Goal: Communication & Community: Answer question/provide support

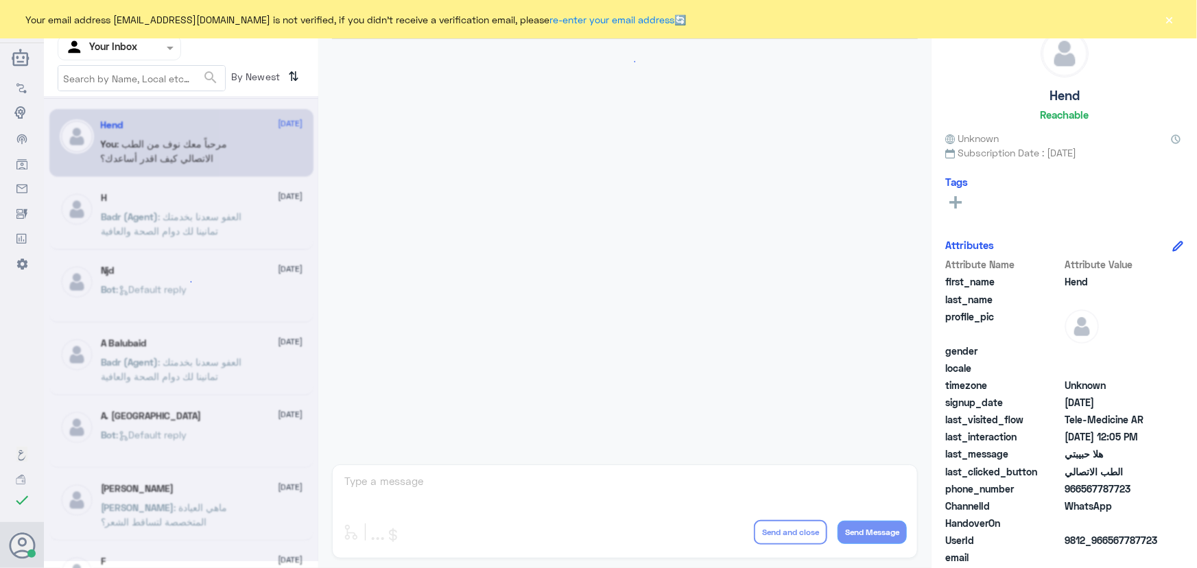
scroll to position [624, 0]
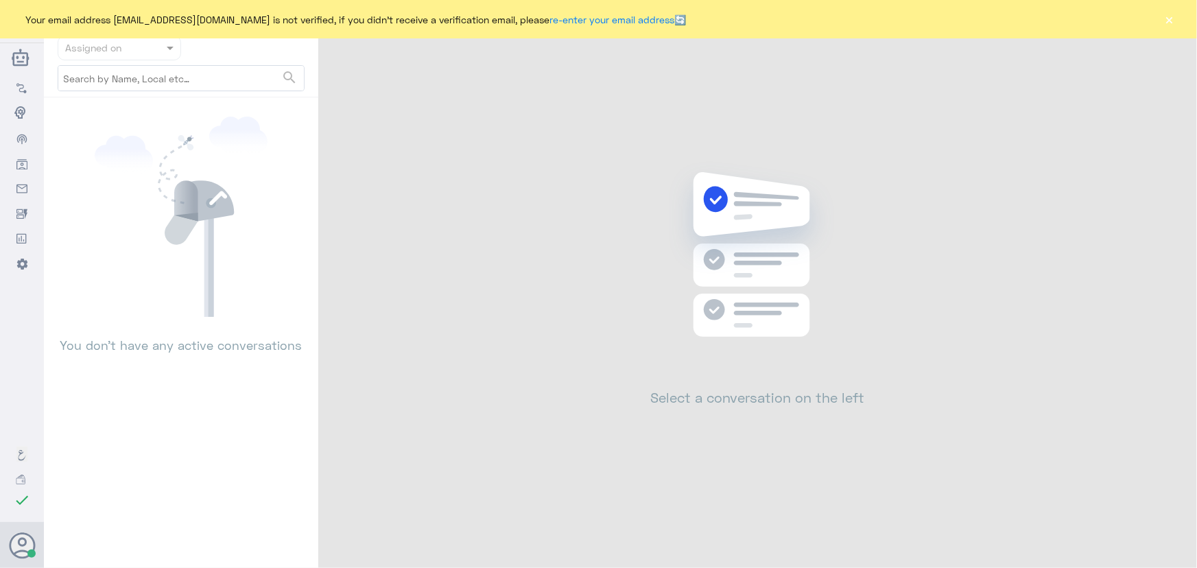
click at [1160, 19] on div "Your email address n_zaid@DallahHealth.com is not verified, if you didn't recei…" at bounding box center [598, 19] width 1197 height 38
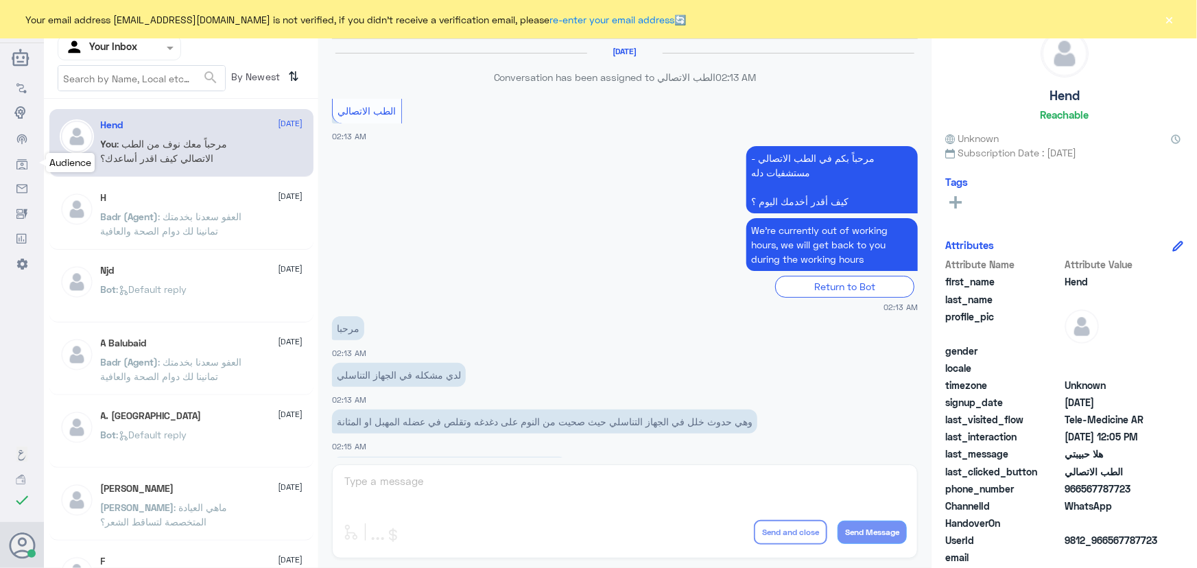
scroll to position [624, 0]
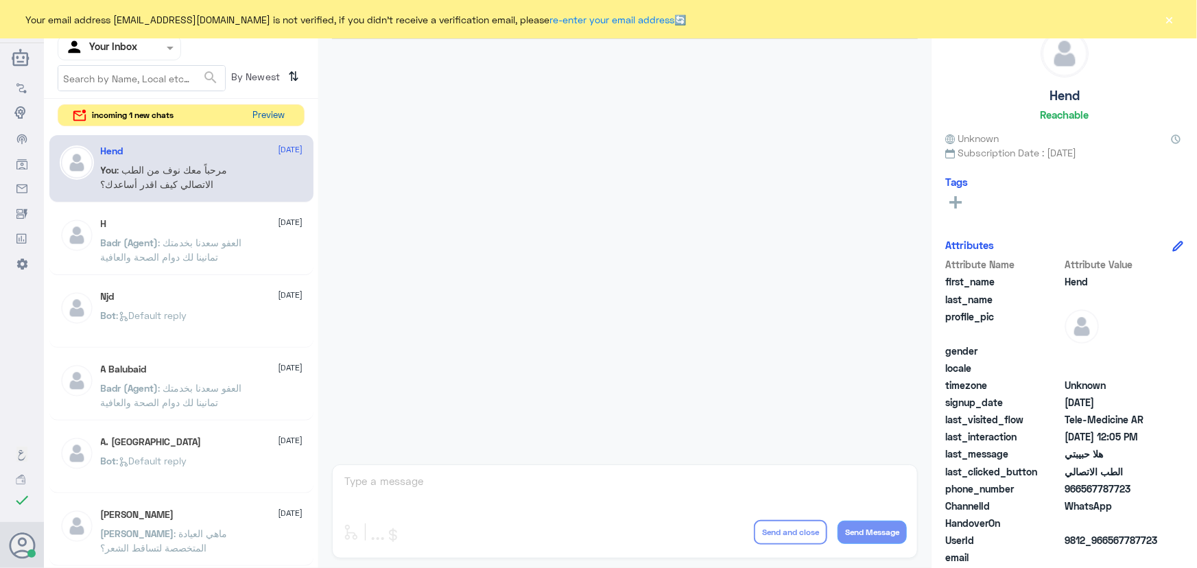
click at [268, 117] on button "Preview" at bounding box center [269, 115] width 43 height 21
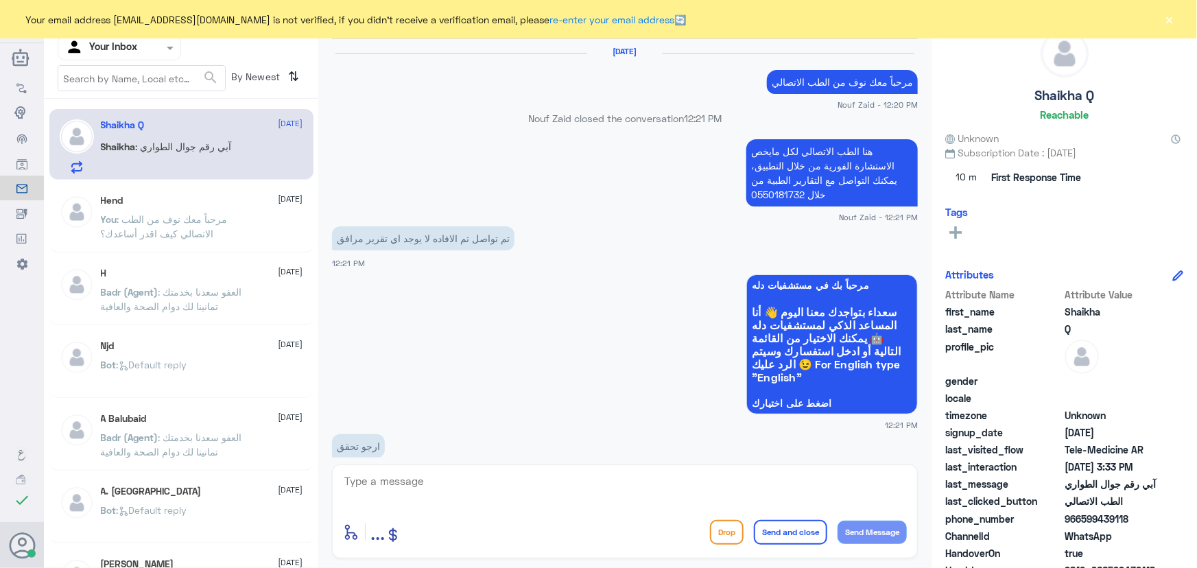
scroll to position [933, 0]
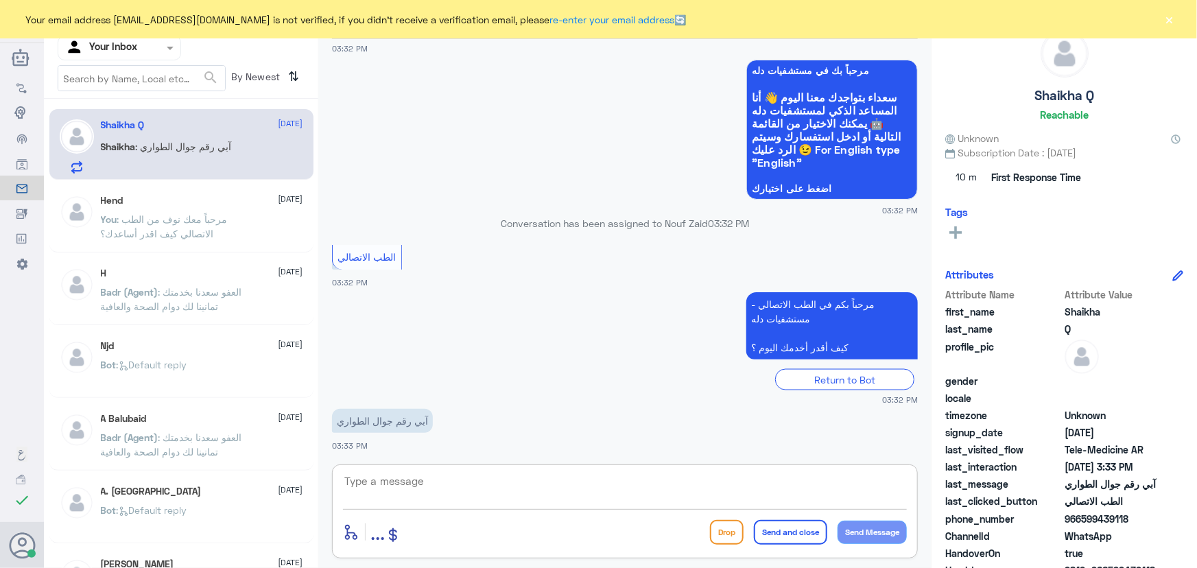
drag, startPoint x: 434, startPoint y: 484, endPoint x: 434, endPoint y: 470, distance: 14.4
click at [435, 481] on textarea at bounding box center [625, 489] width 564 height 34
paste textarea "مرحباً معك نوف من الطب الاتصالي"
type textarea "مرحباً معك نوف من الطب الاتصالي"
click at [896, 533] on button "Send Message" at bounding box center [872, 532] width 69 height 23
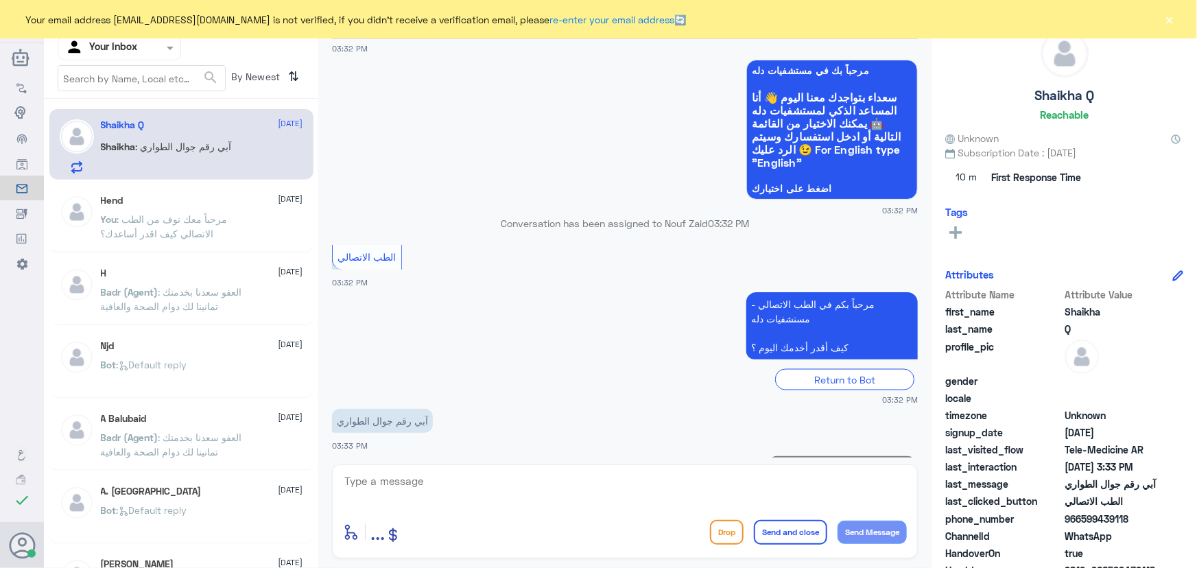
scroll to position [978, 0]
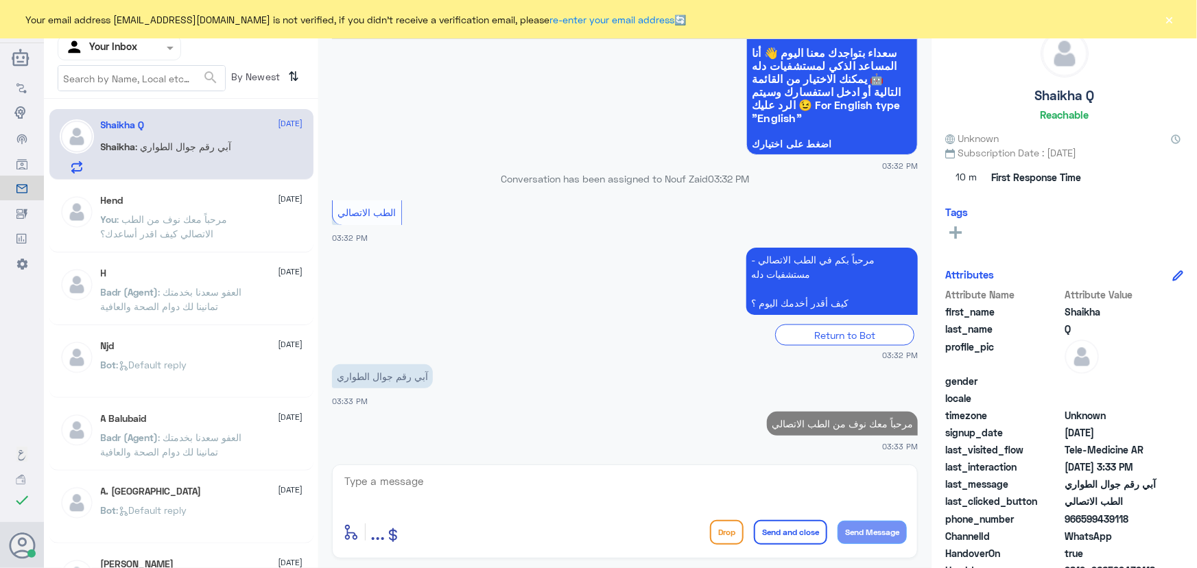
click at [763, 481] on textarea at bounding box center [625, 489] width 564 height 34
type textarea "i"
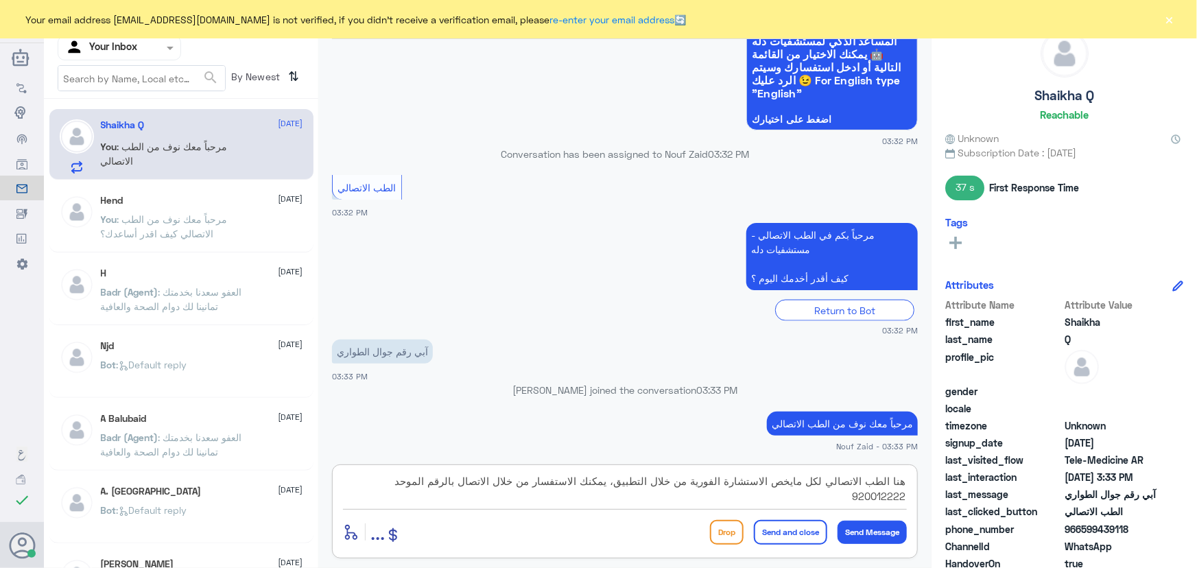
type textarea "هنا الطب الاتصالي لكل مايخص الاستشارة الفورية من خلال التطبيق، يمكنك الاستفسار …"
click at [755, 526] on button "Send and close" at bounding box center [790, 532] width 73 height 25
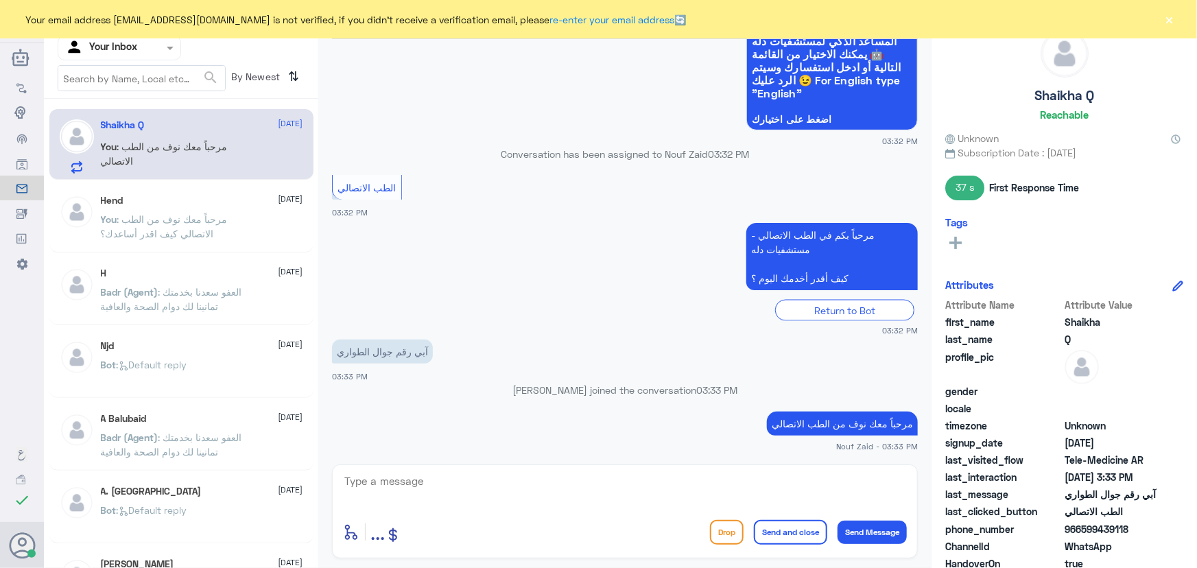
scroll to position [1065, 0]
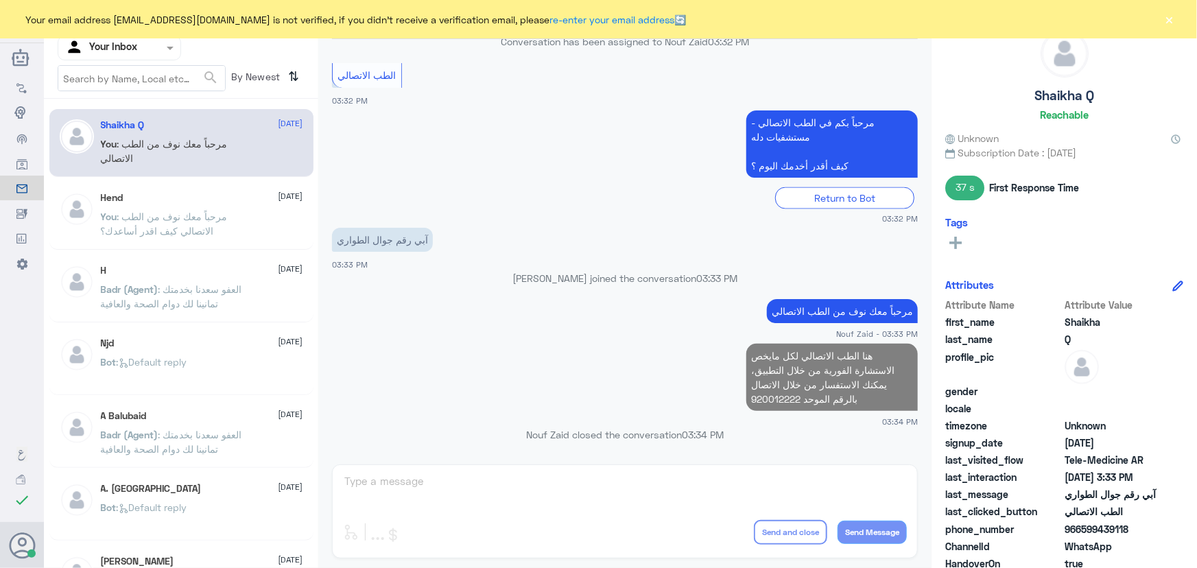
click at [1173, 19] on button "×" at bounding box center [1170, 19] width 14 height 14
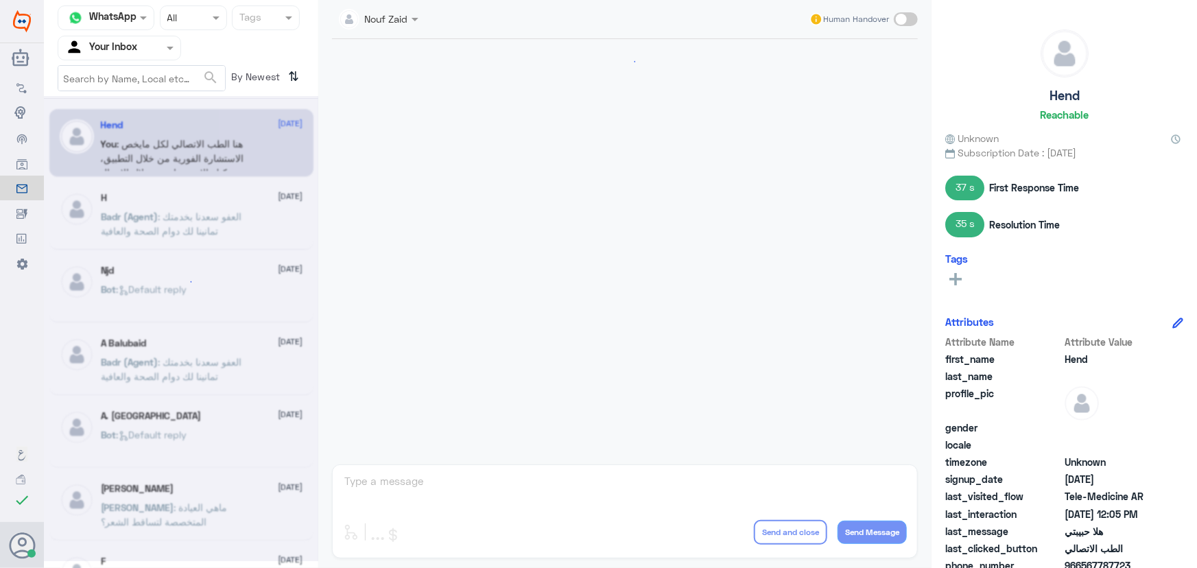
scroll to position [624, 0]
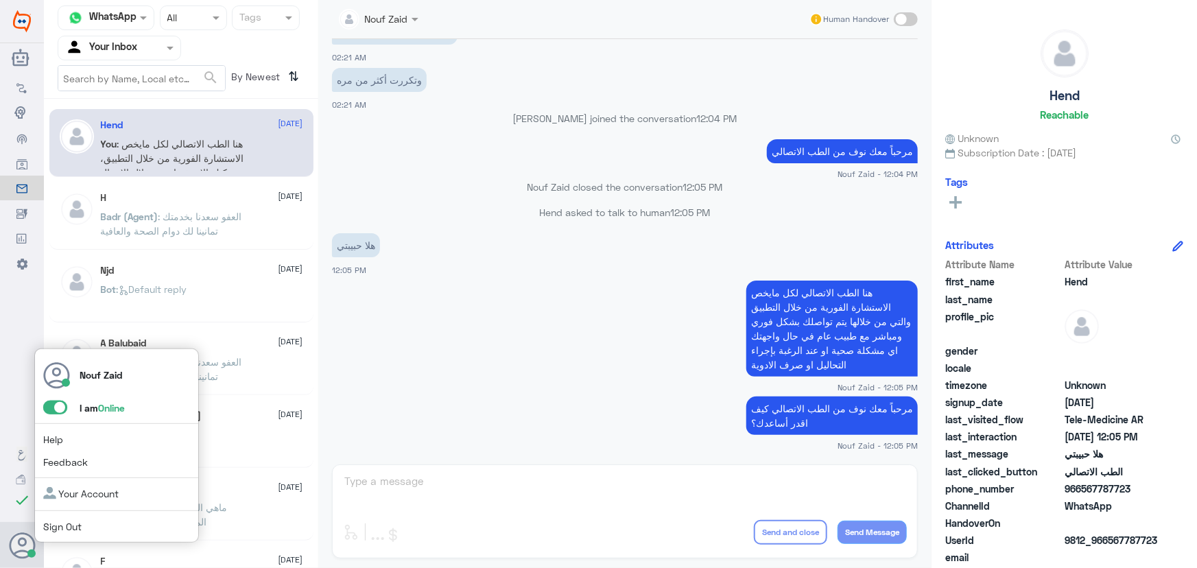
click at [59, 412] on span at bounding box center [55, 408] width 24 height 14
click at [0, 0] on input "checkbox" at bounding box center [0, 0] width 0 height 0
drag, startPoint x: 52, startPoint y: 371, endPoint x: 60, endPoint y: 398, distance: 28.5
click at [58, 394] on div "Nouf Zaid I am Offline Help Feedback Your Account Sign Out" at bounding box center [116, 446] width 165 height 195
click at [56, 412] on span at bounding box center [55, 408] width 24 height 14
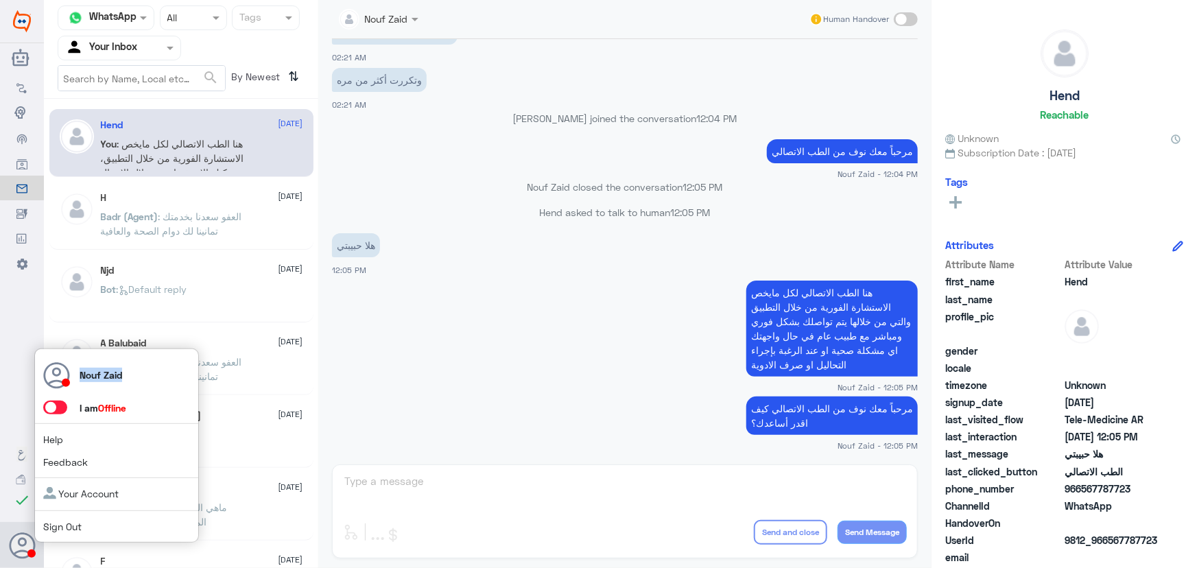
click at [0, 0] on input "checkbox" at bounding box center [0, 0] width 0 height 0
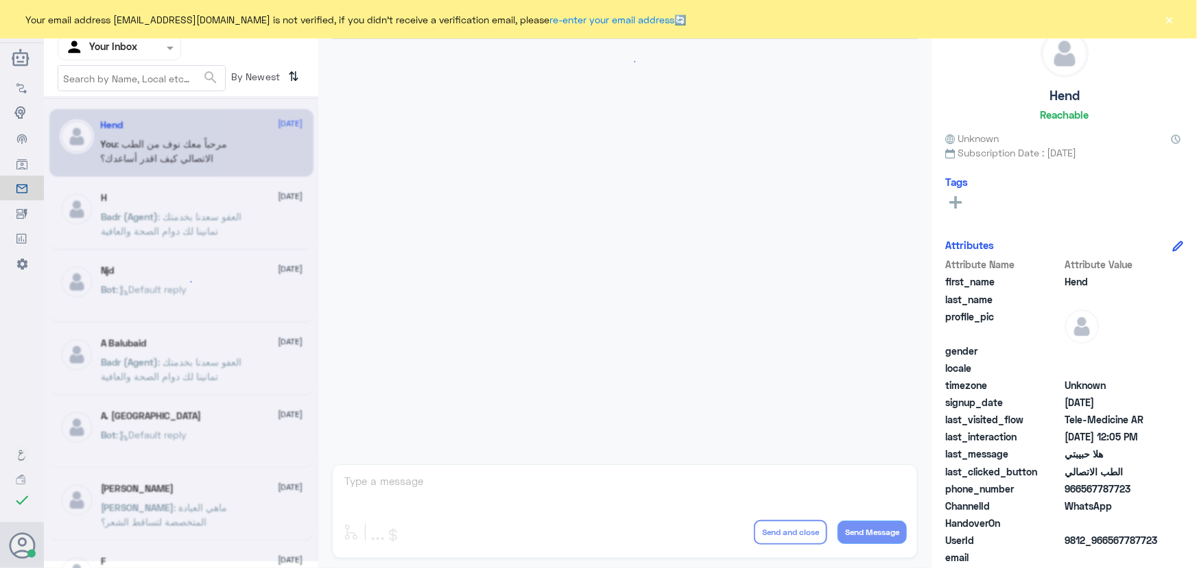
scroll to position [624, 0]
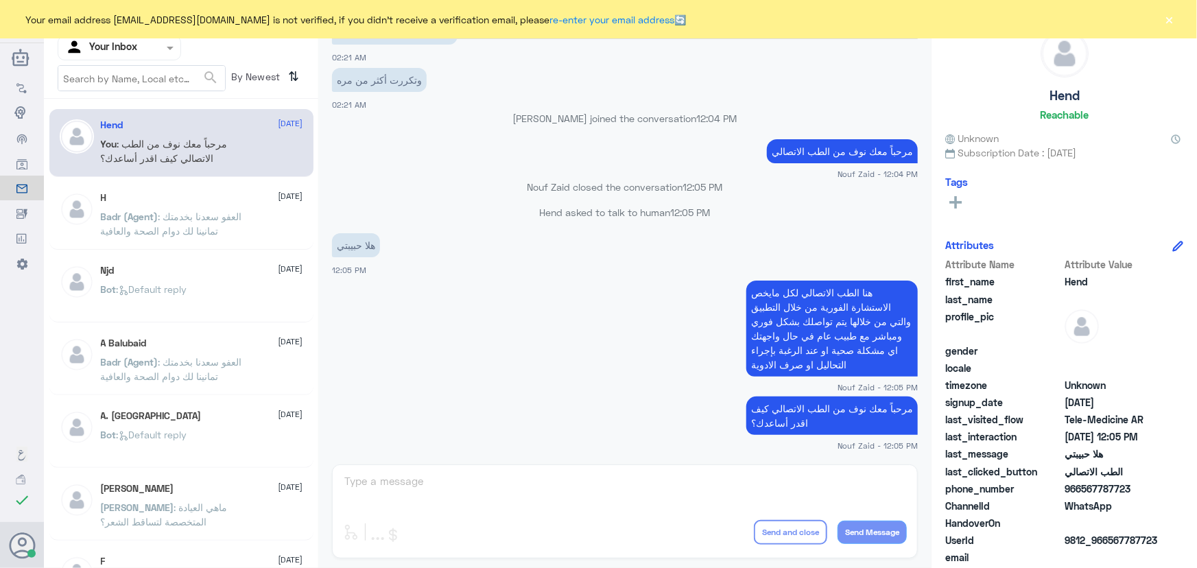
click at [1167, 20] on button "×" at bounding box center [1170, 19] width 14 height 14
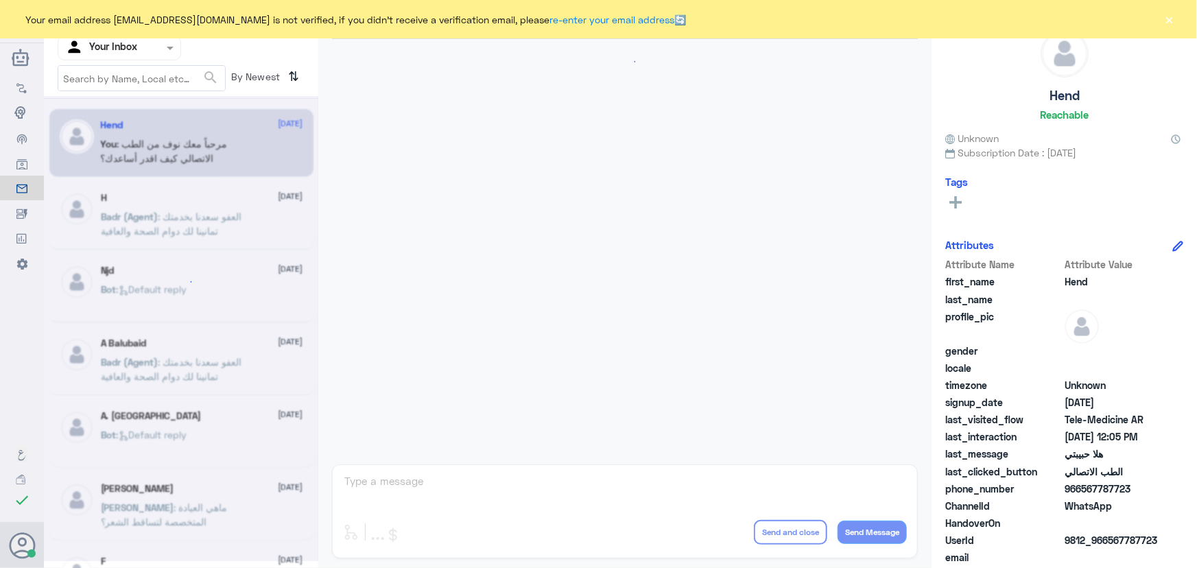
scroll to position [624, 0]
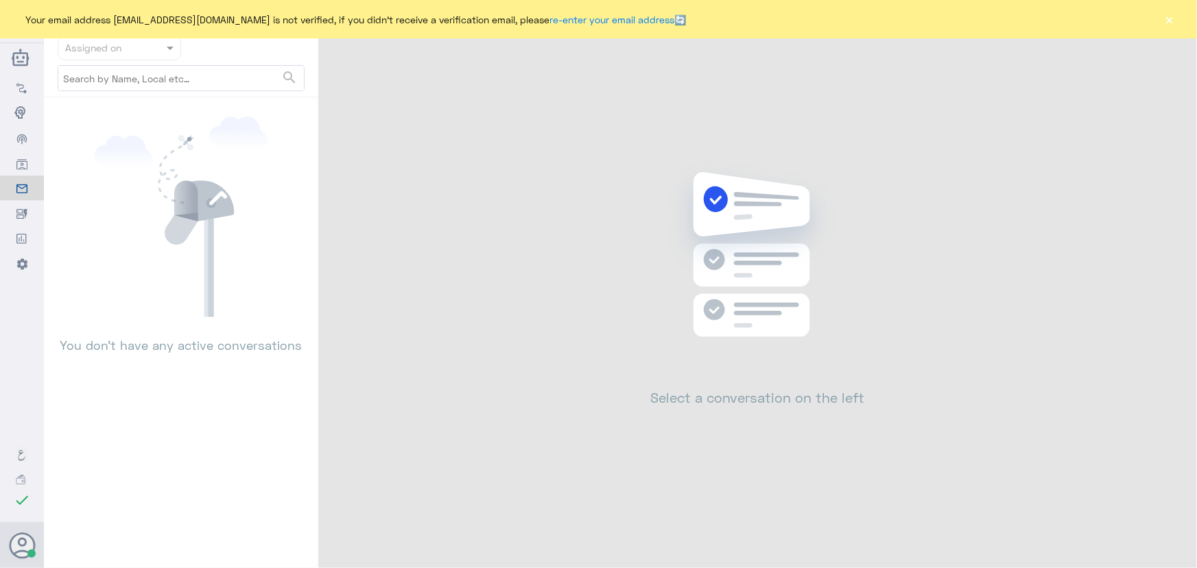
click at [1173, 24] on button "×" at bounding box center [1170, 19] width 14 height 14
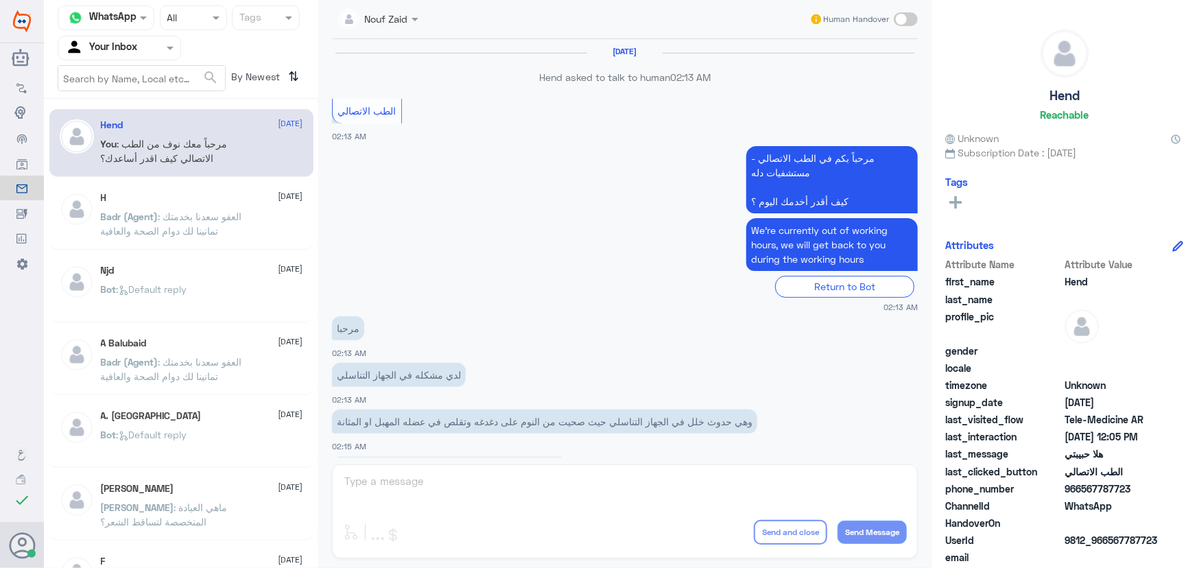
scroll to position [624, 0]
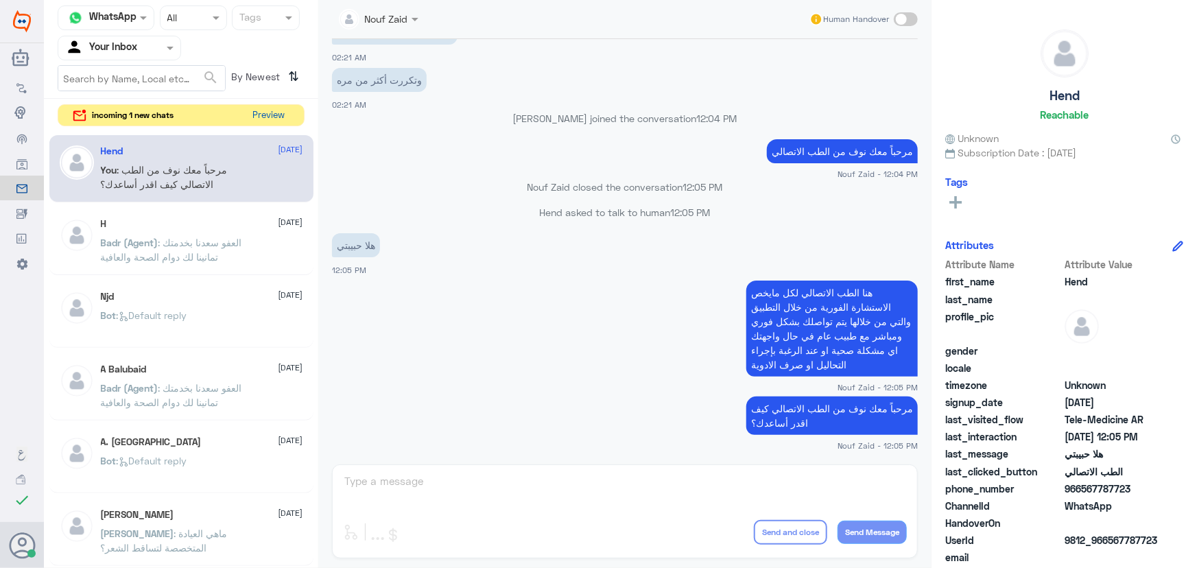
click at [284, 115] on button "Preview" at bounding box center [269, 115] width 43 height 21
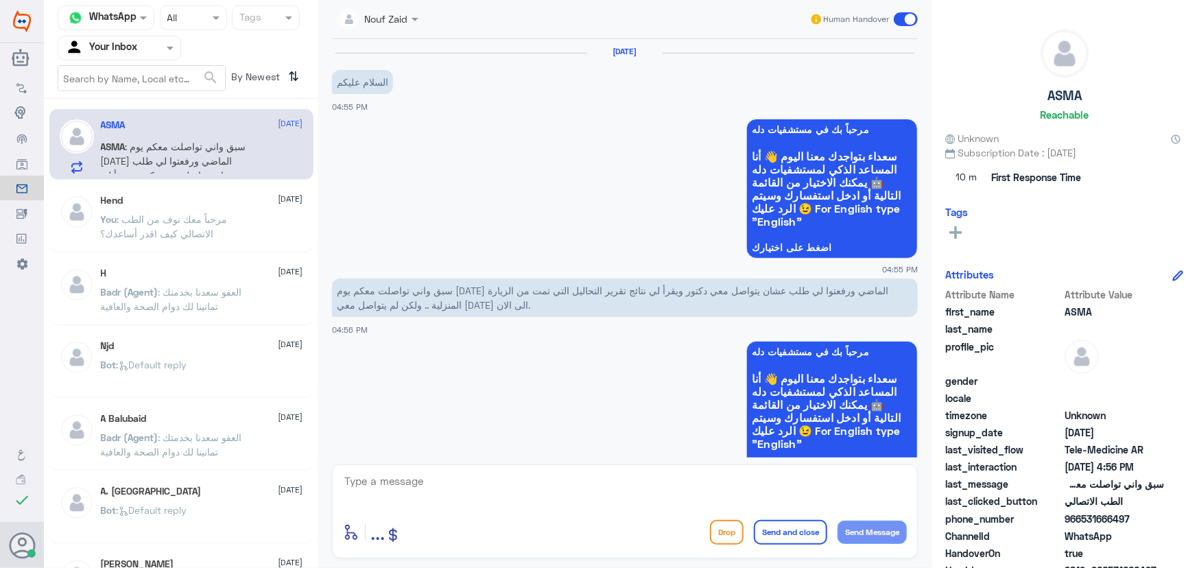
scroll to position [296, 0]
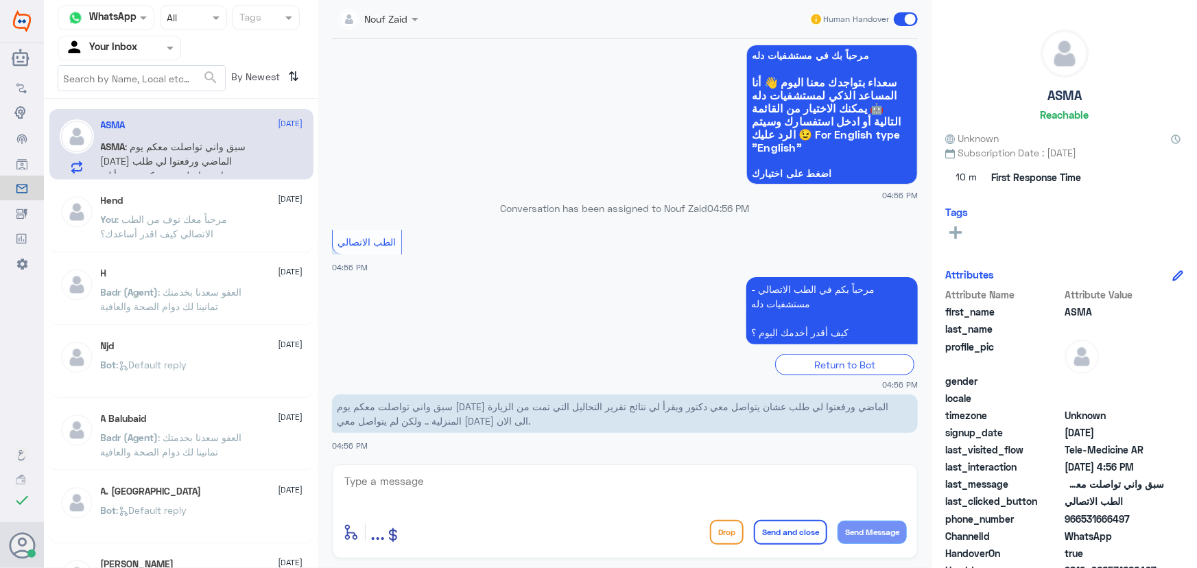
click at [511, 480] on textarea at bounding box center [625, 489] width 564 height 34
drag, startPoint x: 1082, startPoint y: 520, endPoint x: 1136, endPoint y: 519, distance: 54.9
click at [1136, 520] on span "966531666497" at bounding box center [1115, 519] width 100 height 14
copy span "531666497"
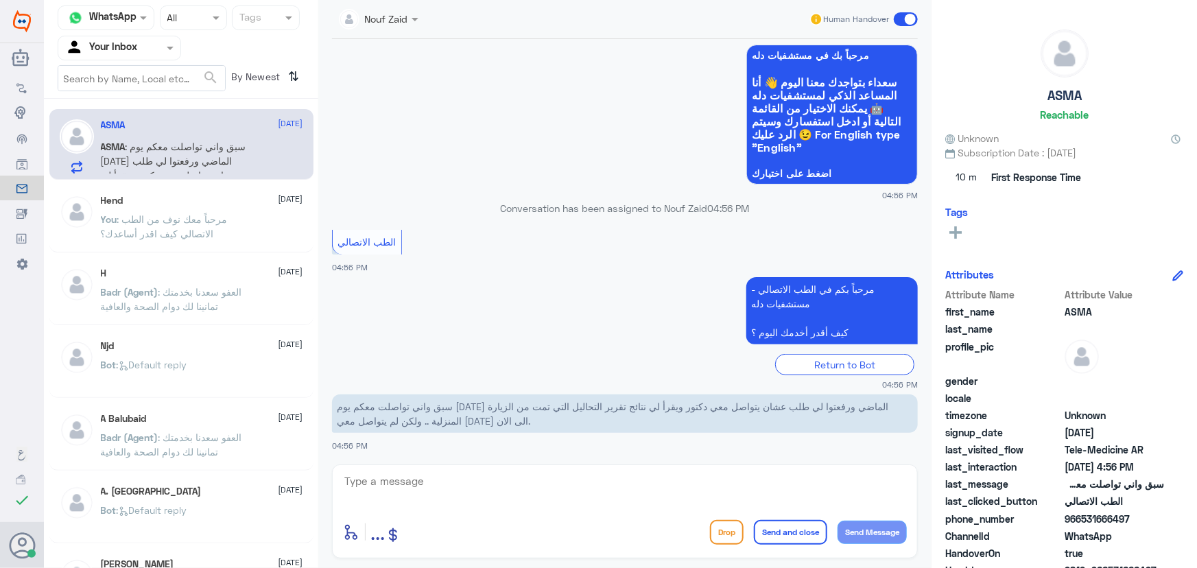
click at [622, 470] on div "enter flow name ... Drop Send and close Send Message" at bounding box center [625, 512] width 586 height 94
click at [562, 489] on textarea at bounding box center [625, 489] width 564 height 34
paste textarea "مرحباً معك نوف من الطب الاتصالي"
type textarea "مرحباً معك نوف من الطب الاتصالي"
click at [865, 529] on button "Send Message" at bounding box center [872, 532] width 69 height 23
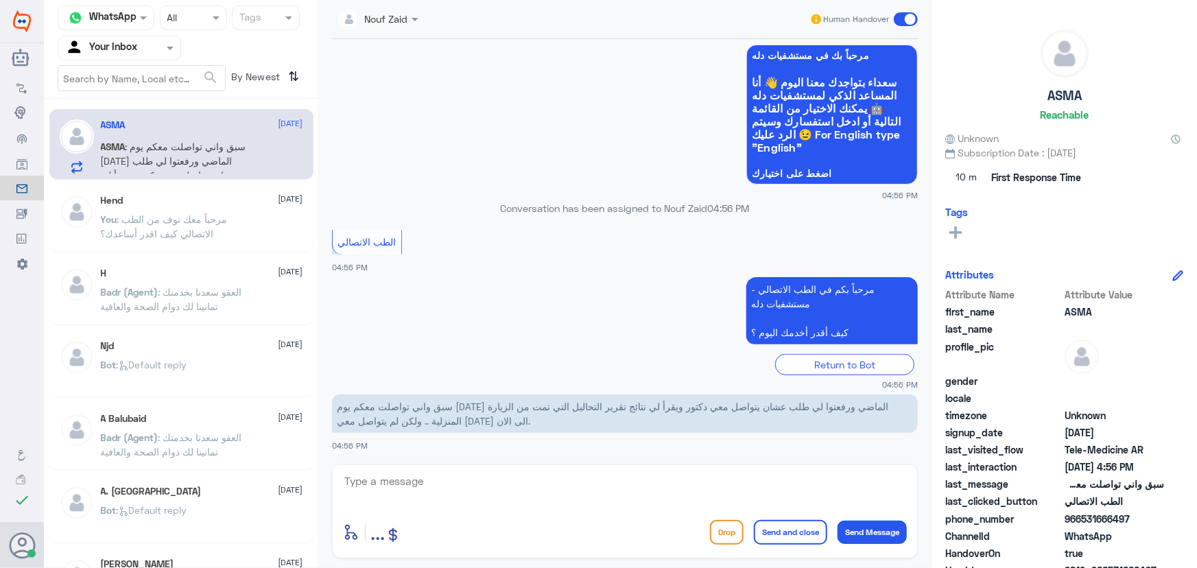
scroll to position [341, 0]
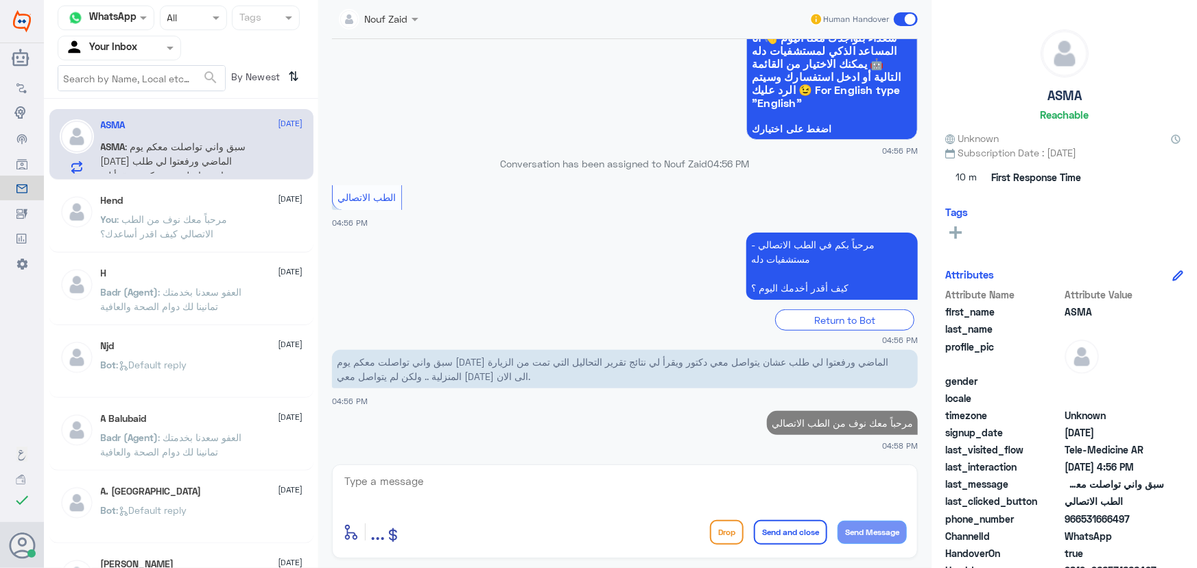
click at [471, 501] on textarea at bounding box center [625, 489] width 564 height 34
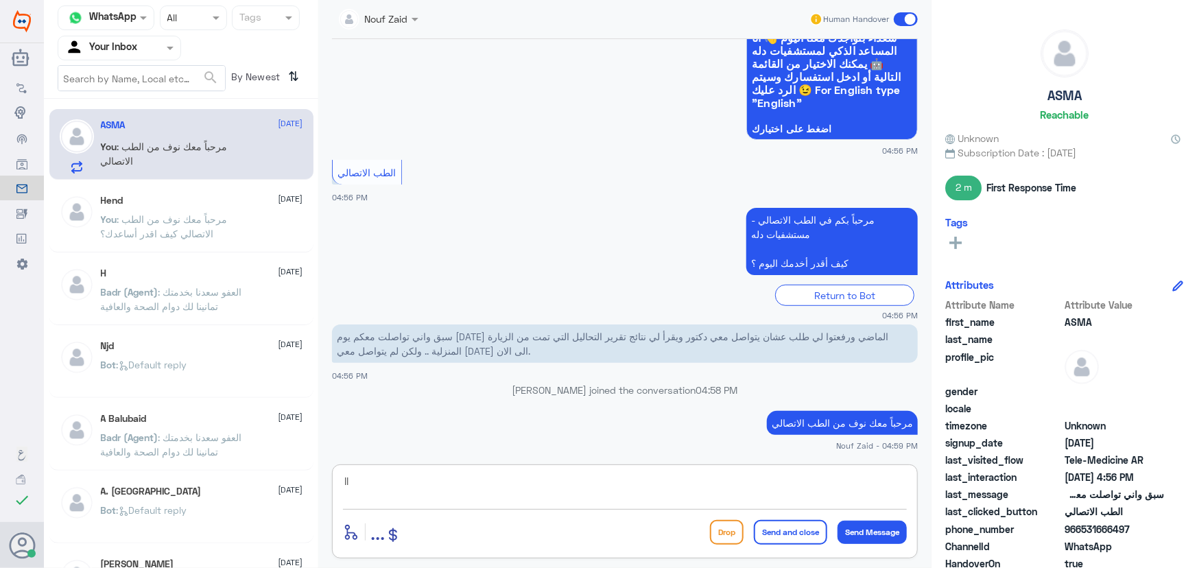
type textarea "l"
type textarea "ممكن تزوديني برقم الملف او رقم الهوية من فضلك"
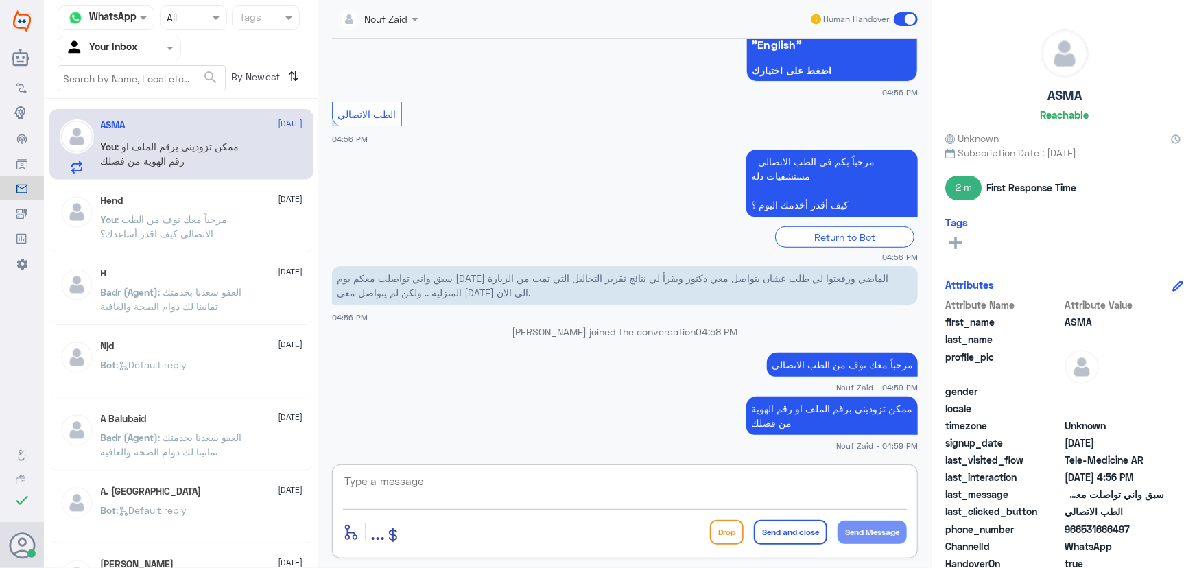
scroll to position [446, 0]
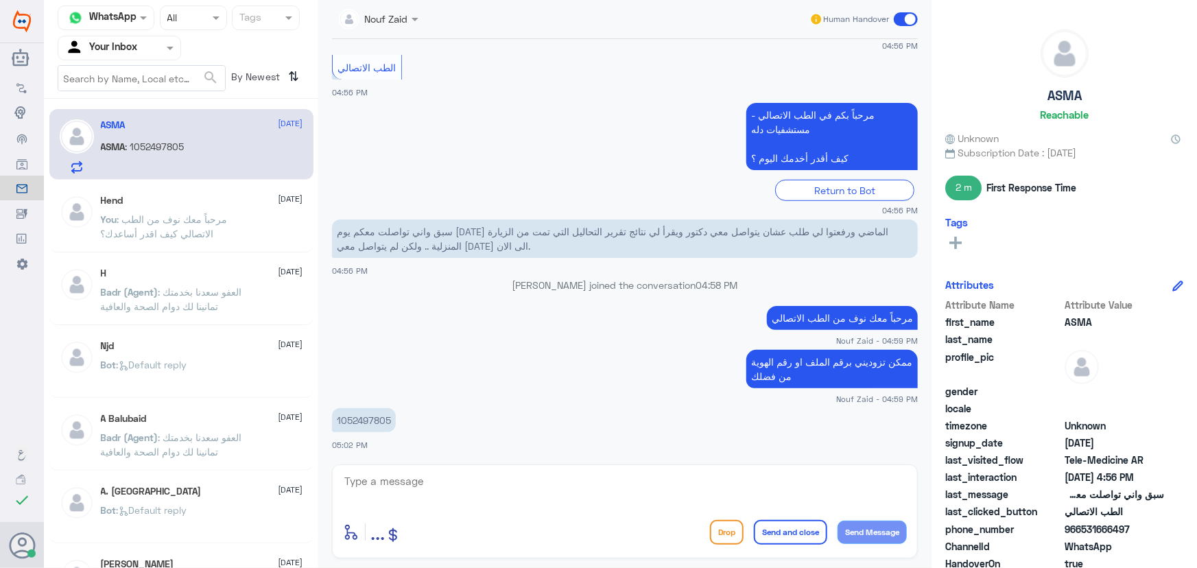
click at [387, 419] on p "1052497805" at bounding box center [364, 420] width 64 height 24
click at [386, 419] on p "1052497805" at bounding box center [364, 420] width 64 height 24
copy p "1052497805"
click at [487, 483] on textarea at bounding box center [625, 489] width 564 height 34
click at [706, 487] on textarea at bounding box center [625, 489] width 564 height 34
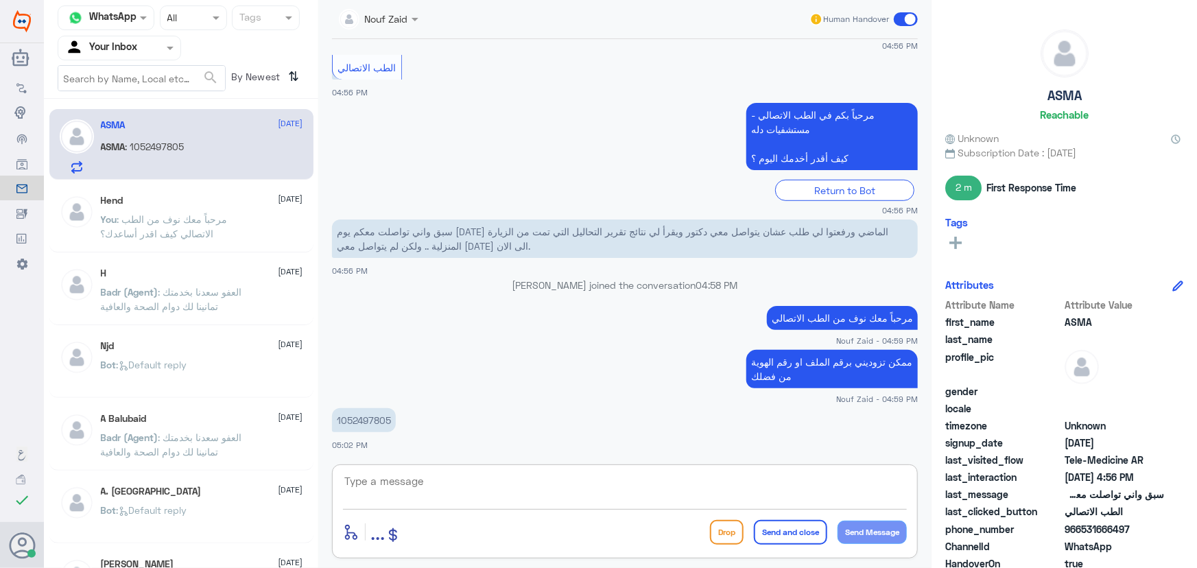
click at [665, 498] on div at bounding box center [625, 490] width 564 height 37
click at [605, 489] on textarea at bounding box center [625, 489] width 564 height 34
type textarea "مناسب لك الان يتواصل معك الطبيب لقراءة التحاليل؟"
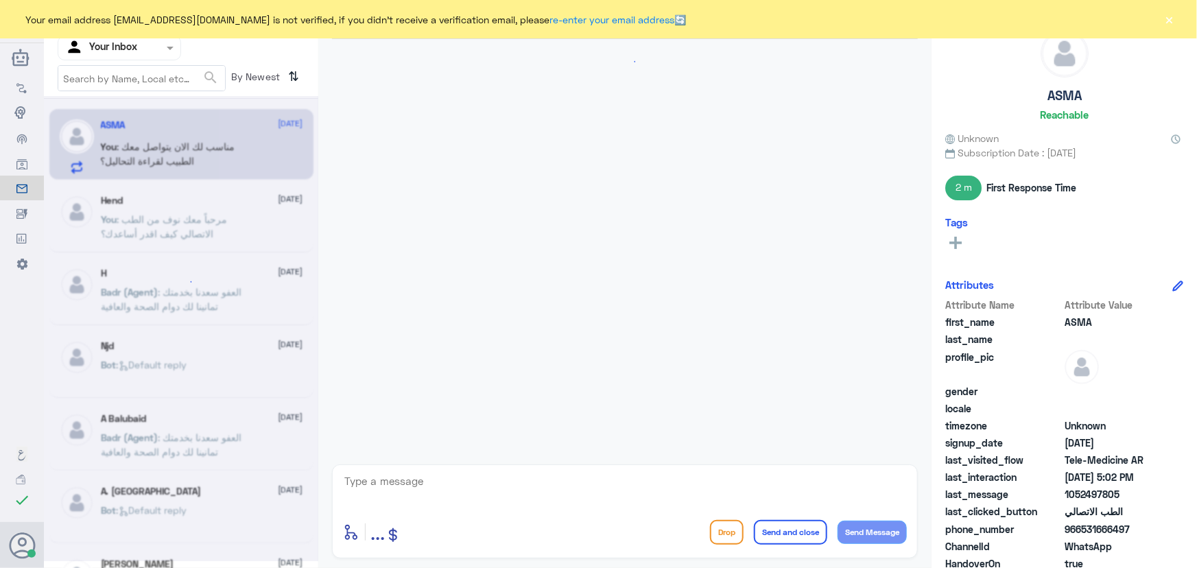
scroll to position [529, 0]
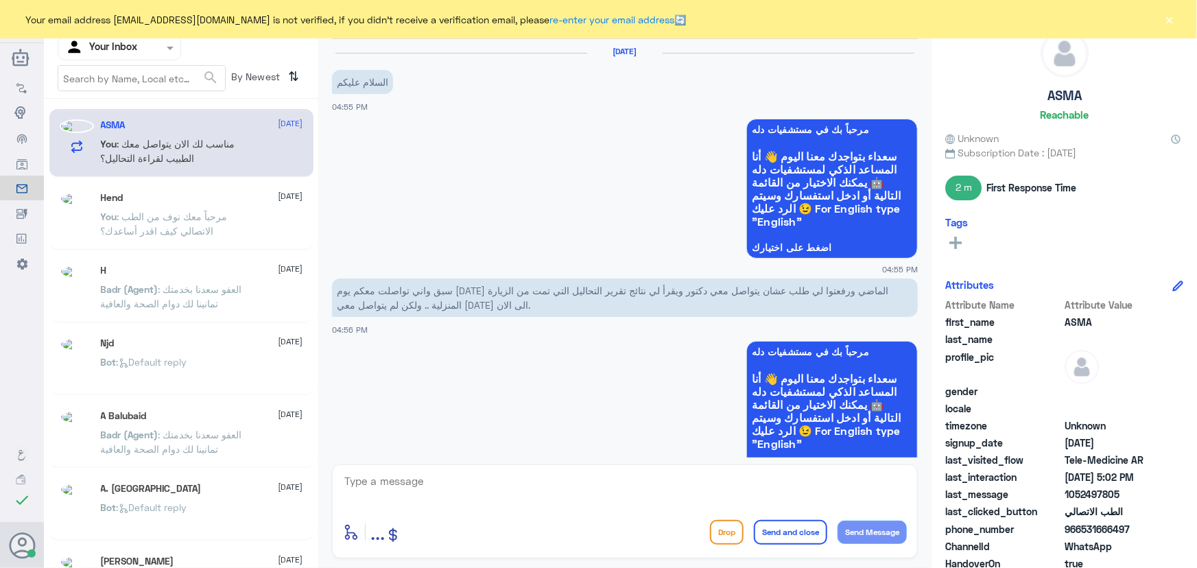
scroll to position [529, 0]
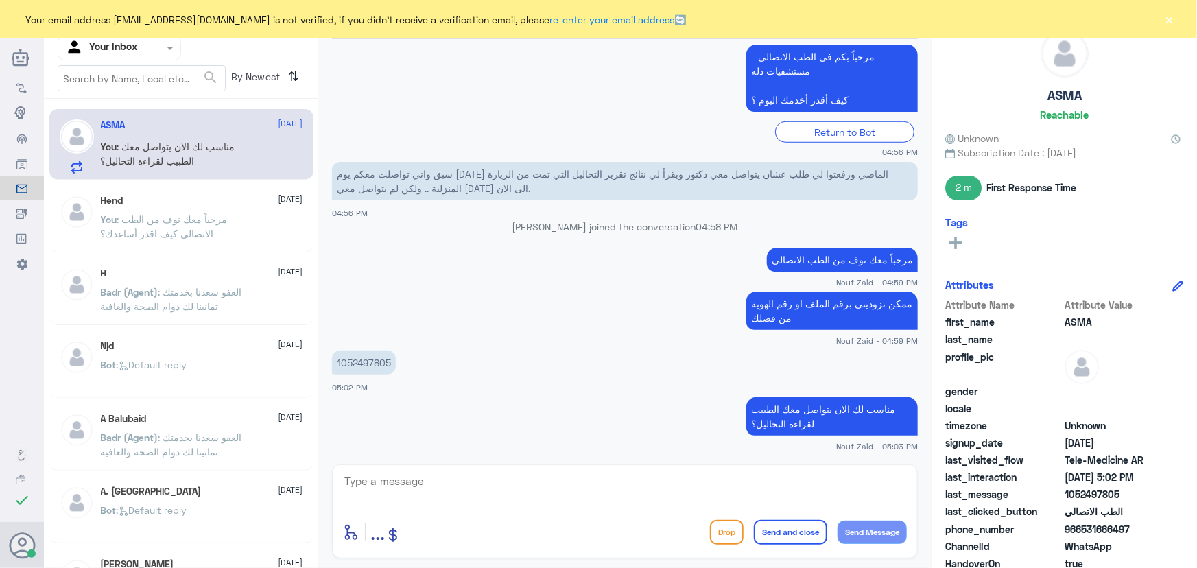
click at [1170, 23] on button "×" at bounding box center [1170, 19] width 14 height 14
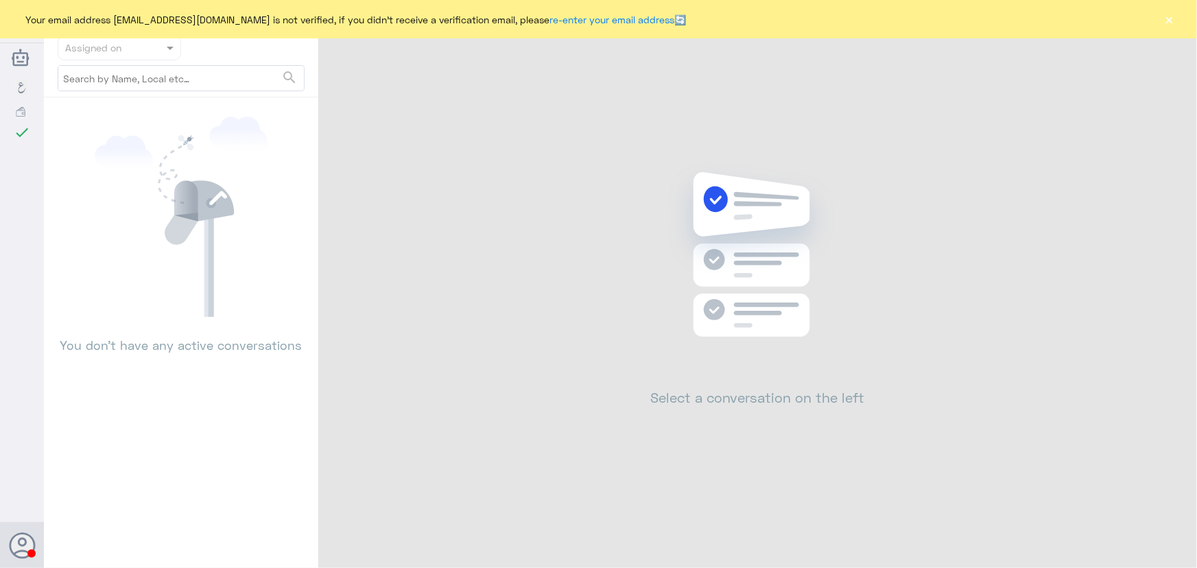
click at [1162, 18] on div "Your email address [EMAIL_ADDRESS][DOMAIN_NAME] is not verified, if you didn't …" at bounding box center [598, 19] width 1197 height 38
click at [1166, 18] on button "×" at bounding box center [1170, 19] width 14 height 14
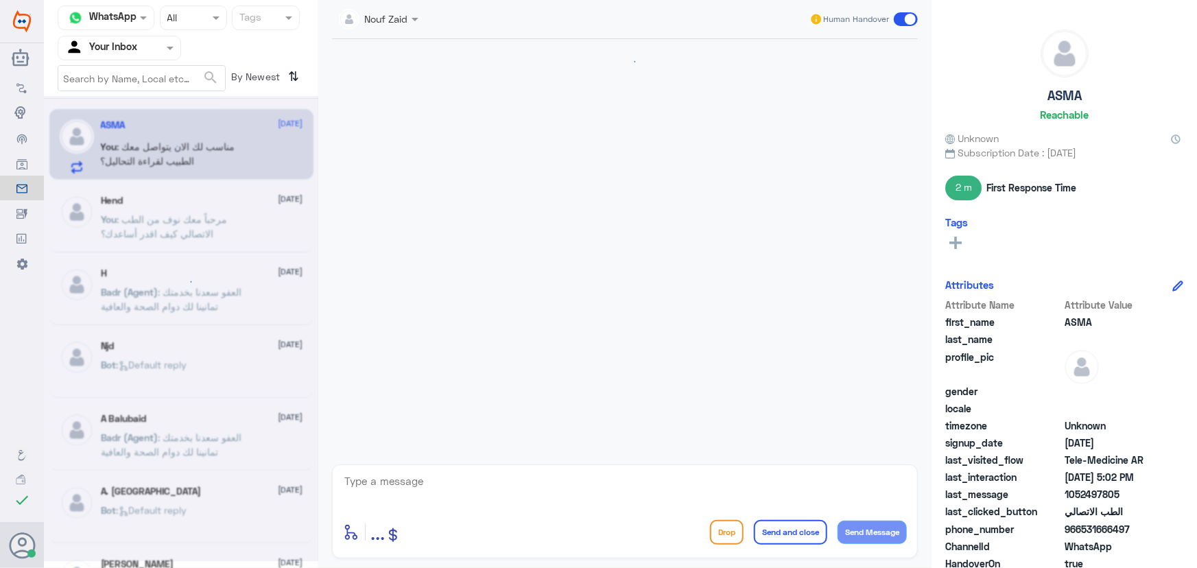
scroll to position [529, 0]
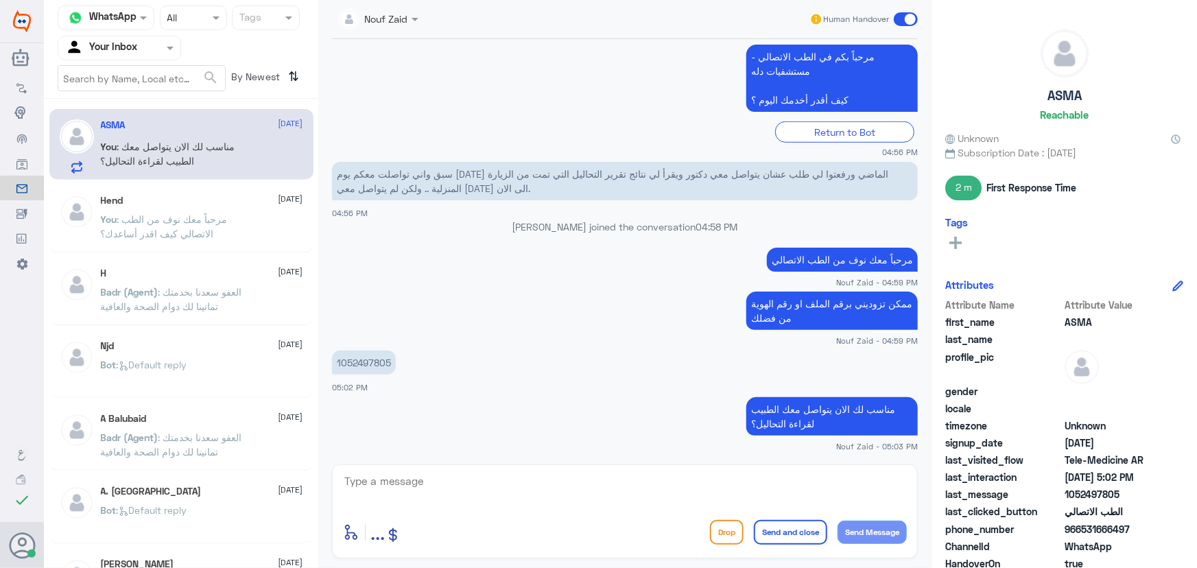
click at [1084, 530] on span "966531666497" at bounding box center [1115, 529] width 100 height 14
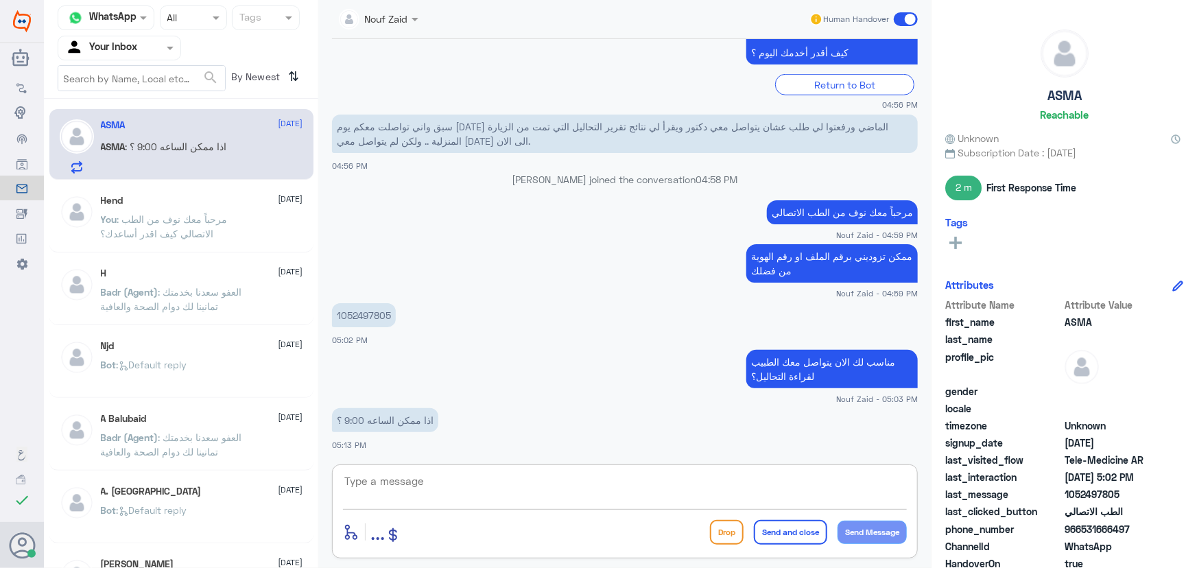
click at [399, 487] on textarea at bounding box center [625, 489] width 564 height 34
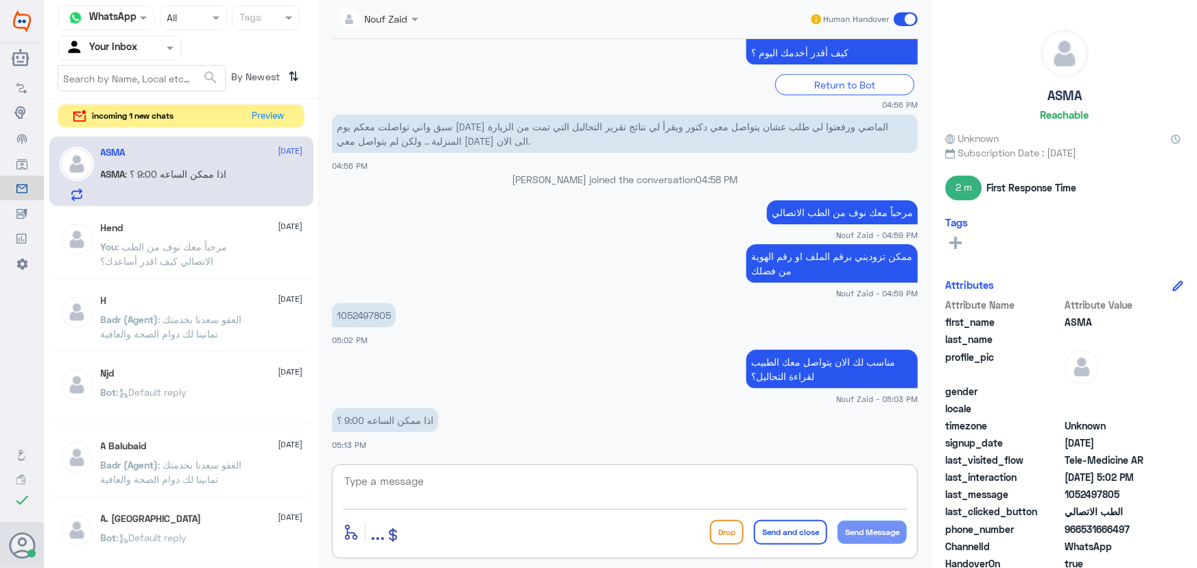
click at [509, 498] on textarea at bounding box center [625, 489] width 564 height 34
paste textarea "لقراءة التحاليل يمكنك الاستفادة من خدمة الاستشارة الفورية من خلال التطبيق بحيث …"
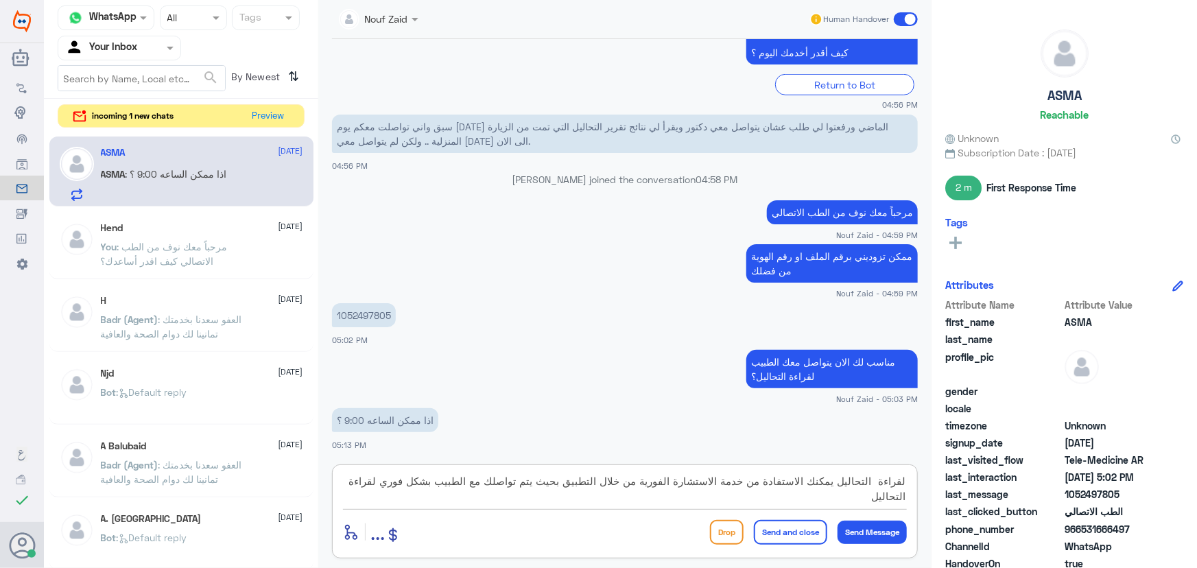
type textarea "لقراءة التحاليل يمكنك الاستفادة من خدمة الاستشارة الفورية من خلال التطبيق بحيث …"
click at [830, 522] on div "Drop Send and close Send Message" at bounding box center [808, 532] width 197 height 25
click at [813, 527] on button "Send and close" at bounding box center [790, 532] width 73 height 25
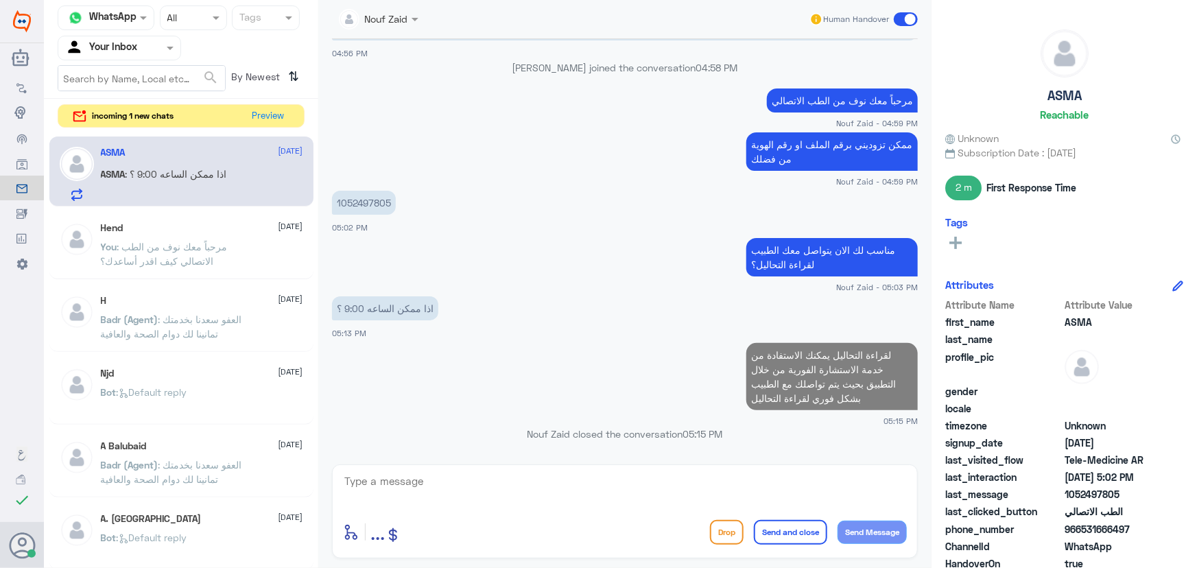
click at [266, 102] on div "Channel WhatsApp Status × All Tags Agent Filter Your Inbox search By Newest ⇅ i…" at bounding box center [181, 286] width 274 height 572
click at [277, 108] on button "Preview" at bounding box center [269, 115] width 43 height 21
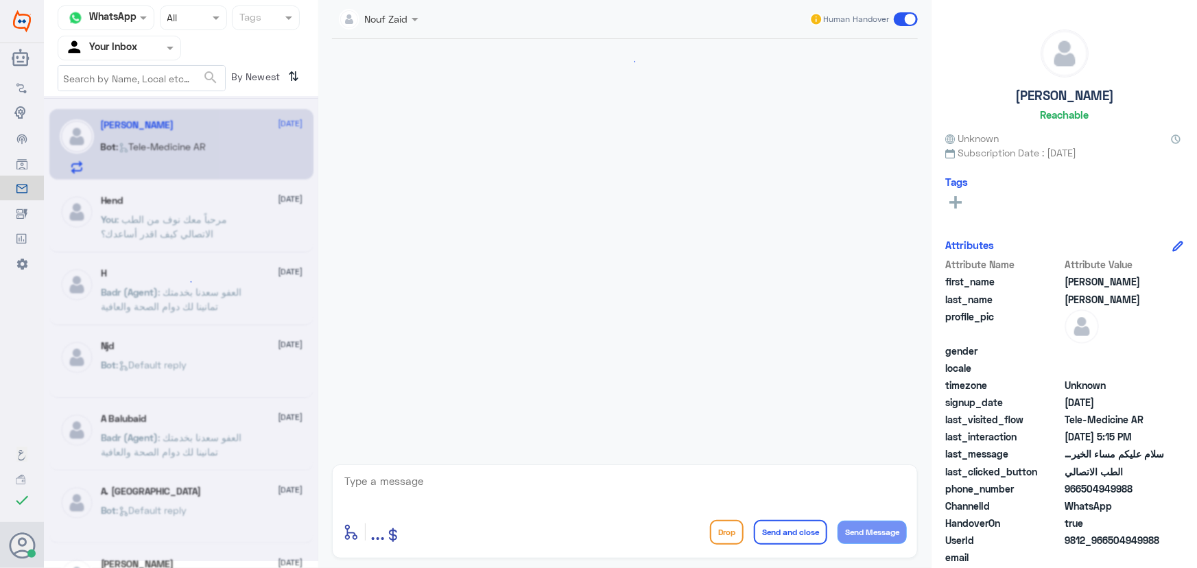
scroll to position [56, 0]
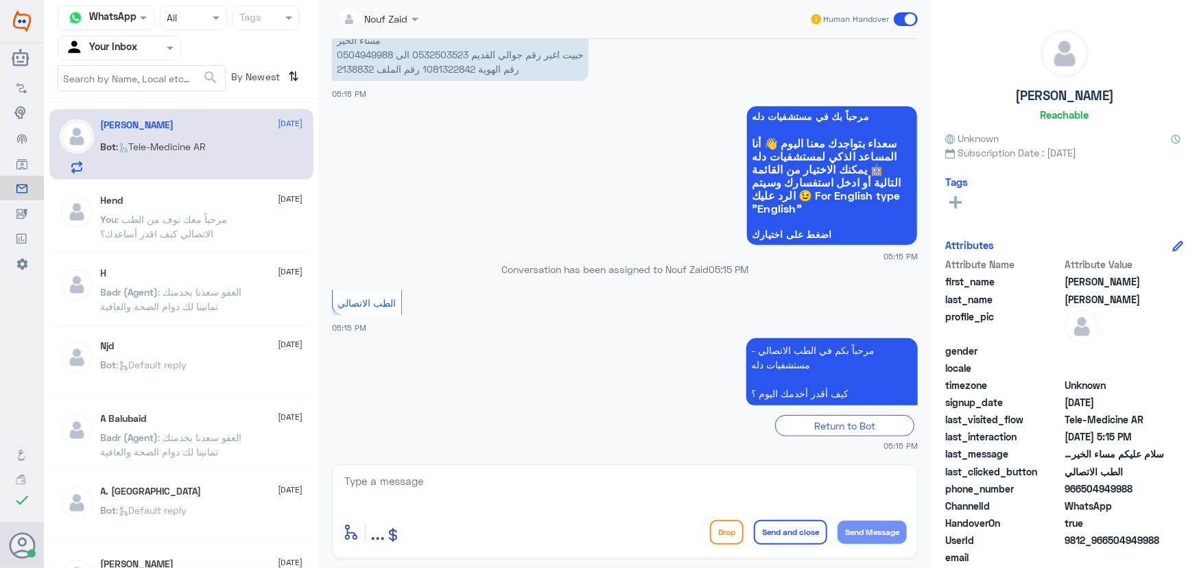
click at [222, 167] on div "Bot : Tele-Medicine AR" at bounding box center [202, 158] width 202 height 31
click at [583, 467] on div "enter flow name ... Drop Send and close Send Message" at bounding box center [625, 512] width 586 height 94
click at [574, 479] on textarea at bounding box center [625, 489] width 564 height 34
click at [556, 478] on textarea at bounding box center [625, 489] width 564 height 34
click at [474, 493] on textarea at bounding box center [625, 489] width 564 height 34
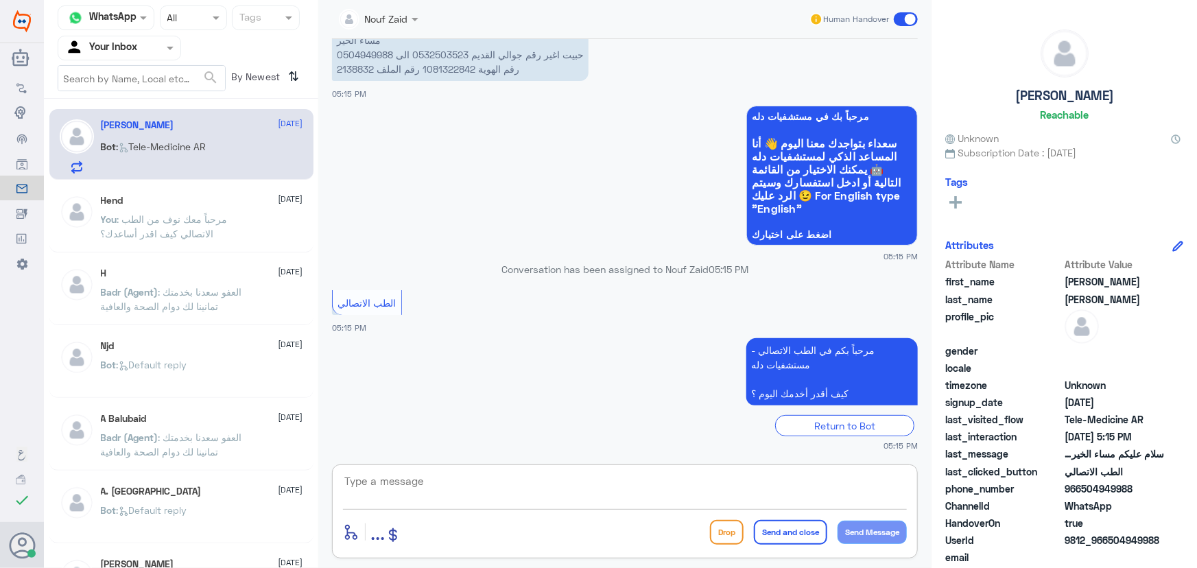
paste textarea "مرحباً معك نوف من الطب الاتصالي كيف اقدر أساعدك؟"
type textarea "مرحباً معك نوف من الطب الاتصالي كيف اقدر أساعدك؟"
click at [862, 537] on button "Send Message" at bounding box center [872, 532] width 69 height 23
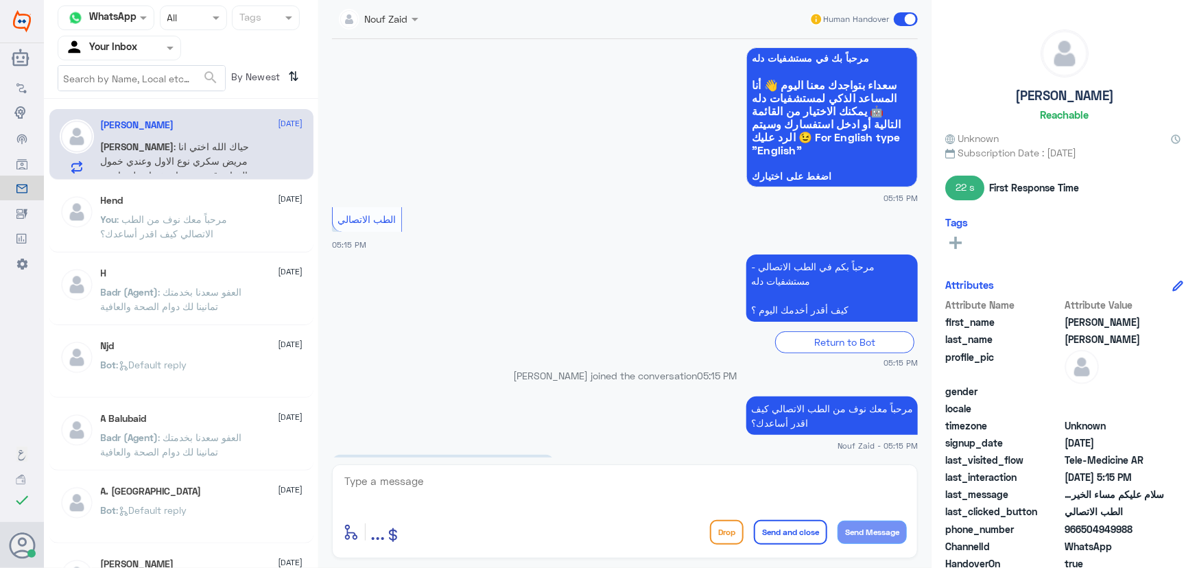
scroll to position [191, 0]
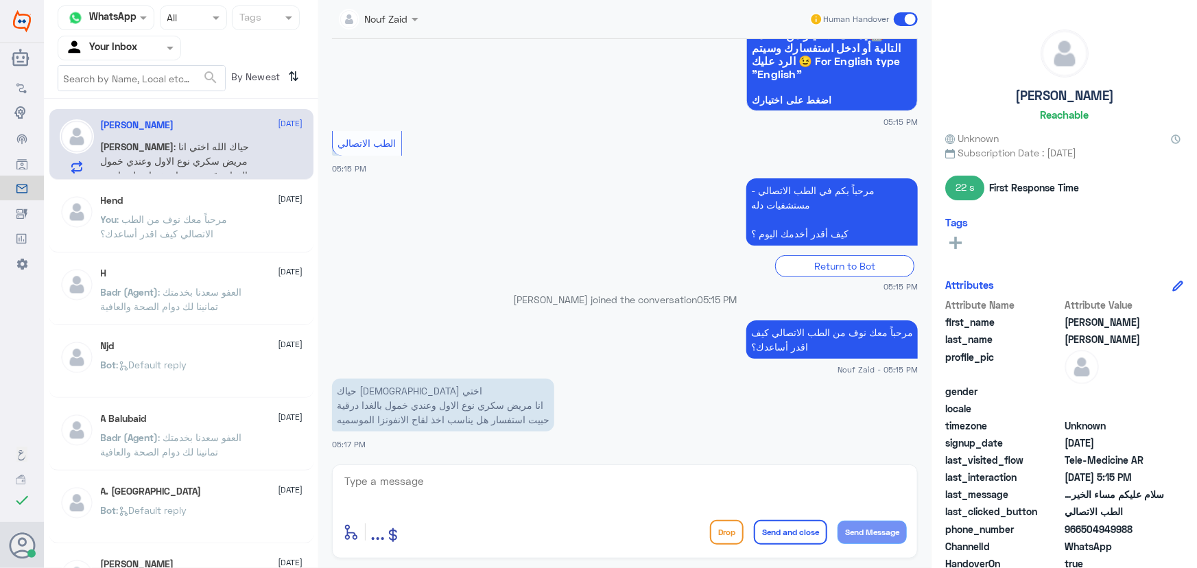
click at [513, 478] on textarea at bounding box center [625, 489] width 564 height 34
drag, startPoint x: 1081, startPoint y: 529, endPoint x: 1147, endPoint y: 535, distance: 66.9
click at [1147, 535] on span "966504949988" at bounding box center [1115, 529] width 100 height 14
copy span "504949988"
click at [624, 496] on textarea at bounding box center [625, 489] width 564 height 34
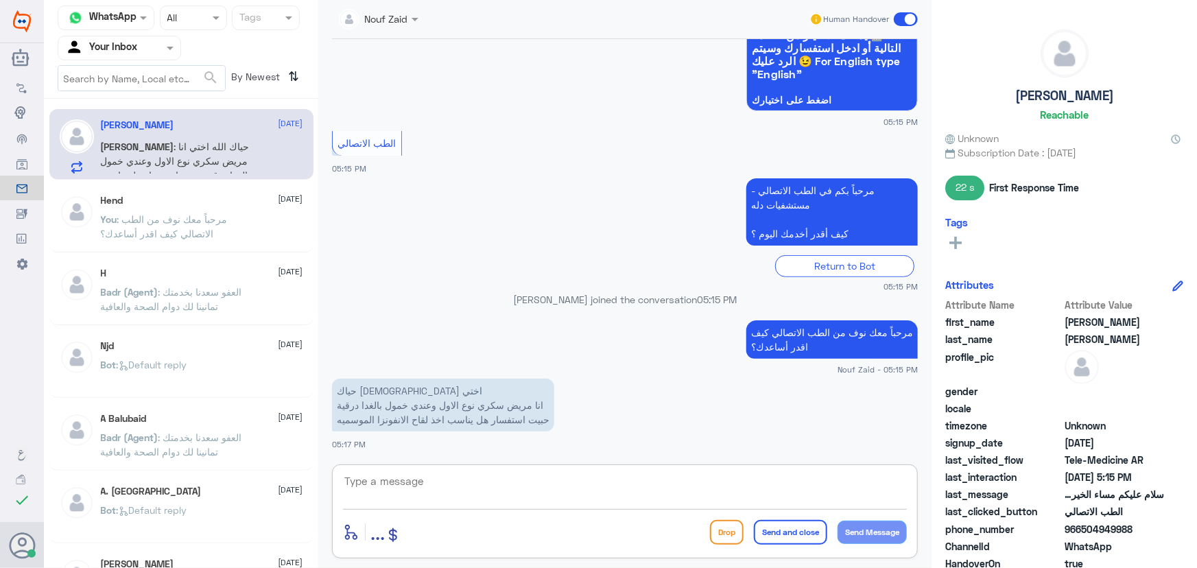
click at [620, 491] on textarea at bounding box center [625, 489] width 564 height 34
click at [515, 487] on textarea at bounding box center [625, 489] width 564 height 34
paste textarea "هنا الطب الاتصالي لكل مايخص الاستشارة الفورية من خلال التطبيق والتي من خلالها ي…"
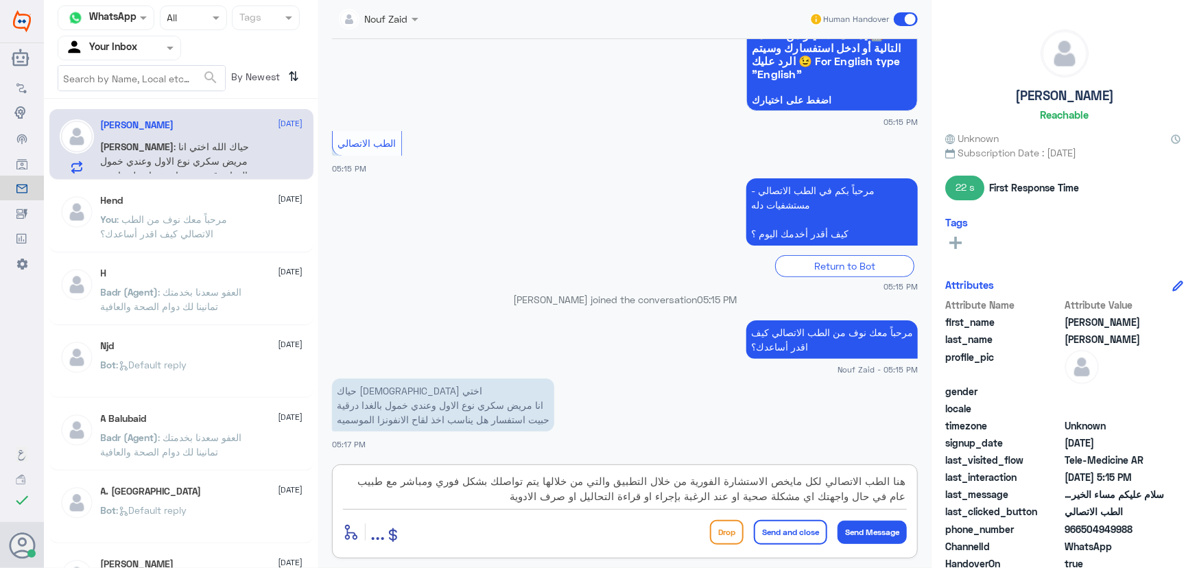
drag, startPoint x: 775, startPoint y: 481, endPoint x: 922, endPoint y: 517, distance: 150.5
click at [922, 486] on div "Nouf Zaid Human Handover 9 Oct 2025 سلام عليكم مساء الخير حبيت اغير رقم جوالي ا…" at bounding box center [624, 286] width 613 height 572
click at [899, 480] on textarea "لاستشارة الطبيب يمكنك الاستفاده من خدمة الاستشارة الفورية من خلال التطبيق والتي…" at bounding box center [625, 489] width 564 height 34
type textarea "لإستشارة الطبيب يمكنك الاستفاده من خدمة الاستشارة الفورية من خلال التطبيق والتي…"
click at [877, 535] on button "Send Message" at bounding box center [872, 532] width 69 height 23
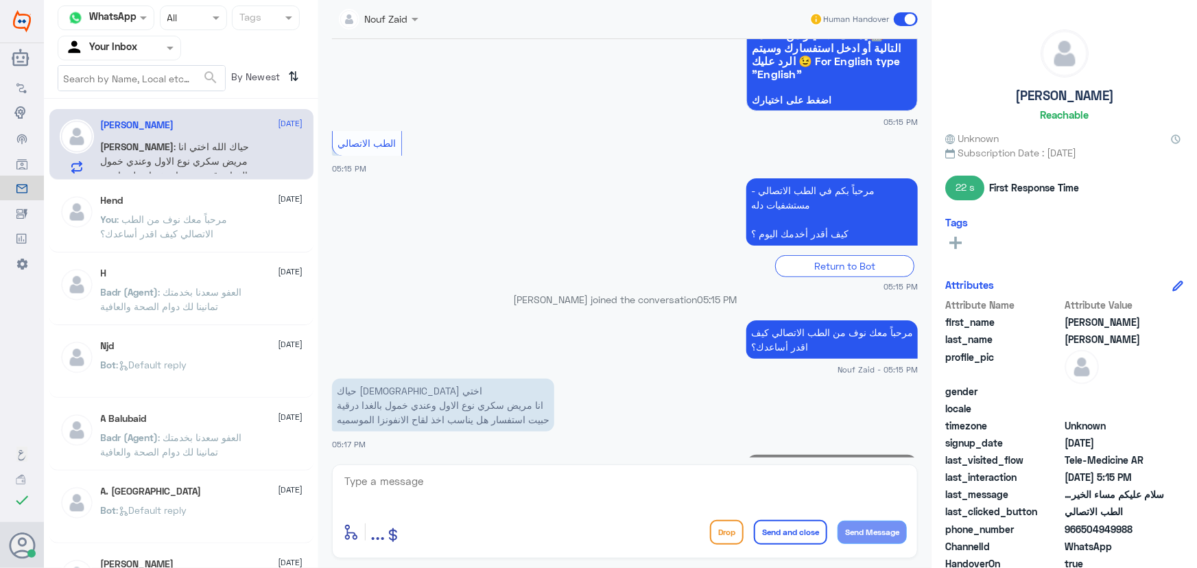
scroll to position [321, 0]
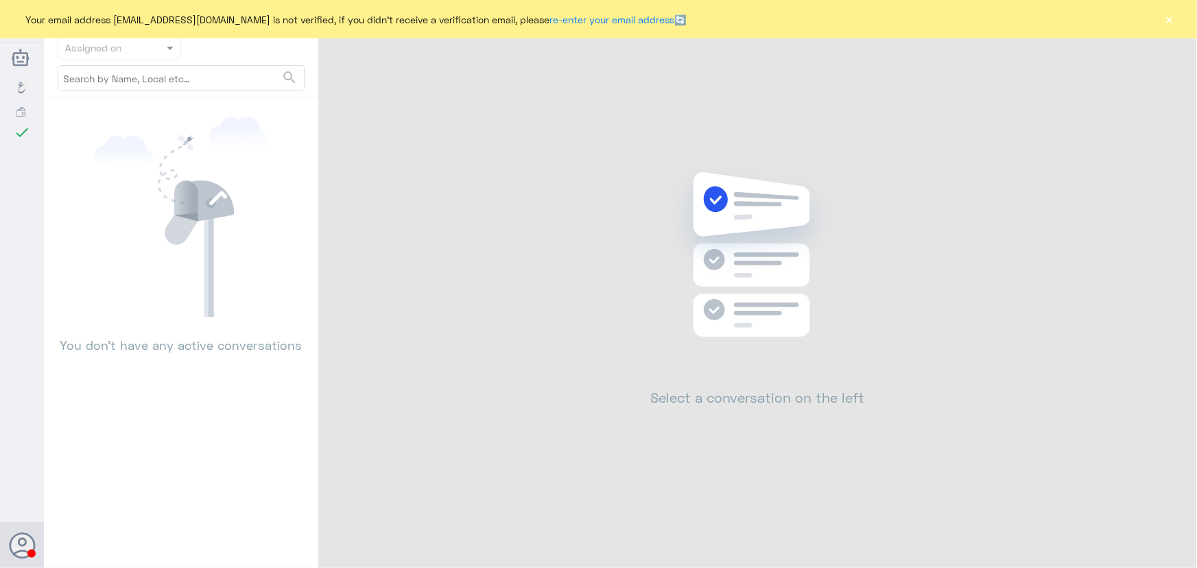
click at [1173, 16] on button "×" at bounding box center [1170, 19] width 14 height 14
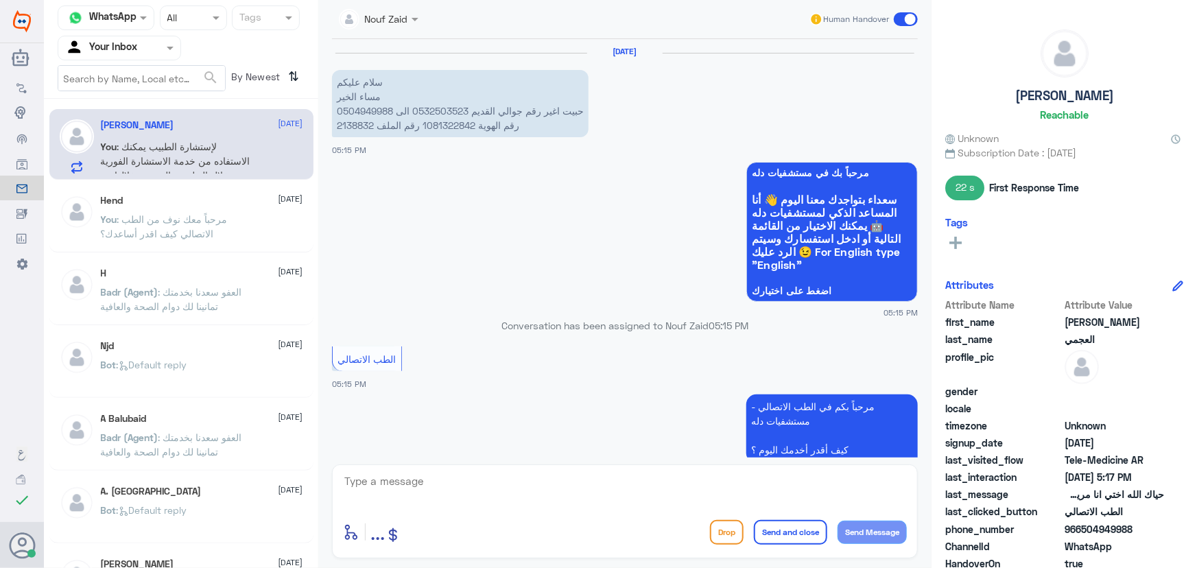
scroll to position [346, 0]
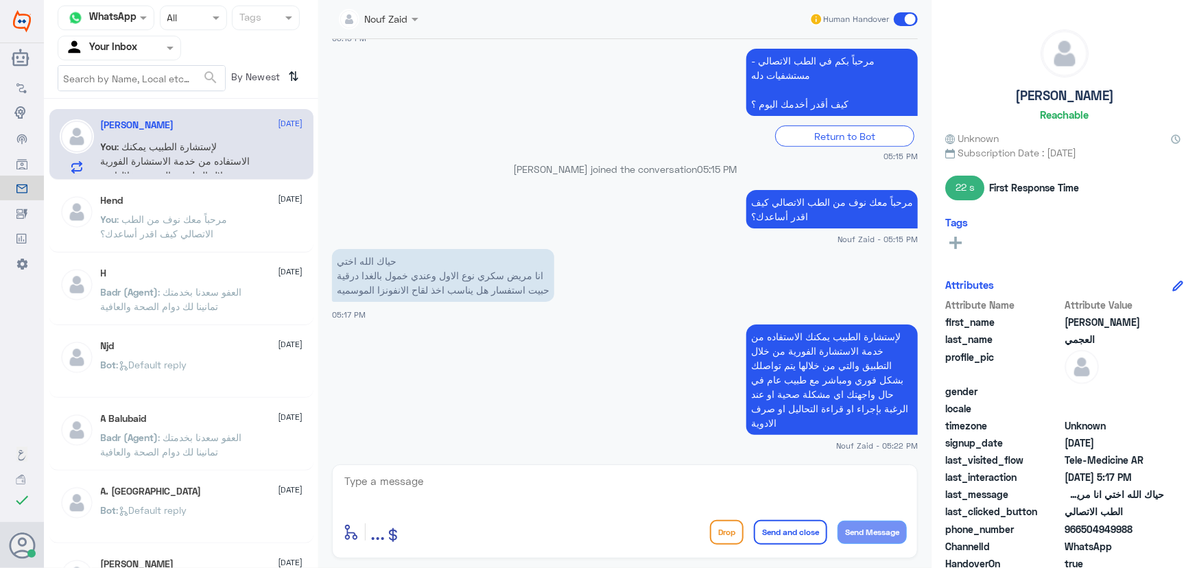
click at [340, 491] on div "enter flow name ... Drop Send and close Send Message" at bounding box center [625, 512] width 586 height 94
click at [351, 484] on textarea at bounding box center [625, 489] width 564 height 34
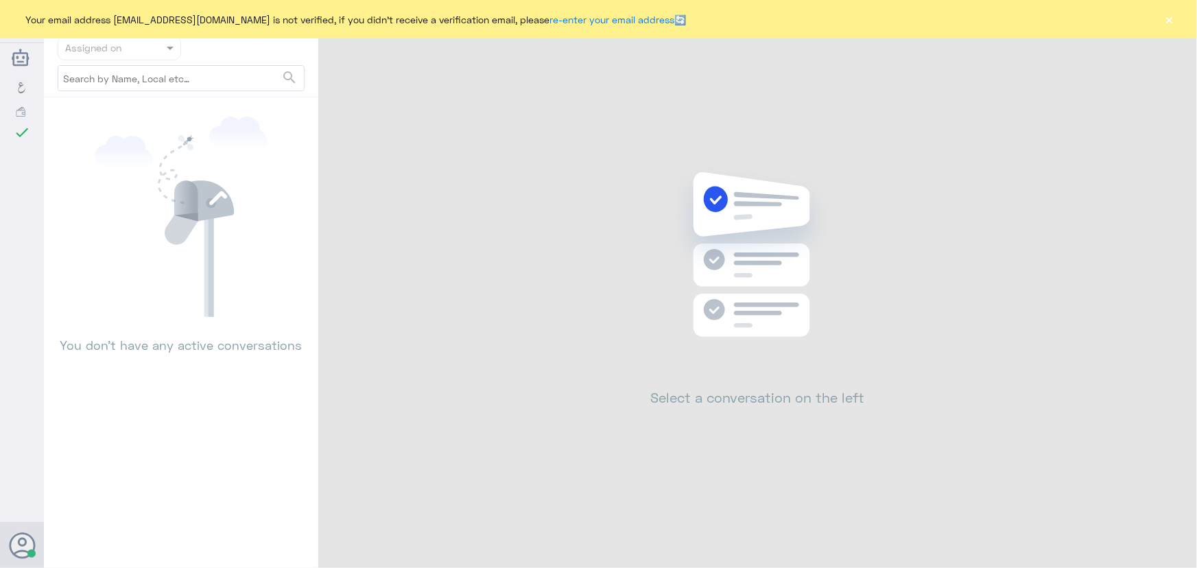
click at [1167, 23] on button "×" at bounding box center [1170, 19] width 14 height 14
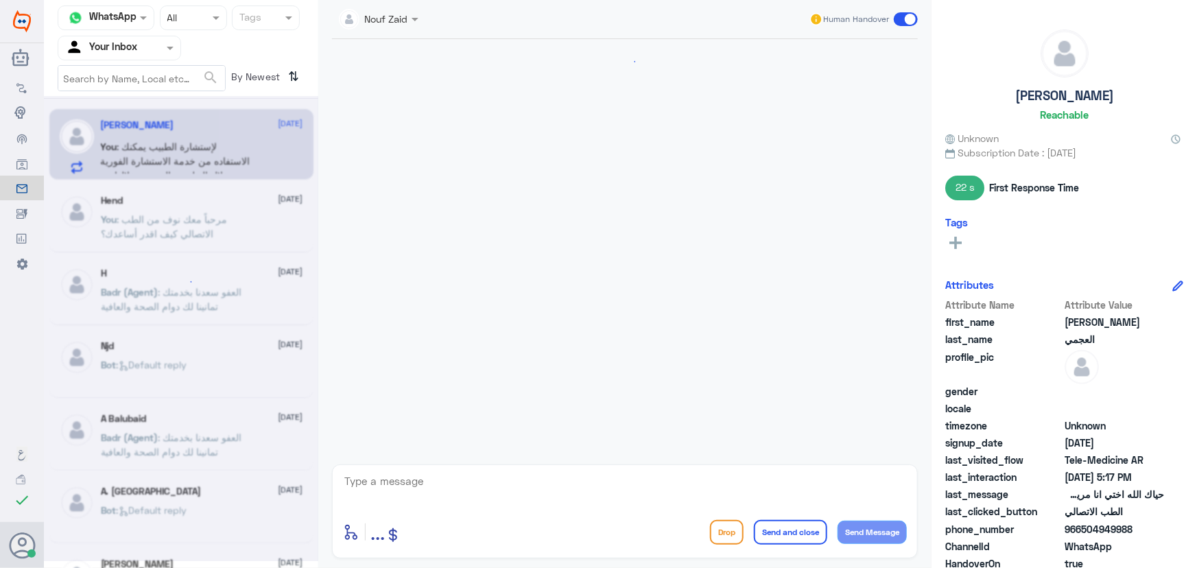
scroll to position [346, 0]
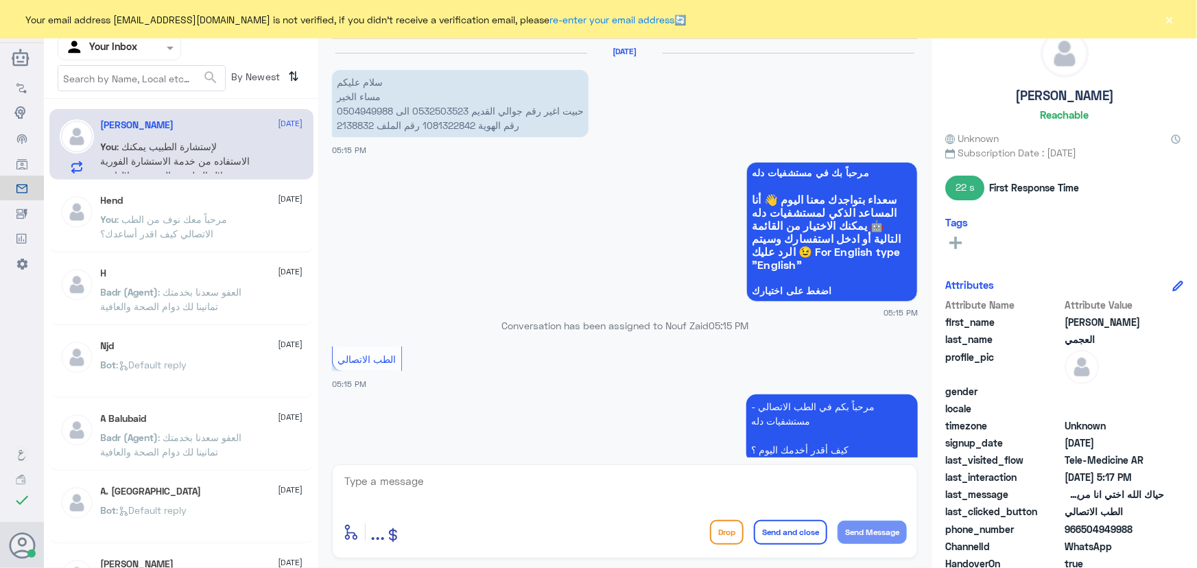
scroll to position [346, 0]
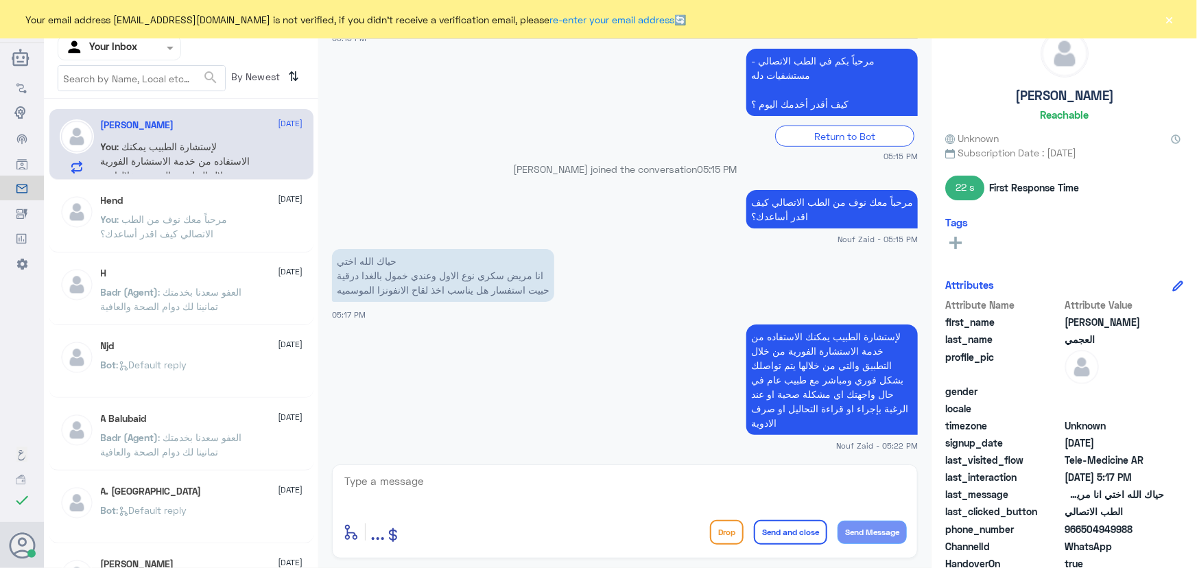
drag, startPoint x: 1158, startPoint y: 13, endPoint x: 1177, endPoint y: 15, distance: 18.6
click at [1160, 15] on div "Your email address n_zaid@DallahHealth.com is not verified, if you didn't recei…" at bounding box center [598, 19] width 1197 height 38
click at [1177, 16] on div "Your email address n_zaid@DallahHealth.com is not verified, if you didn't recei…" at bounding box center [598, 19] width 1197 height 38
click at [1176, 21] on button "×" at bounding box center [1170, 19] width 14 height 14
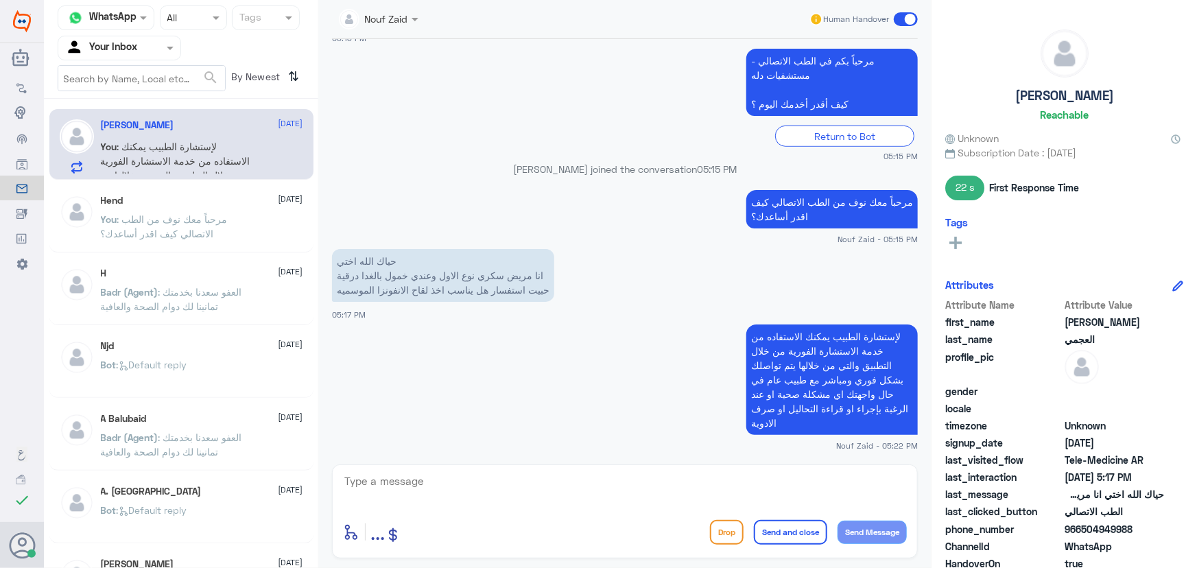
click at [915, 19] on span at bounding box center [906, 19] width 24 height 14
click at [0, 0] on input "checkbox" at bounding box center [0, 0] width 0 height 0
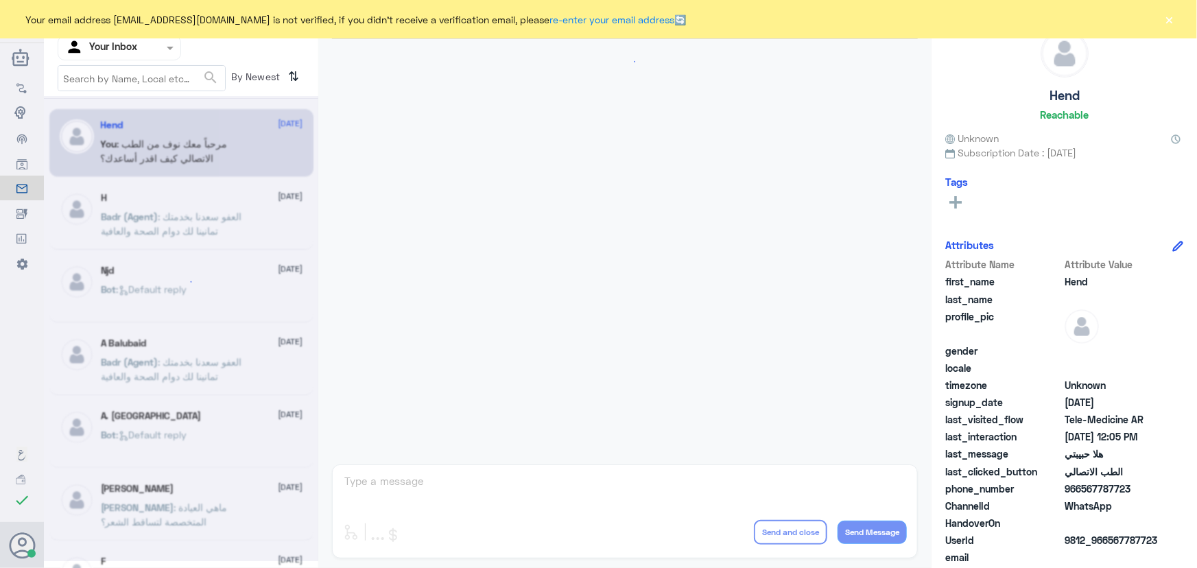
scroll to position [624, 0]
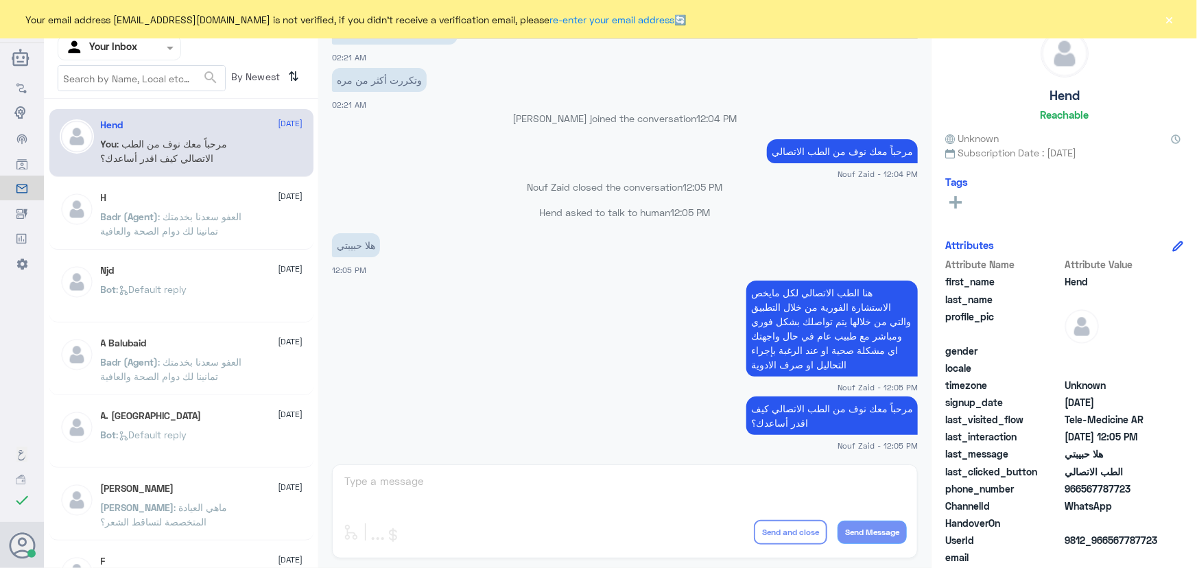
click at [1168, 17] on button "×" at bounding box center [1170, 19] width 14 height 14
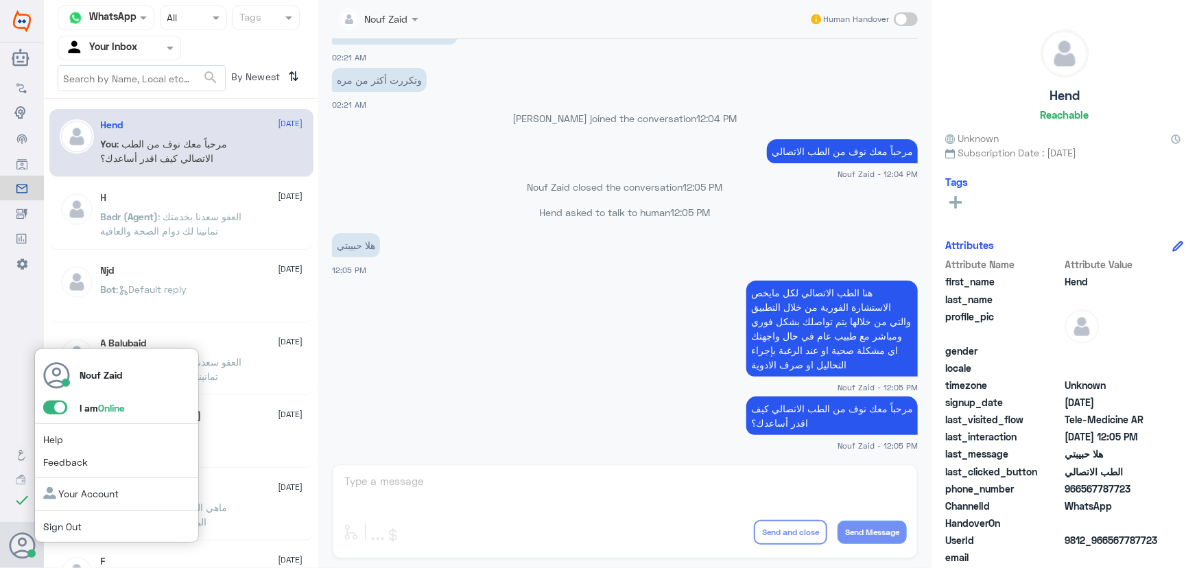
drag, startPoint x: 54, startPoint y: 409, endPoint x: 75, endPoint y: 412, distance: 20.9
click at [54, 409] on span at bounding box center [55, 408] width 24 height 14
click at [0, 0] on input "checkbox" at bounding box center [0, 0] width 0 height 0
click at [53, 408] on span at bounding box center [55, 408] width 24 height 14
click at [0, 0] on input "checkbox" at bounding box center [0, 0] width 0 height 0
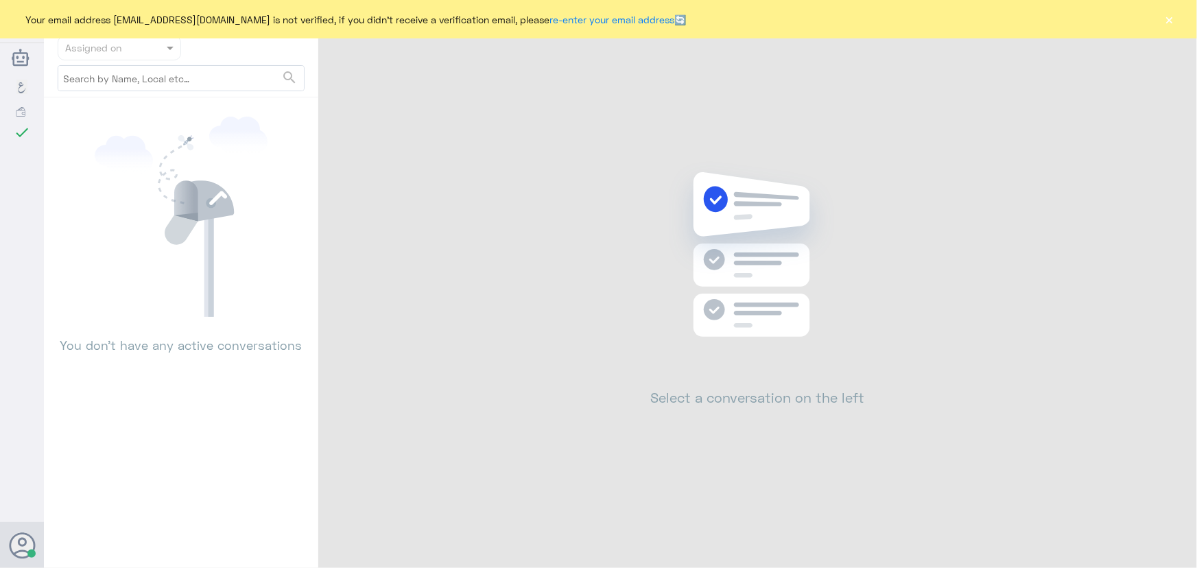
drag, startPoint x: 1172, startPoint y: 31, endPoint x: 1173, endPoint y: 20, distance: 11.0
click at [1173, 20] on div "Your email address n_zaid@DallahHealth.com is not verified, if you didn't recei…" at bounding box center [598, 19] width 1197 height 38
click at [1173, 20] on button "×" at bounding box center [1170, 19] width 14 height 14
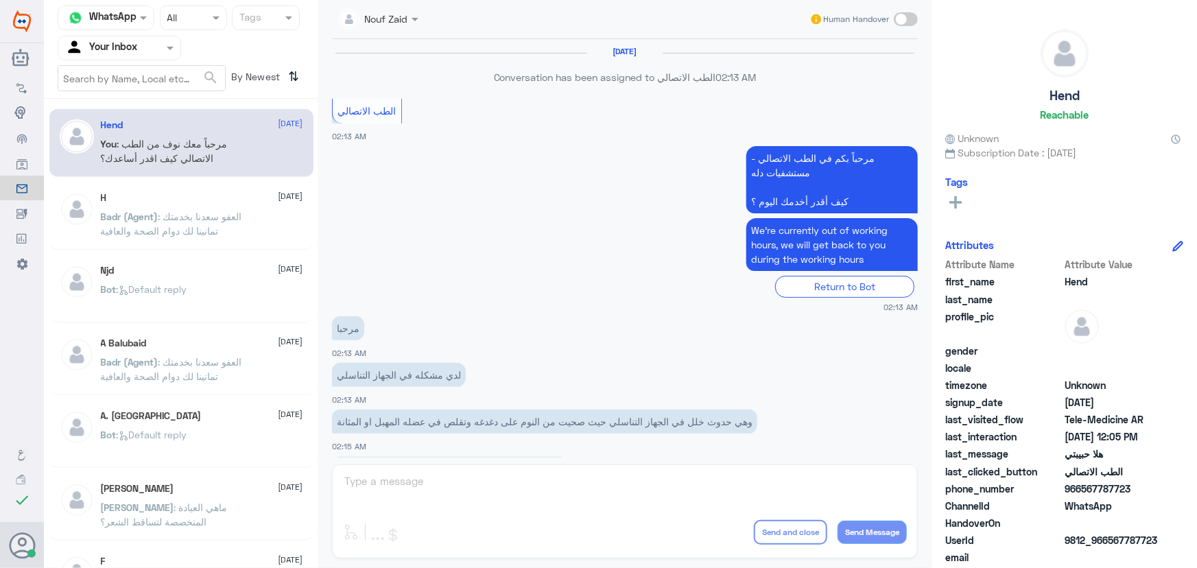
scroll to position [624, 0]
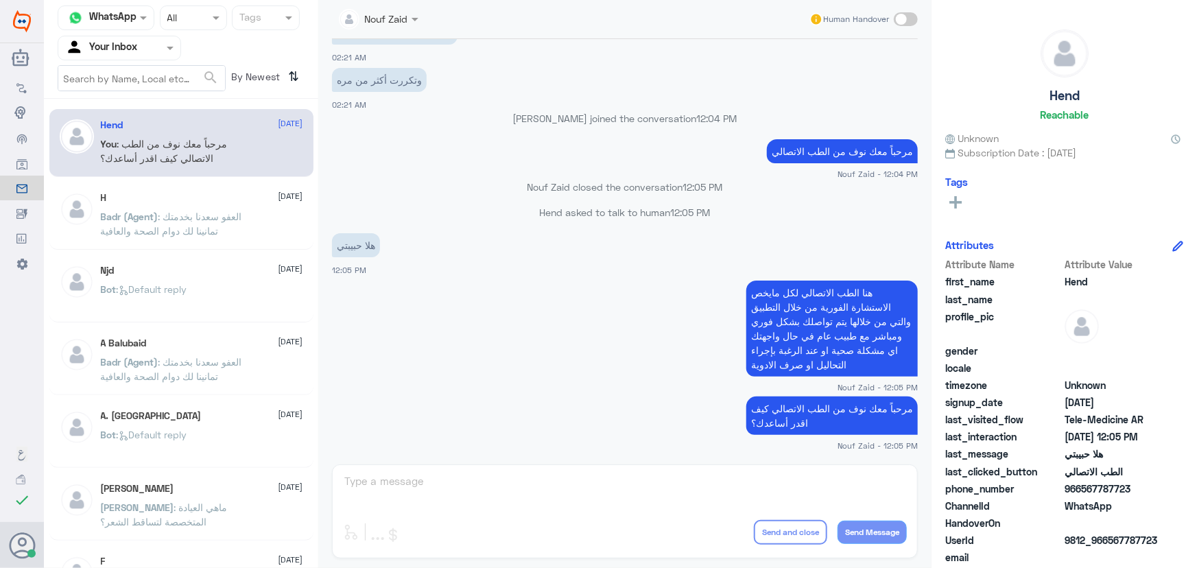
click at [863, 329] on p "هنا الطب الاتصالي لكل مايخص الاستشارة الفورية من خلال التطبيق والتي من خلالها ي…" at bounding box center [833, 329] width 172 height 96
click at [861, 330] on p "هنا الطب الاتصالي لكل مايخص الاستشارة الفورية من خلال التطبيق والتي من خلالها ي…" at bounding box center [833, 329] width 172 height 96
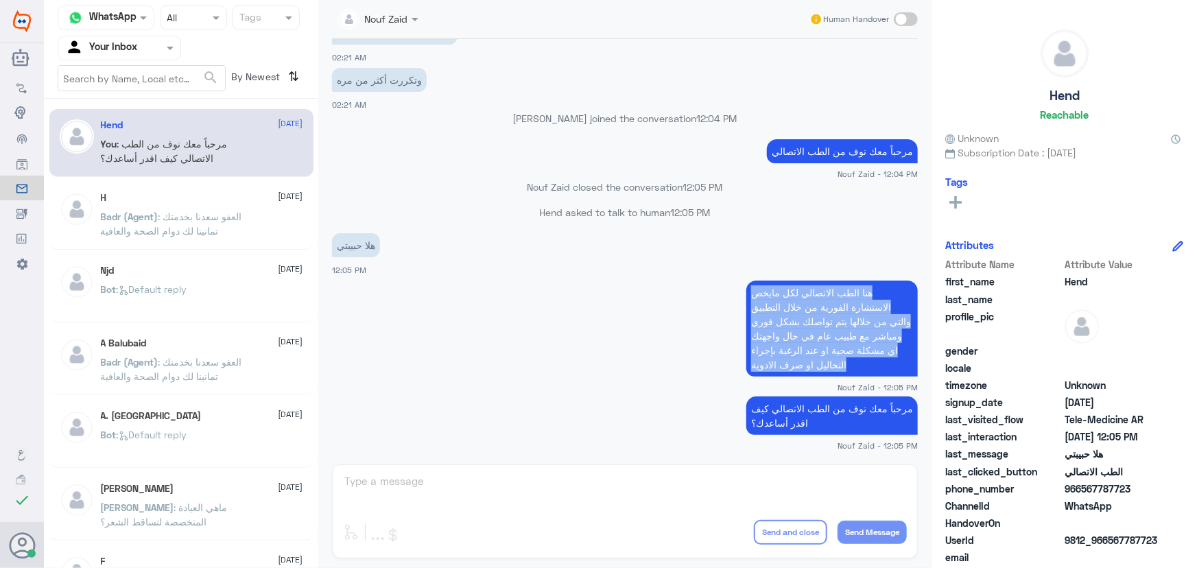
click at [861, 330] on p "هنا الطب الاتصالي لكل مايخص الاستشارة الفورية من خلال التطبيق والتي من خلالها ي…" at bounding box center [833, 329] width 172 height 96
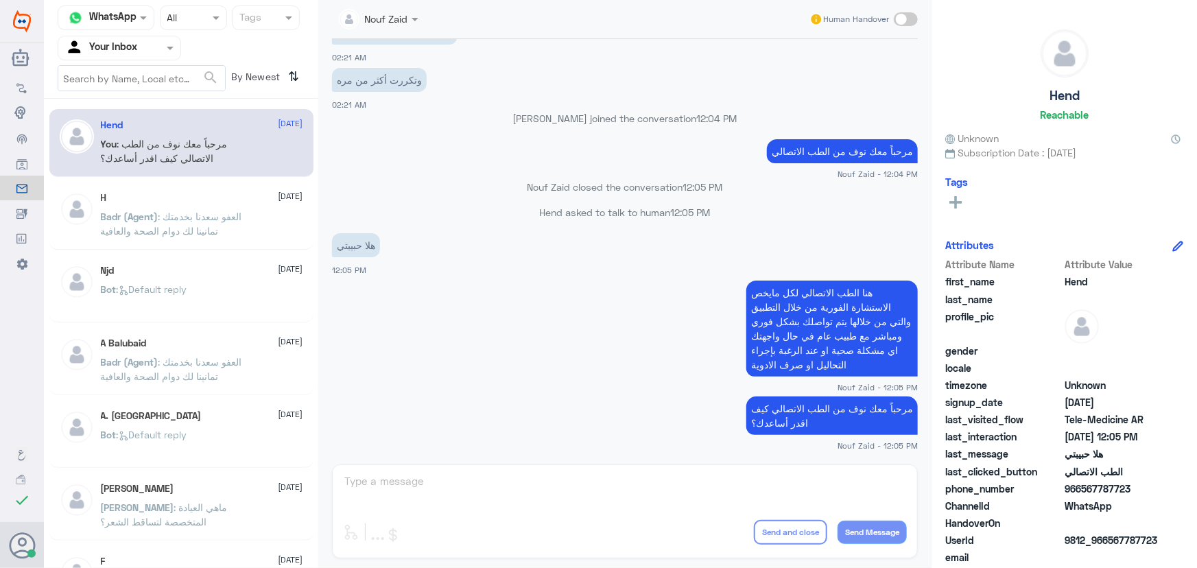
click at [850, 205] on p "Hend asked to talk to human 12:05 PM" at bounding box center [625, 212] width 586 height 14
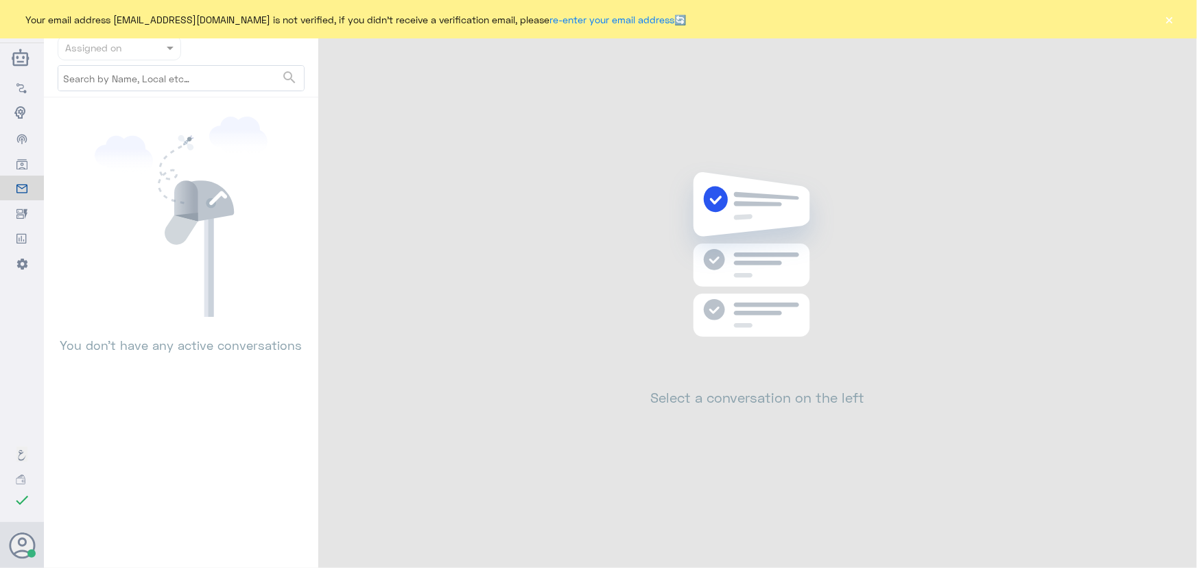
click at [1173, 21] on button "×" at bounding box center [1170, 19] width 14 height 14
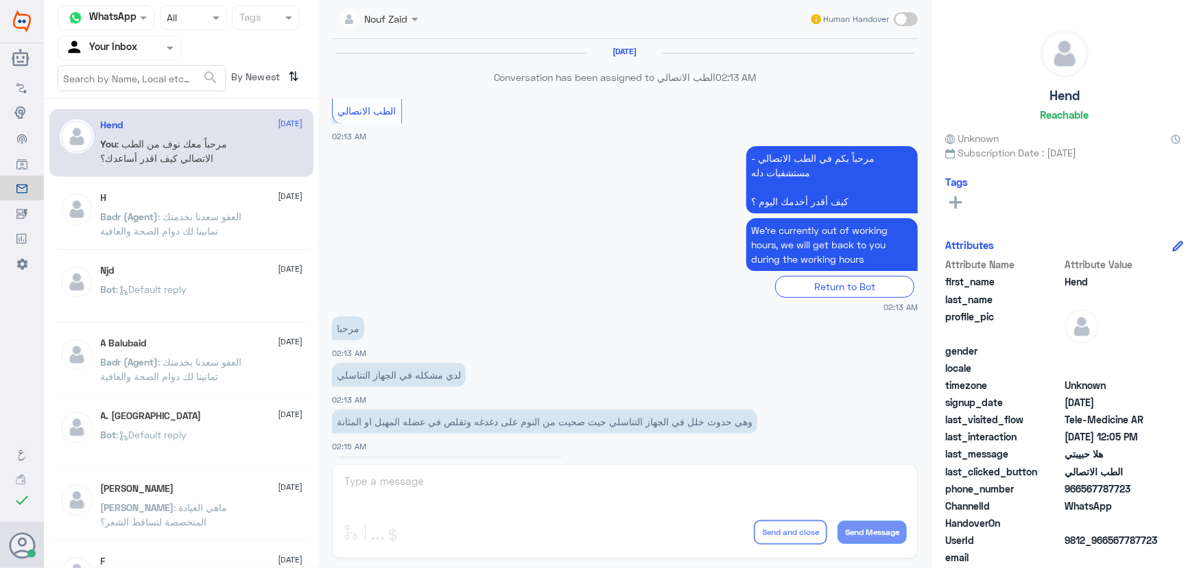
scroll to position [624, 0]
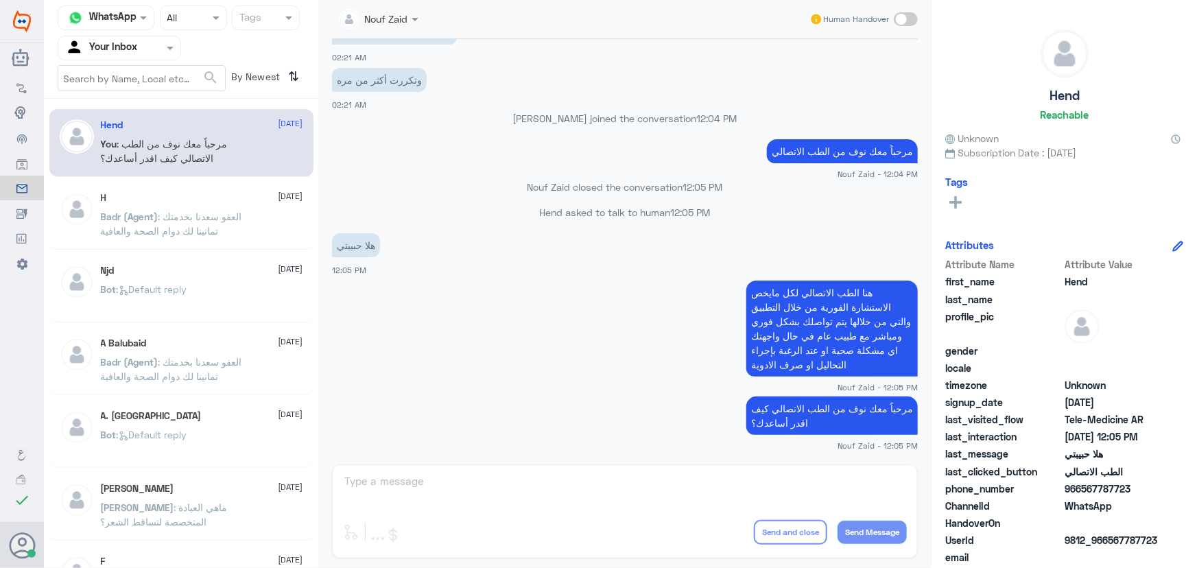
click at [132, 42] on input "text" at bounding box center [102, 48] width 75 height 16
click at [132, 62] on nav "Channel WhatsApp Status × All Tags Agent Filter Your Inbox All Unassigned Your …" at bounding box center [181, 51] width 274 height 93
click at [131, 47] on input "text" at bounding box center [102, 48] width 75 height 16
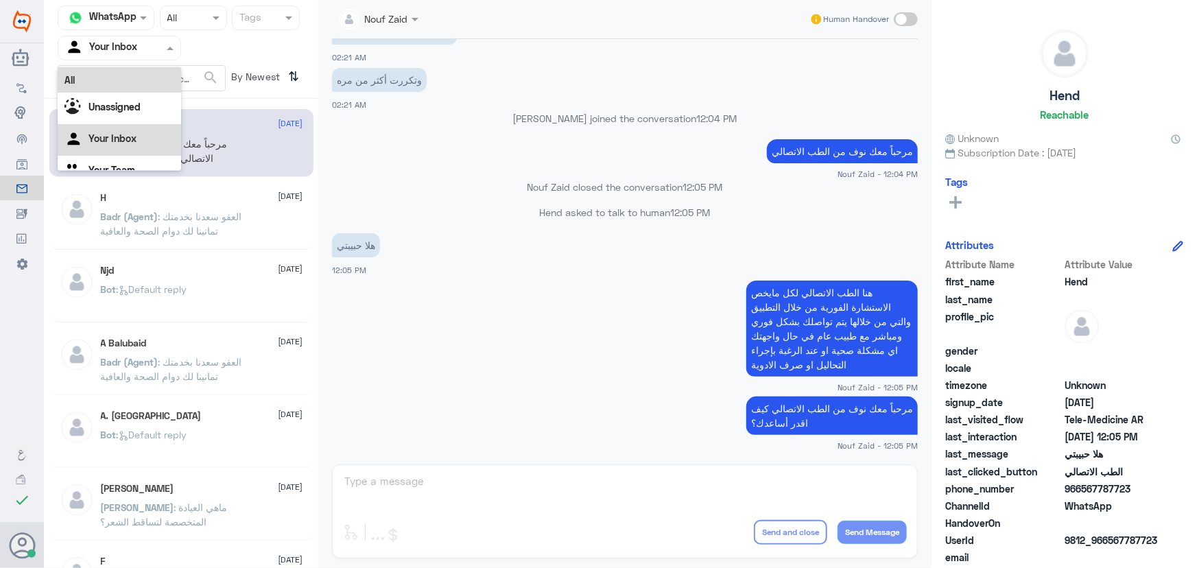
scroll to position [17, 0]
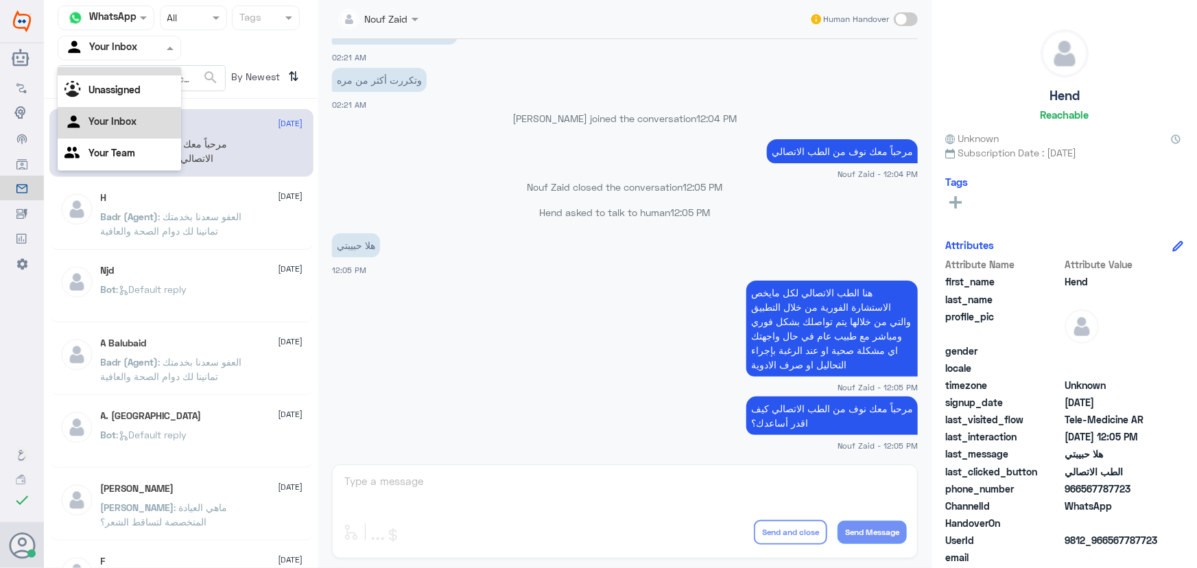
click at [127, 82] on div "Unassigned" at bounding box center [120, 91] width 124 height 32
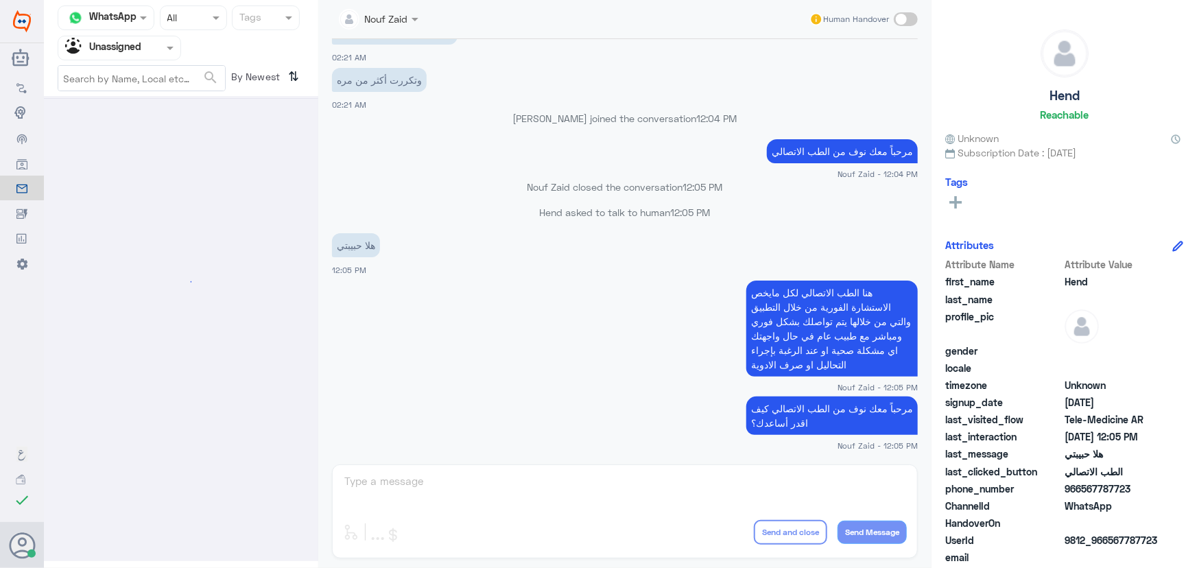
scroll to position [0, 0]
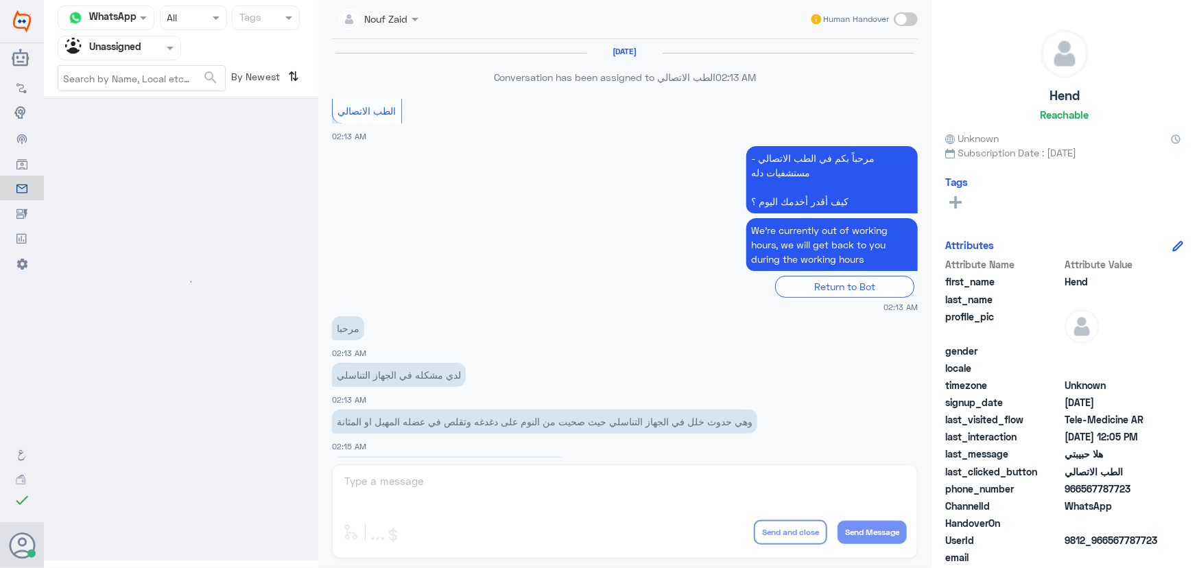
click at [130, 51] on input "text" at bounding box center [102, 48] width 75 height 16
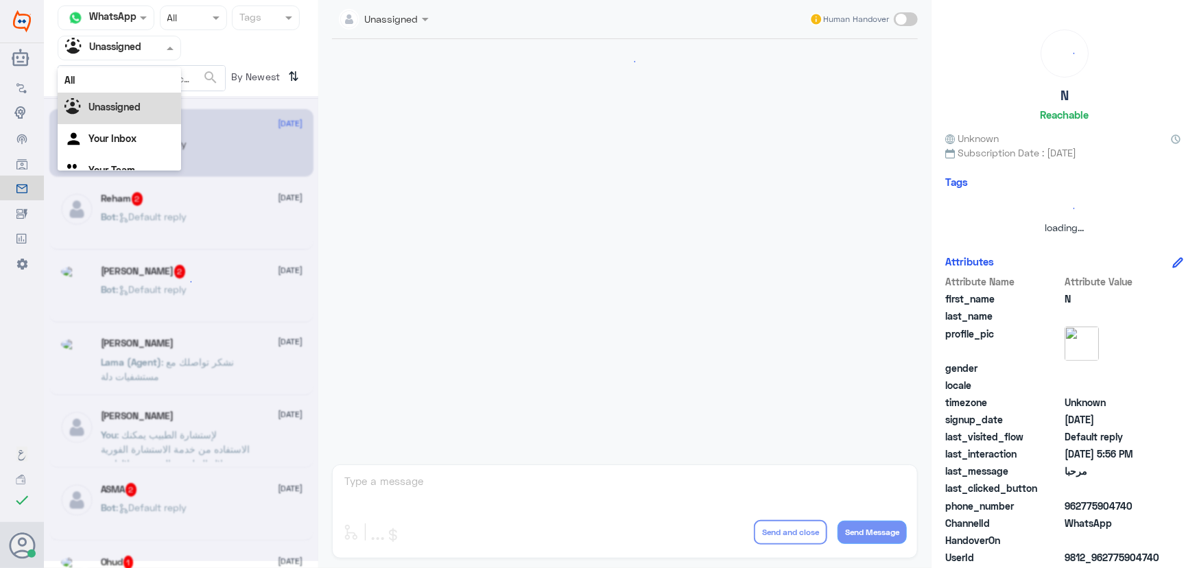
scroll to position [17, 0]
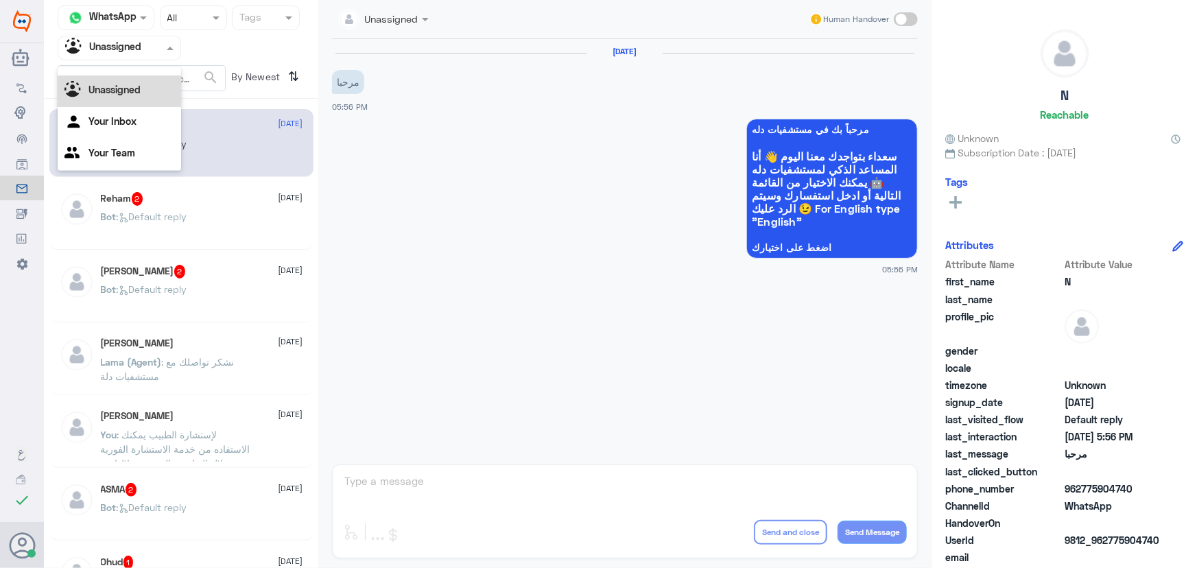
click at [130, 78] on div "Unassigned" at bounding box center [120, 91] width 124 height 32
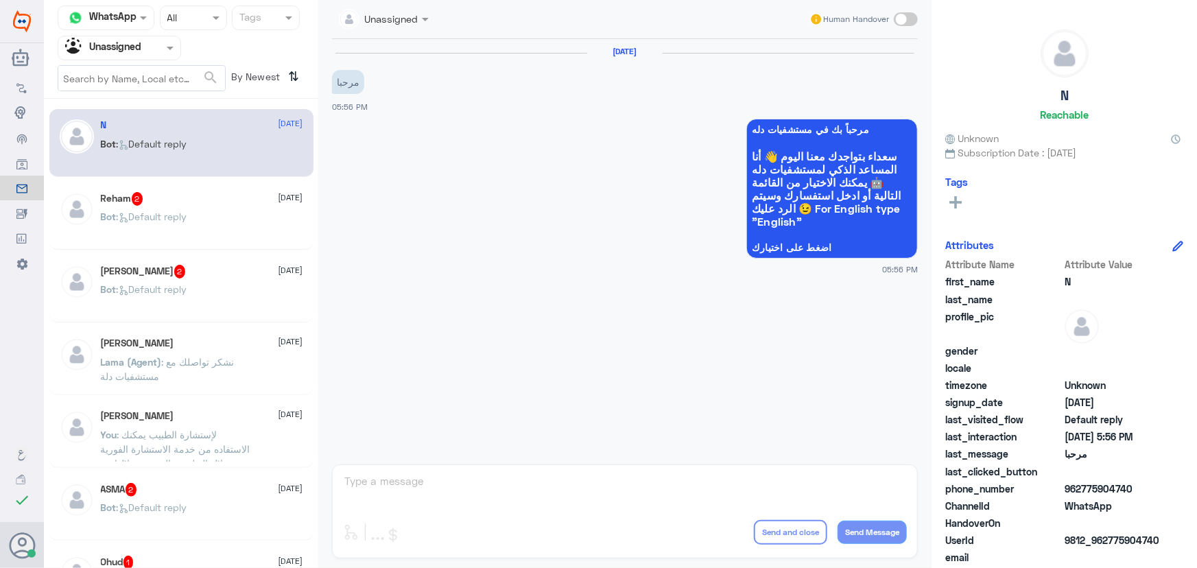
click at [130, 57] on div "Unassigned" at bounding box center [103, 48] width 76 height 21
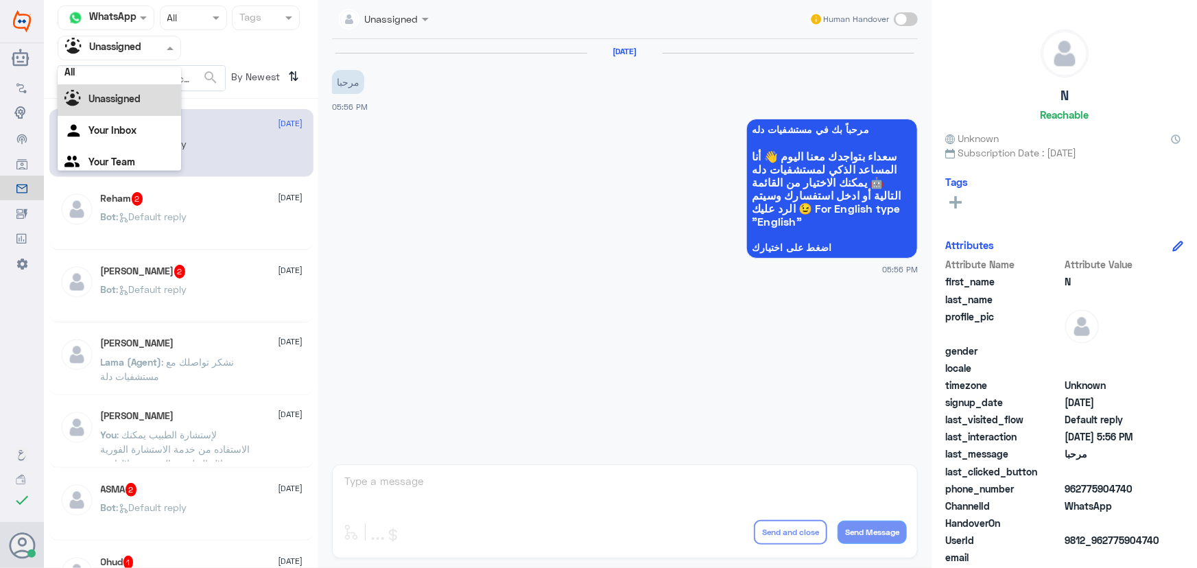
scroll to position [0, 0]
click at [128, 89] on div "All" at bounding box center [120, 79] width 124 height 25
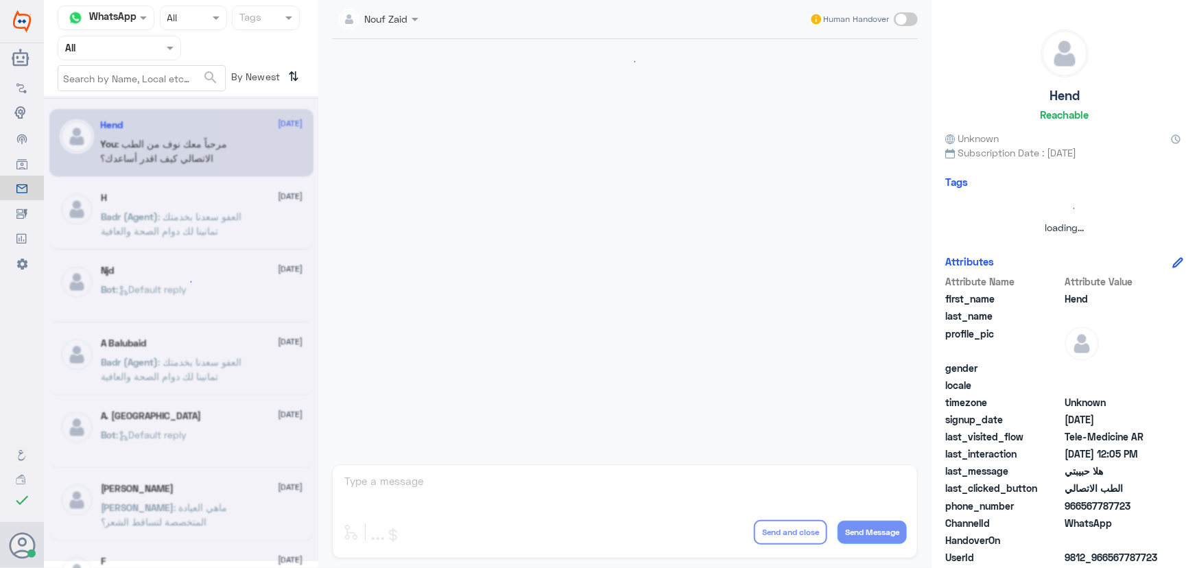
scroll to position [624, 0]
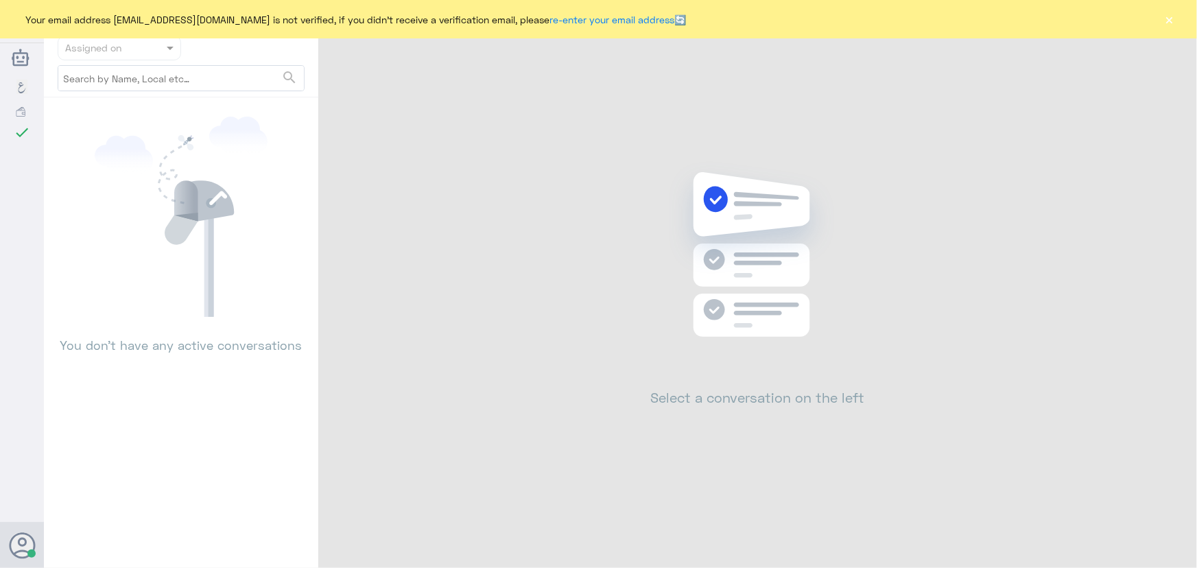
click at [1176, 20] on button "×" at bounding box center [1170, 19] width 14 height 14
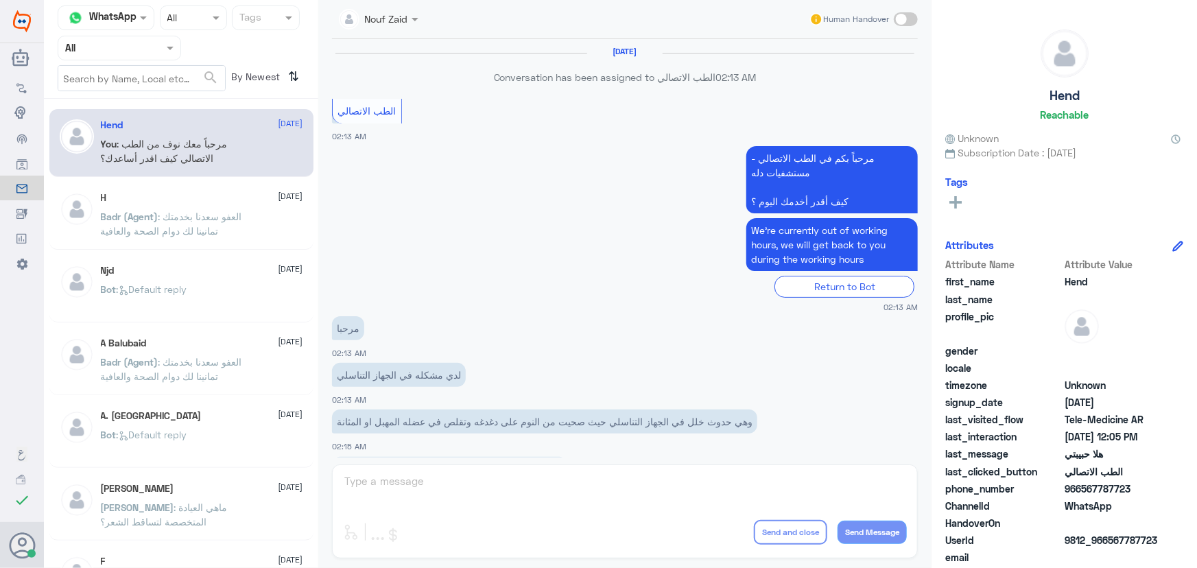
scroll to position [624, 0]
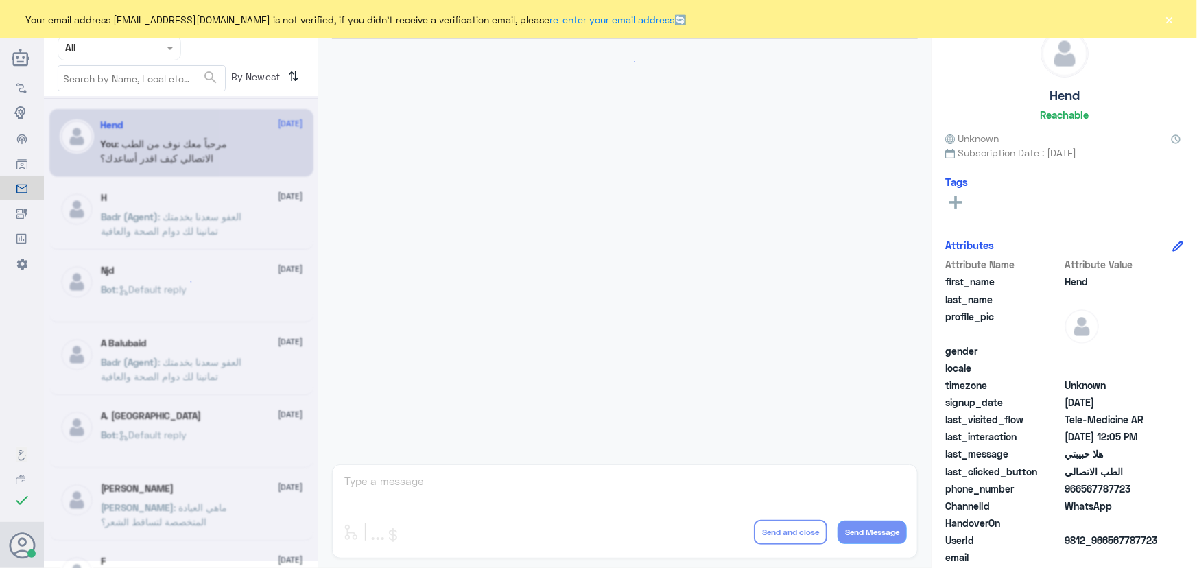
click at [1177, 15] on div "Your email address [EMAIL_ADDRESS][DOMAIN_NAME] is not verified, if you didn't …" at bounding box center [598, 19] width 1197 height 38
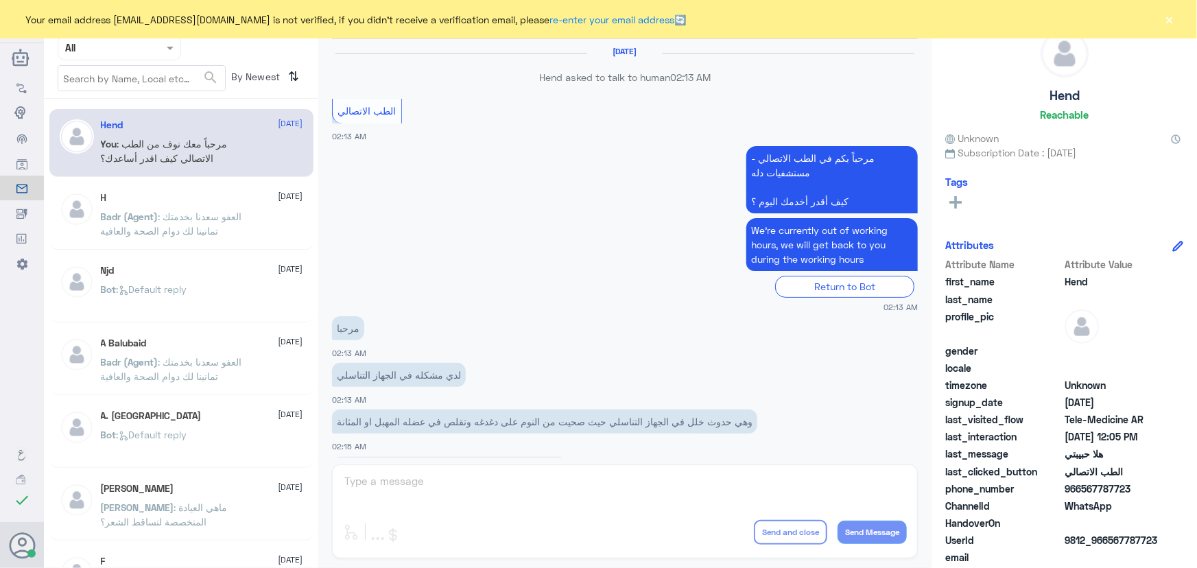
scroll to position [624, 0]
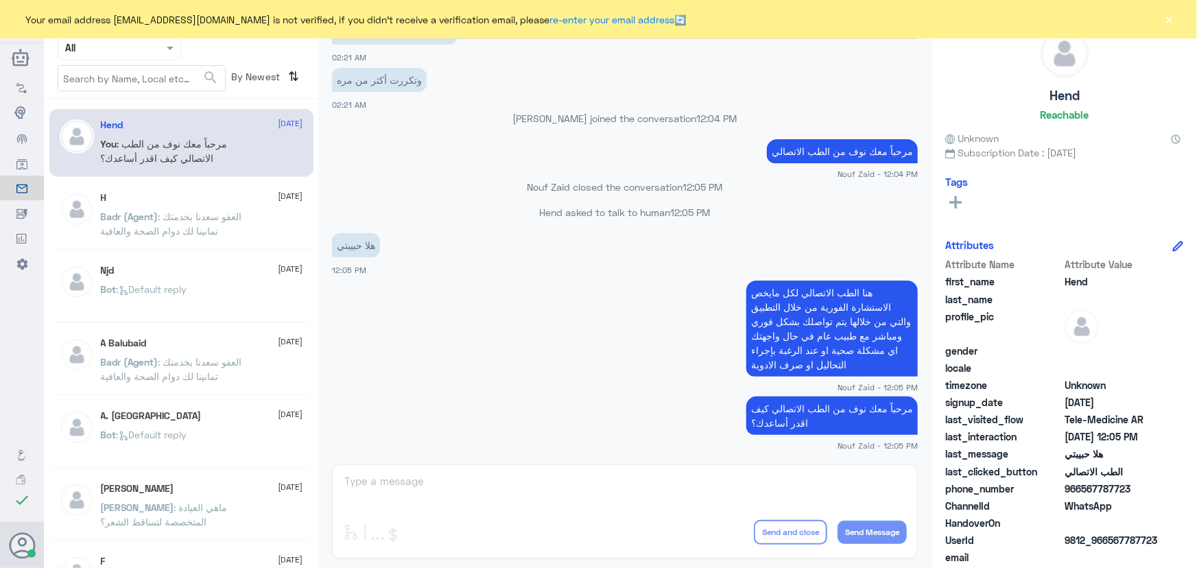
click at [1171, 18] on button "×" at bounding box center [1170, 19] width 14 height 14
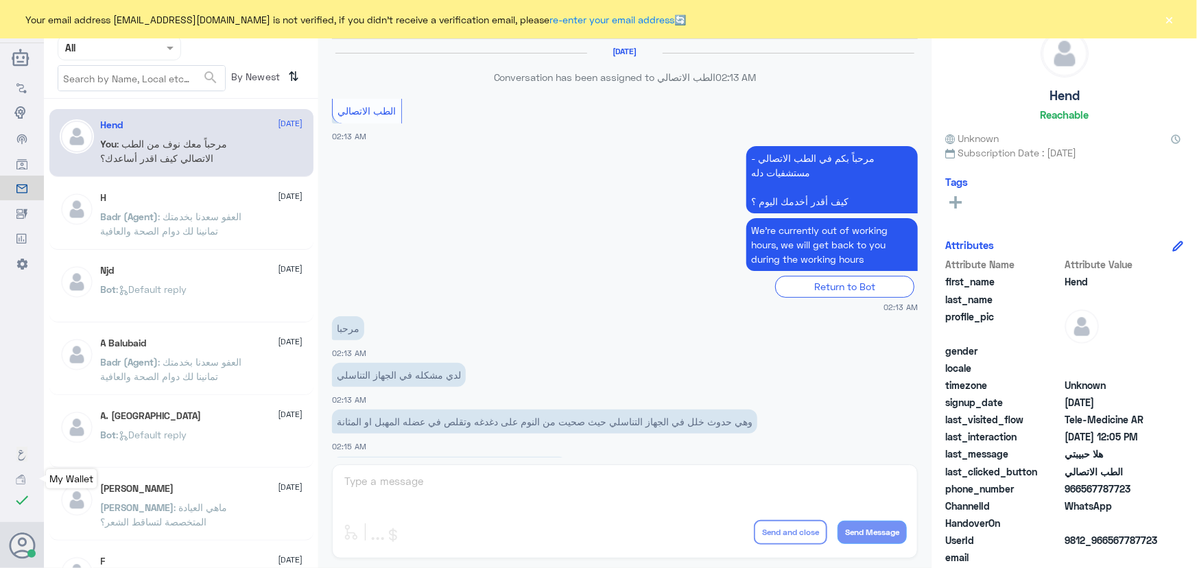
scroll to position [624, 0]
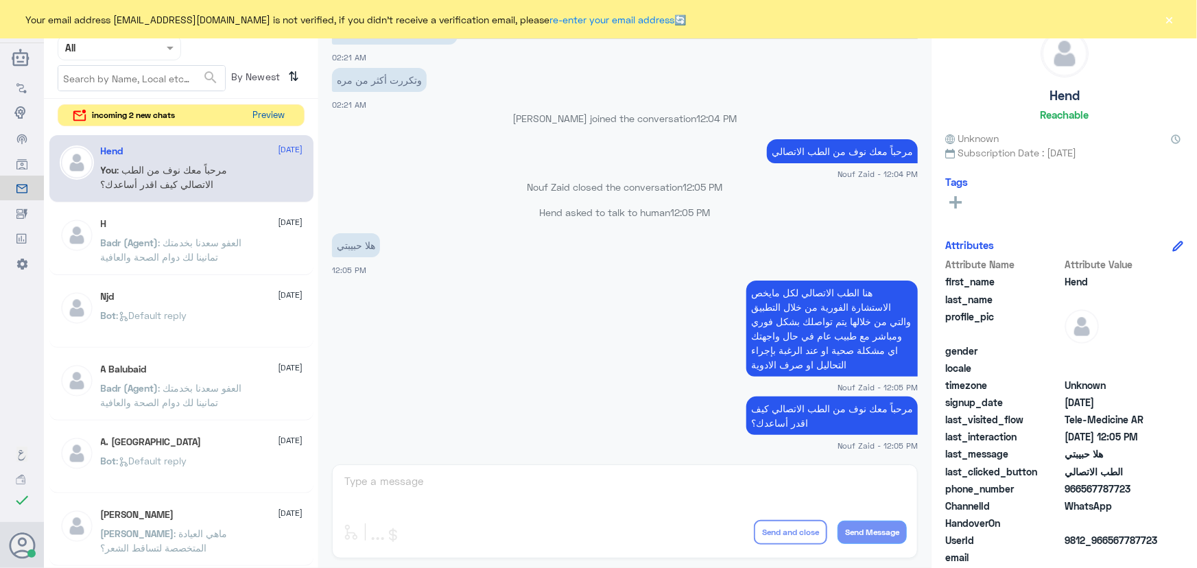
click at [253, 117] on button "Preview" at bounding box center [269, 115] width 43 height 21
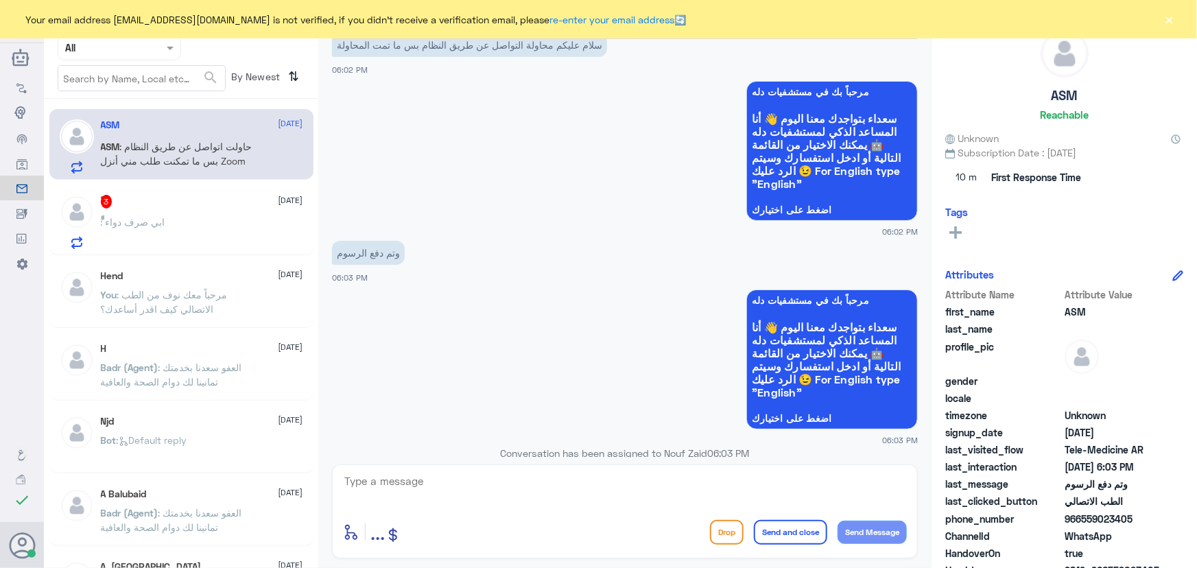
scroll to position [1020, 0]
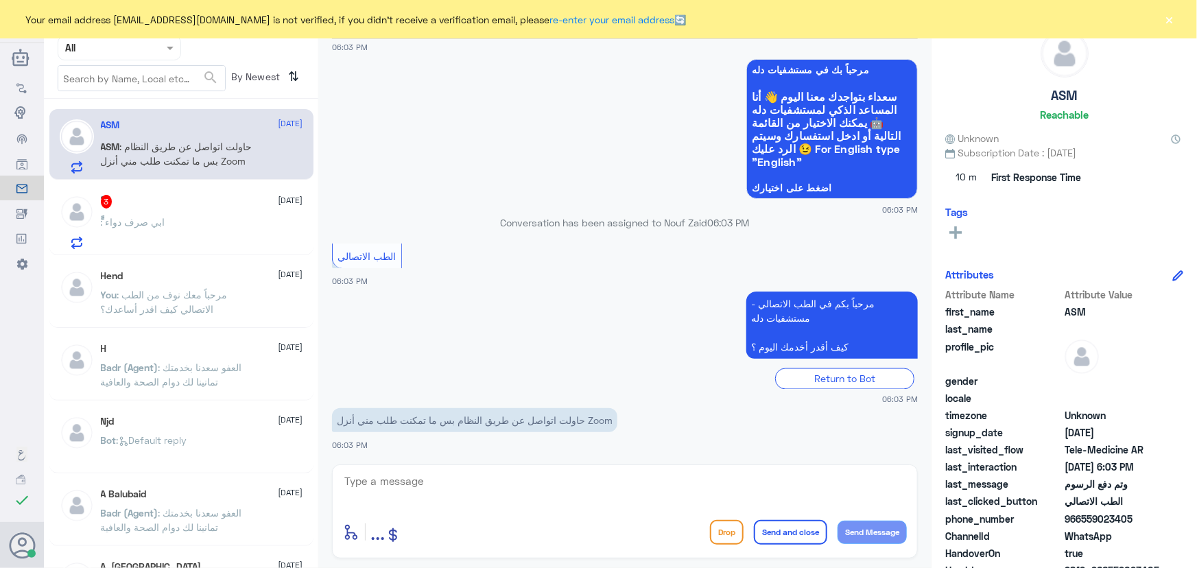
click at [522, 479] on textarea at bounding box center [625, 489] width 564 height 34
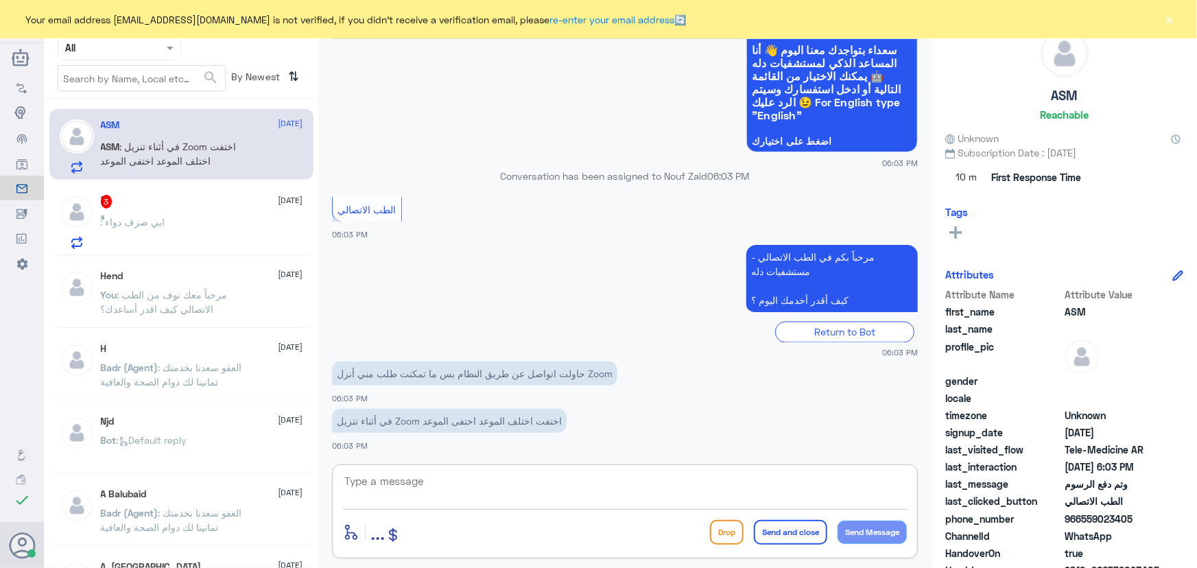
paste textarea "مرحباً معك نوف من الطب الاتصالي"
type textarea "مرحباً معك نوف من الطب الاتصالي"
click at [872, 522] on button "Send Message" at bounding box center [872, 532] width 69 height 23
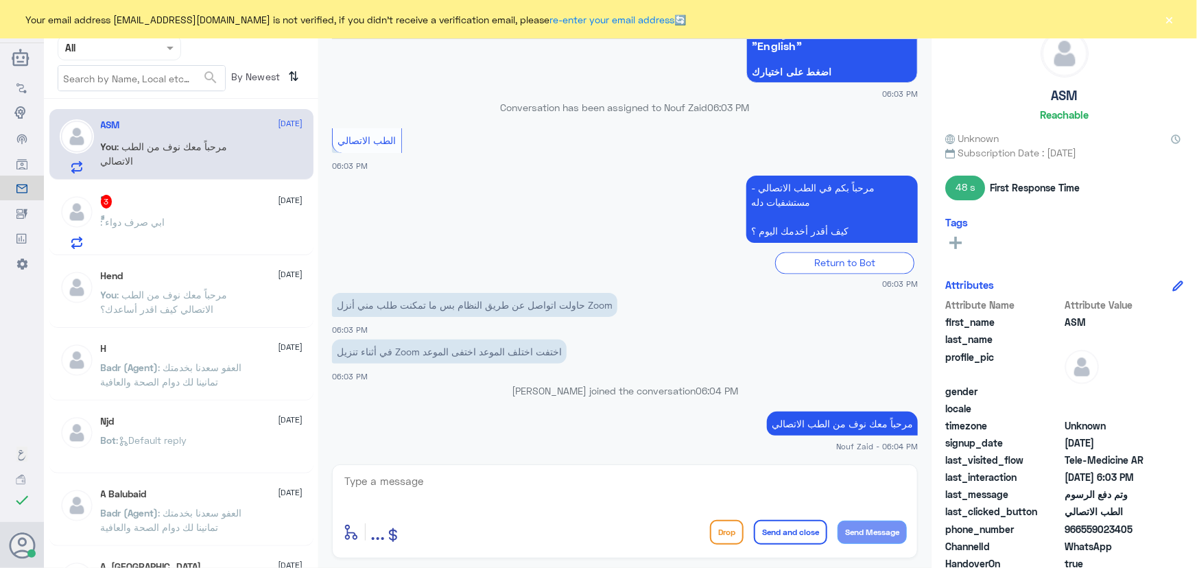
click at [202, 221] on div "ًً : ابي صرف دواء" at bounding box center [202, 233] width 202 height 31
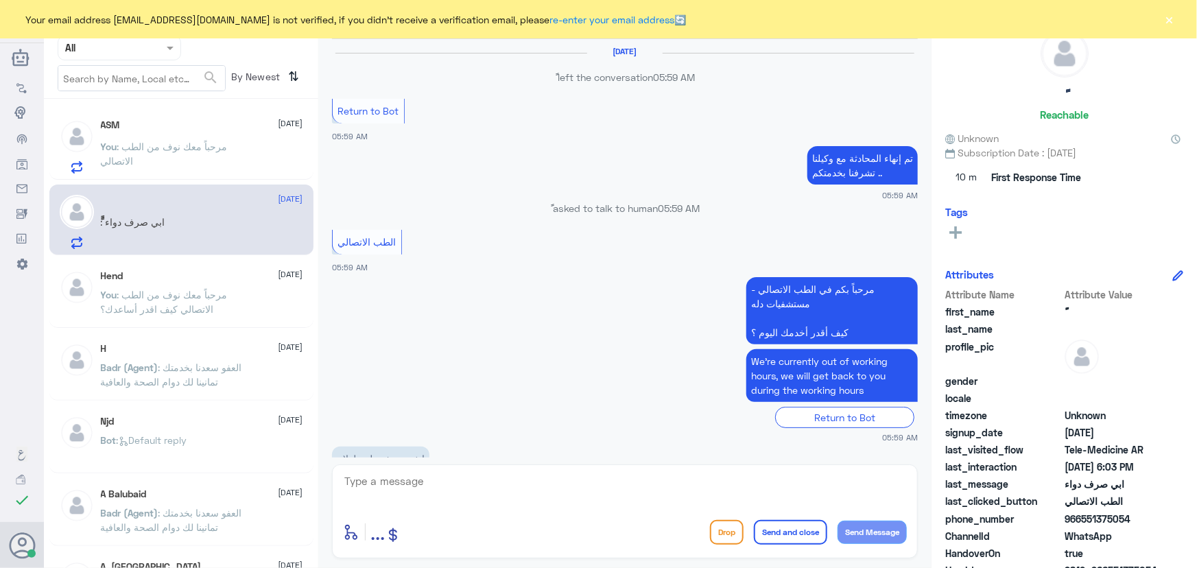
scroll to position [740, 0]
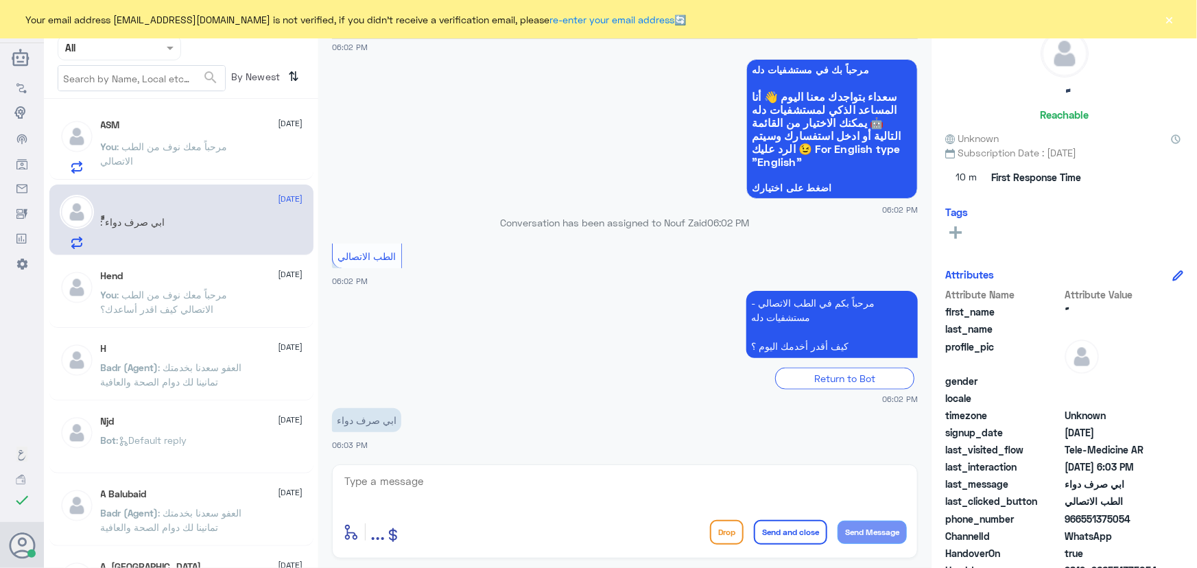
click at [454, 475] on textarea at bounding box center [625, 489] width 564 height 34
click at [408, 467] on div "enter flow name ... Drop Send and close Send Message" at bounding box center [625, 512] width 586 height 94
click at [453, 333] on app-msgs-text "مرحباً بكم في الطب الاتصالي - مستشفيات دله كيف أقدر أخدمك اليوم ؟" at bounding box center [625, 325] width 586 height 69
click at [500, 506] on div at bounding box center [625, 490] width 564 height 37
click at [749, 500] on textarea at bounding box center [625, 489] width 564 height 34
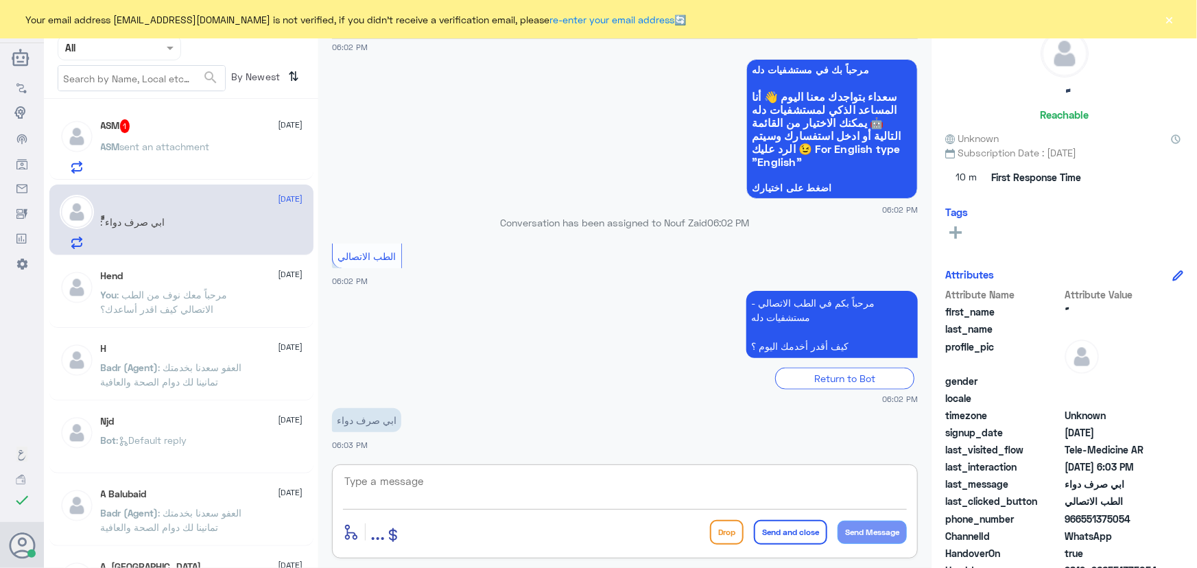
click at [1169, 20] on button "×" at bounding box center [1170, 19] width 14 height 14
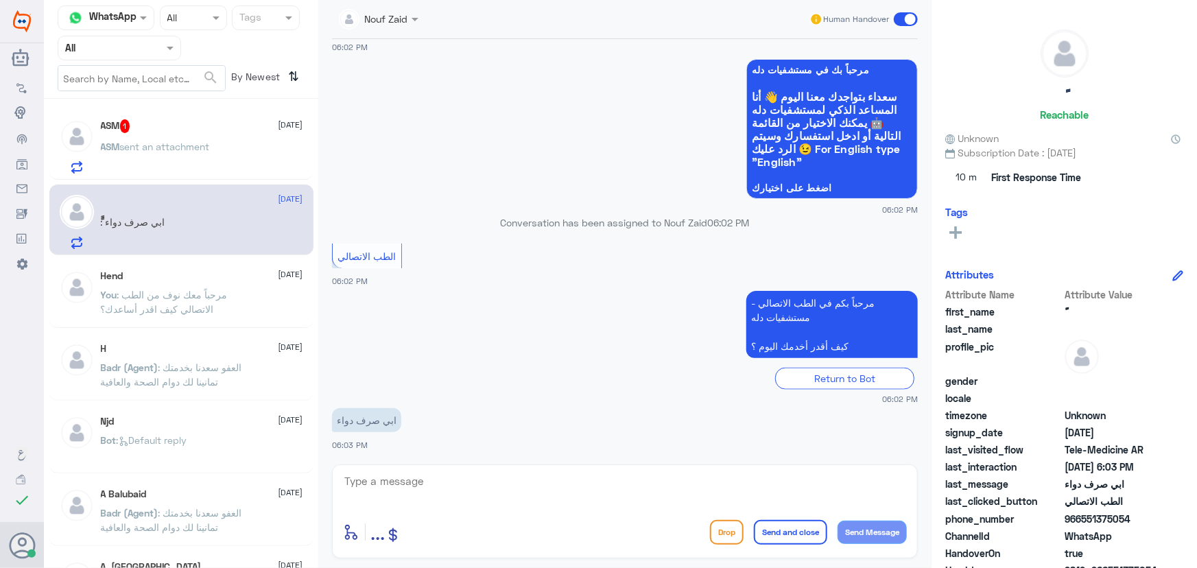
click at [444, 473] on textarea at bounding box center [625, 489] width 564 height 34
paste textarea "مرحباً معك نوف من الطب الاتصالي"
type textarea "مرحباً معك نوف من الطب الاتصالي"
click at [885, 536] on button "Send Message" at bounding box center [872, 532] width 69 height 23
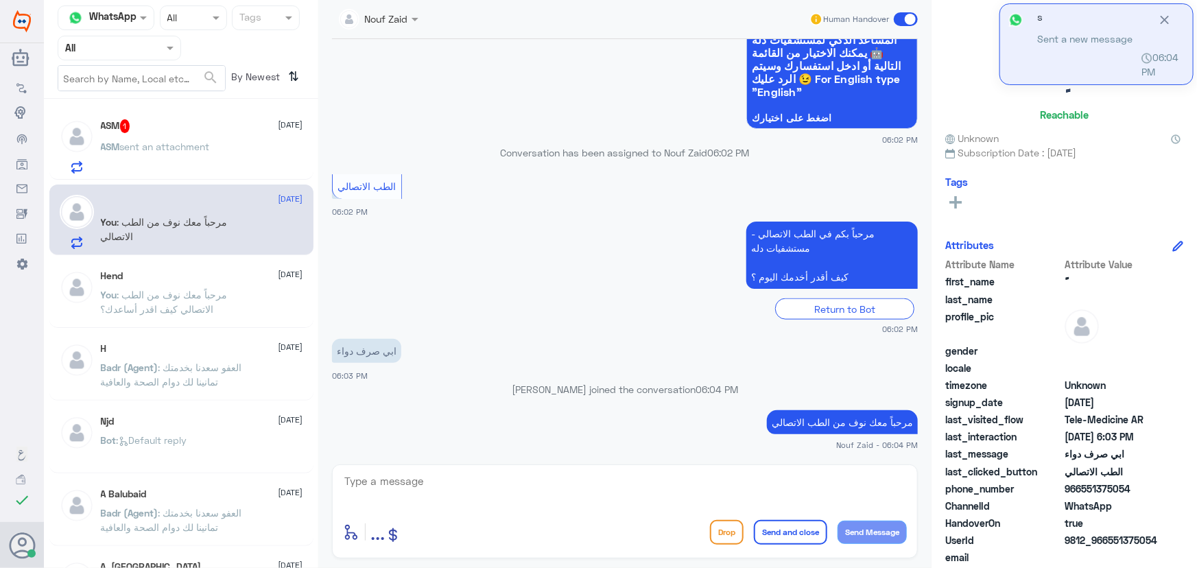
scroll to position [781, 0]
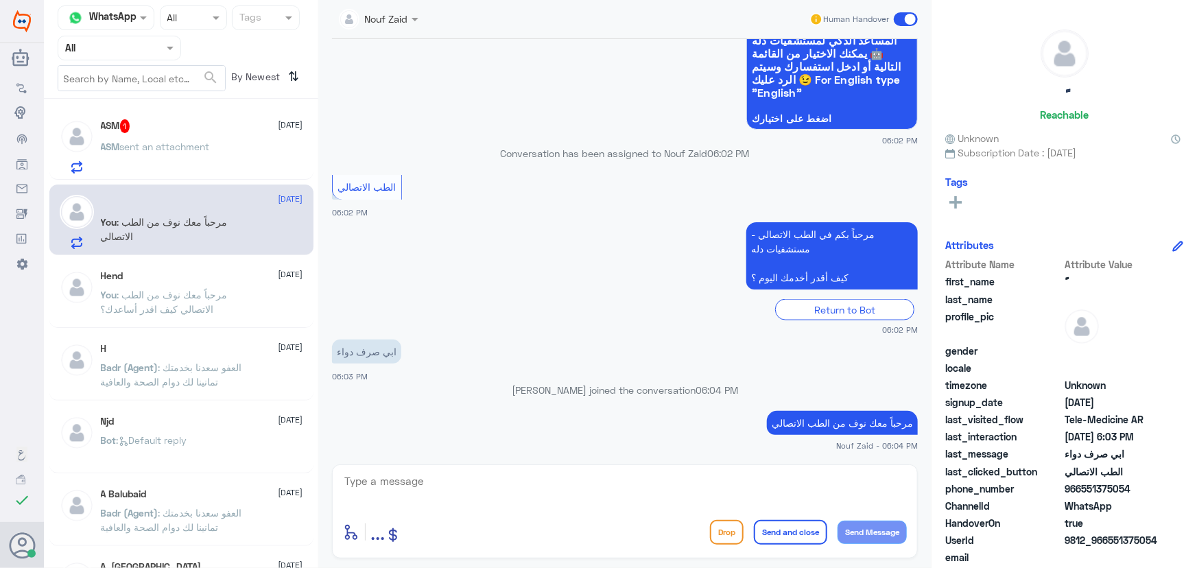
click at [411, 476] on textarea at bounding box center [625, 489] width 564 height 34
paste textarea "لإعادة الصرف يمكنك الاستفادة من خدمة الاستشارة الفورية من خلال التطبيق بحيث يتم…"
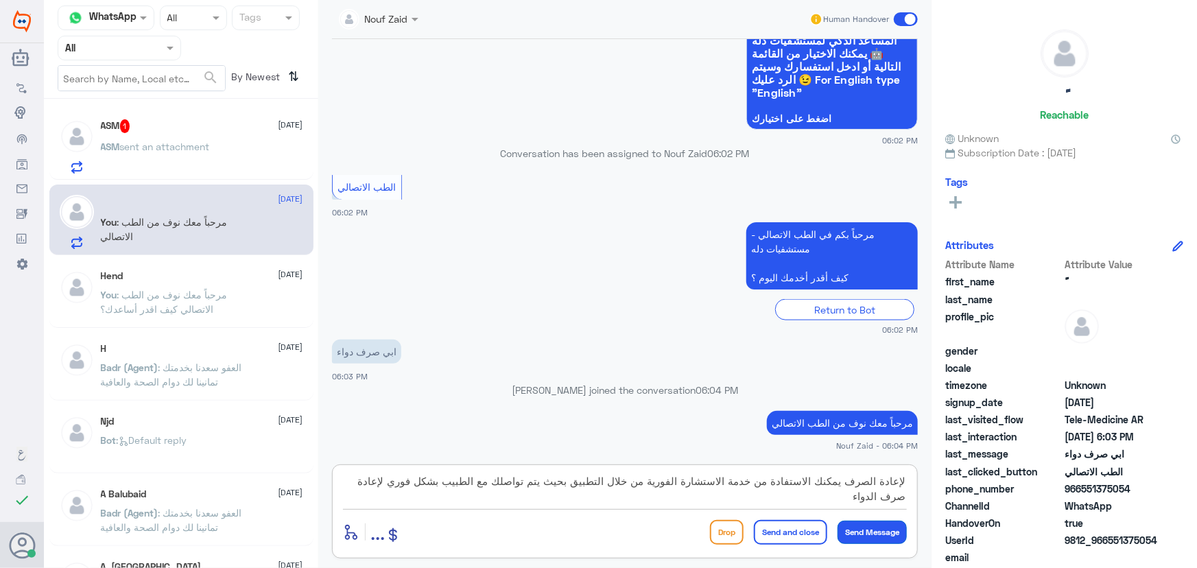
type textarea "لإعادة الصرف يمكنك الاستفادة من خدمة الاستشارة الفورية من خلال التطبيق بحيث يتم…"
click at [881, 535] on button "Send Message" at bounding box center [872, 532] width 69 height 23
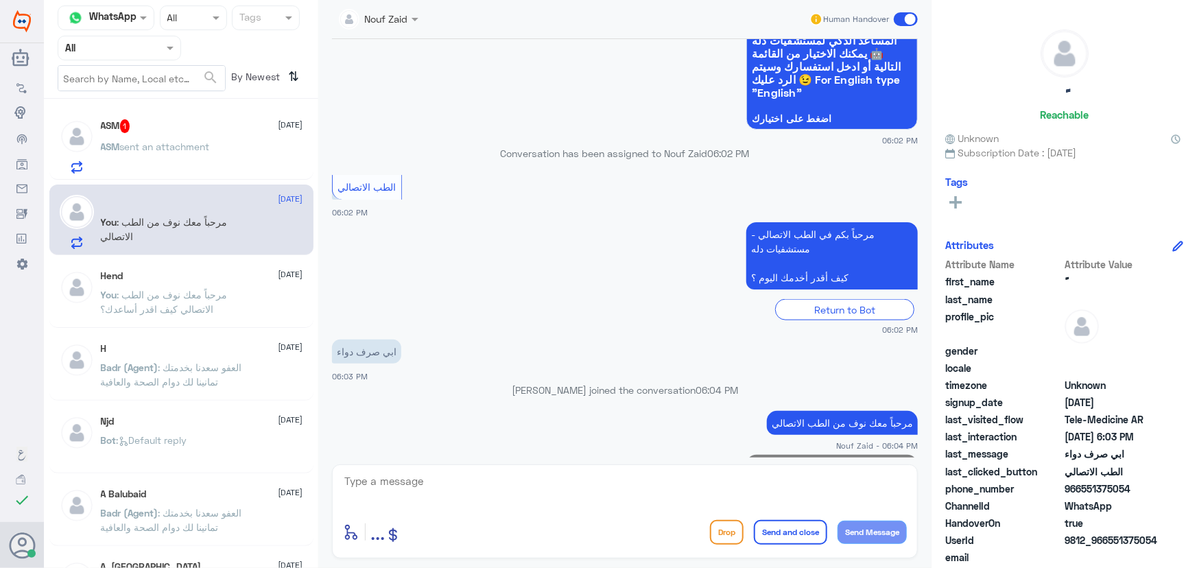
scroll to position [868, 0]
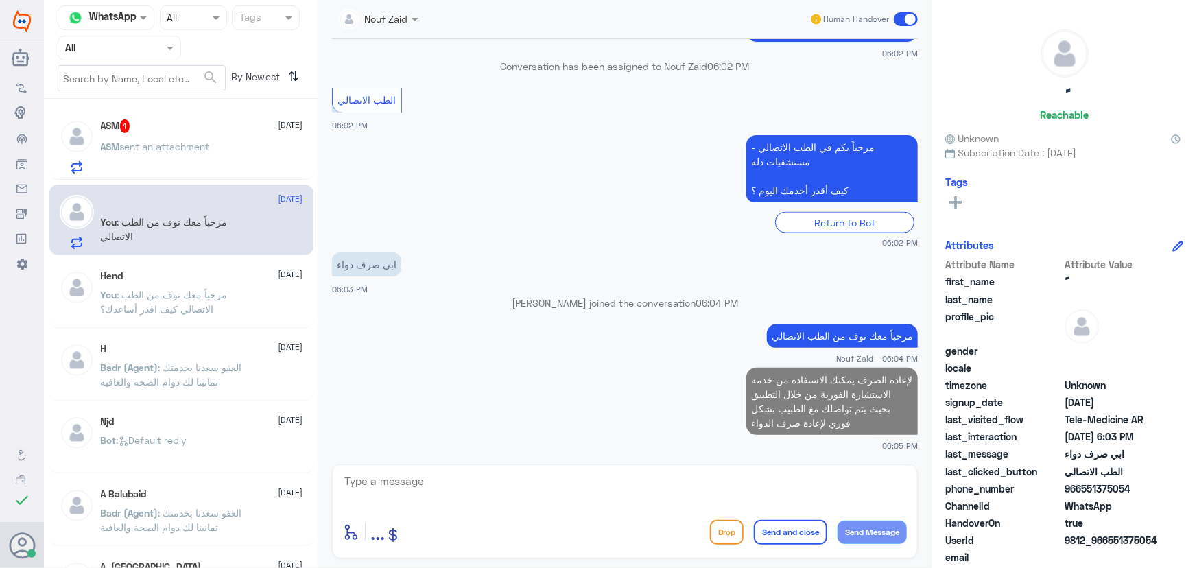
click at [155, 117] on div "ASM 1 [DATE] ASM sent an attachment" at bounding box center [181, 144] width 264 height 71
click at [229, 139] on div "ASM 1 [DATE] ASM sent an attachment" at bounding box center [202, 146] width 202 height 54
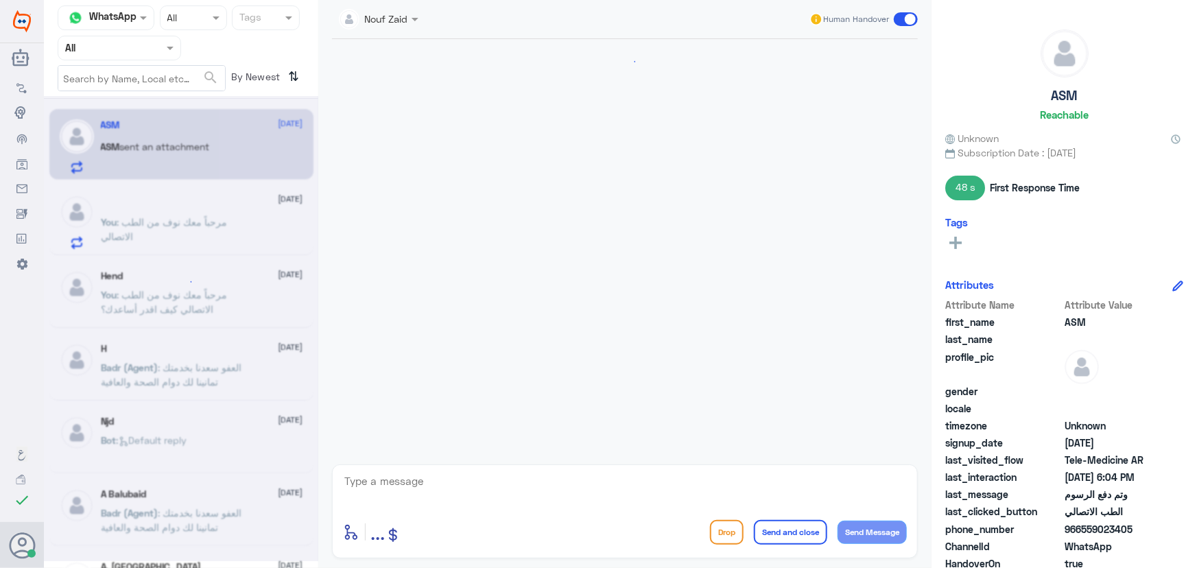
scroll to position [1105, 0]
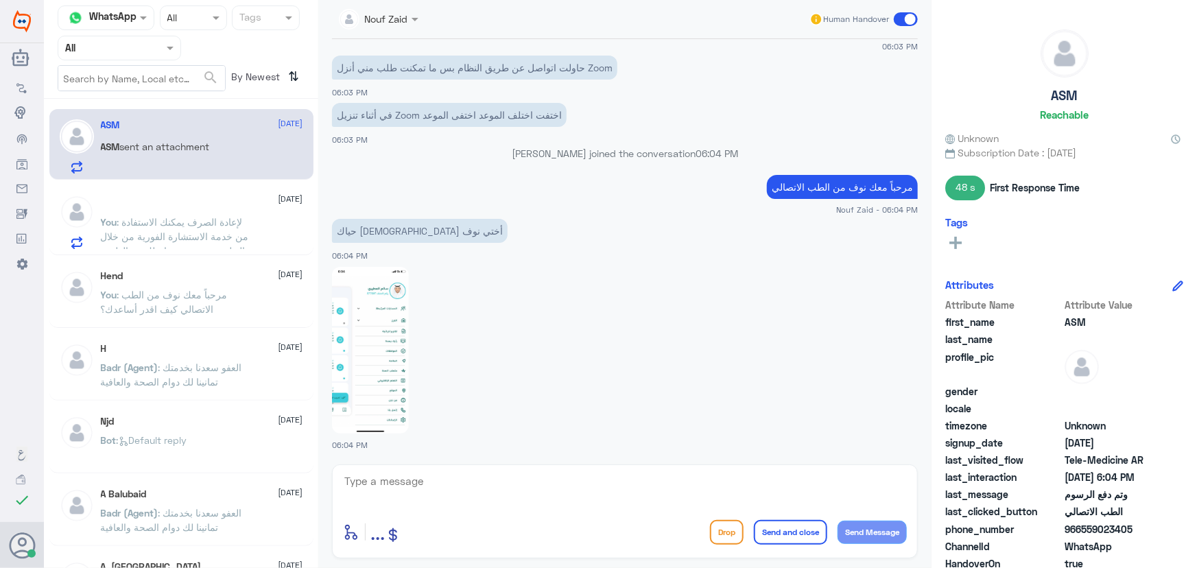
click at [347, 351] on img at bounding box center [370, 350] width 77 height 167
click at [1085, 528] on span "966559023405" at bounding box center [1115, 529] width 100 height 14
drag, startPoint x: 1081, startPoint y: 528, endPoint x: 1134, endPoint y: 538, distance: 54.5
click at [1134, 538] on div "Attribute Name Attribute Value first_name ASM last_name profile_pic gender loca…" at bounding box center [1065, 470] width 238 height 344
copy div "559023405 ChannelId WhatsApp"
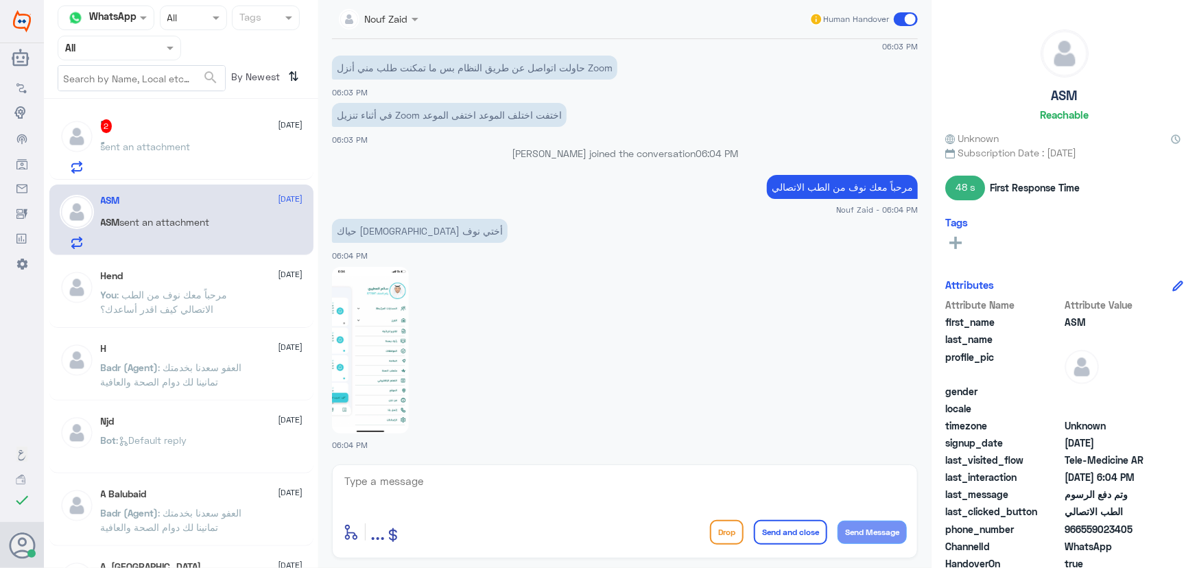
click at [390, 366] on img at bounding box center [370, 350] width 77 height 167
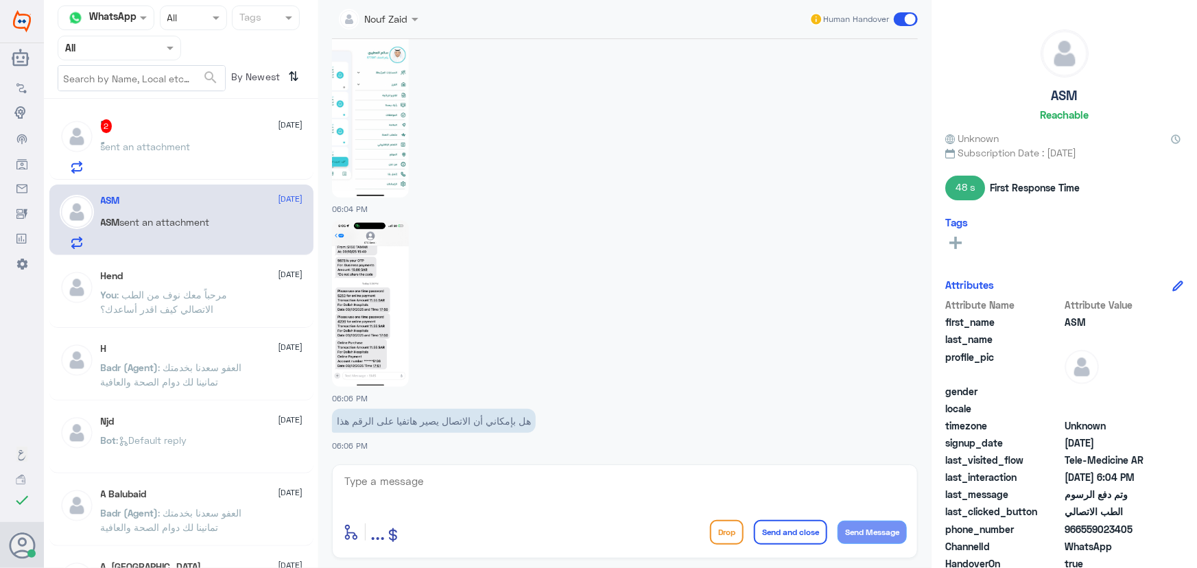
click at [428, 494] on textarea at bounding box center [625, 489] width 564 height 34
click at [452, 494] on textarea at bounding box center [625, 489] width 564 height 34
click at [386, 336] on img at bounding box center [370, 303] width 77 height 167
click at [621, 468] on div "enter flow name ... Drop Send and close Send Message" at bounding box center [625, 512] width 586 height 94
click at [638, 499] on textarea at bounding box center [625, 489] width 564 height 34
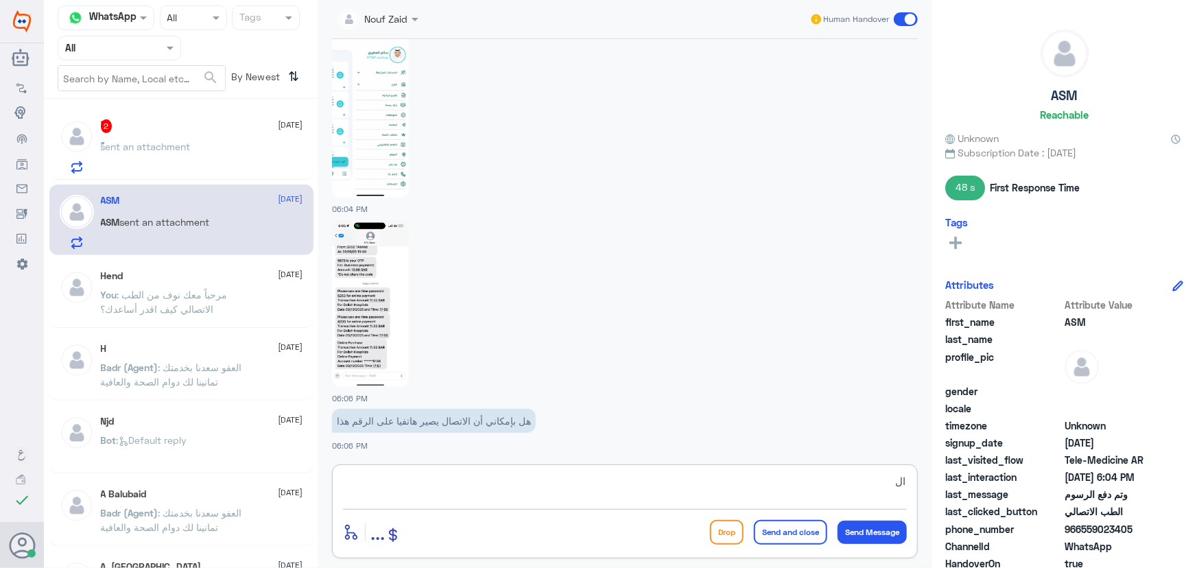
type textarea "ا"
type textarea "سيتم تواصل الطبيب معك شاكرين لك حسن انتظارك"
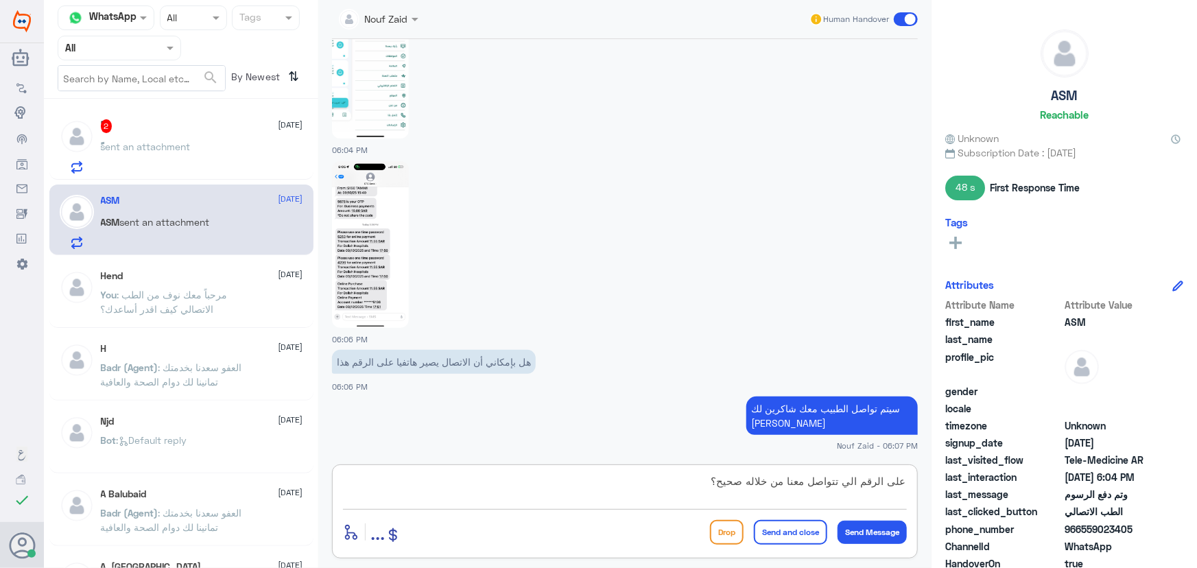
type textarea "على الرقم الي تتواصل معنا من خلاله صحيح؟"
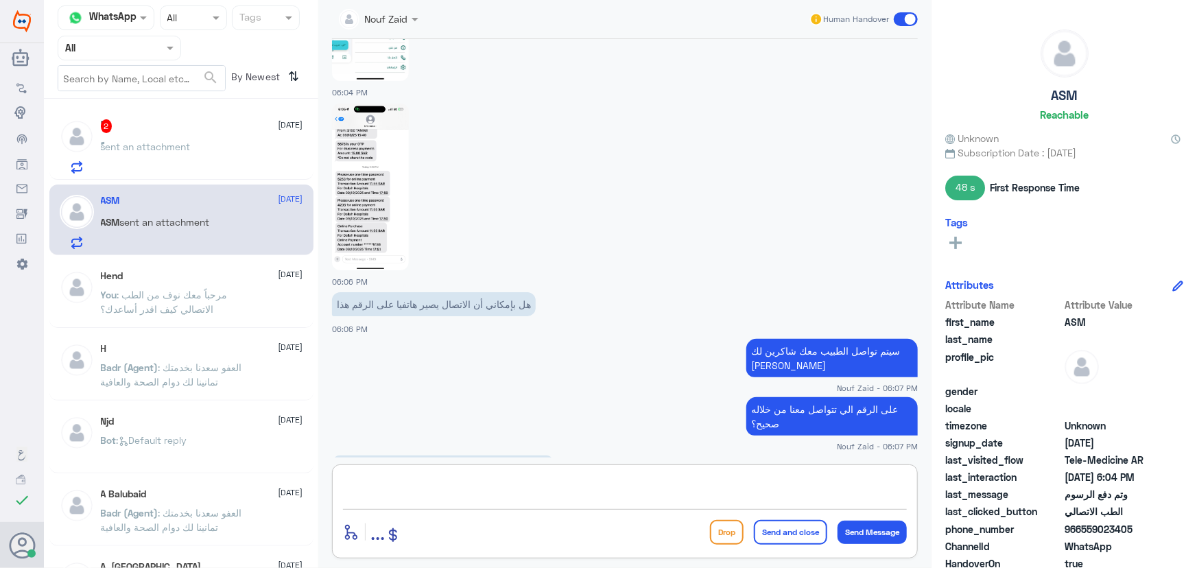
scroll to position [1504, 0]
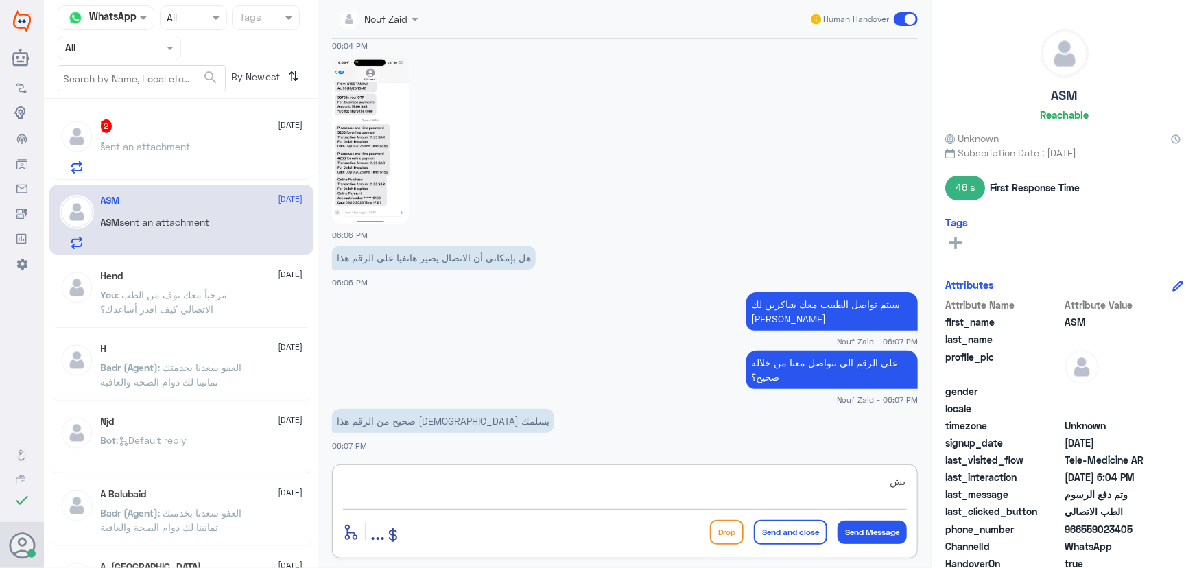
type textarea "ب"
type textarea "ابشر اي خدمه اخرى؟"
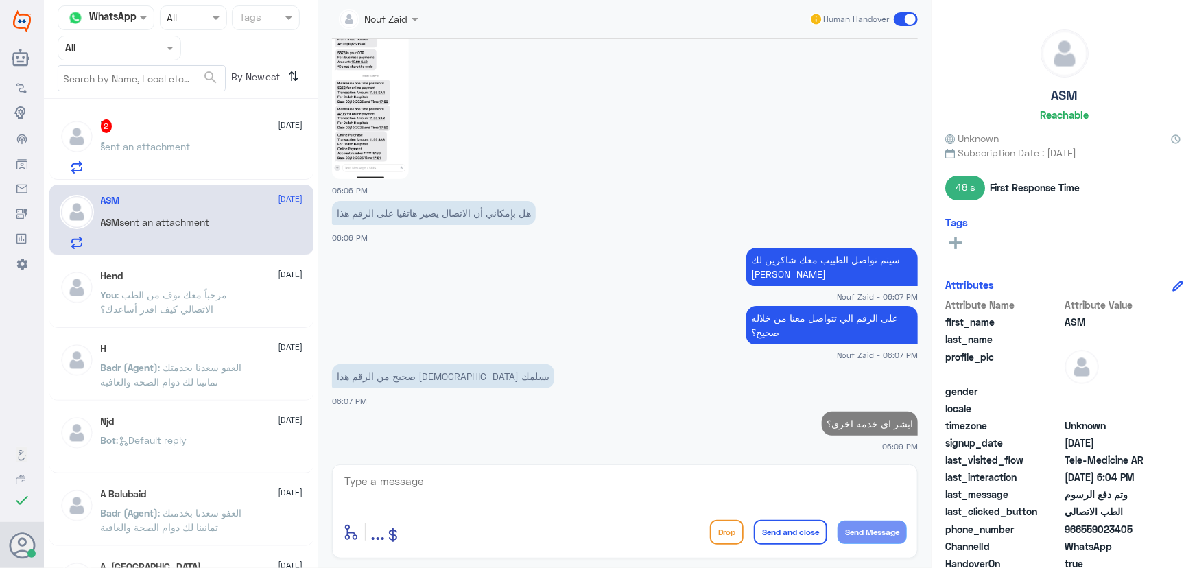
drag, startPoint x: 1080, startPoint y: 528, endPoint x: 1151, endPoint y: 533, distance: 70.8
click at [1151, 533] on span "966559023405" at bounding box center [1115, 529] width 100 height 14
copy span "559023405"
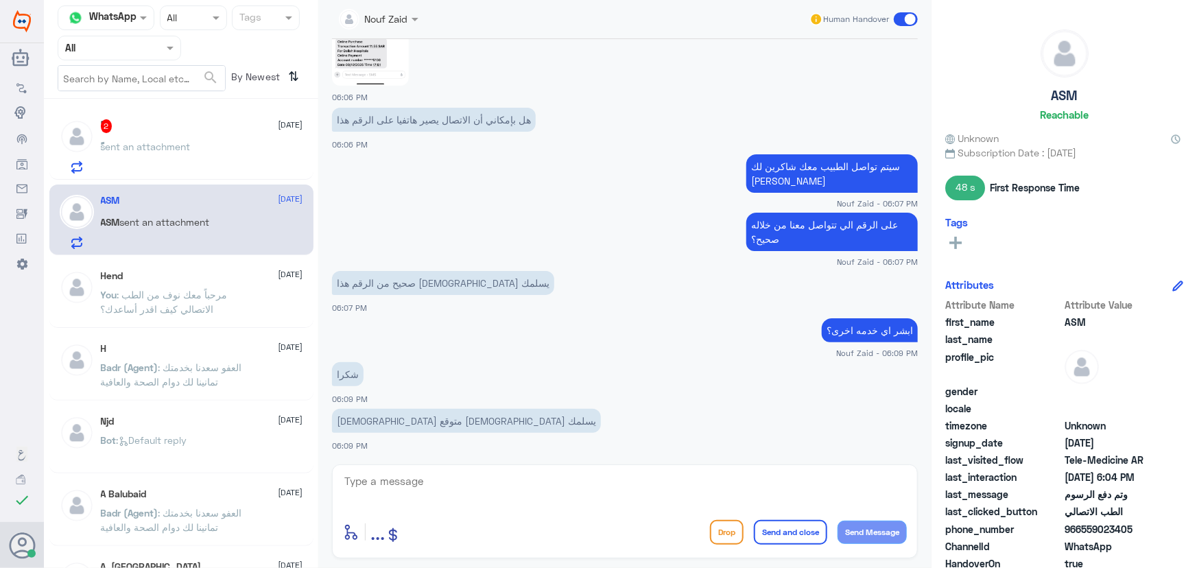
click at [531, 482] on textarea at bounding box center [625, 489] width 564 height 34
click at [910, 480] on div "سعدنا بخدمتك enter flow name ... Drop Send and close Send Message" at bounding box center [625, 512] width 586 height 94
click at [909, 482] on div "سعدنا بخدمتك enter flow name ... Drop Send and close Send Message" at bounding box center [625, 512] width 586 height 94
click at [907, 482] on textarea "سعدنا بخدمتك" at bounding box center [625, 489] width 564 height 34
type textarea "الان ، سعدنا بخدمتك"
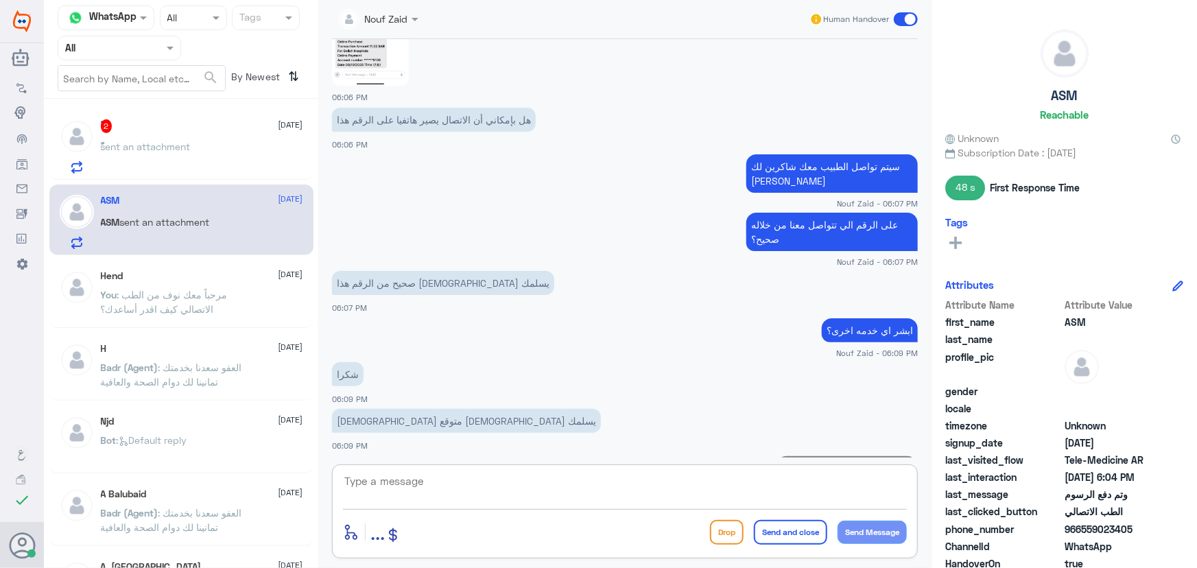
scroll to position [1687, 0]
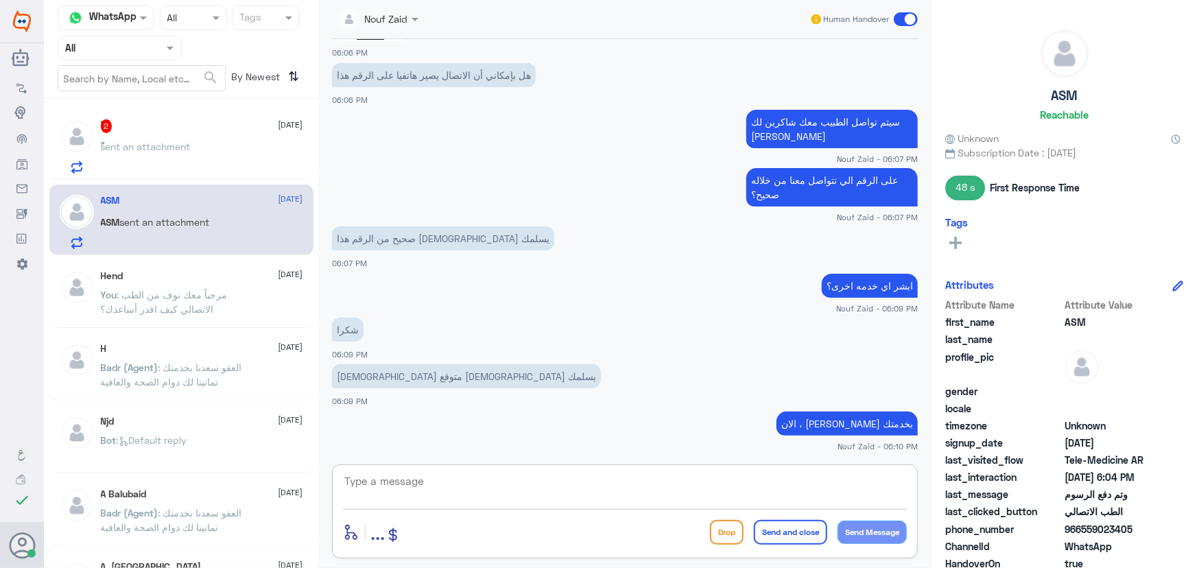
click at [902, 19] on span at bounding box center [906, 19] width 24 height 14
click at [0, 0] on input "checkbox" at bounding box center [0, 0] width 0 height 0
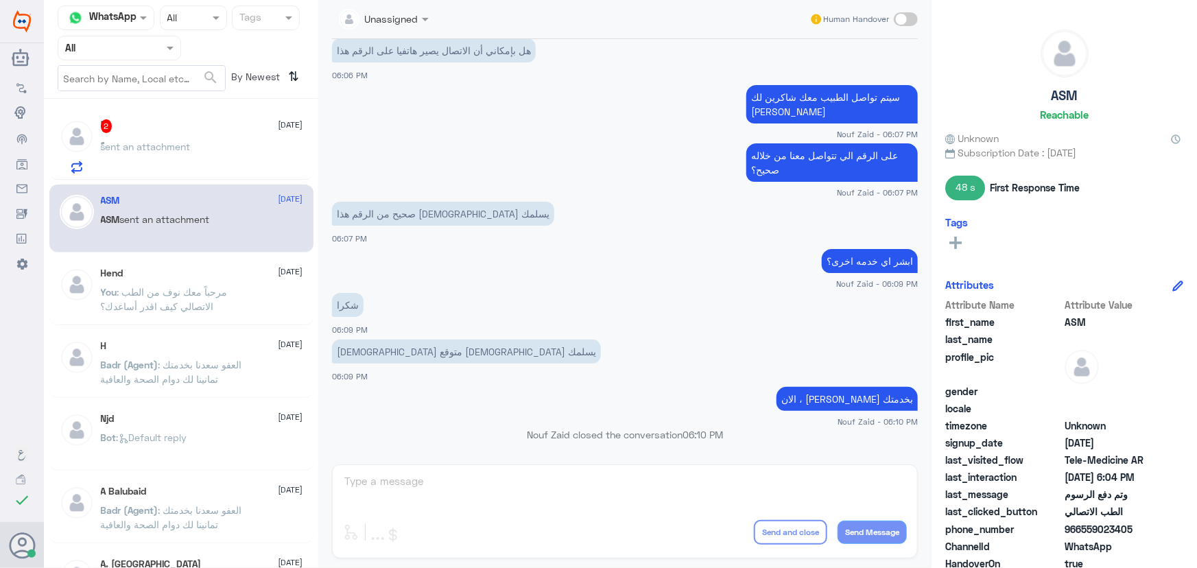
click at [125, 148] on span "sent an attachment" at bounding box center [146, 147] width 90 height 12
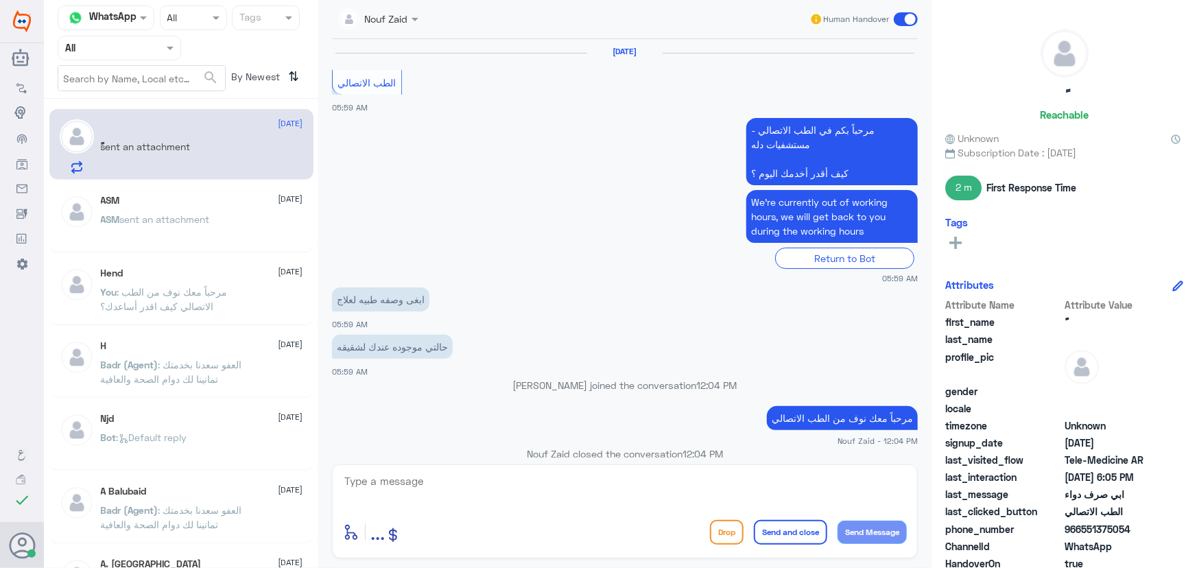
scroll to position [830, 0]
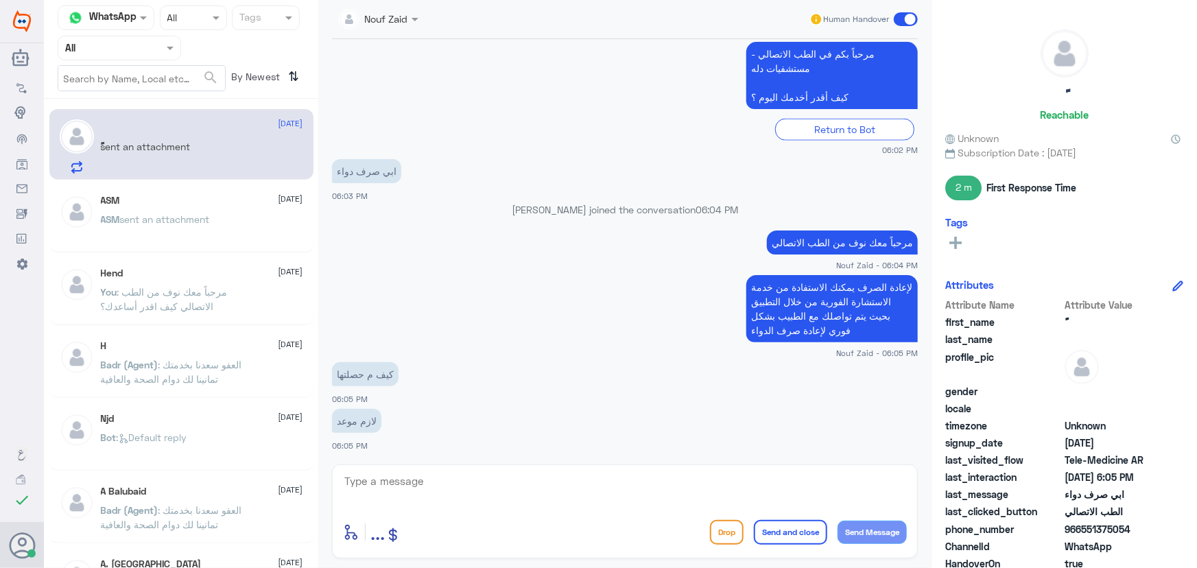
click at [464, 477] on textarea at bounding box center [625, 489] width 564 height 34
type textarea "مباشرة يتم التواصل مع طبيب عام لرفع طلب اعادة صرف"
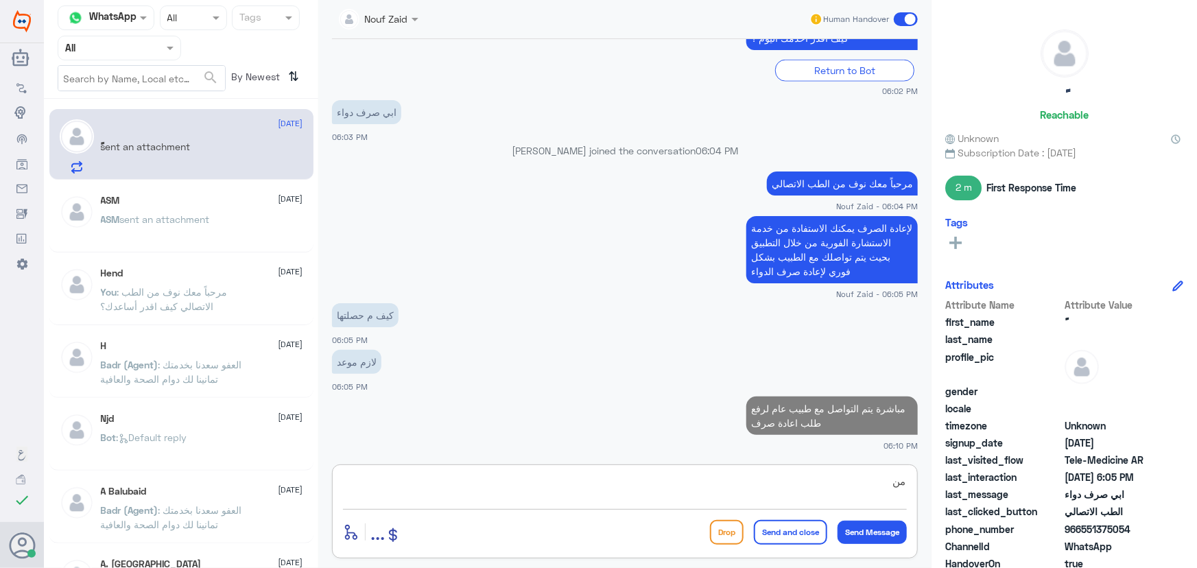
type textarea "م"
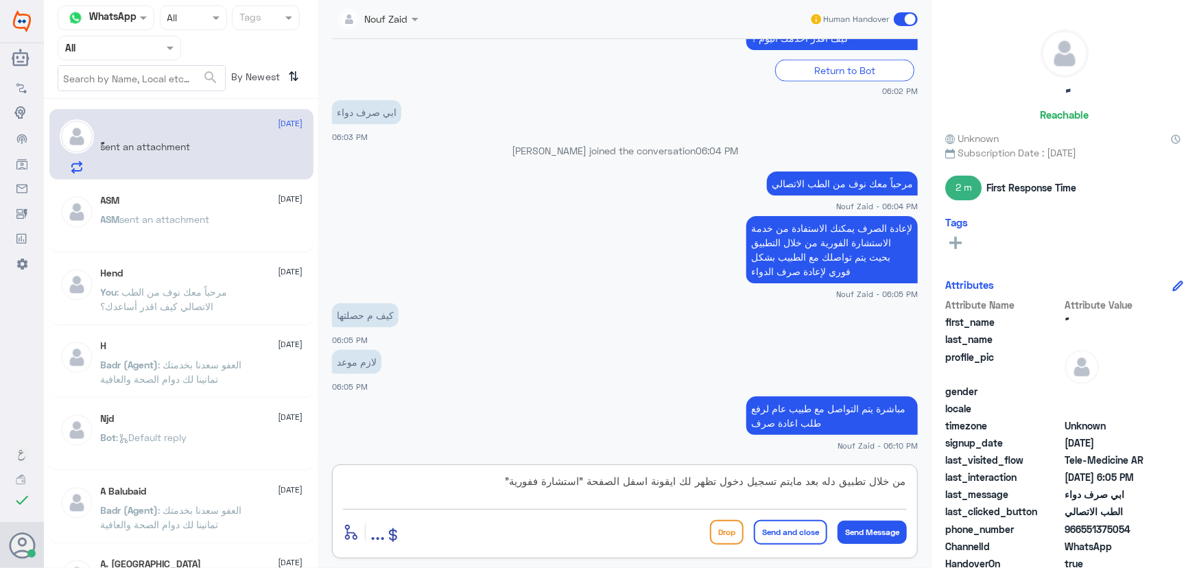
type textarea "من خلال تطبيق دله بعد مايتم تسجيل دخول تظهر لك ايقونة اسفل الصفحة "استشارة فوري…"
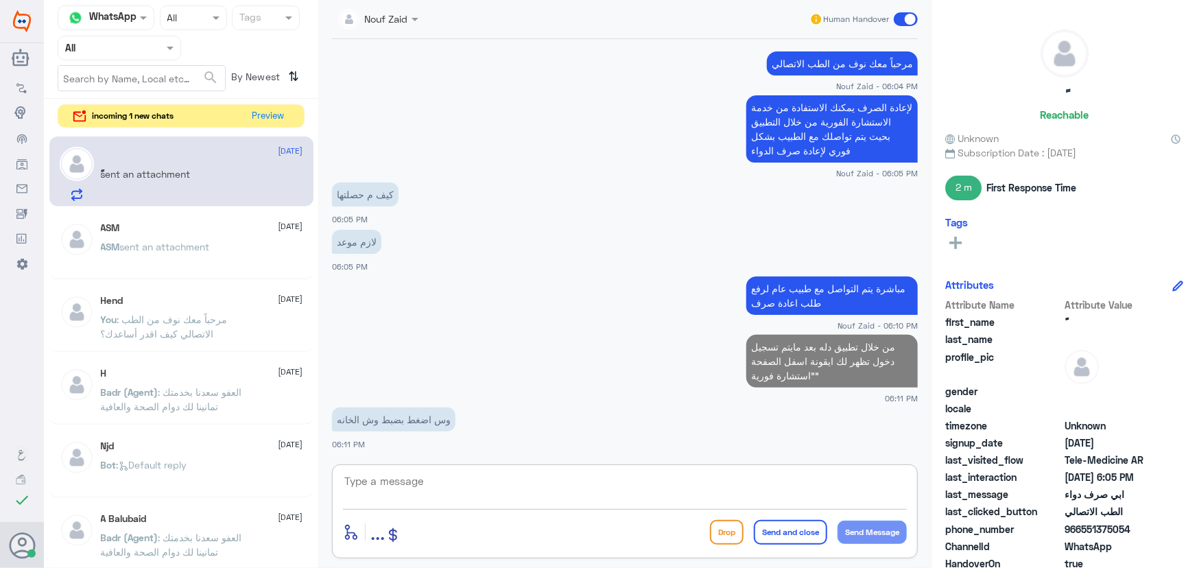
scroll to position [961, 0]
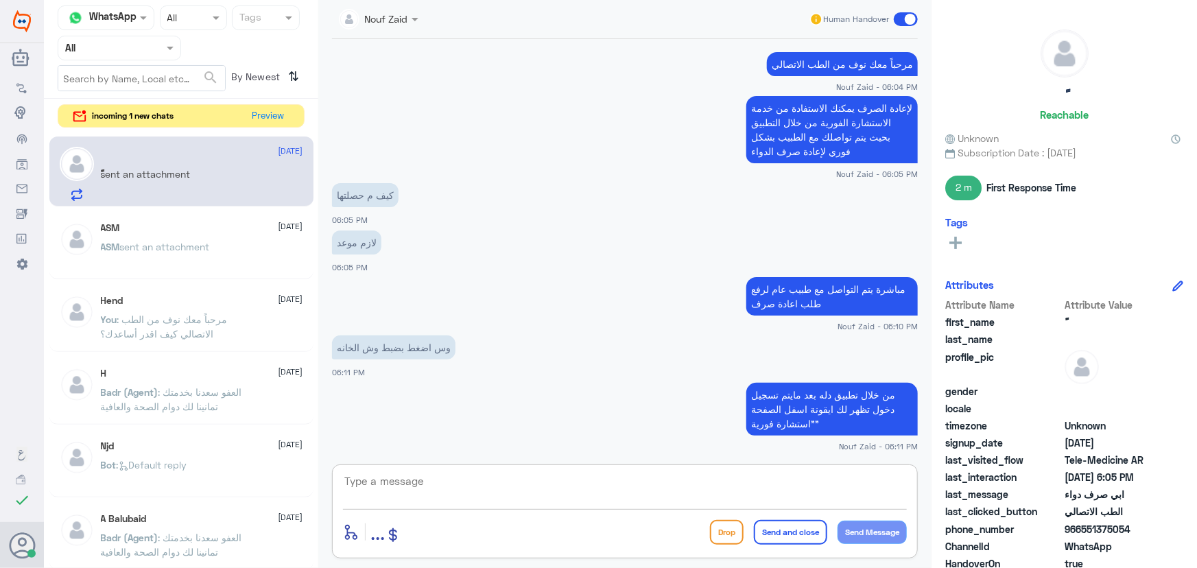
click at [185, 73] on input "text" at bounding box center [141, 78] width 167 height 25
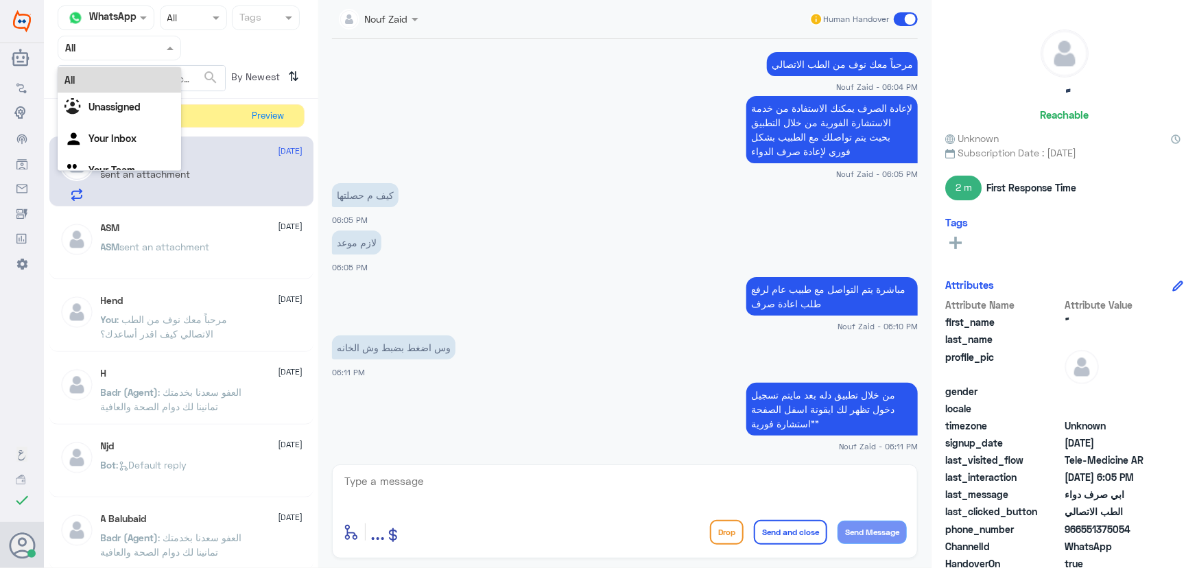
click at [168, 51] on span at bounding box center [171, 47] width 17 height 14
click at [143, 129] on div "Your Inbox" at bounding box center [120, 140] width 124 height 32
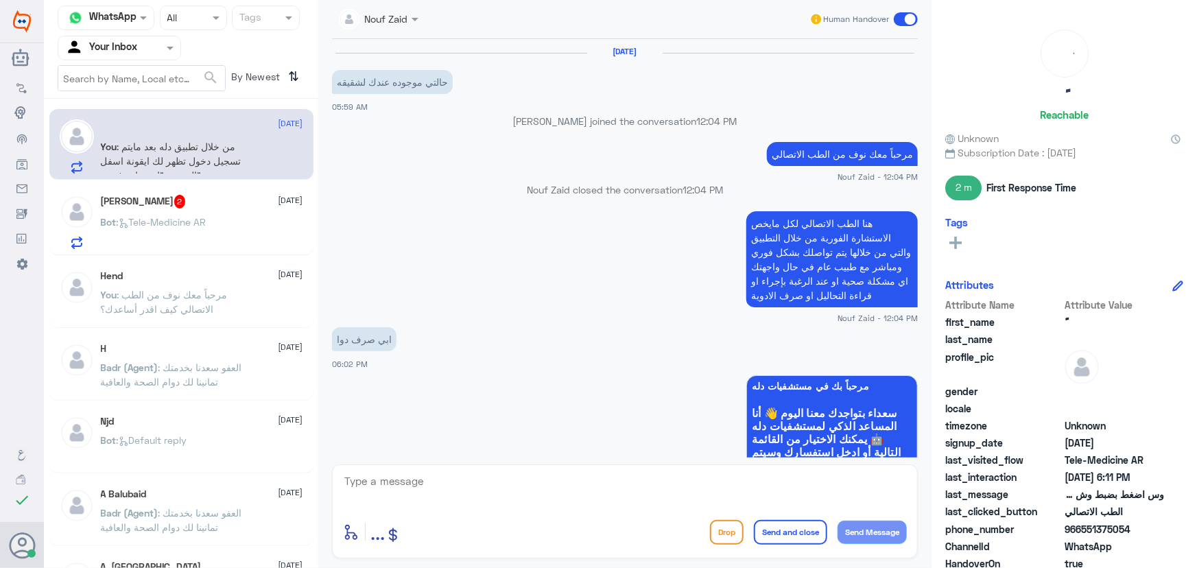
scroll to position [745, 0]
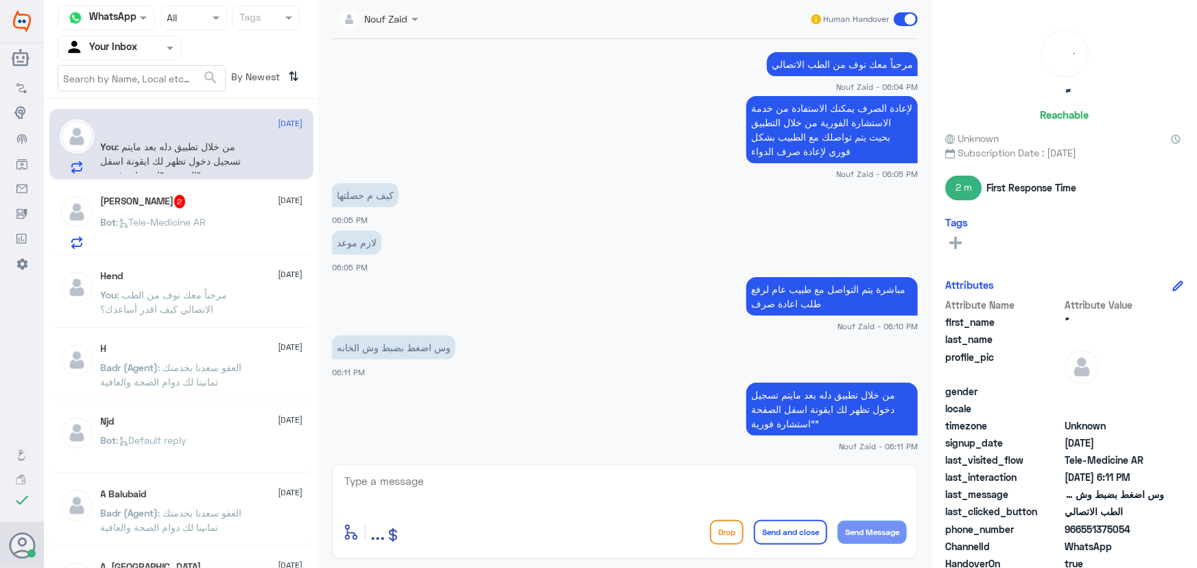
click at [185, 207] on h5 "Ebtihal Abdullah 2" at bounding box center [143, 202] width 85 height 14
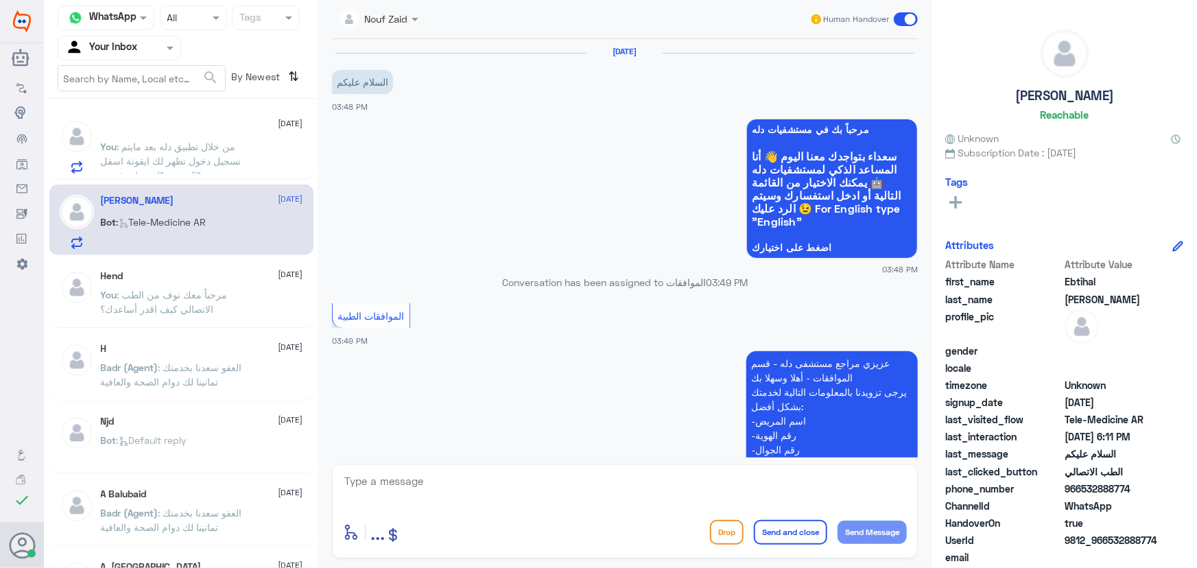
scroll to position [869, 0]
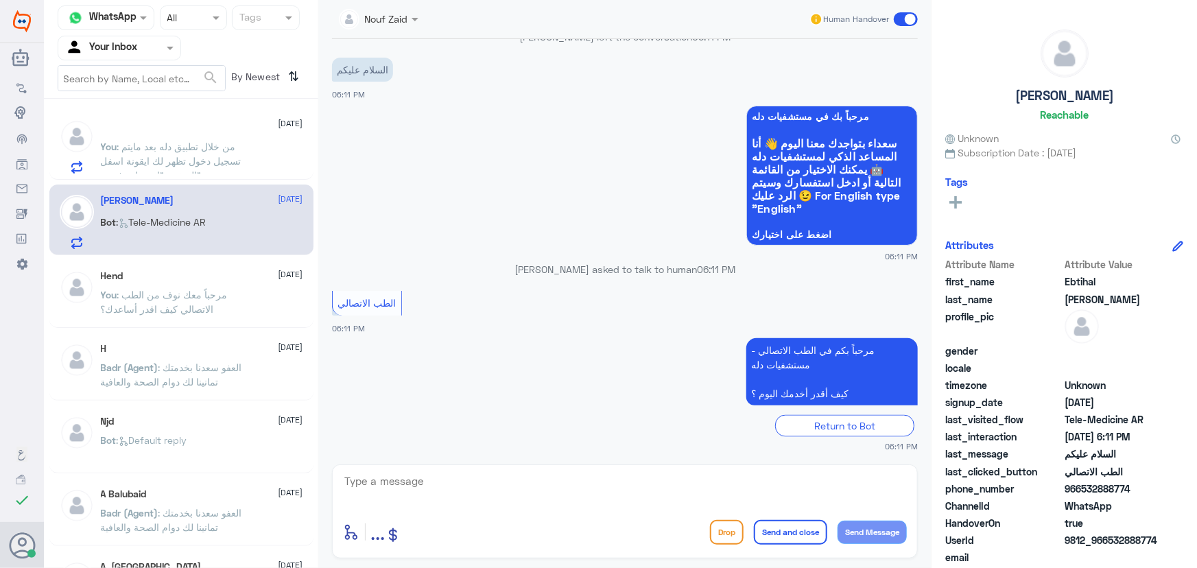
click at [476, 474] on textarea at bounding box center [625, 489] width 564 height 34
paste textarea "مرحباً معك نوف من الطب الاتصالي كيف اقدر أساعدك؟"
type textarea "مرحباً معك نوف من الطب الاتصالي كيف اقدر أساعدك؟"
click at [891, 536] on button "Send Message" at bounding box center [872, 532] width 69 height 23
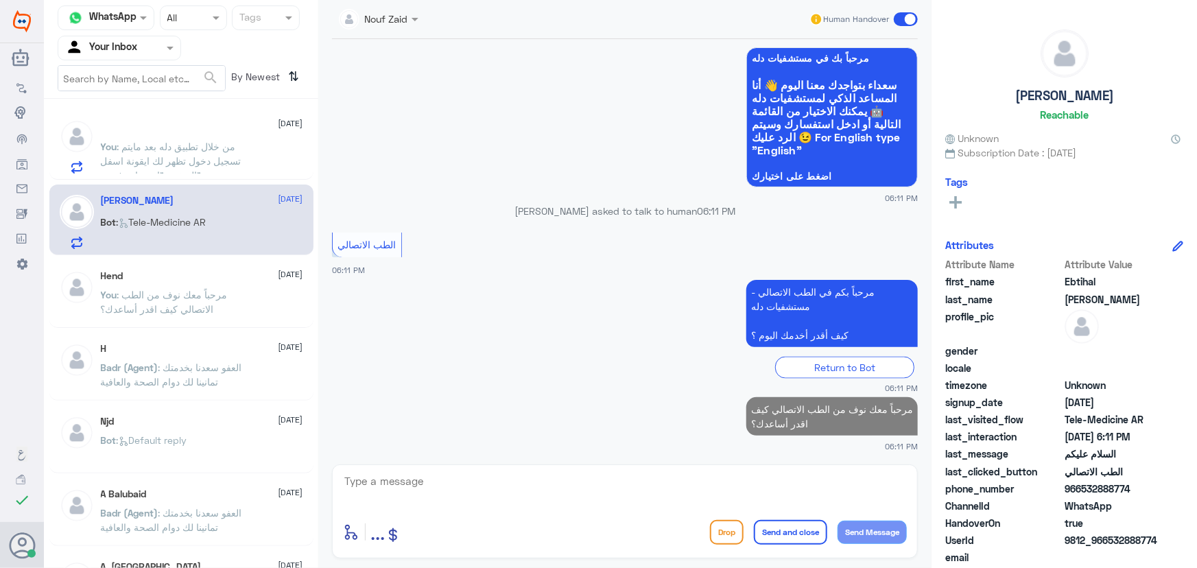
click at [224, 180] on div "ًً 9 October You : من خلال تطبيق دله بعد مايتم تسجيل دخول تظهر لك ايقونة اسفل ا…" at bounding box center [181, 338] width 274 height 469
click at [220, 162] on span ": من خلال تطبيق دله بعد مايتم تسجيل دخول تظهر لك ايقونة اسفل الصفحة "استشارة فو…" at bounding box center [171, 161] width 141 height 40
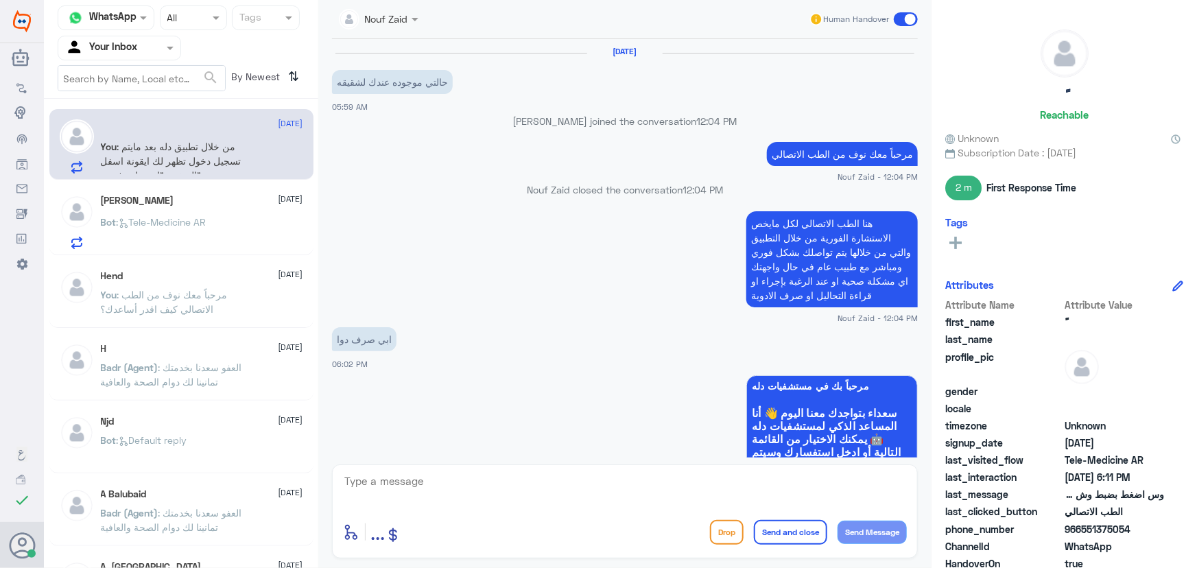
scroll to position [745, 0]
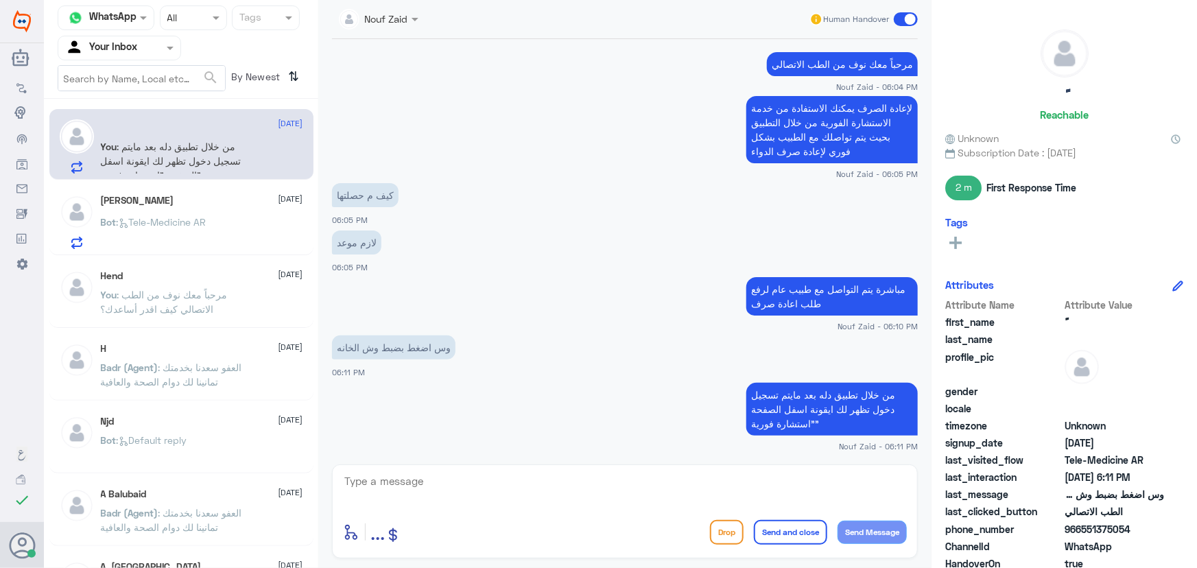
click at [592, 456] on div "9 Oct 2025 حالتي موجوده عندك لشقيقه 05:59 AM Nouf Zaid joined the conversation …" at bounding box center [625, 248] width 600 height 419
click at [588, 467] on div "enter flow name ... Drop Send and close Send Message" at bounding box center [625, 512] width 586 height 94
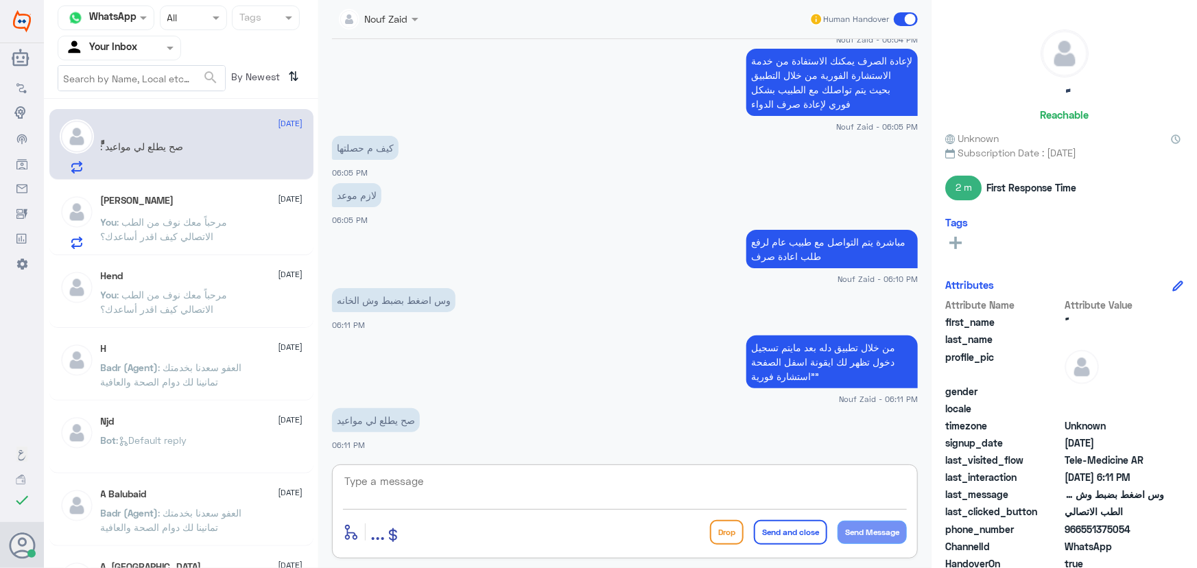
click at [468, 495] on textarea at bounding box center [625, 489] width 564 height 34
type textarea "يظهر استشارة فورية بلون تركوازي"
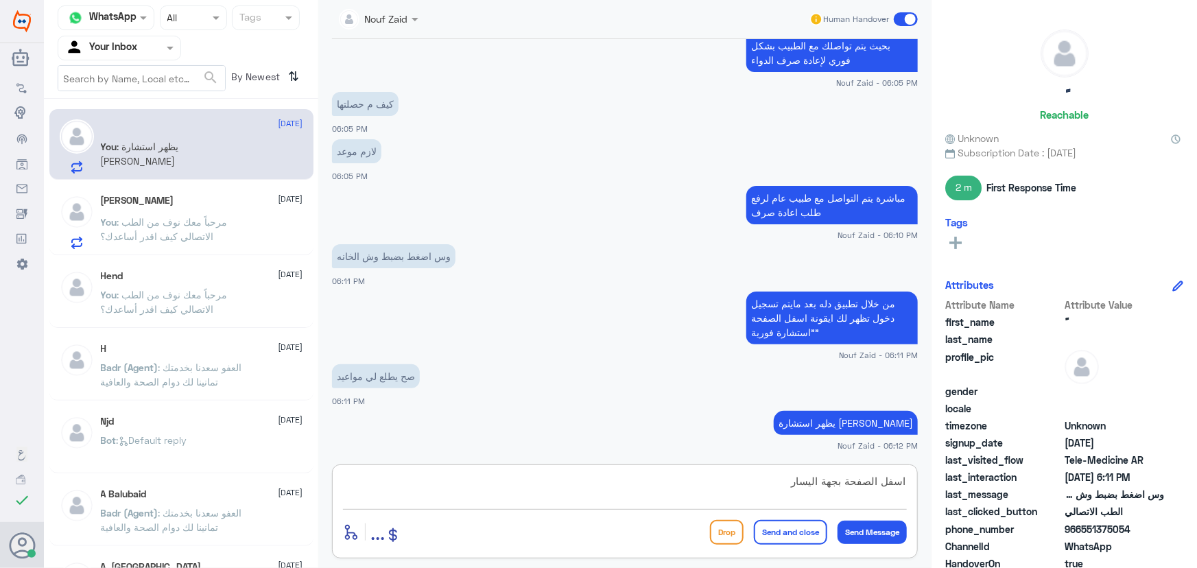
type textarea "اسفل الصفحة بجهة اليسار"
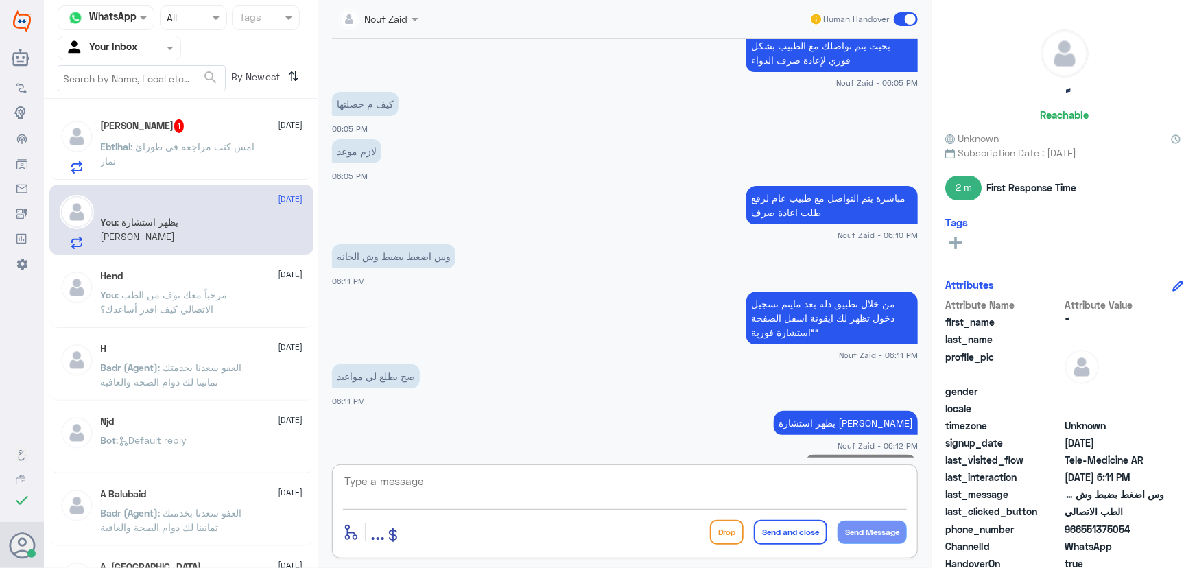
scroll to position [880, 0]
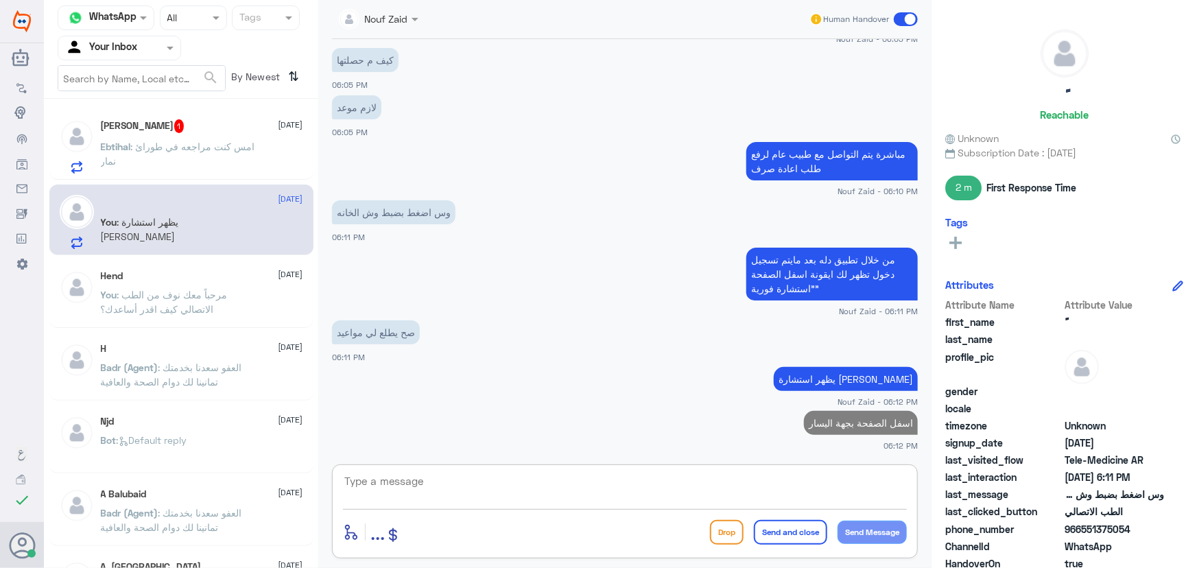
click at [199, 141] on span ": امس كنت مراجعه في طورائ نمار" at bounding box center [178, 154] width 154 height 26
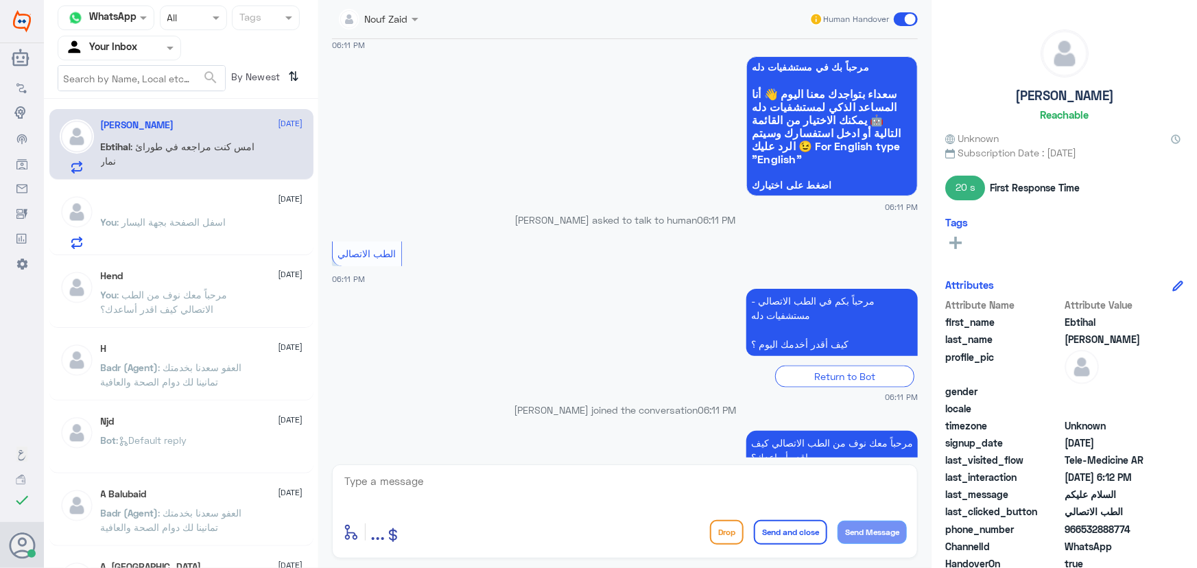
scroll to position [1000, 0]
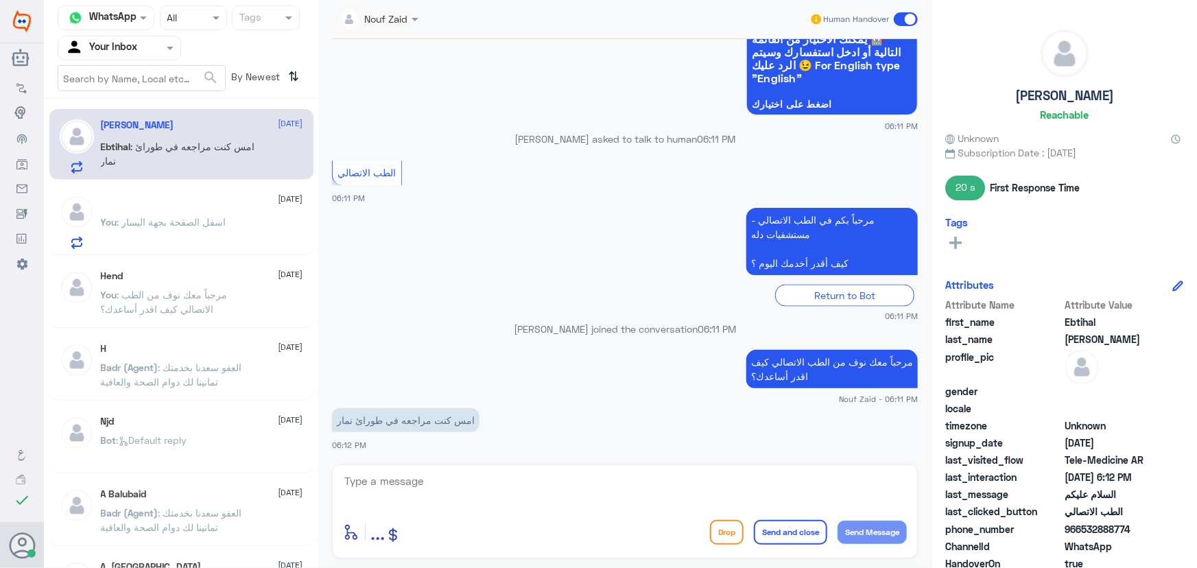
click at [502, 491] on textarea at bounding box center [625, 489] width 564 height 34
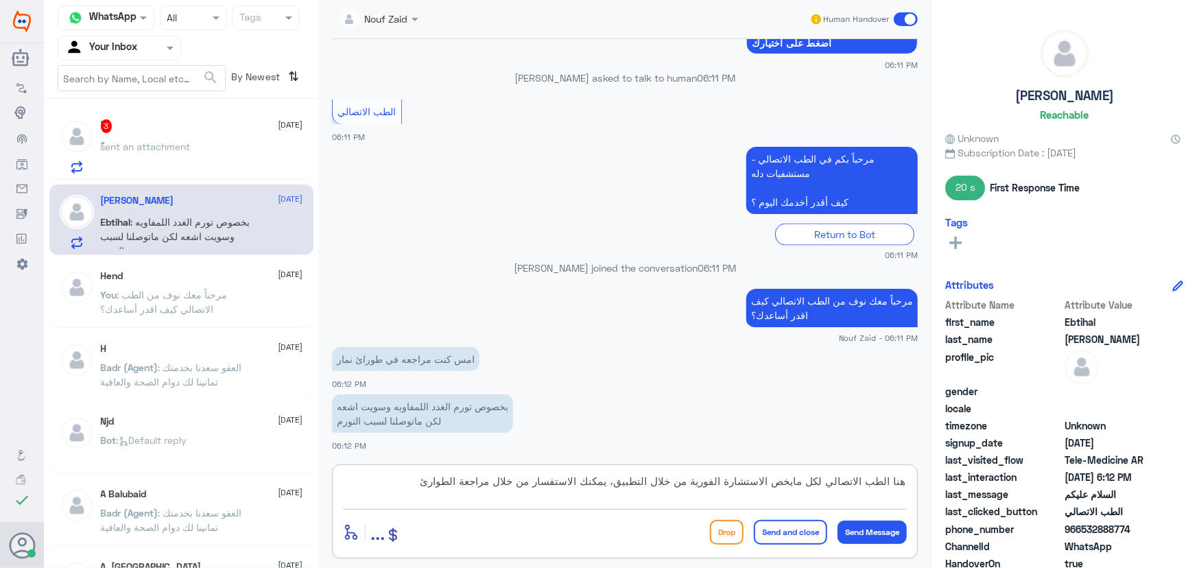
scroll to position [1108, 0]
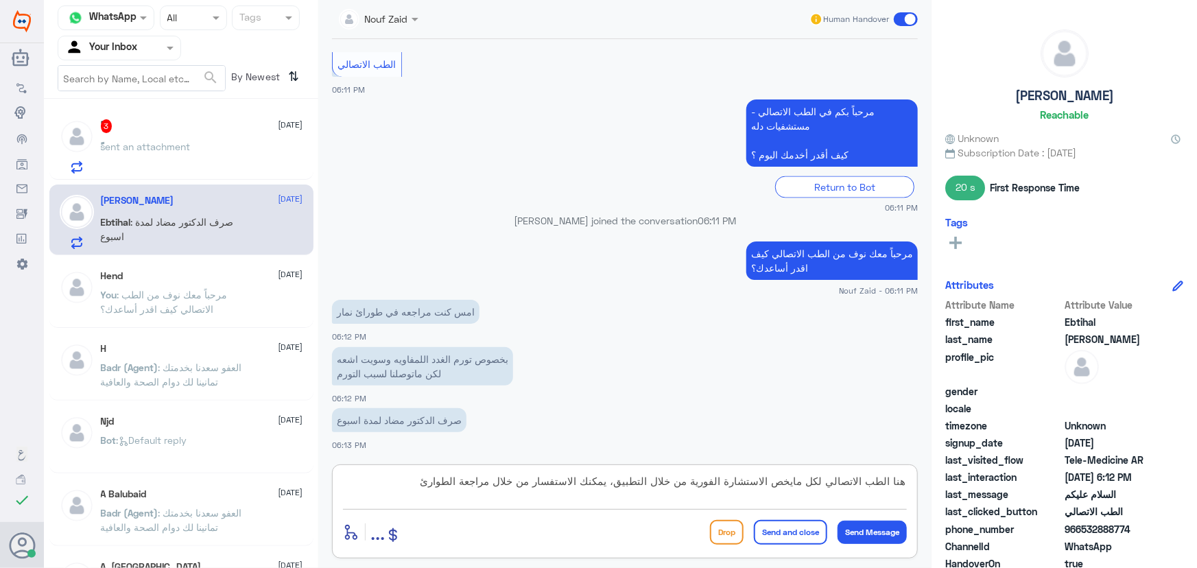
type textarea "هنا الطب الاتصالي لكل مايخص الاستشارة الفورية من خلال التطبيق، يمكنك الاستفسار …"
click at [755, 536] on button "Send and close" at bounding box center [790, 532] width 73 height 25
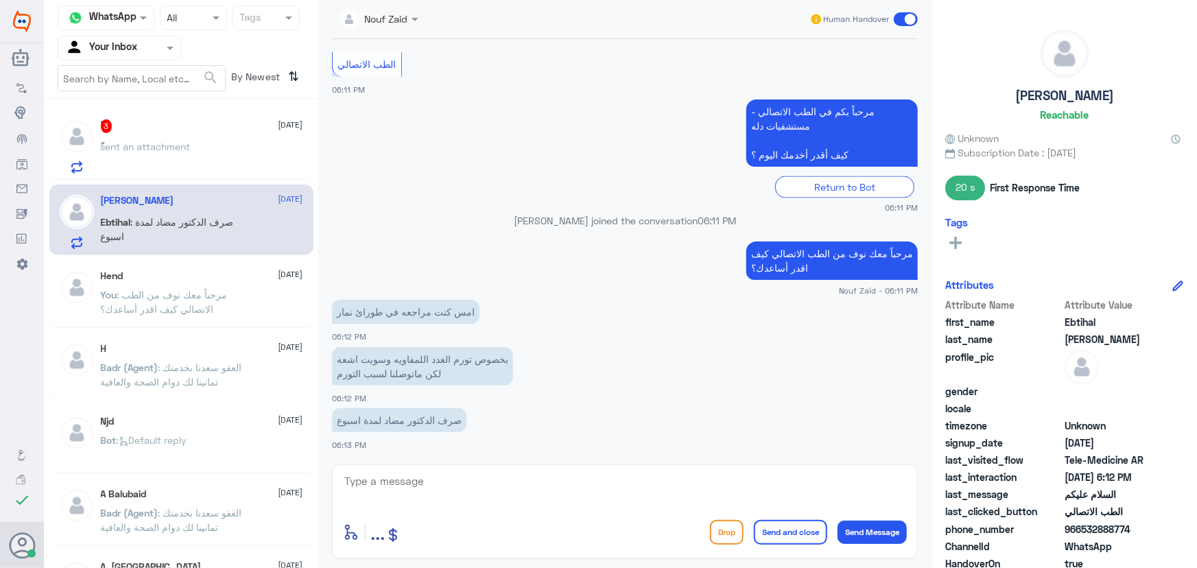
scroll to position [1195, 0]
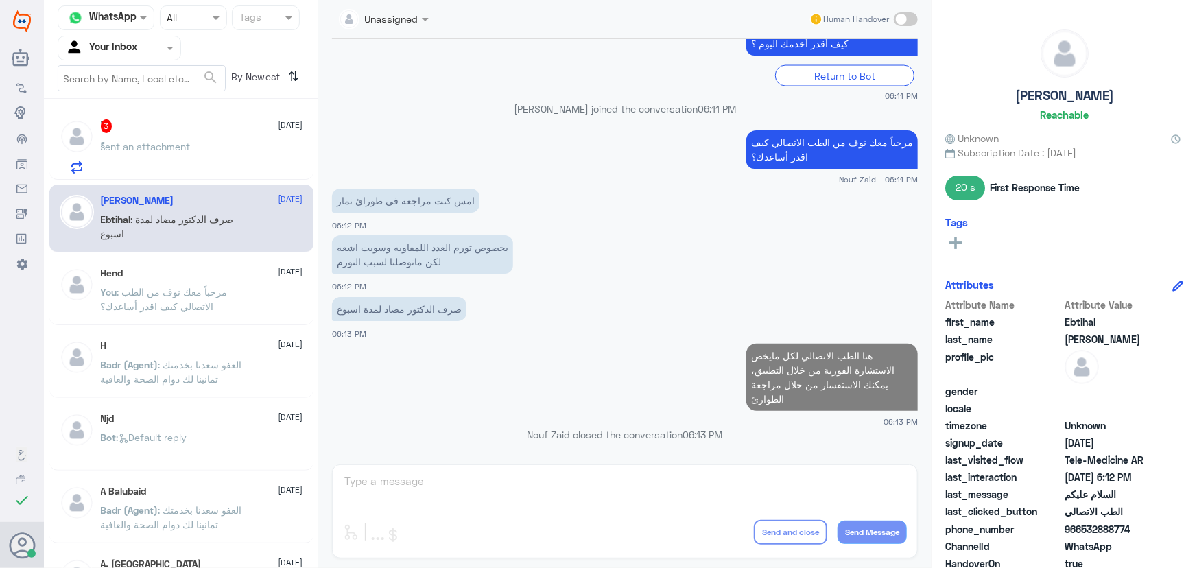
click at [206, 138] on div "ًً 3 9 October ًً sent an attachment" at bounding box center [202, 146] width 202 height 54
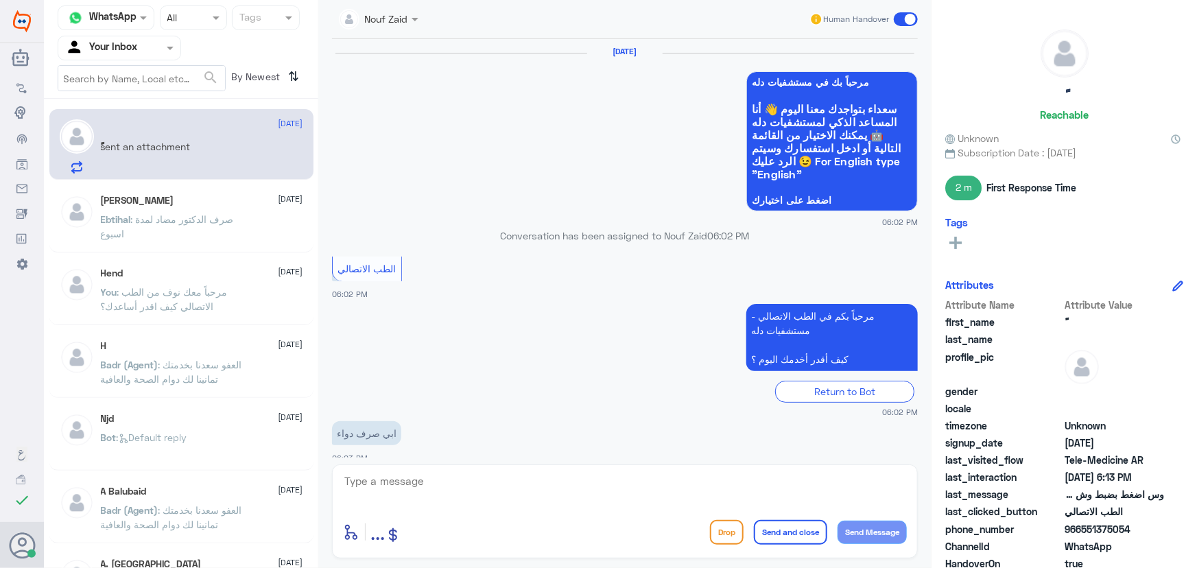
scroll to position [859, 0]
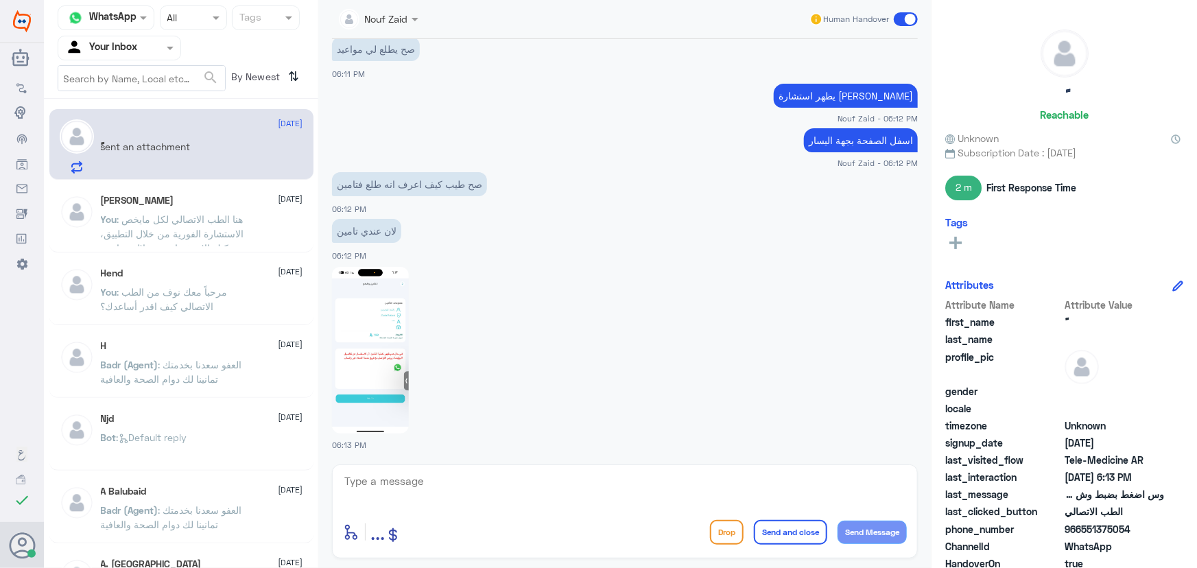
click at [355, 346] on img at bounding box center [370, 350] width 77 height 167
click at [572, 471] on div "enter flow name ... Drop Send and close Send Message" at bounding box center [625, 512] width 586 height 94
click at [566, 474] on textarea at bounding box center [625, 489] width 564 height 34
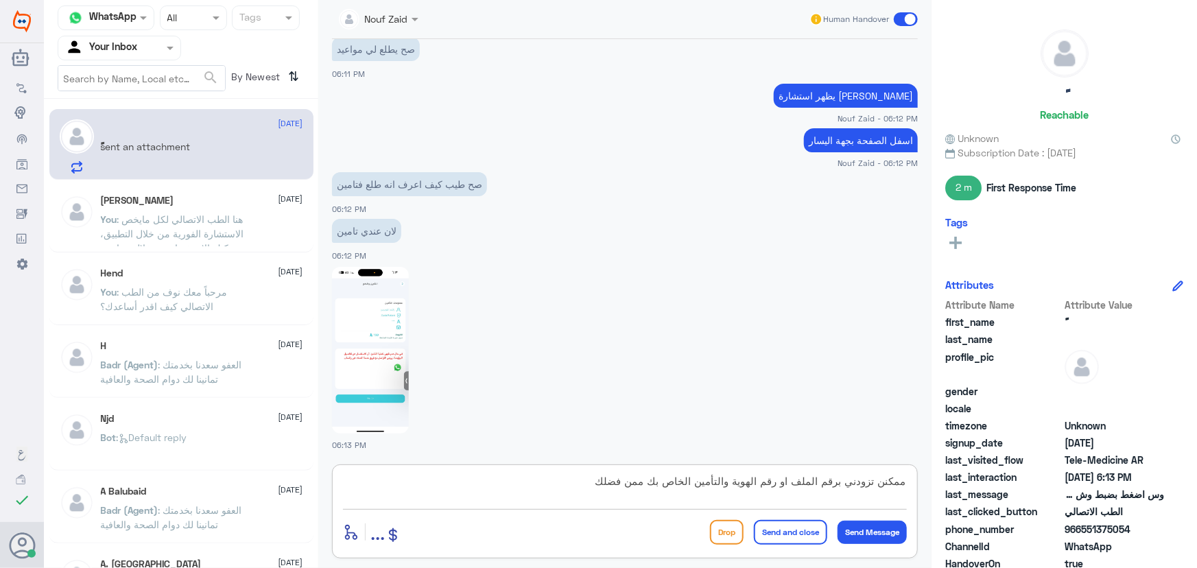
type textarea "ممكنن تزودني برقم الملف او رقم الهوية والتأمين الخاص بك من فضلك"
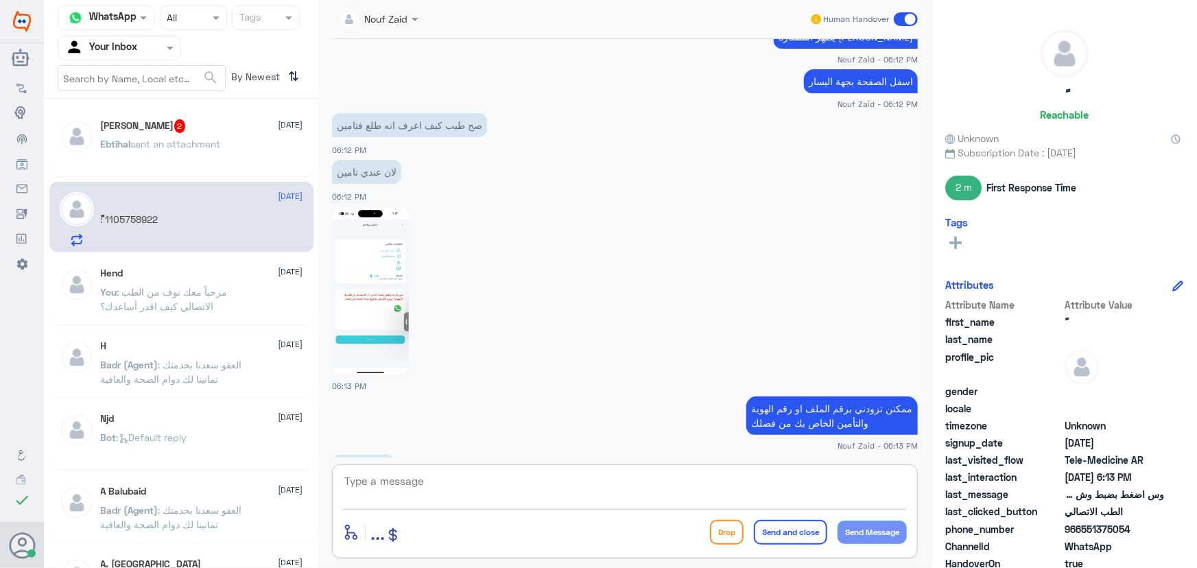
scroll to position [965, 0]
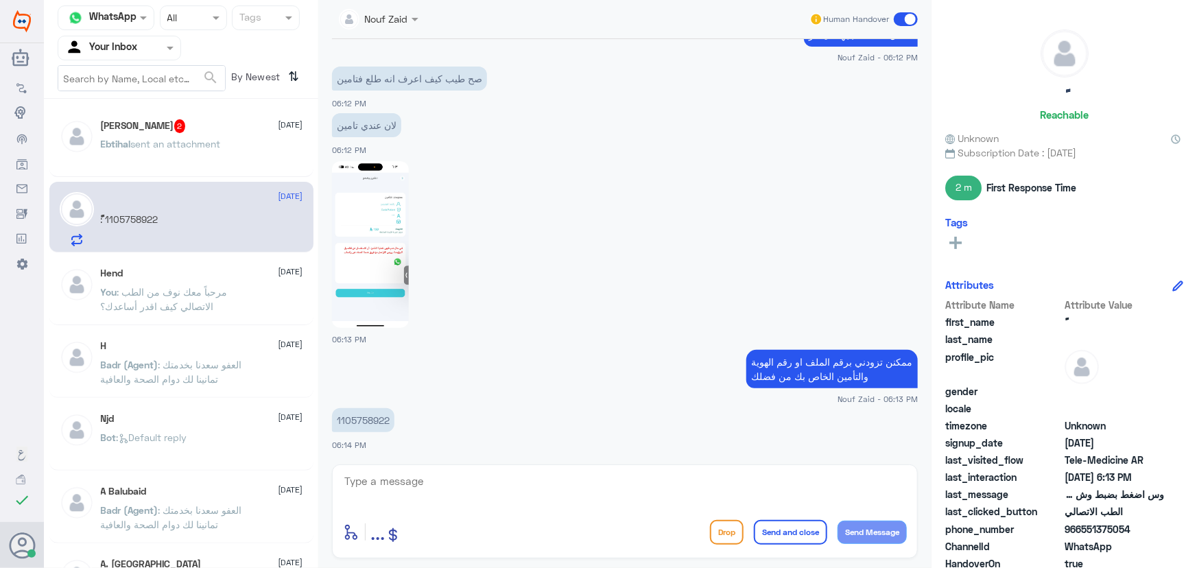
click at [349, 421] on p "1105758922" at bounding box center [363, 420] width 62 height 24
copy p "1105758922"
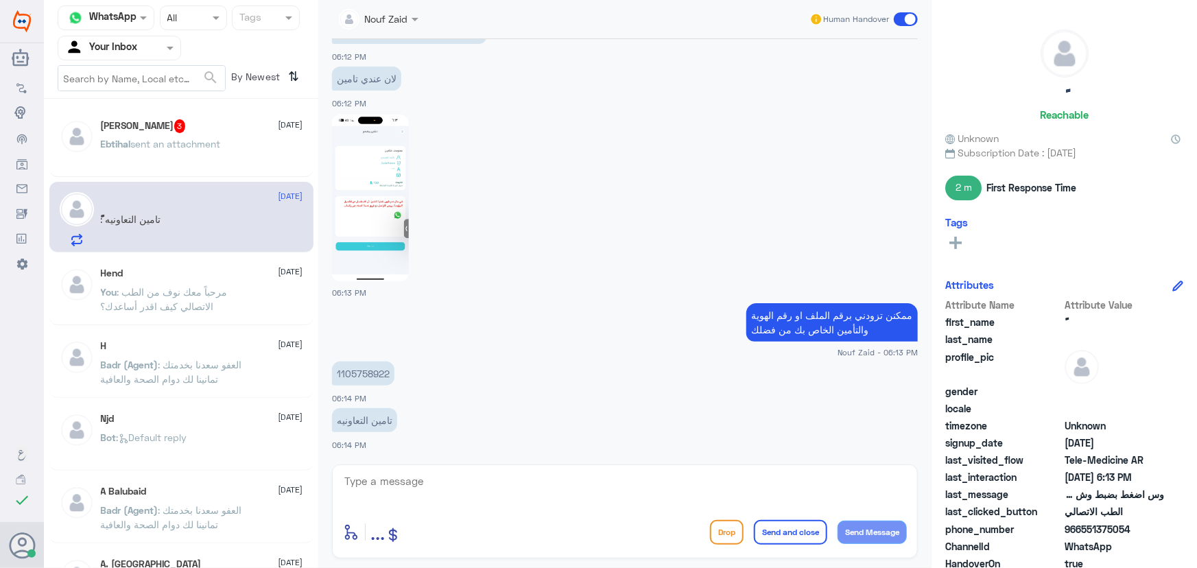
click at [641, 487] on textarea at bounding box center [625, 489] width 564 height 34
type textarea "تم إضافة التأمين الخاص بك يمكنك الان الاستفادة من الخدمة"
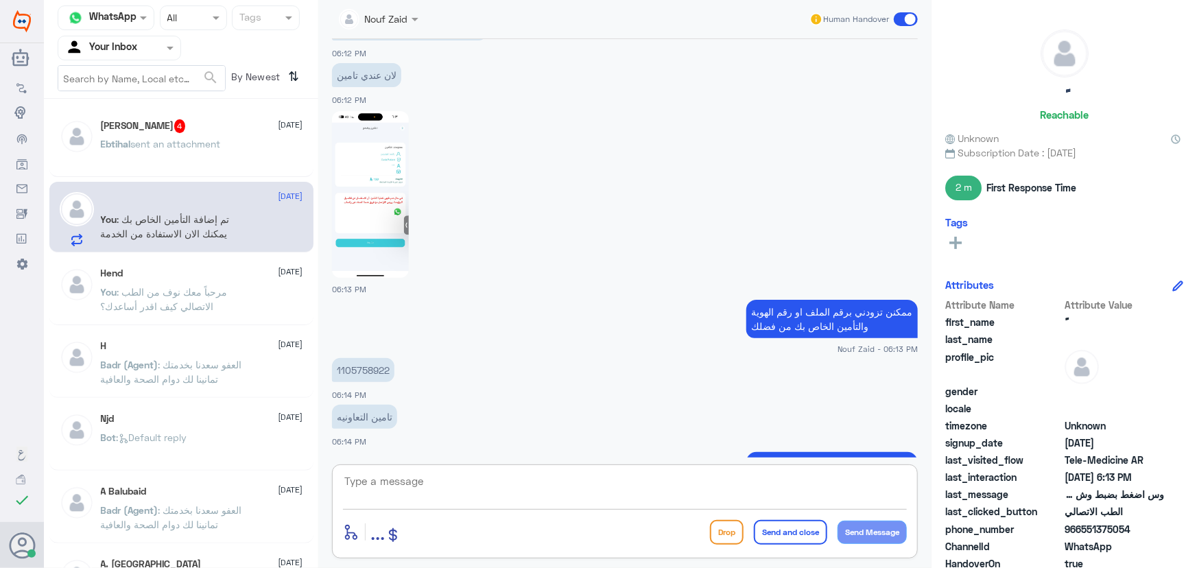
scroll to position [1071, 0]
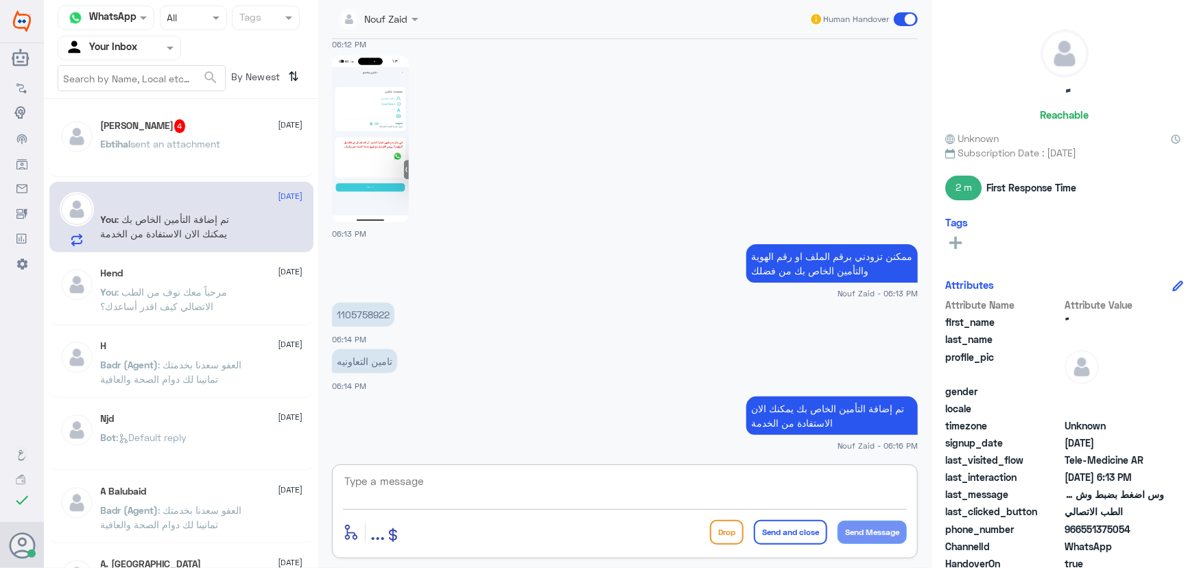
click at [155, 146] on span "sent an attachment" at bounding box center [176, 144] width 90 height 12
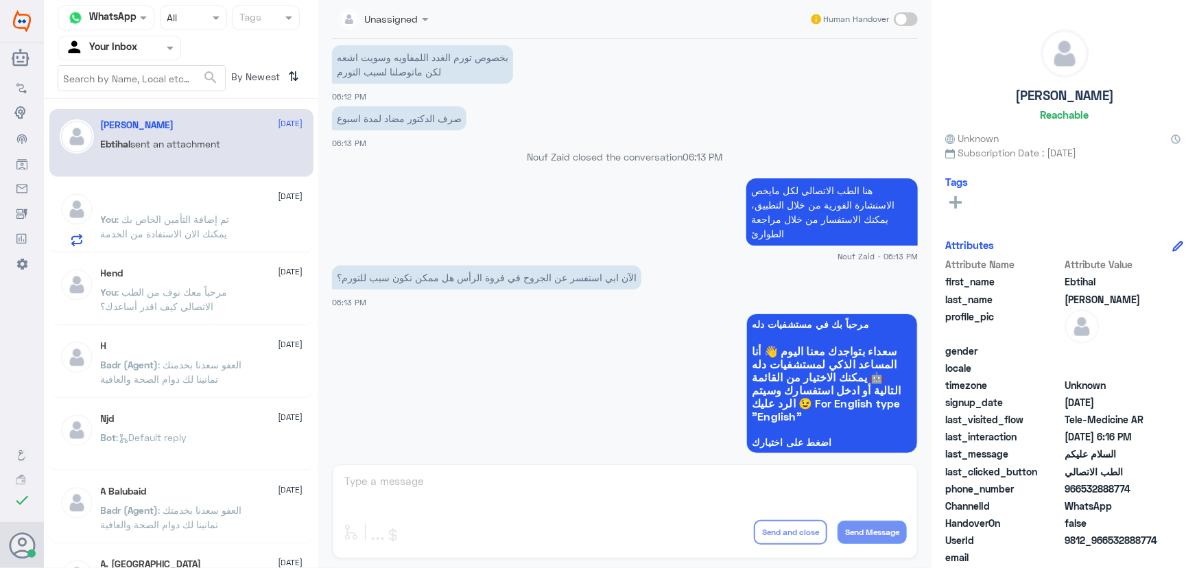
scroll to position [371, 0]
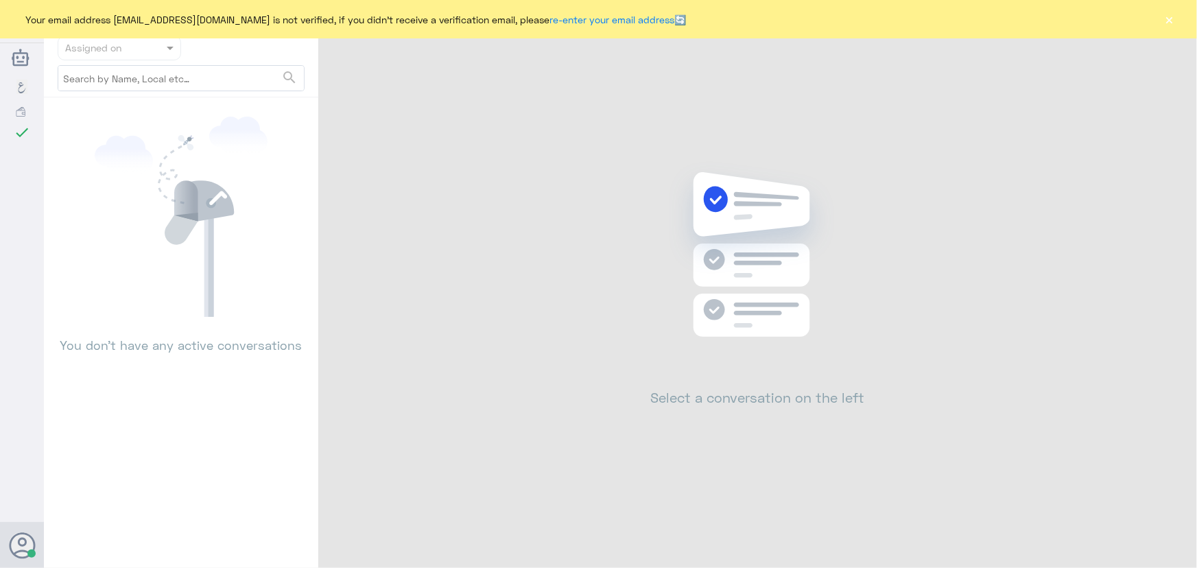
click at [1166, 20] on button "×" at bounding box center [1170, 19] width 14 height 14
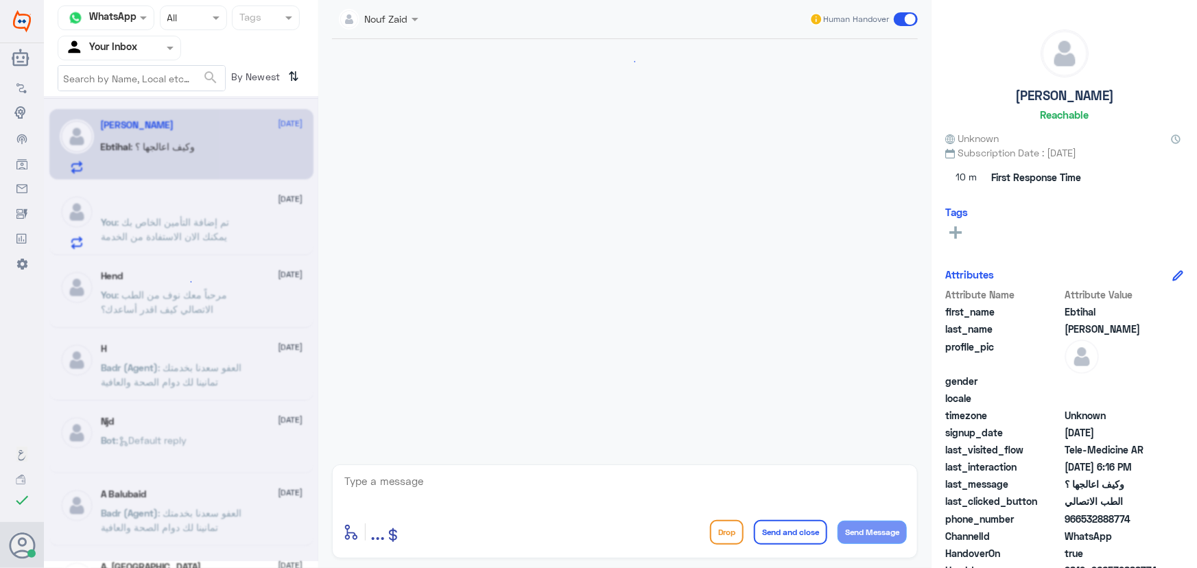
scroll to position [808, 0]
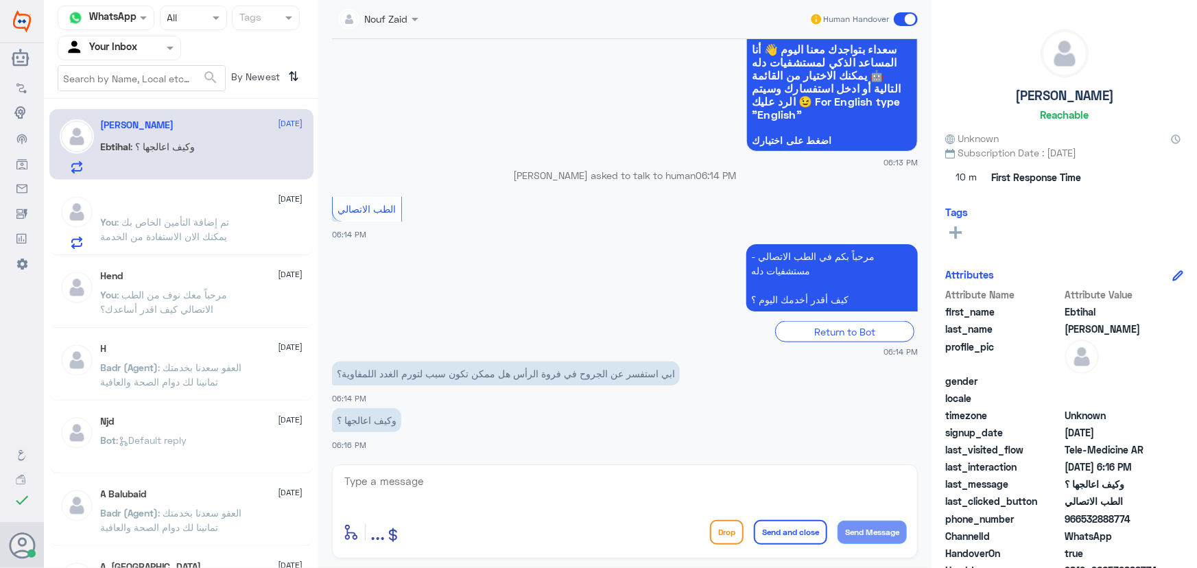
click at [490, 465] on div "enter flow name ... Drop Send and close Send Message" at bounding box center [625, 512] width 586 height 94
click at [480, 475] on textarea at bounding box center [625, 489] width 564 height 34
paste textarea "هنا الطب الاتصالي لكل مايخص الاستشارة الفورية من خلال التطبيق والتي من خلالها ي…"
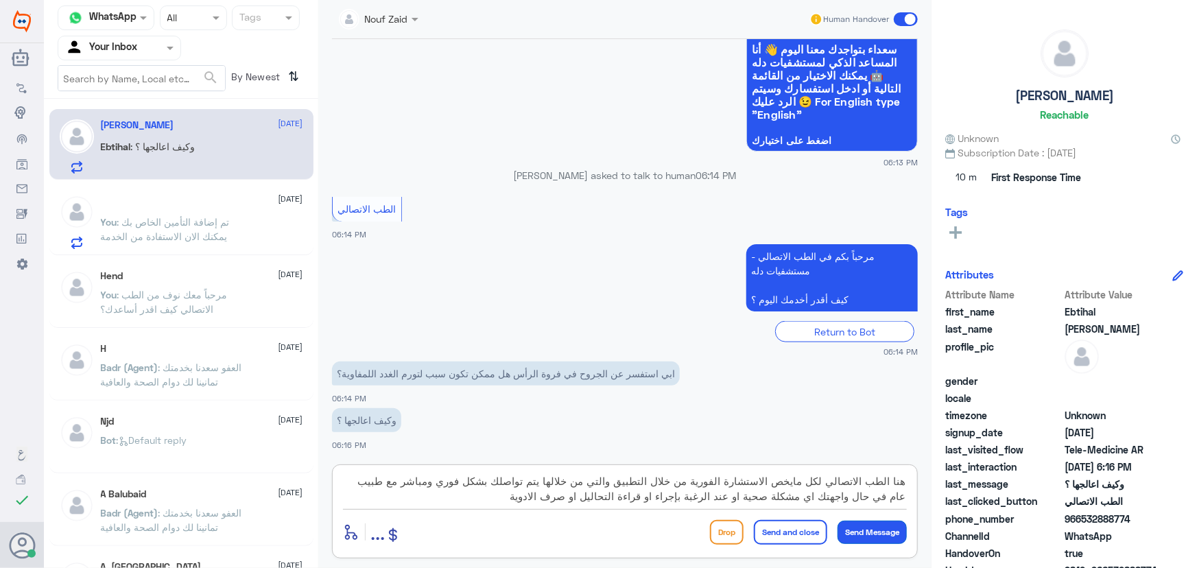
type textarea "هنا الطب الاتصالي لكل مايخص الاستشارة الفورية من خلال التطبيق والتي من خلالها ي…"
click at [891, 533] on button "Send Message" at bounding box center [872, 532] width 69 height 23
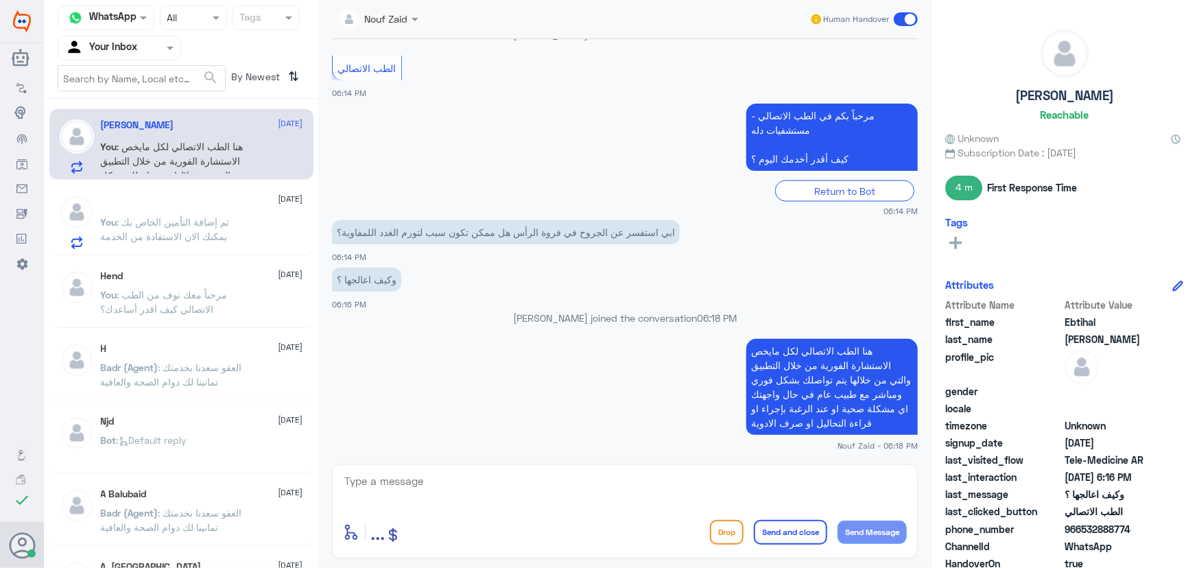
scroll to position [971, 0]
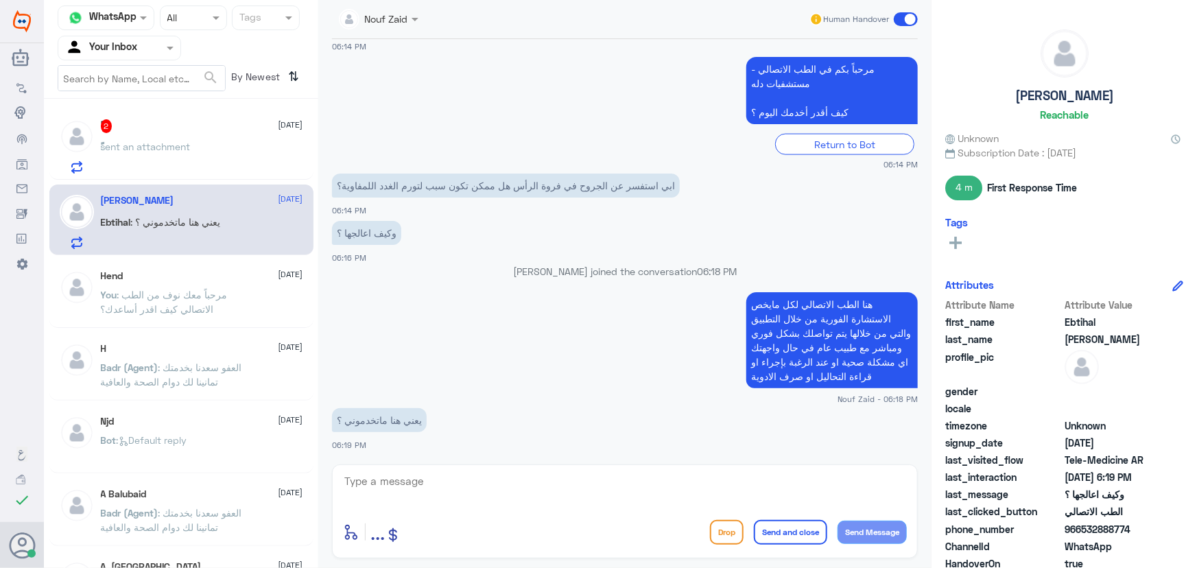
drag, startPoint x: 183, startPoint y: 109, endPoint x: 189, endPoint y: 123, distance: 15.1
click at [189, 121] on div "ًً 2 9 October ًً sent an attachment" at bounding box center [181, 144] width 264 height 71
click at [201, 139] on div "ًً 2 9 October ًً sent an attachment" at bounding box center [202, 146] width 202 height 54
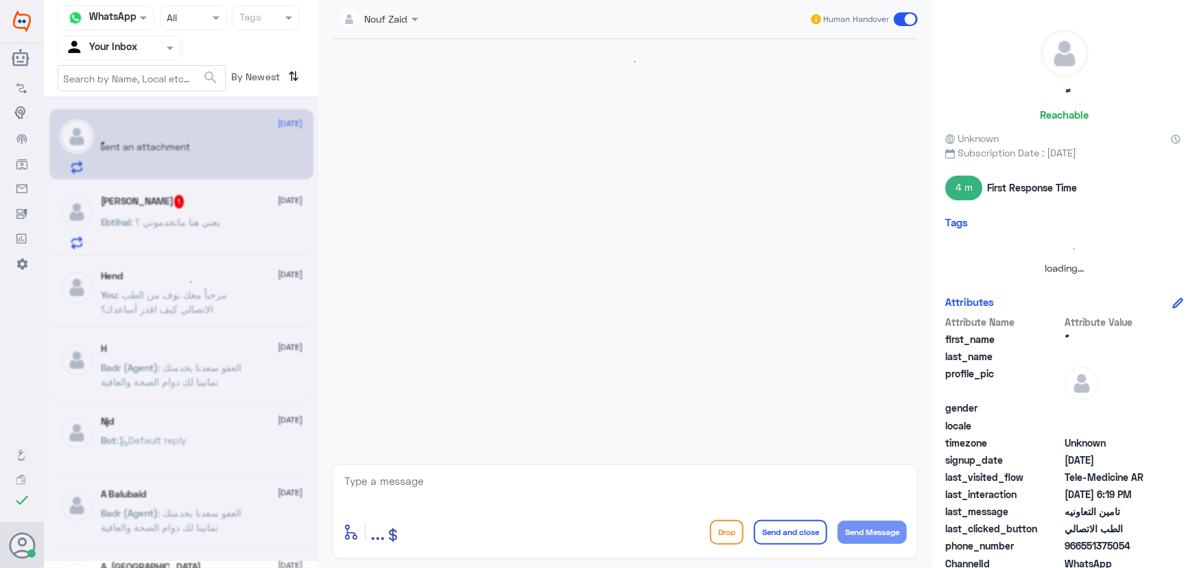
scroll to position [913, 0]
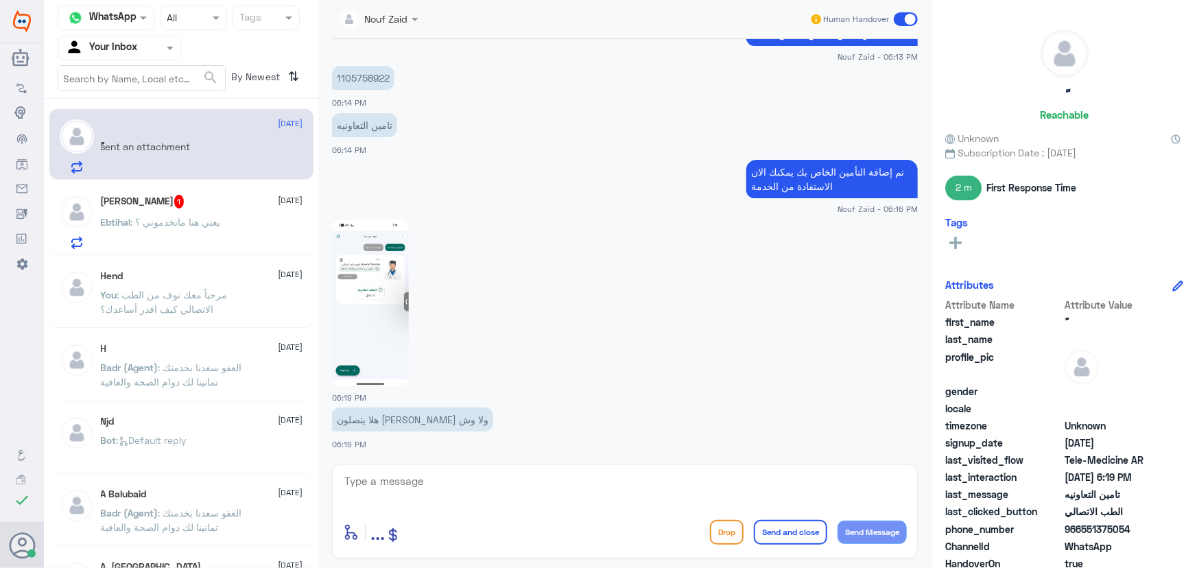
click at [435, 494] on textarea at bounding box center [625, 489] width 564 height 34
click at [436, 487] on textarea at bounding box center [625, 489] width 564 height 34
drag, startPoint x: 427, startPoint y: 467, endPoint x: 419, endPoint y: 474, distance: 11.2
click at [427, 467] on div "enter flow name ... Drop Send and close Send Message" at bounding box center [625, 512] width 586 height 94
click at [421, 470] on div "enter flow name ... Drop Send and close Send Message" at bounding box center [625, 512] width 586 height 94
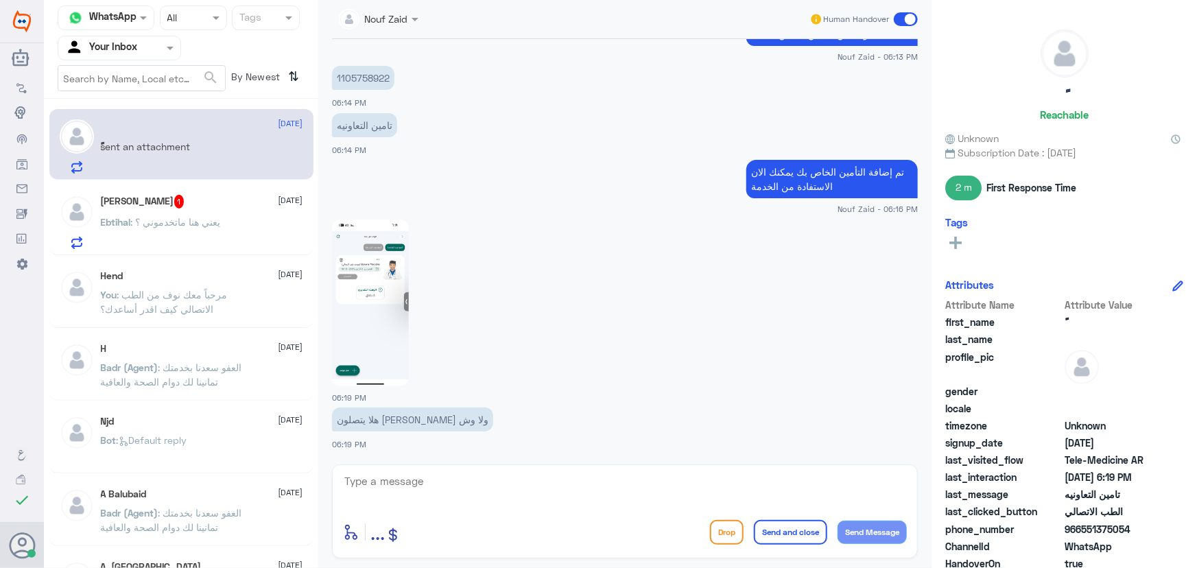
click at [417, 476] on div "enter flow name ... Drop Send and close Send Message" at bounding box center [625, 512] width 586 height 94
click at [412, 475] on textarea at bounding box center [625, 489] width 564 height 34
type textarea "سيتم التواصل معك من قبل الطبيب"
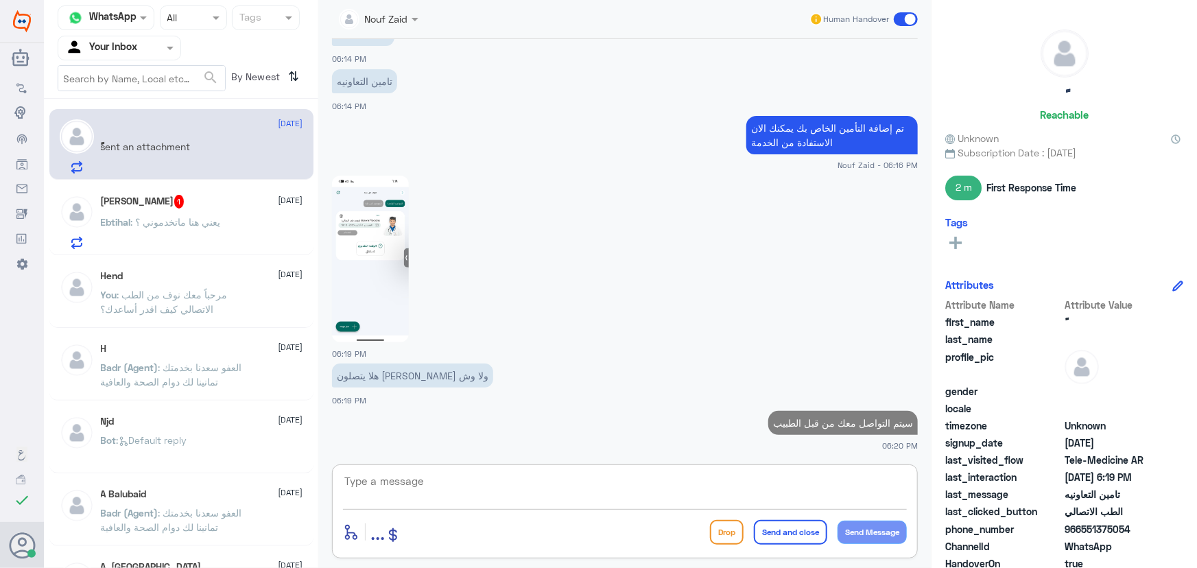
click at [203, 222] on span ": يعني هنا ماتخدموني ؟" at bounding box center [176, 222] width 90 height 12
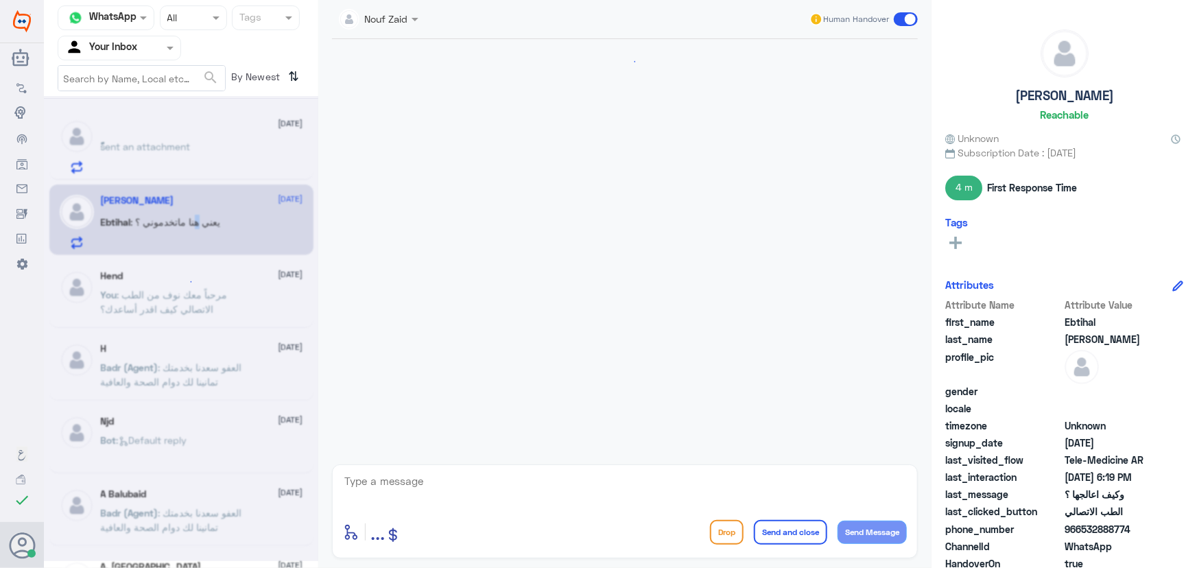
scroll to position [810, 0]
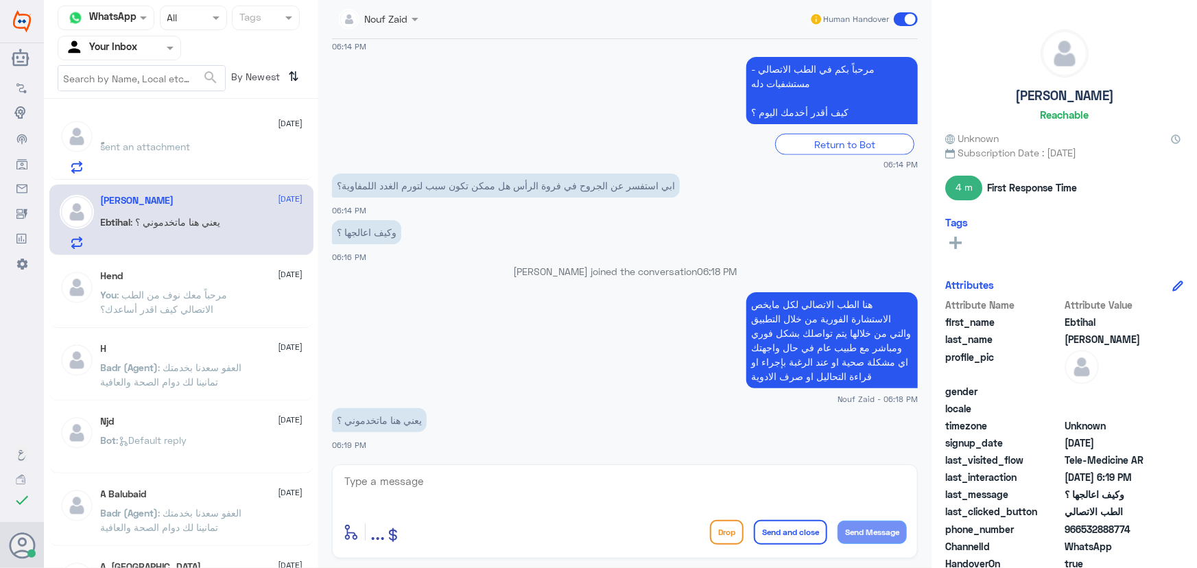
click at [530, 498] on textarea at bounding box center [625, 489] width 564 height 34
drag, startPoint x: 1080, startPoint y: 530, endPoint x: 1156, endPoint y: 533, distance: 76.2
click at [1160, 531] on span "966532888774" at bounding box center [1115, 529] width 100 height 14
copy span "532888774"
drag, startPoint x: 503, startPoint y: 475, endPoint x: 484, endPoint y: 476, distance: 18.5
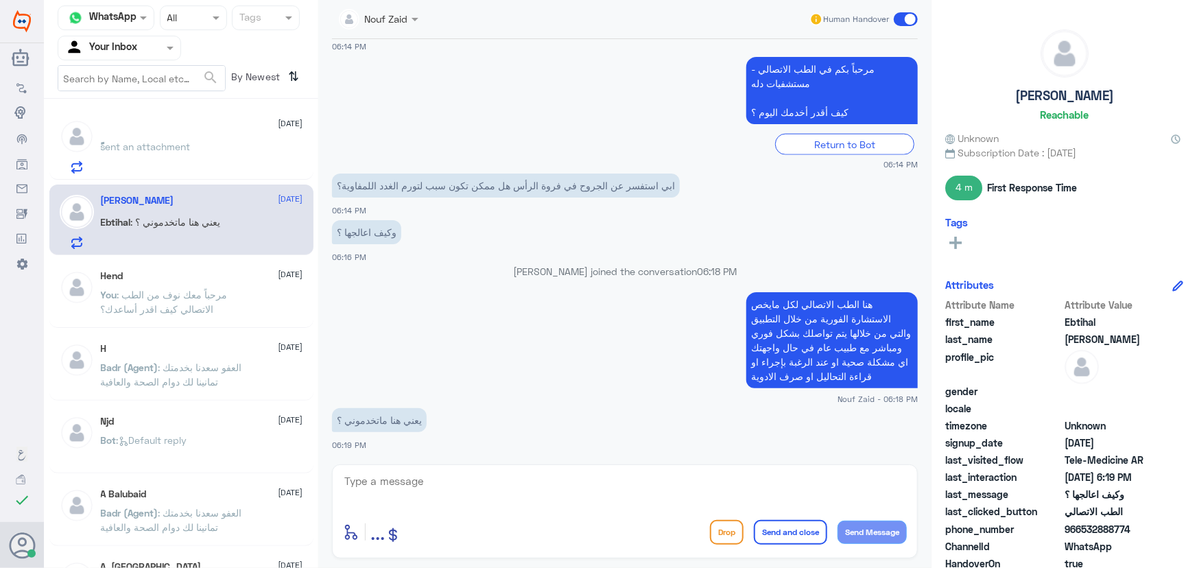
click at [502, 475] on textarea at bounding box center [625, 489] width 564 height 34
type textarea "حاب تتواصل مع طبيب عام؟"
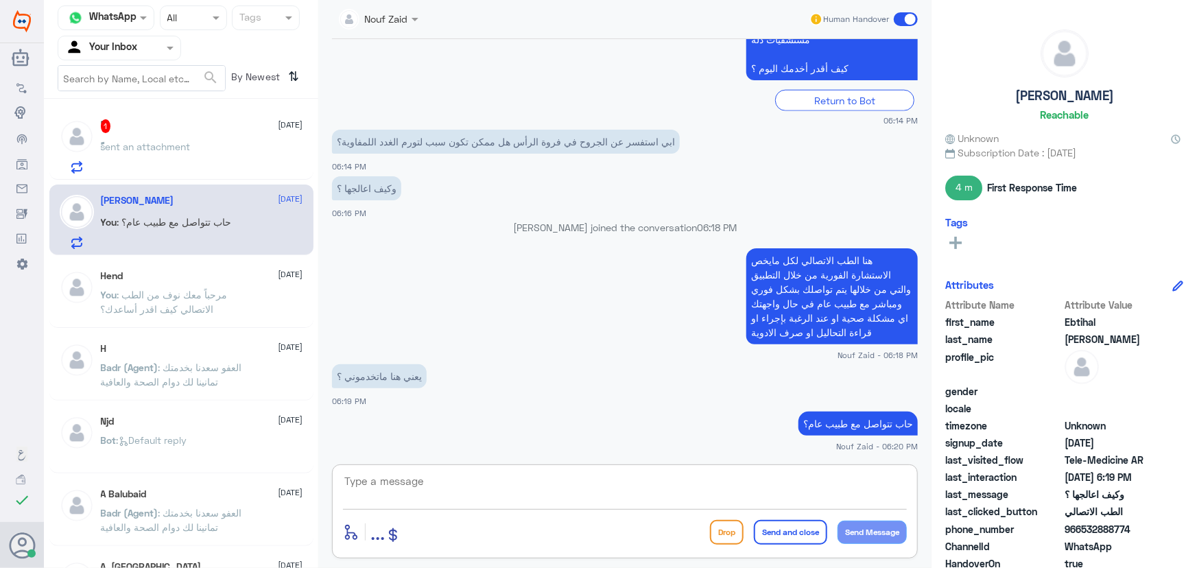
scroll to position [900, 0]
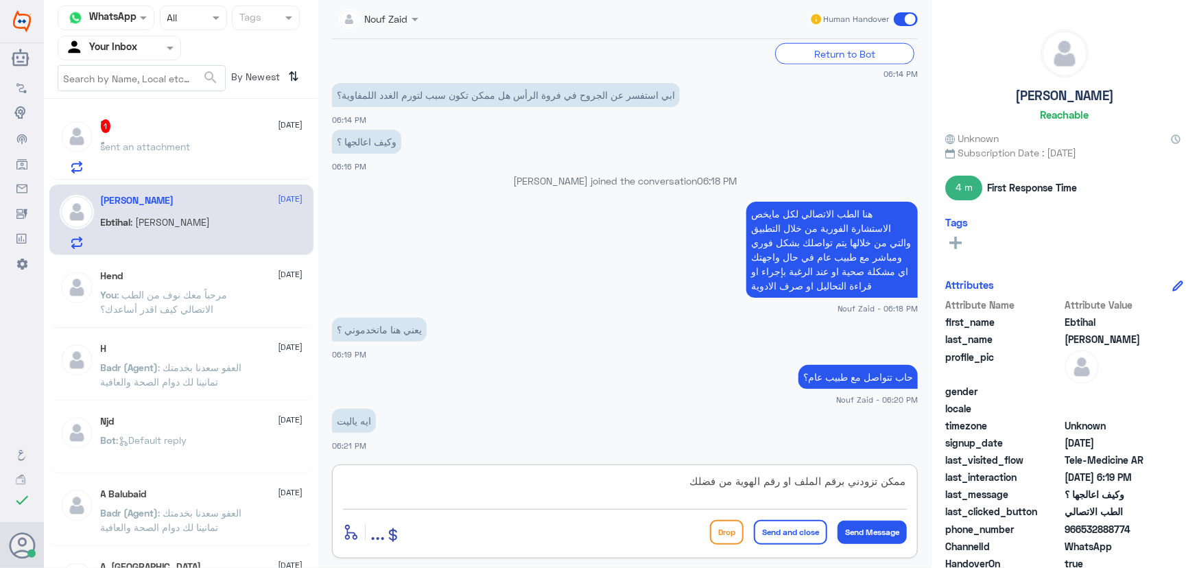
type textarea "ممكن تزودني برقم الملف او رقم الهوية من فضلك"
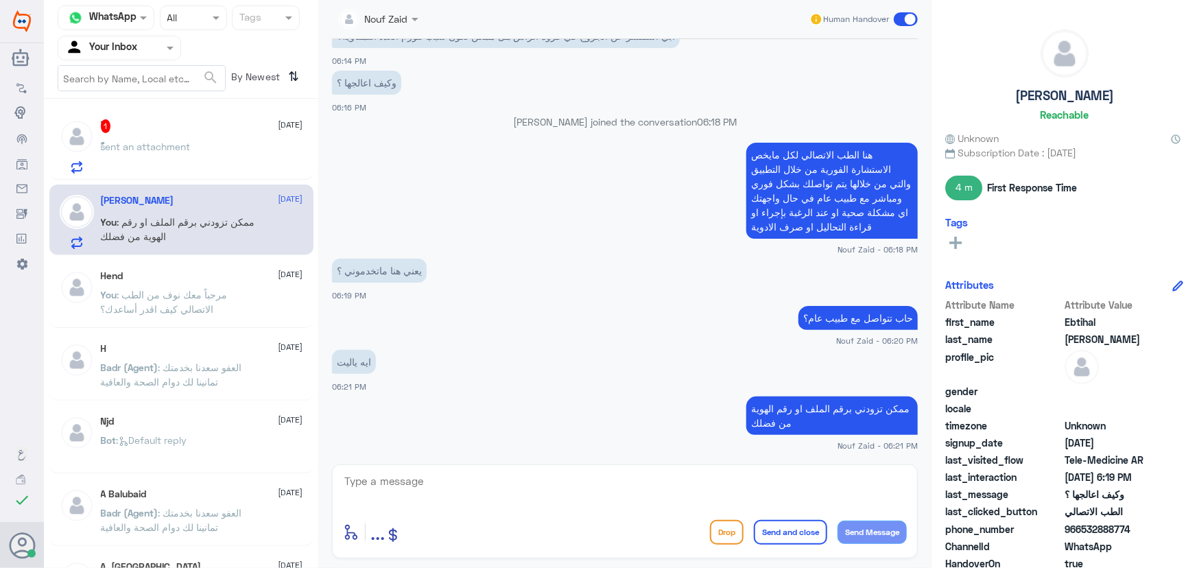
click at [228, 135] on div "ًً 1 9 October ًً sent an attachment" at bounding box center [202, 146] width 202 height 54
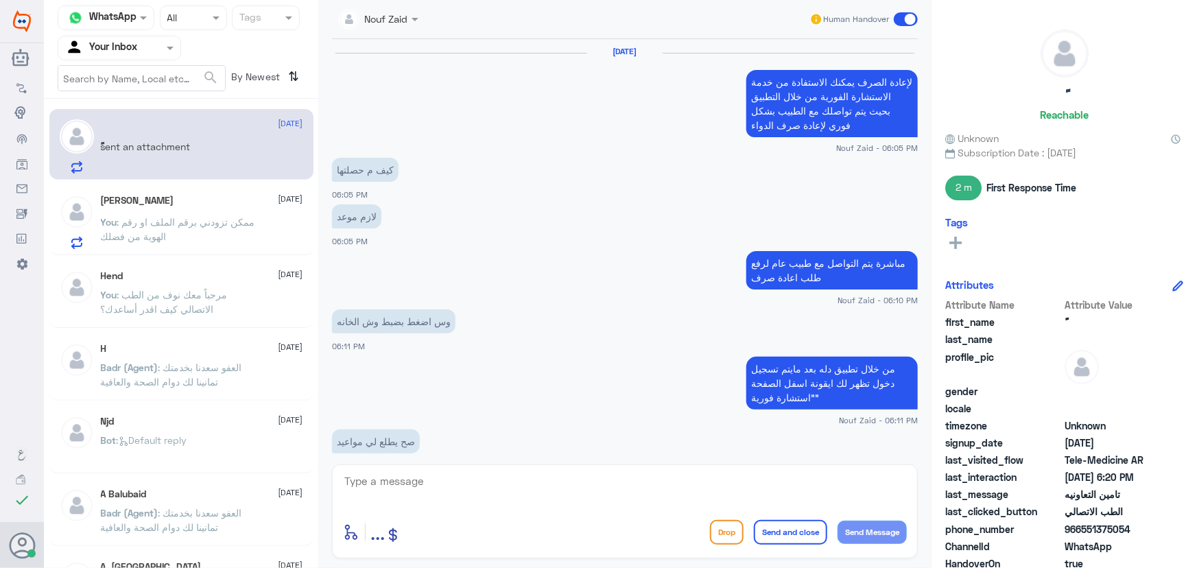
scroll to position [931, 0]
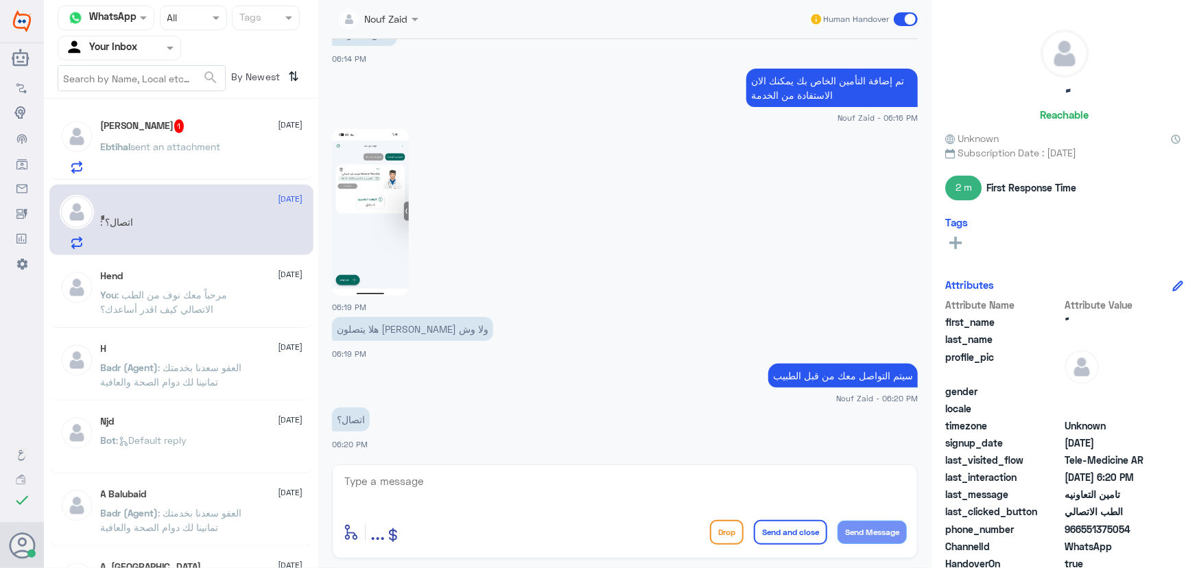
click at [473, 480] on textarea at bounding box center [625, 489] width 564 height 34
click at [221, 160] on p "Ebtihal sent an attachment" at bounding box center [161, 156] width 120 height 34
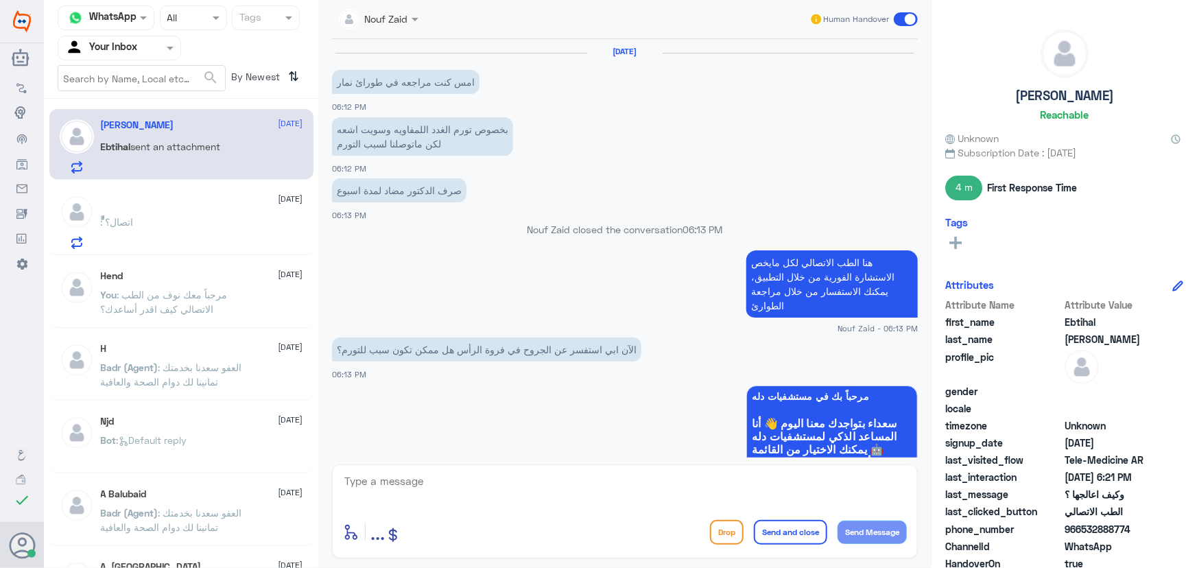
scroll to position [758, 0]
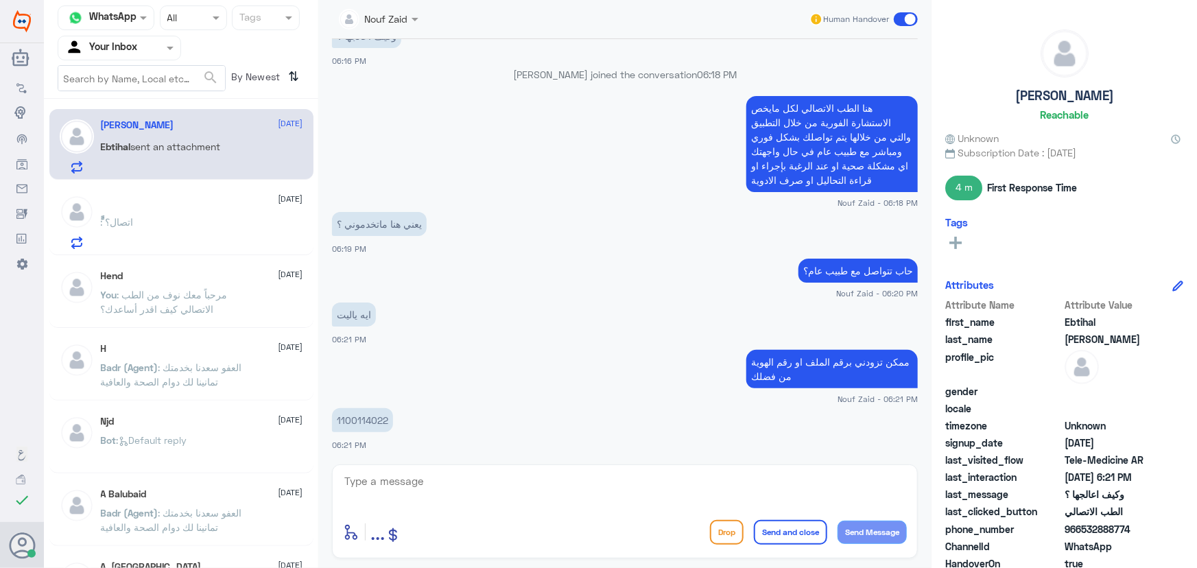
click at [329, 398] on div "9 Oct 2025 امس كنت مراجعه في طورائ نمار 06:12 PM بخصوص تورم الغدد اللمفاويه وسو…" at bounding box center [625, 248] width 600 height 419
drag, startPoint x: 334, startPoint y: 407, endPoint x: 363, endPoint y: 420, distance: 31.6
click at [335, 408] on app-msgs-text "1100114022" at bounding box center [625, 420] width 586 height 25
click at [364, 423] on p "1100114022" at bounding box center [362, 420] width 61 height 24
click at [365, 419] on p "1100114022" at bounding box center [362, 420] width 61 height 24
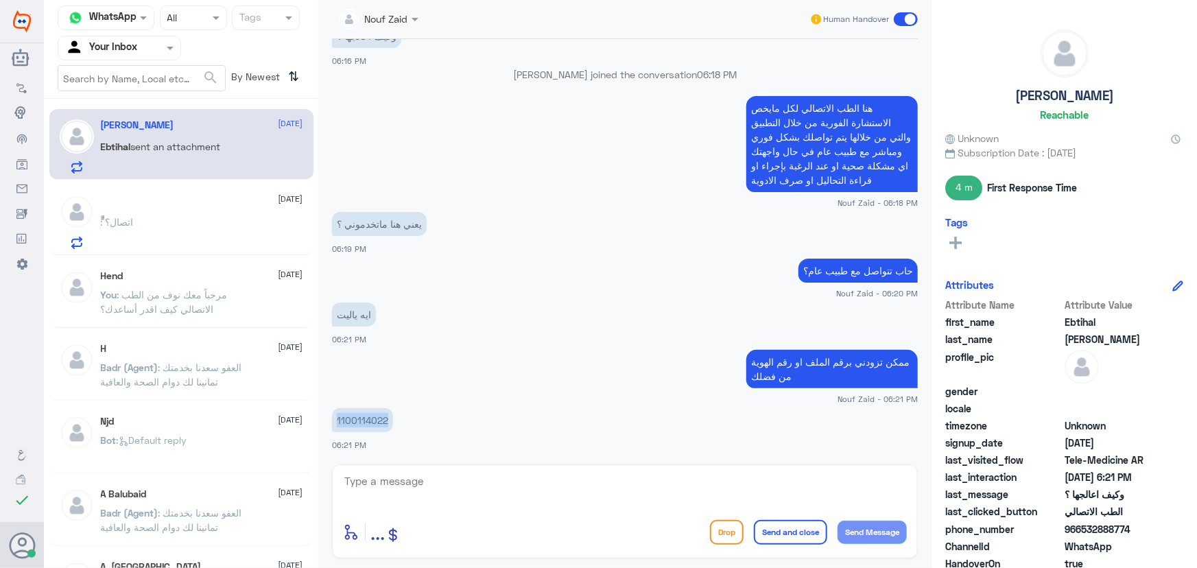
copy p "1100114022"
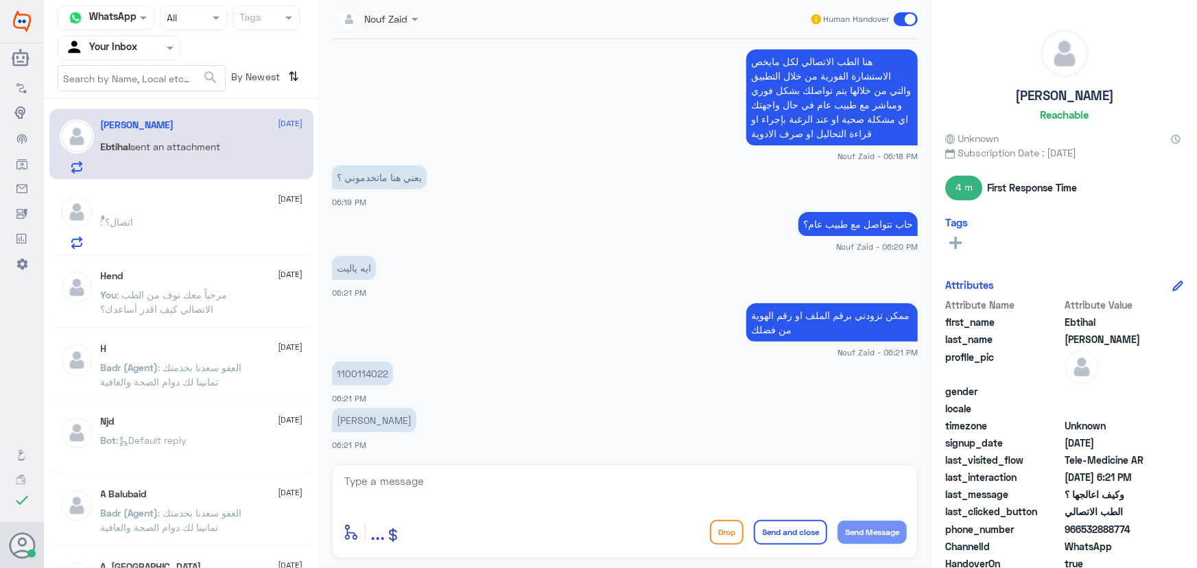
click at [127, 216] on span ": اتصال؟" at bounding box center [117, 222] width 33 height 12
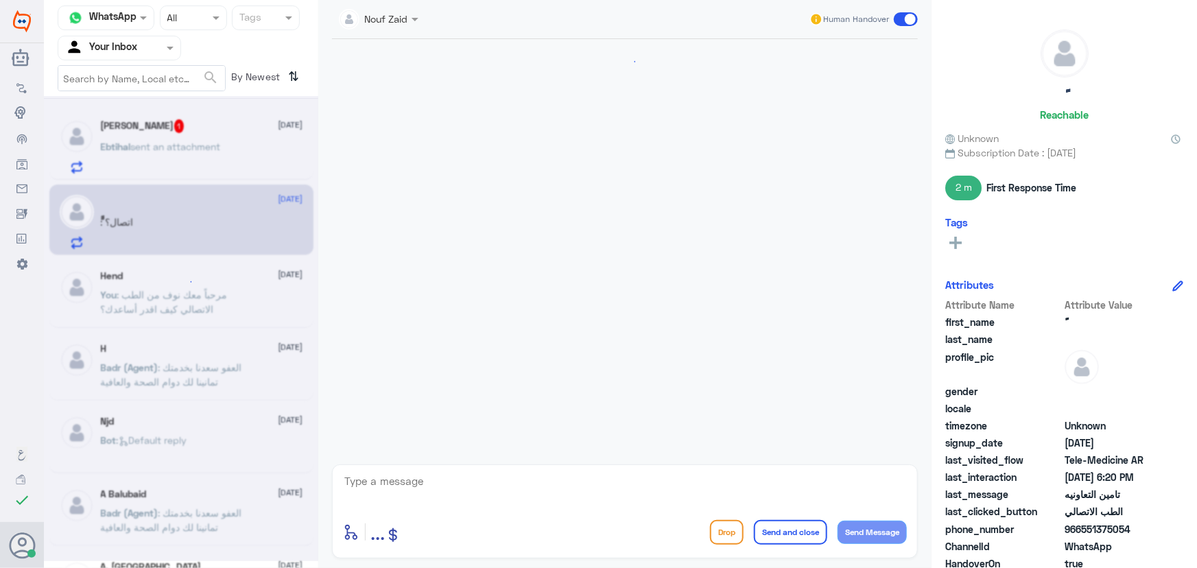
scroll to position [931, 0]
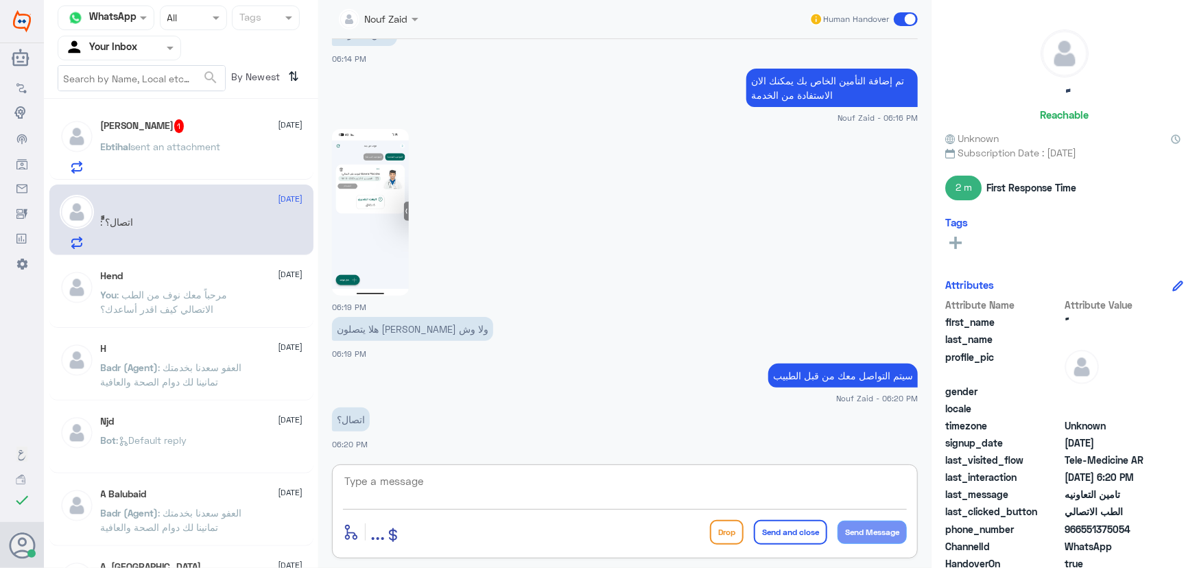
click at [390, 476] on textarea at bounding box center [625, 489] width 564 height 34
type textarea "تم تواصل الطبيب معك ، سعدنا بخدمتك"
click at [766, 524] on button "Send and close" at bounding box center [790, 532] width 73 height 25
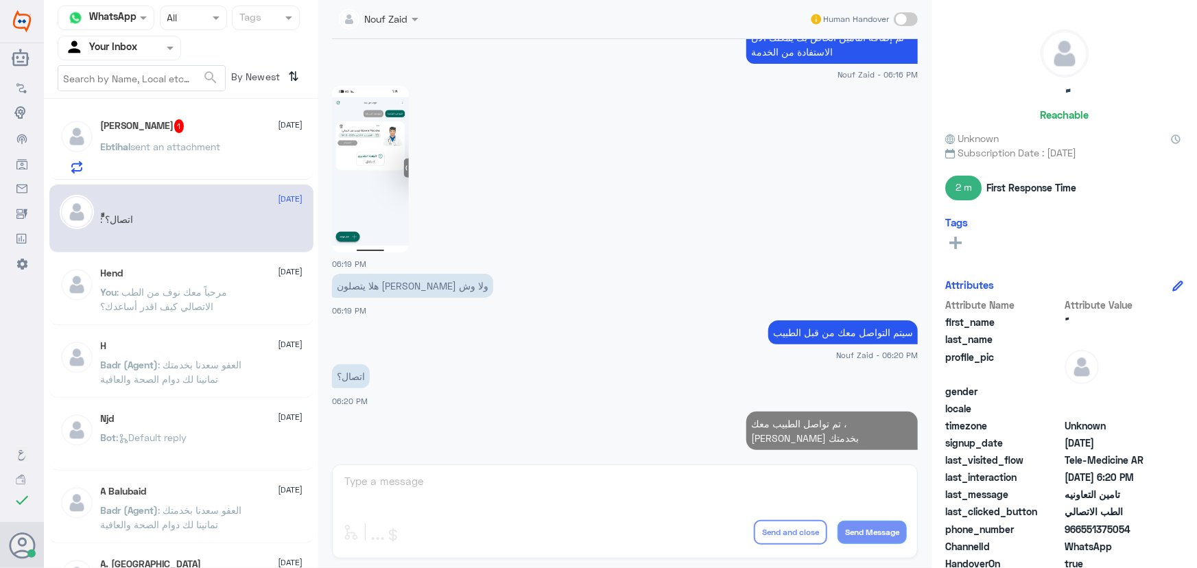
click at [136, 148] on span "sent an attachment" at bounding box center [176, 147] width 90 height 12
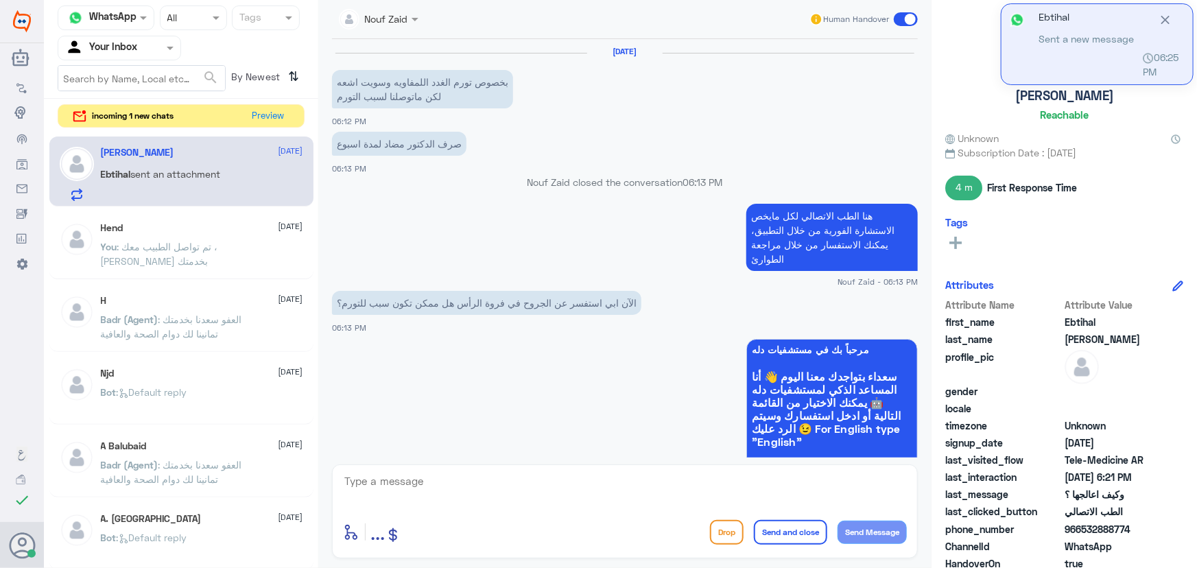
scroll to position [805, 0]
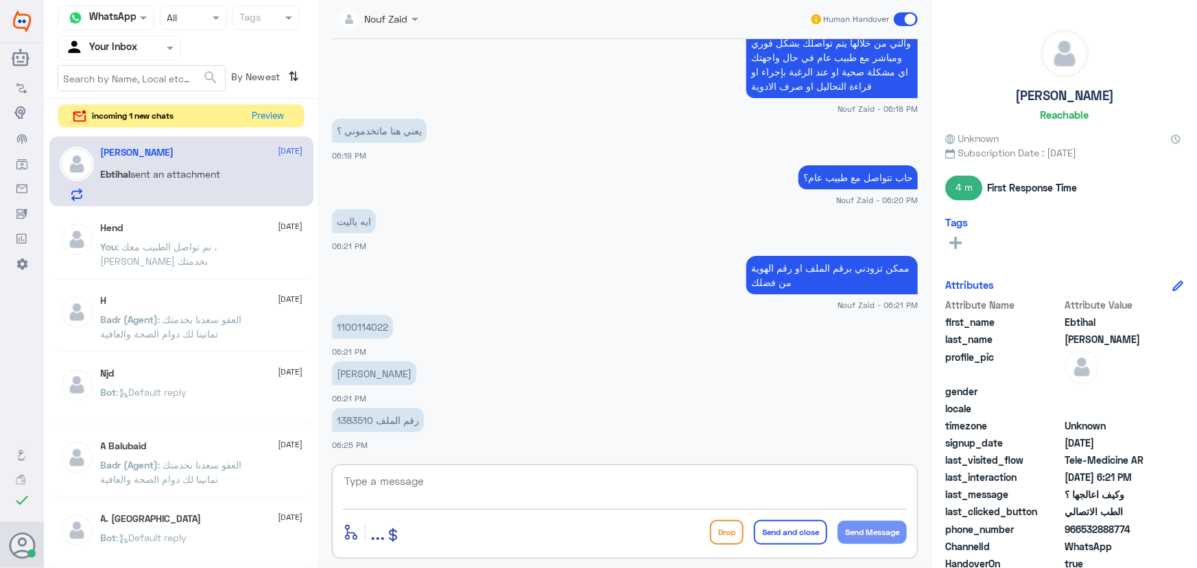
click at [589, 486] on textarea at bounding box center [625, 489] width 564 height 34
type textarea "ت"
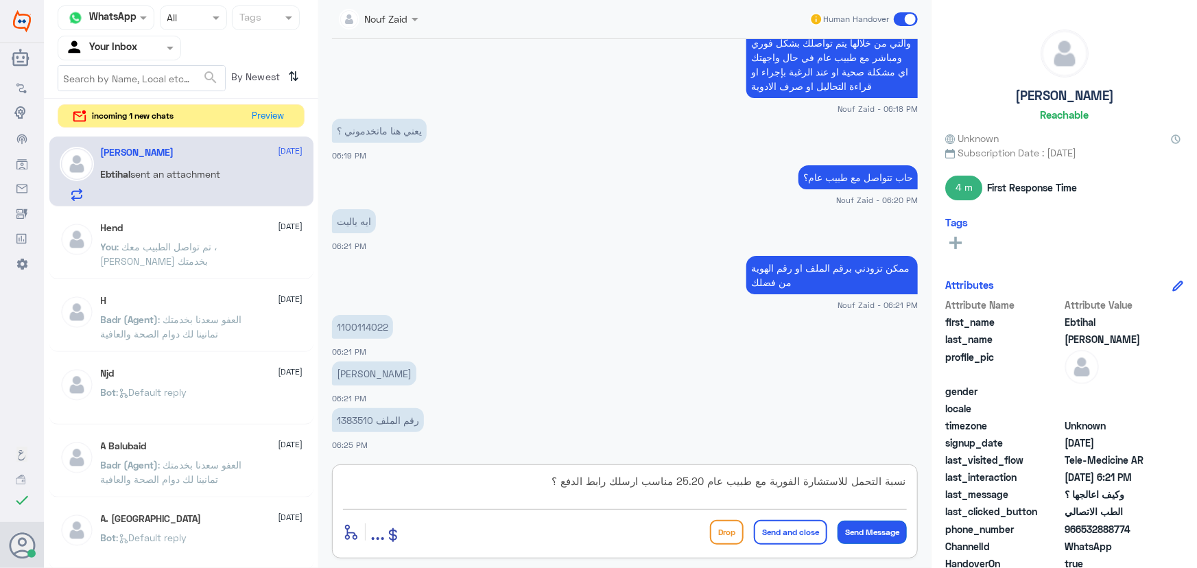
type textarea "نسبة التحمل للاستشارة الفورية مع طبيب عام 25.20 مناسب ارسلك رابط الدفع ؟"
click at [893, 541] on button "Send Message" at bounding box center [872, 532] width 69 height 23
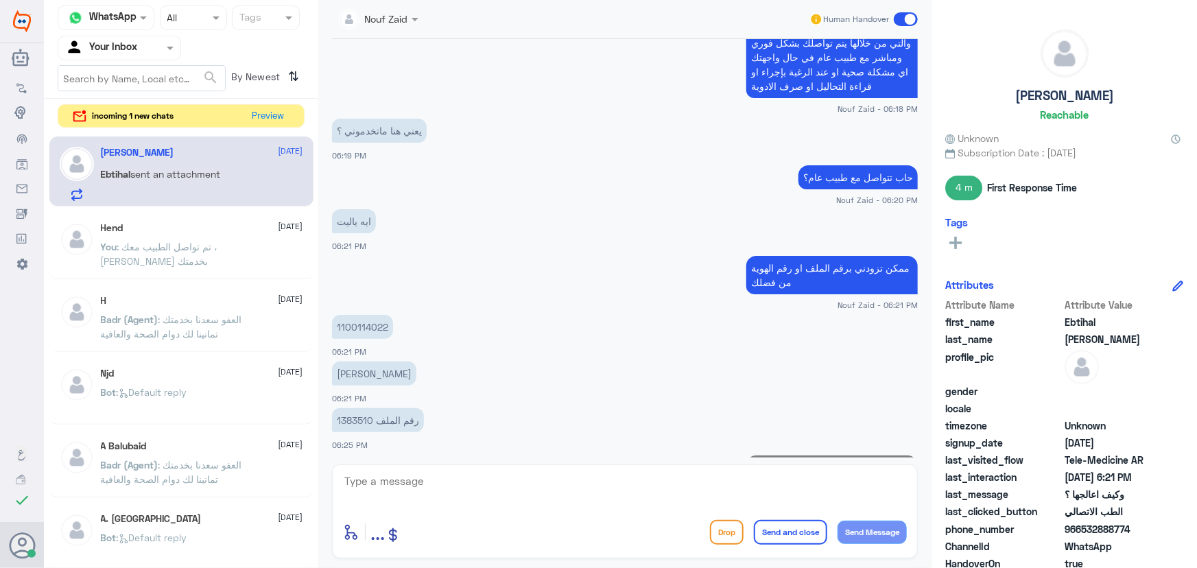
scroll to position [864, 0]
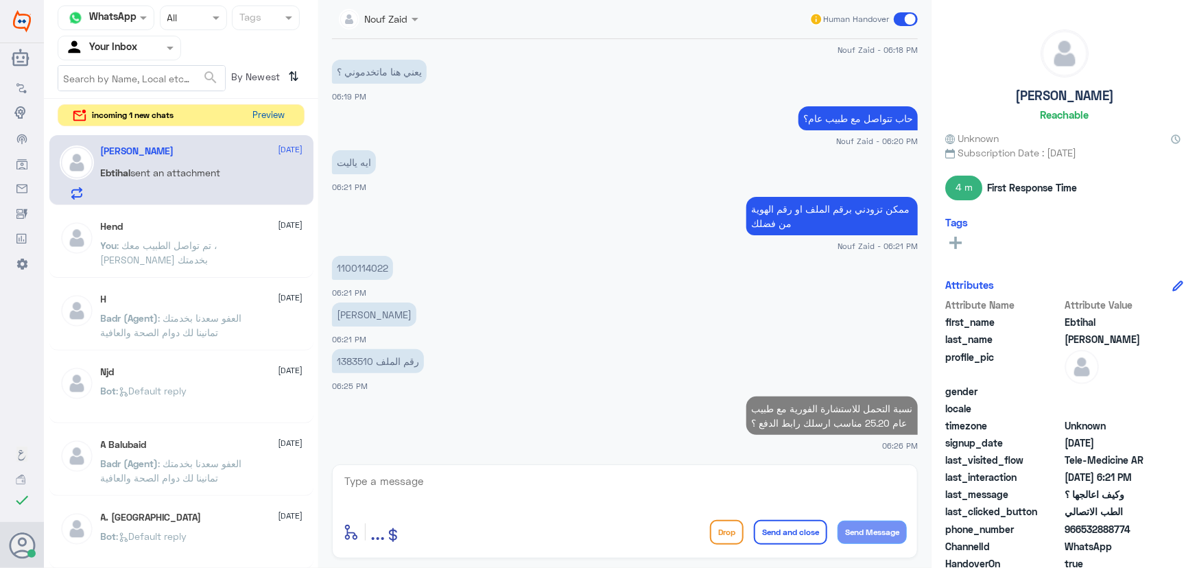
click at [274, 106] on button "Preview" at bounding box center [269, 115] width 43 height 21
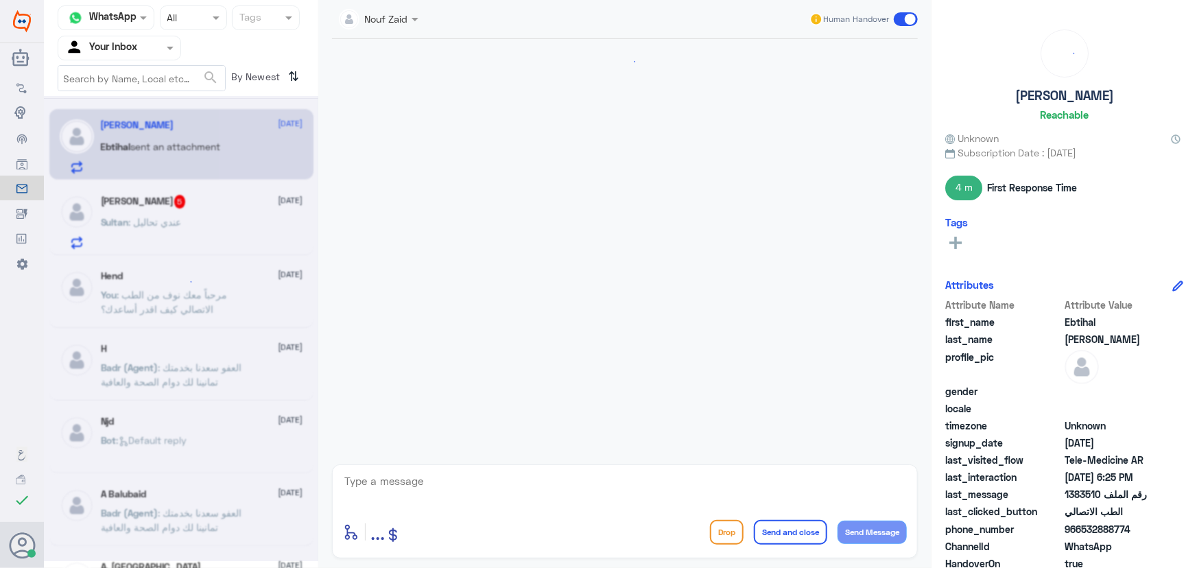
scroll to position [743, 0]
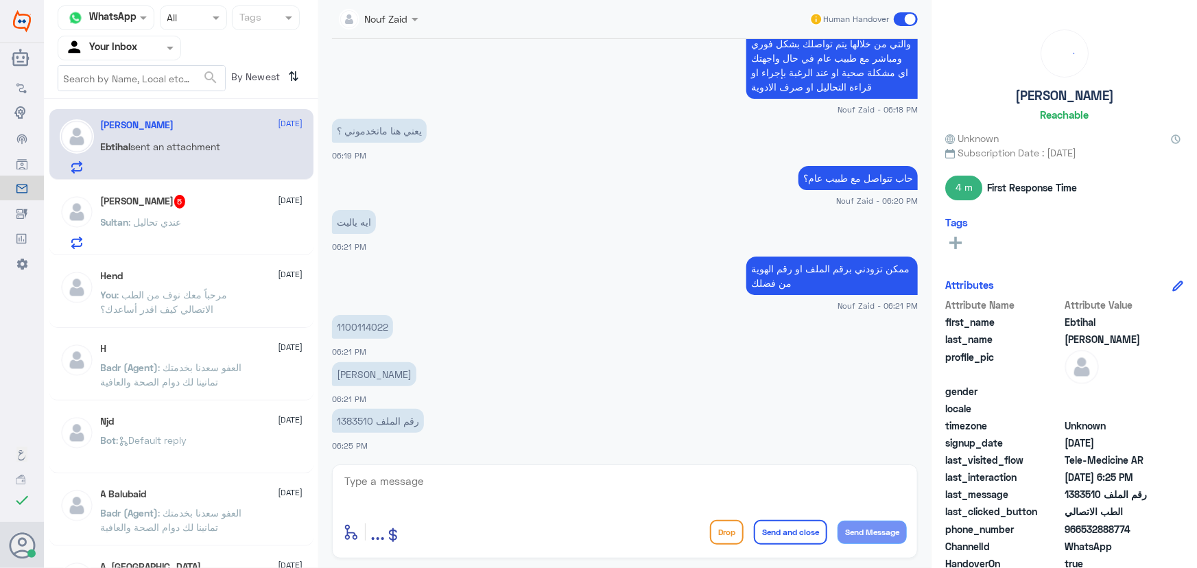
click at [246, 233] on div "Sultan : عندي تحاليل" at bounding box center [202, 233] width 202 height 31
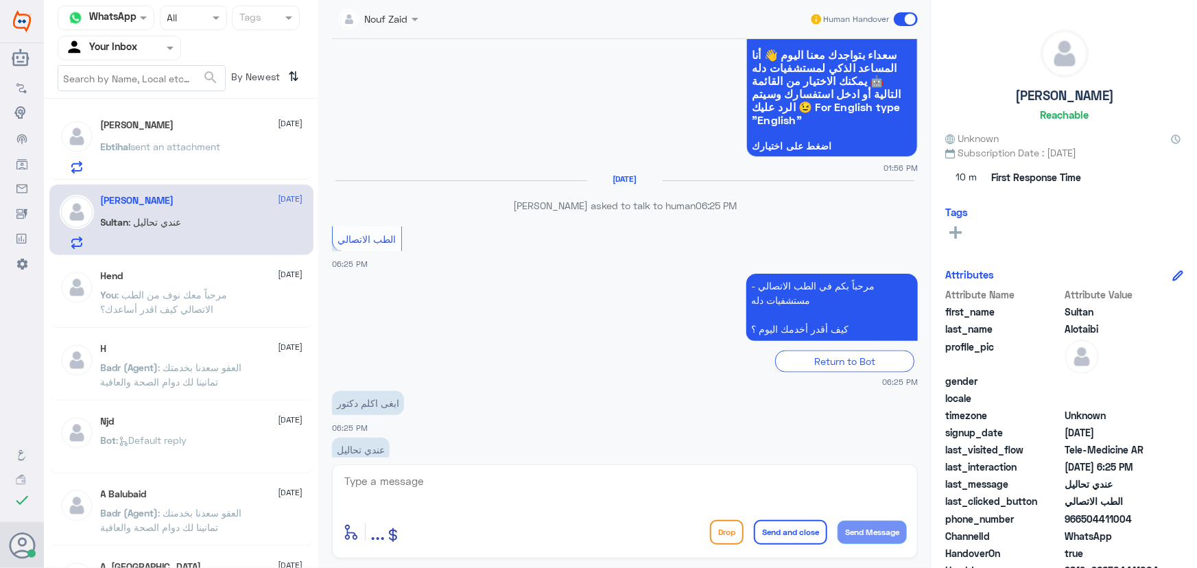
scroll to position [878, 0]
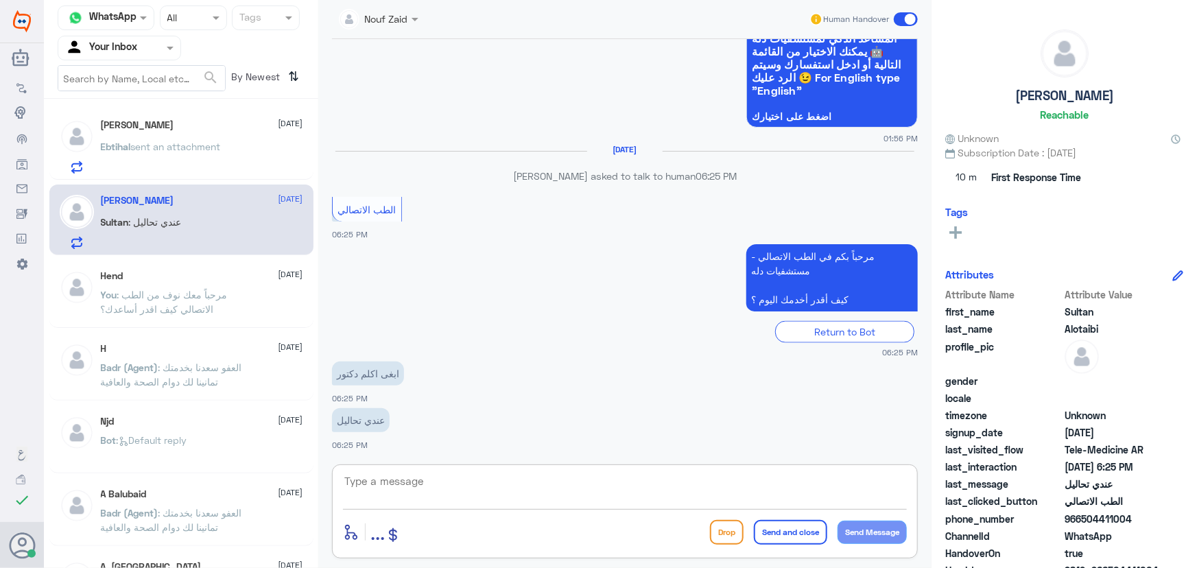
click at [473, 479] on textarea at bounding box center [625, 489] width 564 height 34
paste textarea "مرحباً معك نوف من الطب الاتصالي"
type textarea "مرحباً معك نوف من الطب الاتصالي"
click at [869, 527] on button "Send Message" at bounding box center [872, 532] width 69 height 23
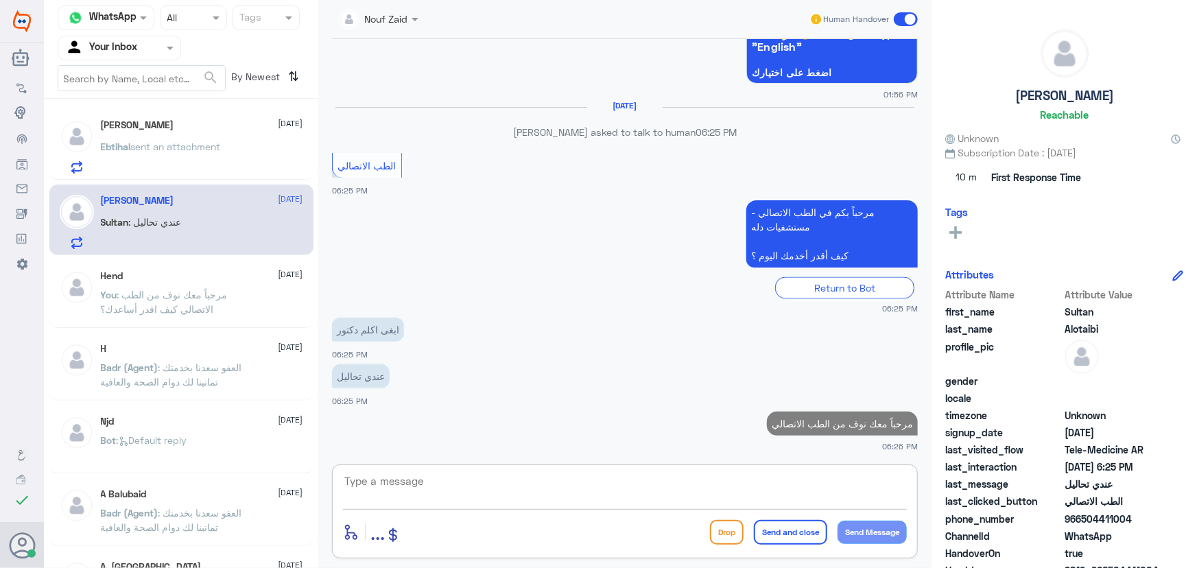
click at [806, 481] on textarea at bounding box center [625, 489] width 564 height 34
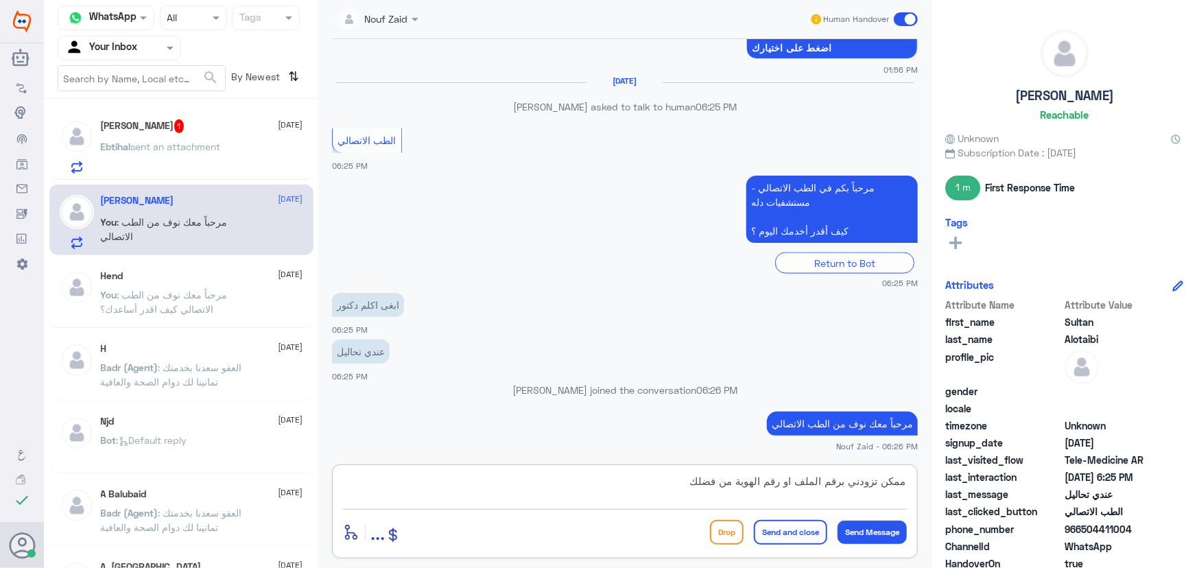
type textarea "ممكن تزودني برقم الملف او رقم الهوية من فضلك"
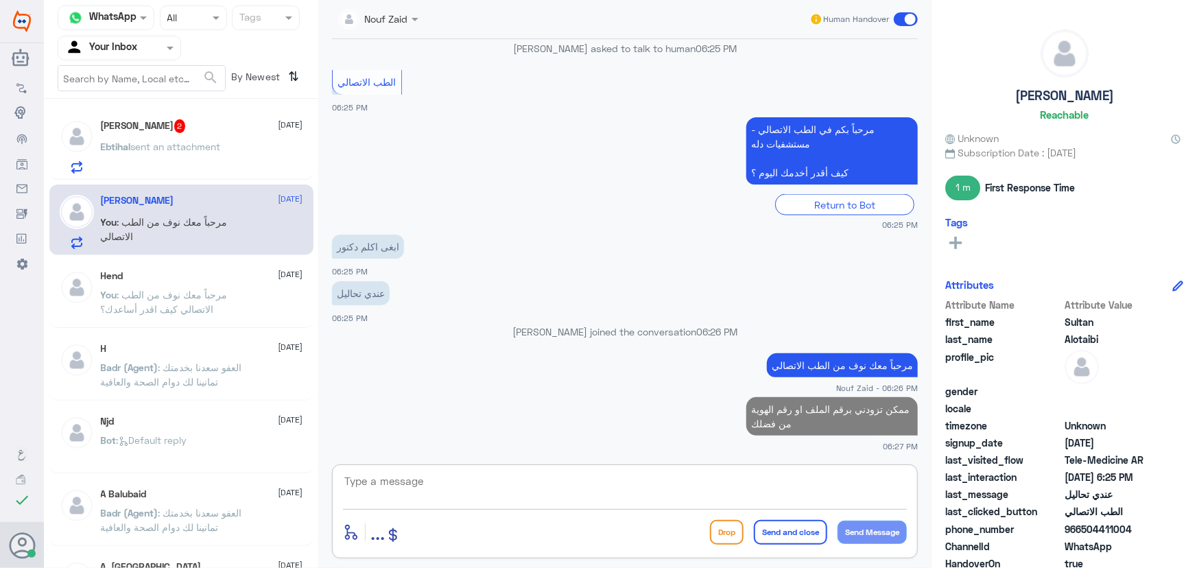
click at [132, 141] on span "sent an attachment" at bounding box center [176, 147] width 90 height 12
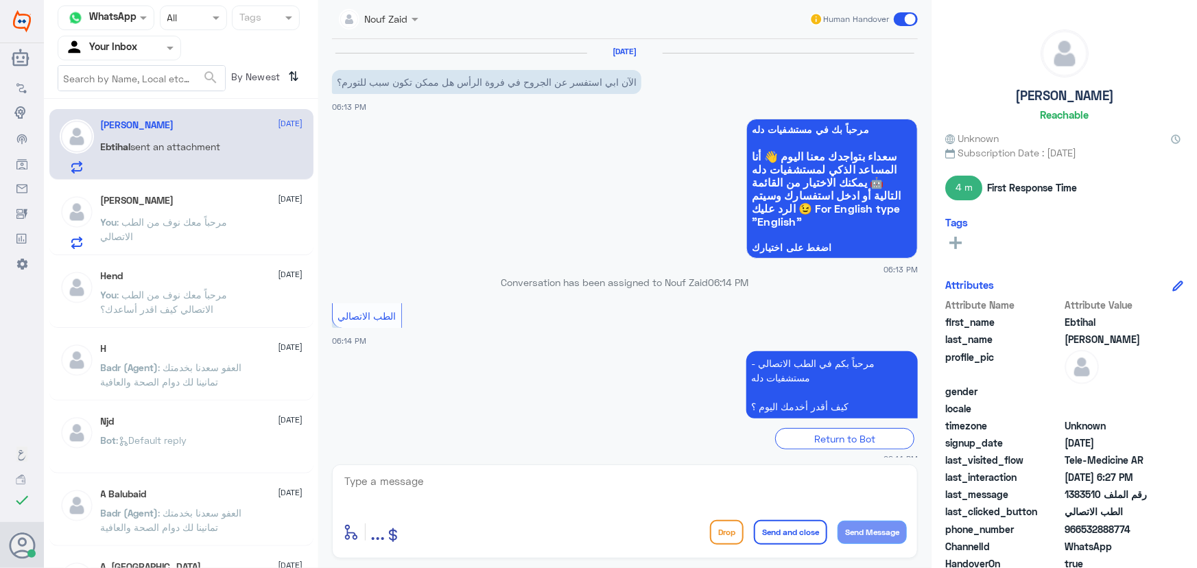
scroll to position [736, 0]
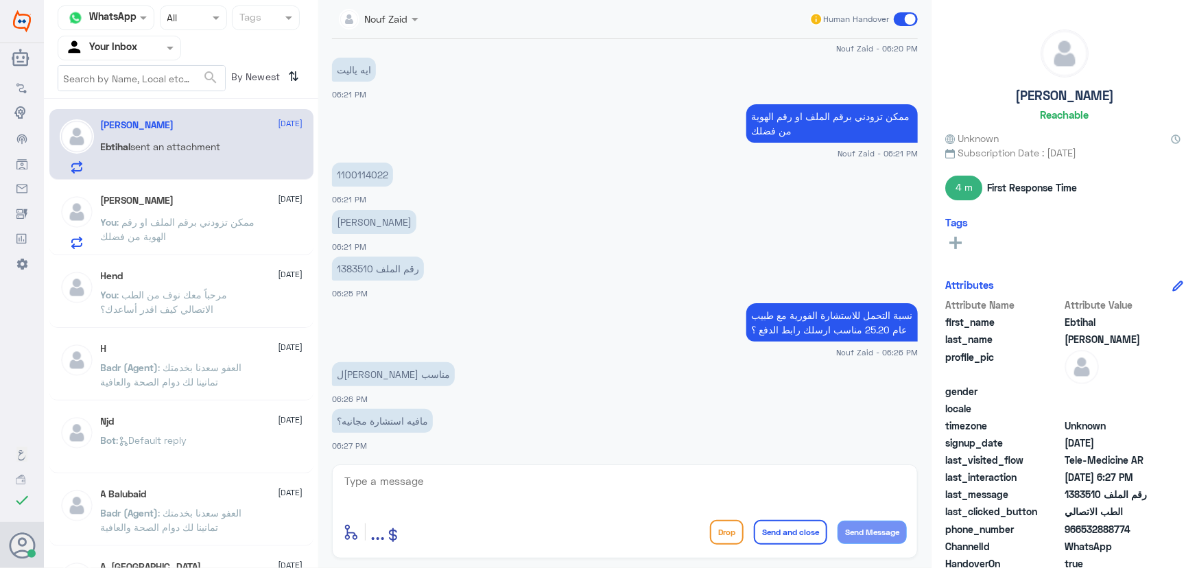
click at [529, 480] on textarea at bounding box center [625, 489] width 564 height 34
type textarea "ل"
type textarea "للاسف لاتوجد استشارة مجانيه"
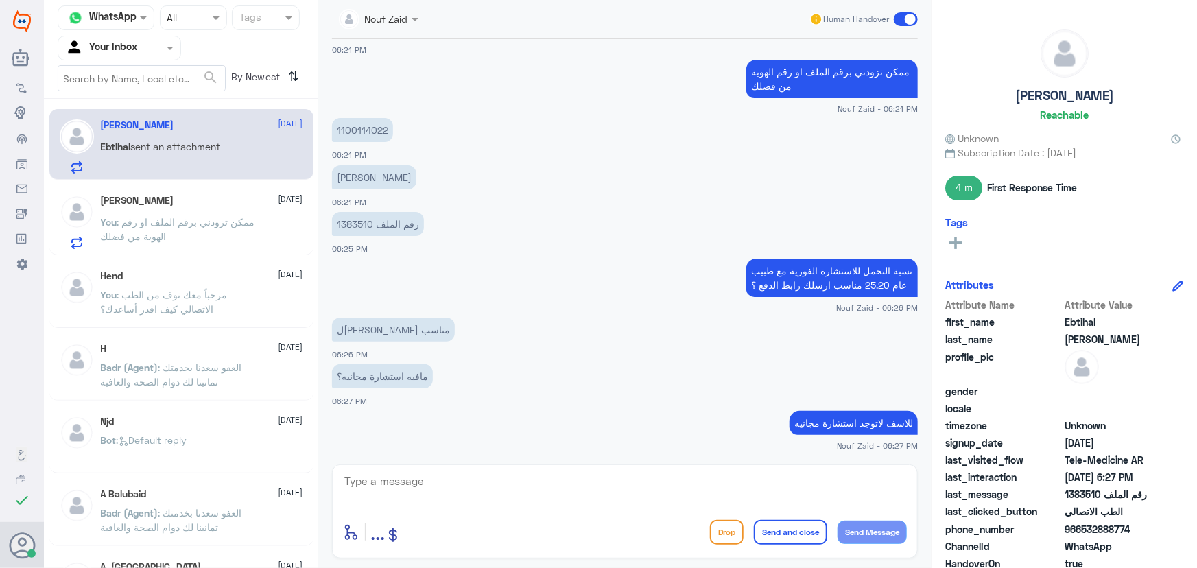
click at [252, 242] on p "You : ممكن تزودني برقم الملف او رقم الهوية من فضلك" at bounding box center [178, 232] width 154 height 34
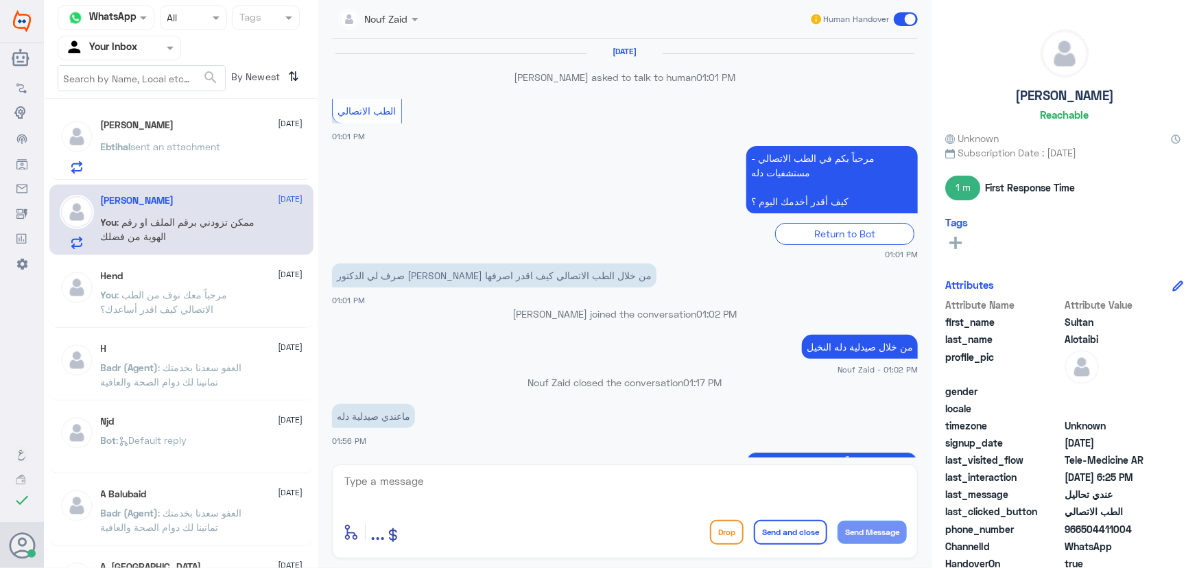
scroll to position [800, 0]
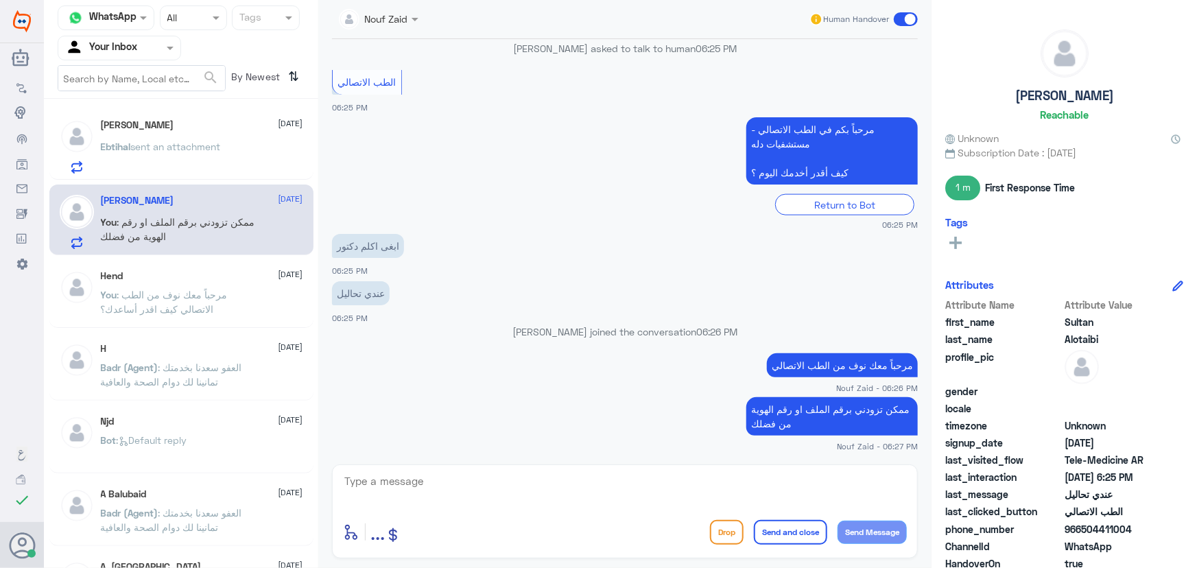
click at [231, 143] on div "Ebtihal sent an attachment" at bounding box center [202, 158] width 202 height 31
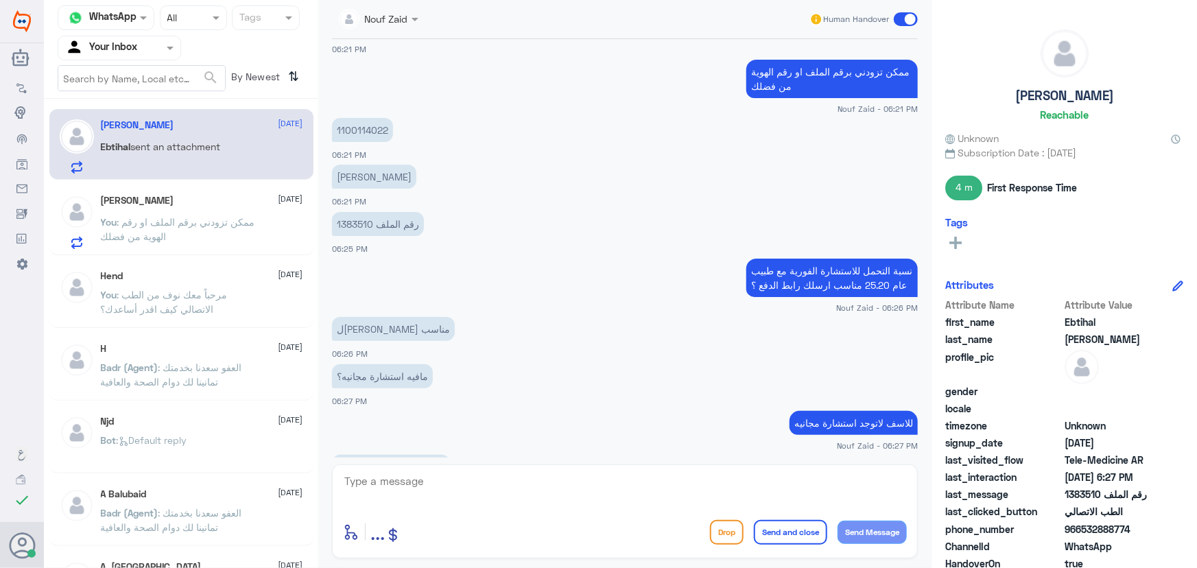
scroll to position [781, 0]
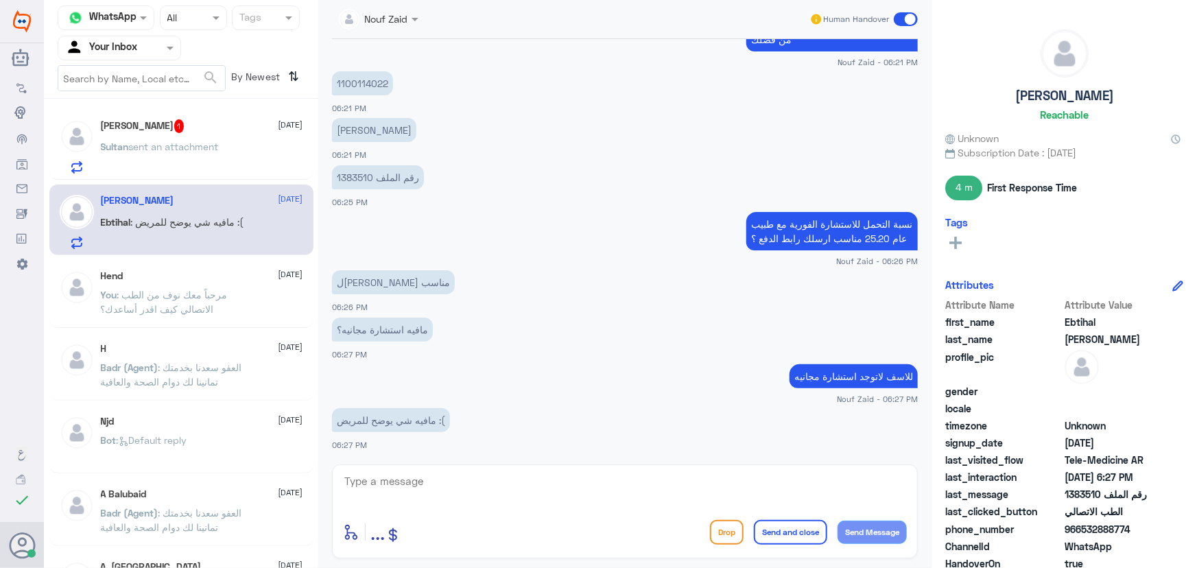
click at [82, 154] on div at bounding box center [77, 146] width 34 height 54
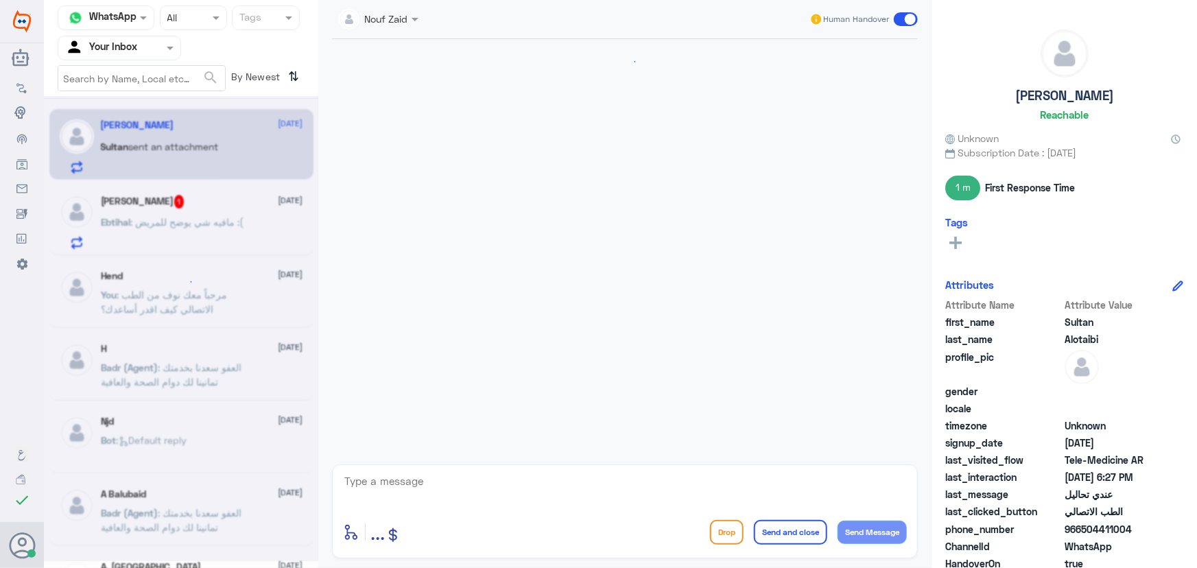
scroll to position [818, 0]
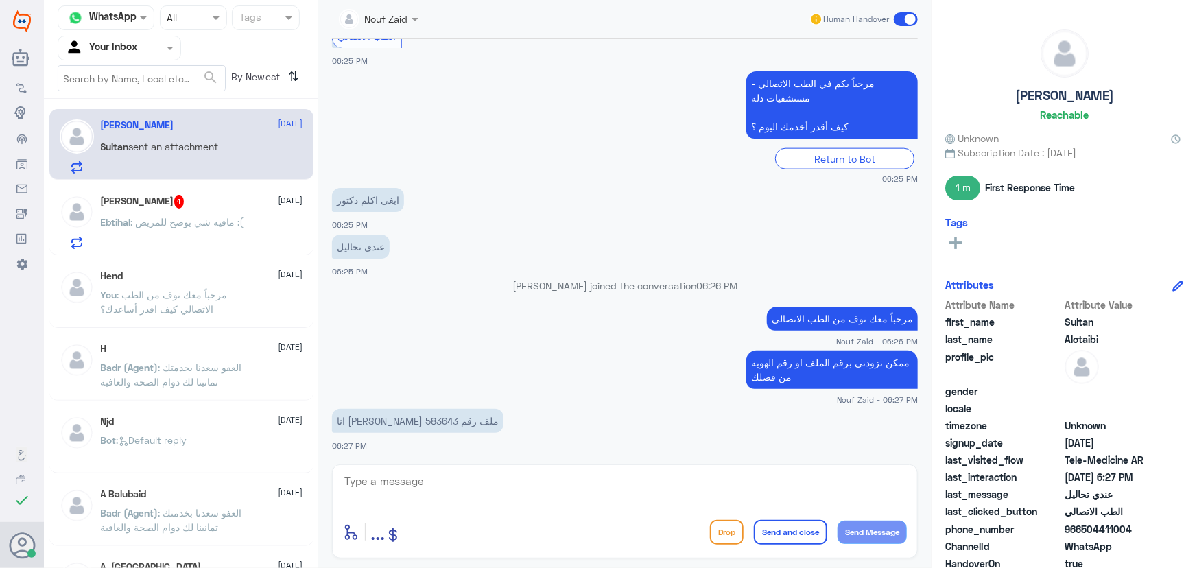
click at [191, 231] on p "Ebtihal : مافيه شي يوضح للمريض :(" at bounding box center [172, 232] width 143 height 34
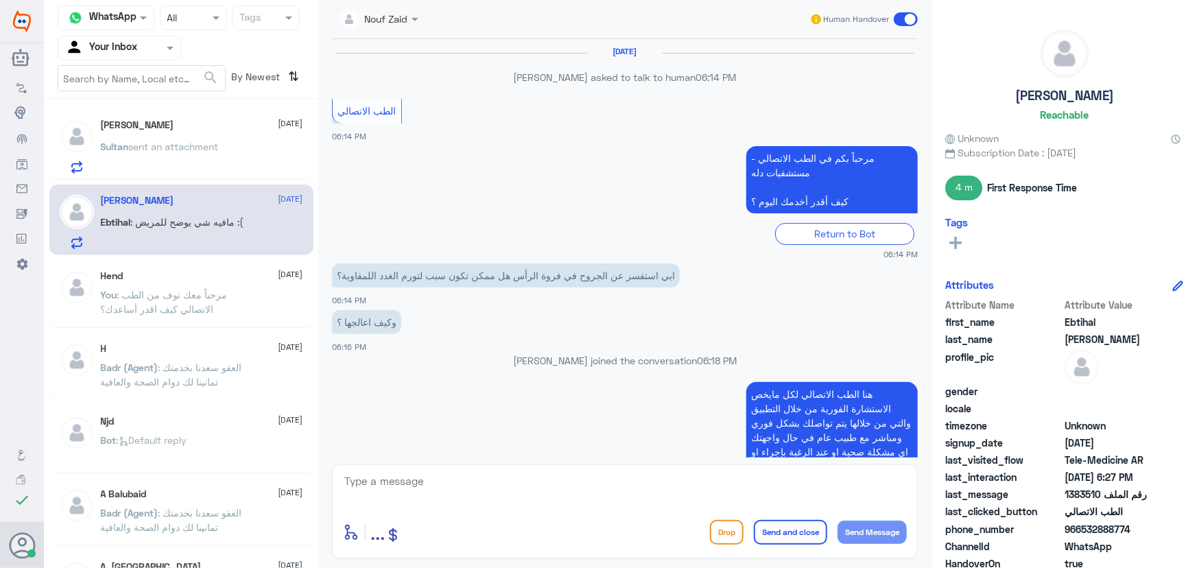
scroll to position [623, 0]
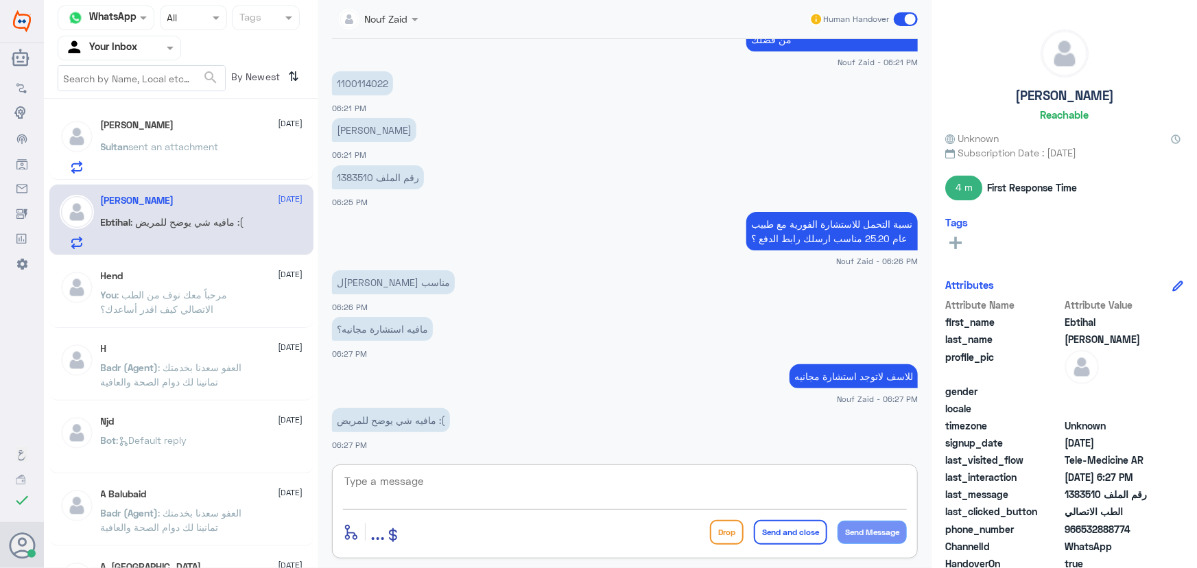
click at [485, 491] on textarea at bounding box center [625, 489] width 564 height 34
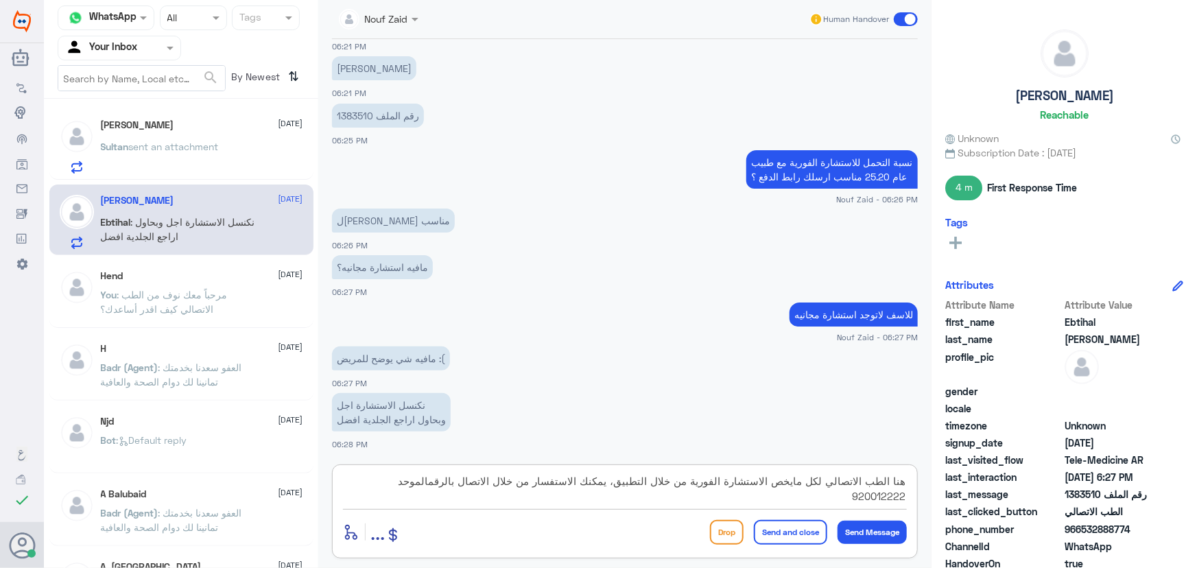
scroll to position [732, 0]
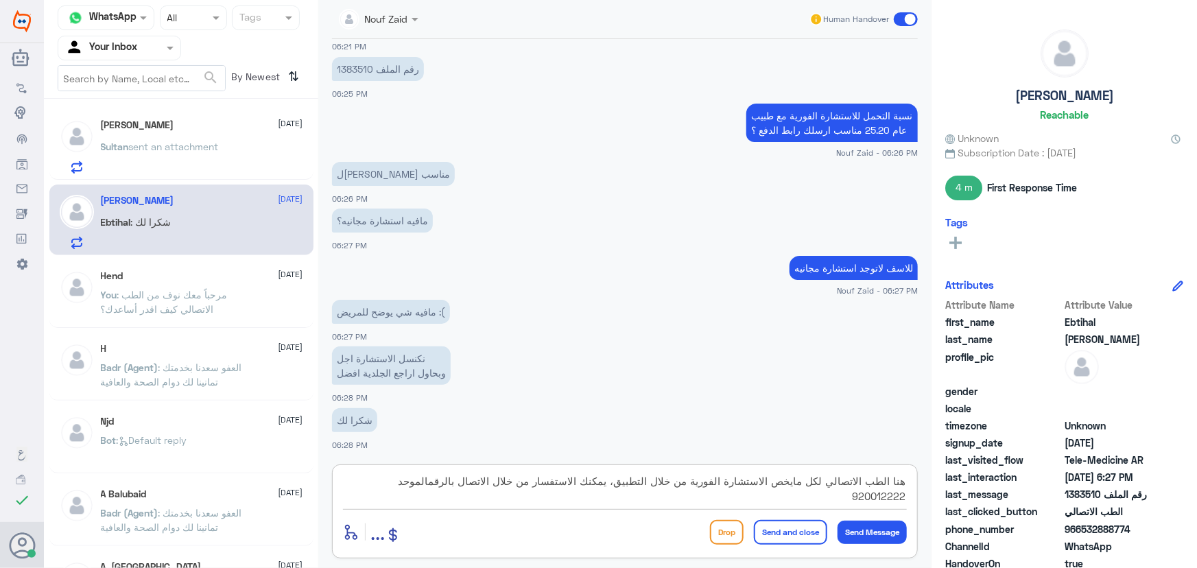
type textarea "هنا الطب الاتصالي لكل مايخص الاستشارة الفورية من خلال التطبيق، يمكنك الاستفسار …"
click at [817, 530] on button "Send and close" at bounding box center [790, 532] width 73 height 25
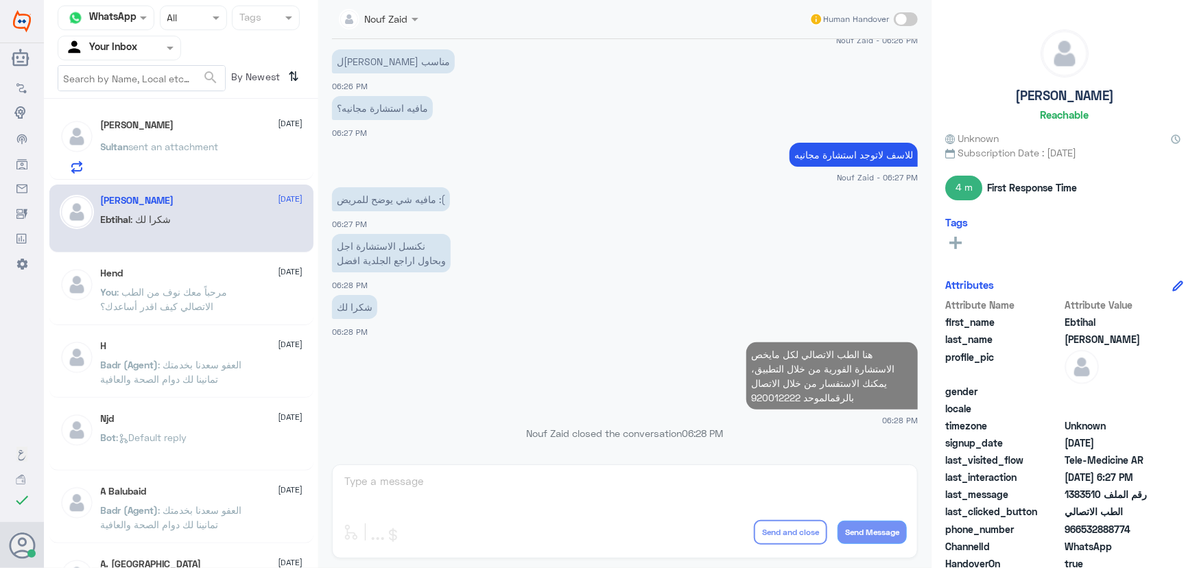
scroll to position [815, 0]
click at [163, 78] on input "text" at bounding box center [141, 78] width 167 height 25
click at [165, 142] on span "sent an attachment" at bounding box center [174, 147] width 90 height 12
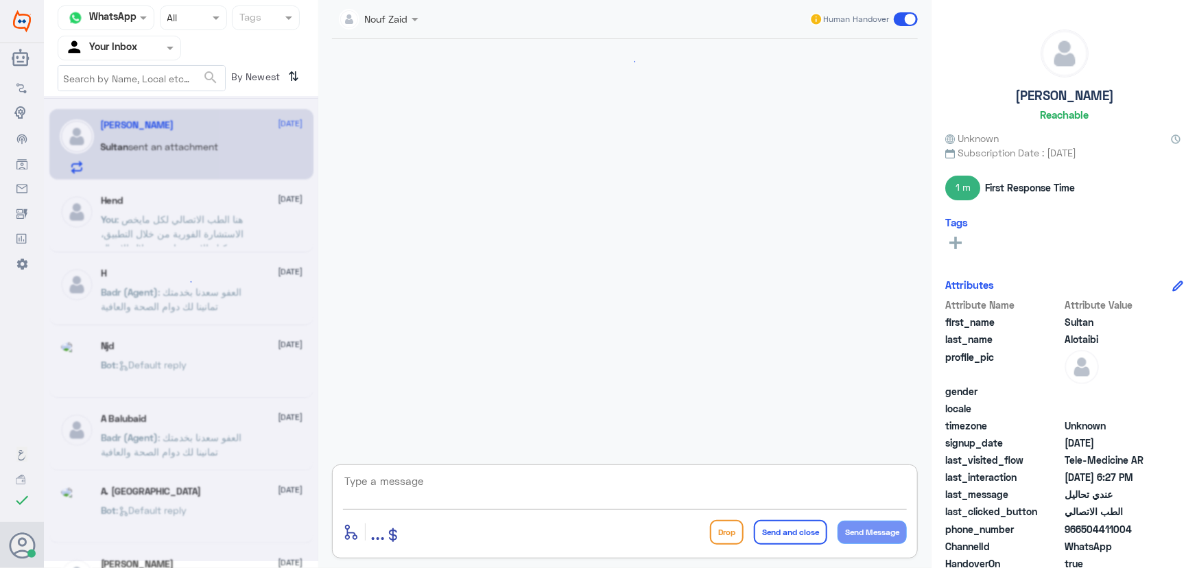
click at [469, 487] on textarea at bounding box center [625, 489] width 564 height 34
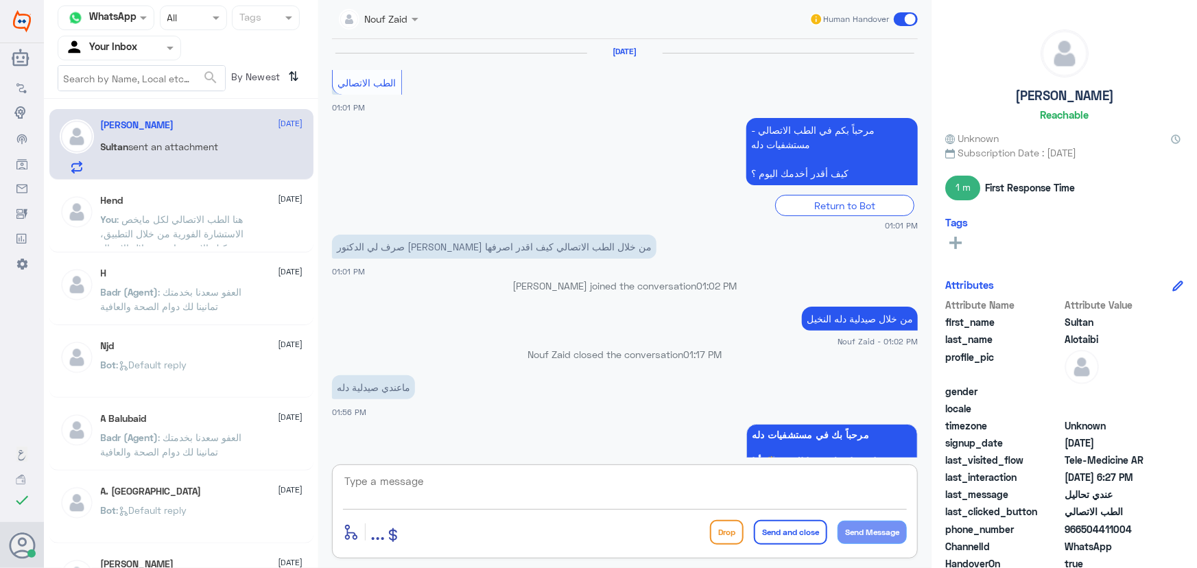
scroll to position [818, 0]
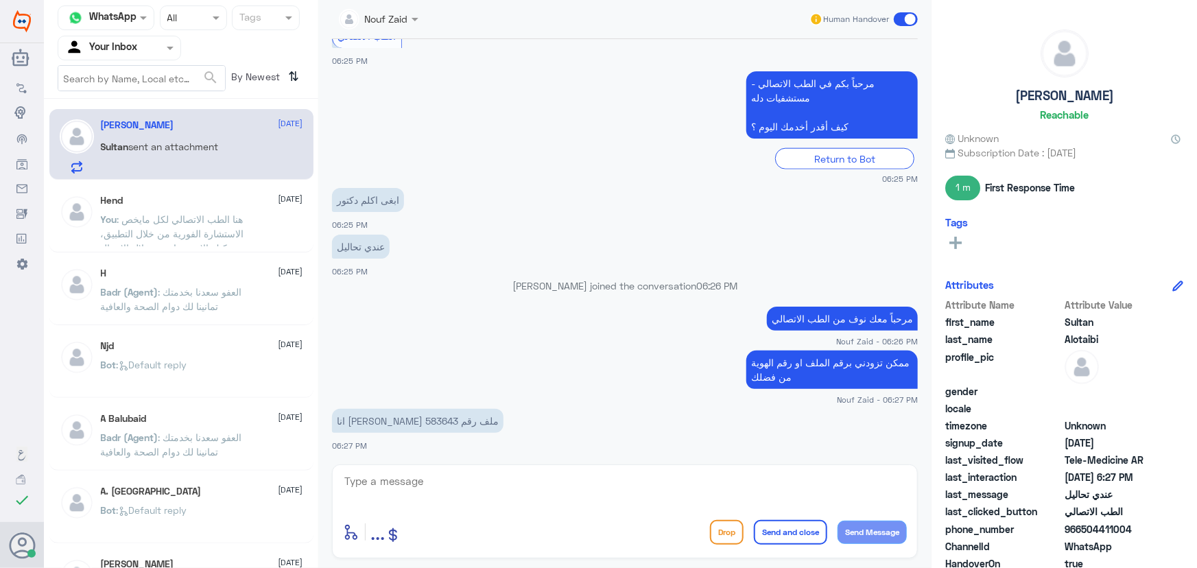
click at [400, 465] on div "enter flow name ... Drop Send and close Send Message" at bounding box center [625, 512] width 586 height 94
click at [395, 477] on textarea at bounding box center [625, 489] width 564 height 34
click at [368, 420] on p "انا سلطان العتيبي ملف رقم 583643" at bounding box center [418, 421] width 172 height 24
click at [368, 418] on p "انا سلطان العتيبي ملف رقم 583643" at bounding box center [418, 421] width 172 height 24
click at [362, 421] on p "انا سلطان العتيبي ملف رقم 583643" at bounding box center [418, 421] width 172 height 24
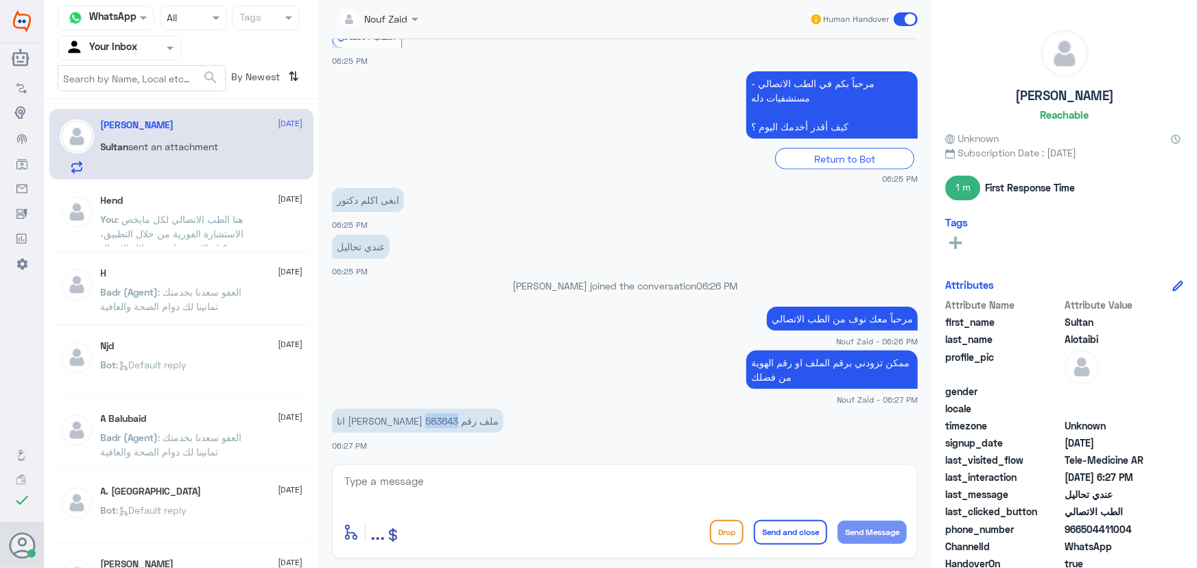
click at [362, 421] on p "انا سلطان العتيبي ملف رقم 583643" at bounding box center [418, 421] width 172 height 24
copy p "583643"
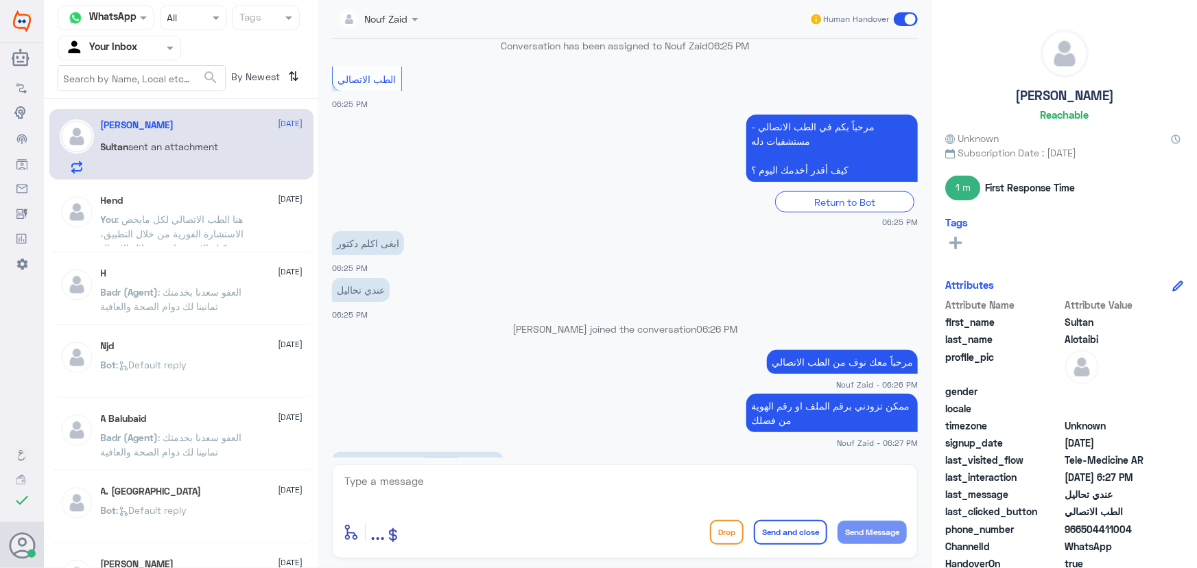
scroll to position [819, 0]
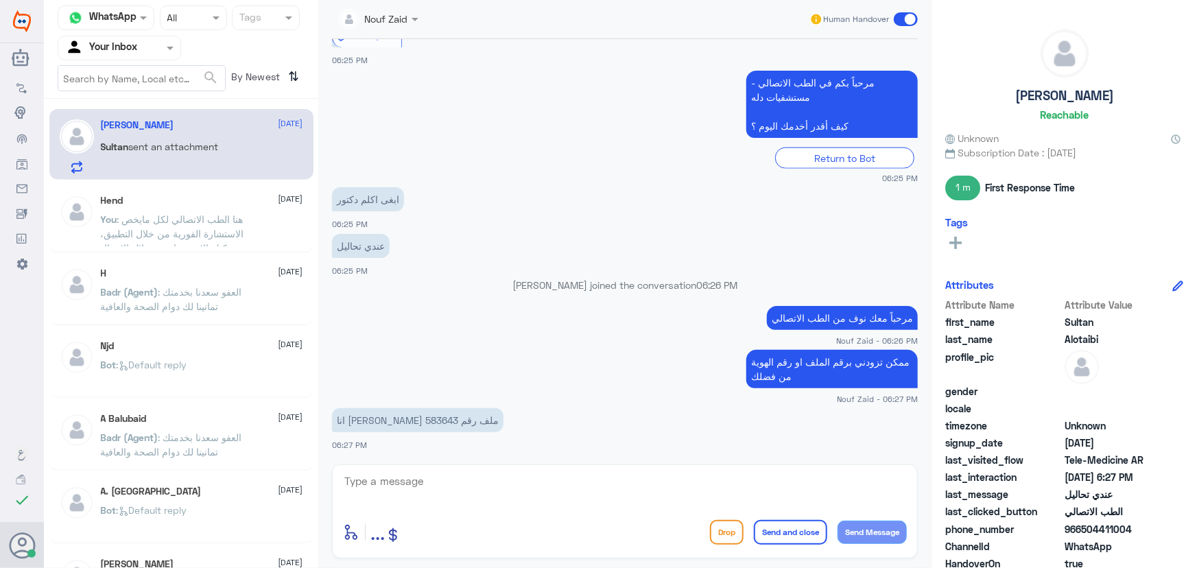
click at [508, 480] on textarea at bounding box center [625, 489] width 564 height 34
drag, startPoint x: 570, startPoint y: 494, endPoint x: 581, endPoint y: 474, distance: 22.7
click at [576, 488] on textarea at bounding box center [625, 489] width 564 height 34
type textarea "هل تم ظهور نتيجة التحاليل ؟"
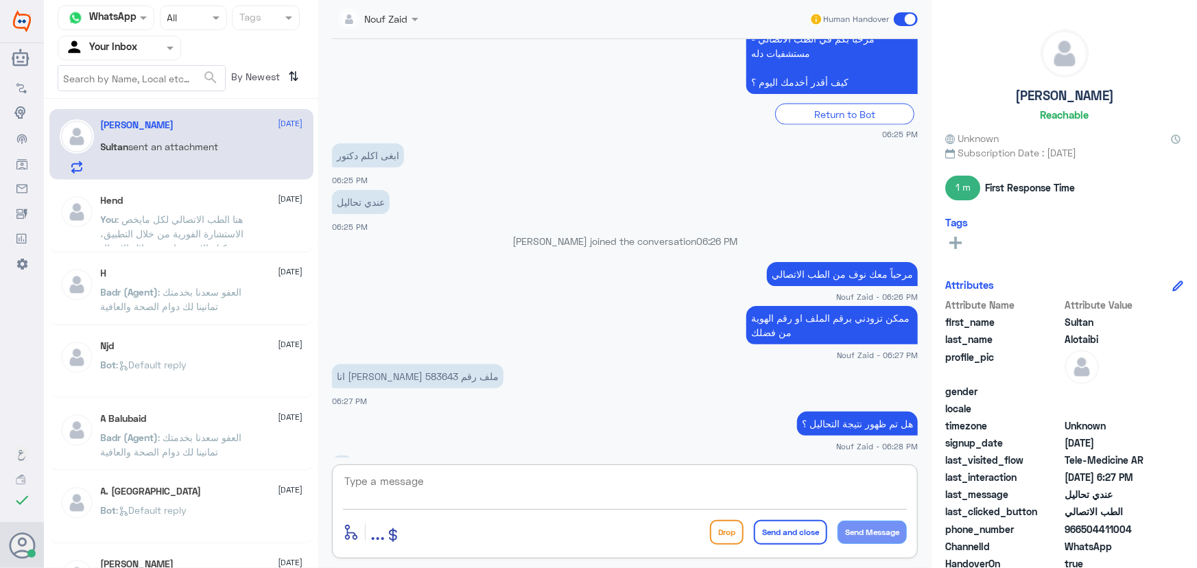
scroll to position [909, 0]
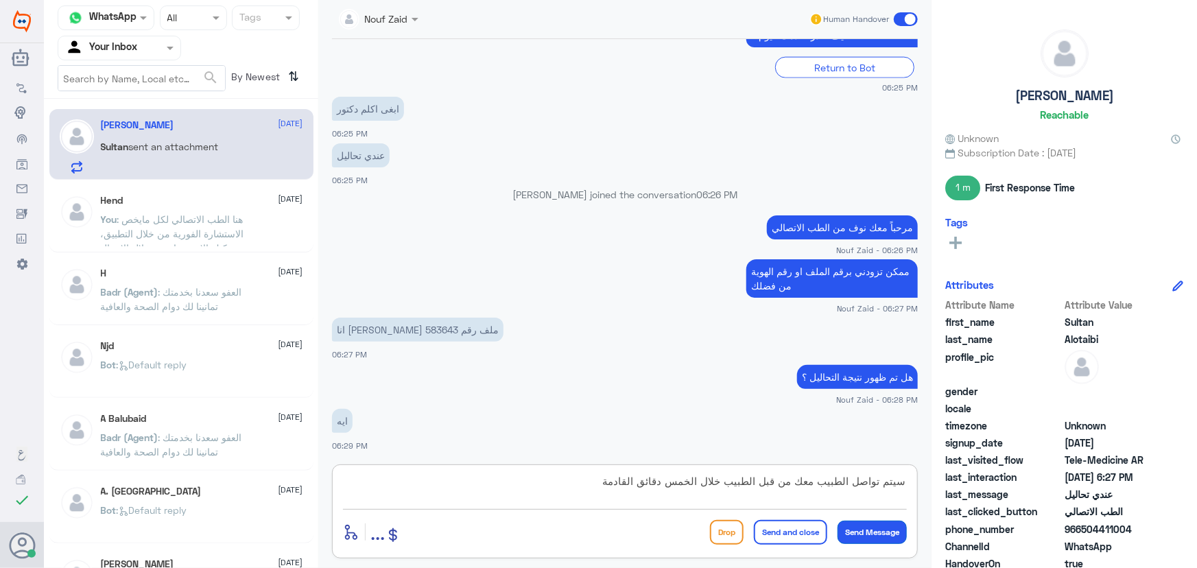
type textarea "سيتم تواصل الطبيب معك من قبل الطبيب خلال الخمس دقائق القادمة"
click at [873, 535] on button "Send Message" at bounding box center [872, 532] width 69 height 23
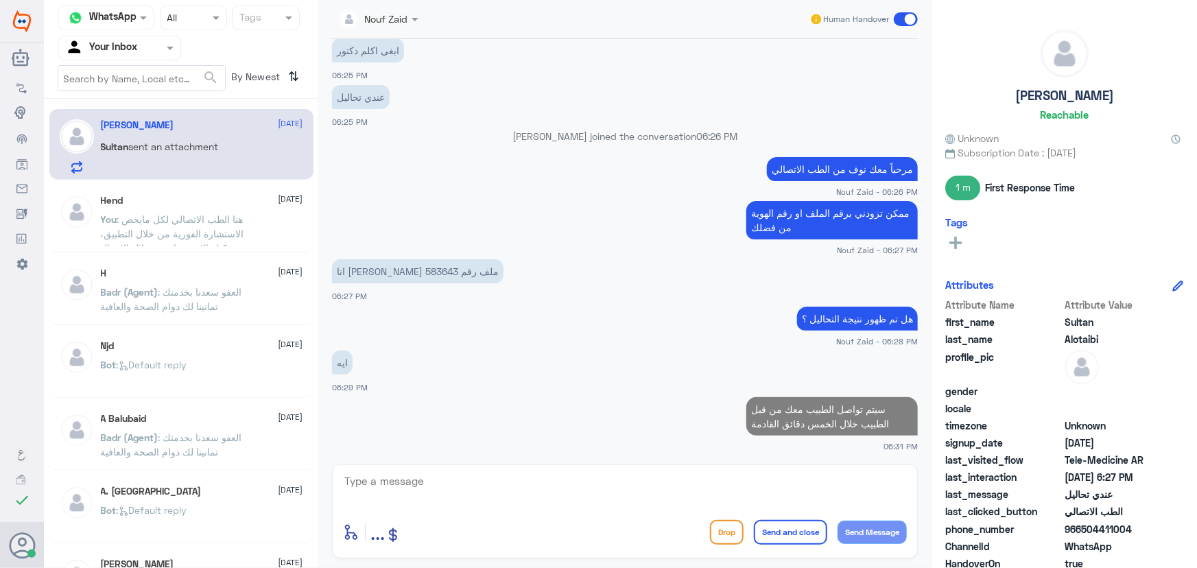
drag, startPoint x: 1083, startPoint y: 531, endPoint x: 1149, endPoint y: 535, distance: 66.7
click at [1149, 535] on span "966504411004" at bounding box center [1115, 529] width 100 height 14
copy span "504411004"
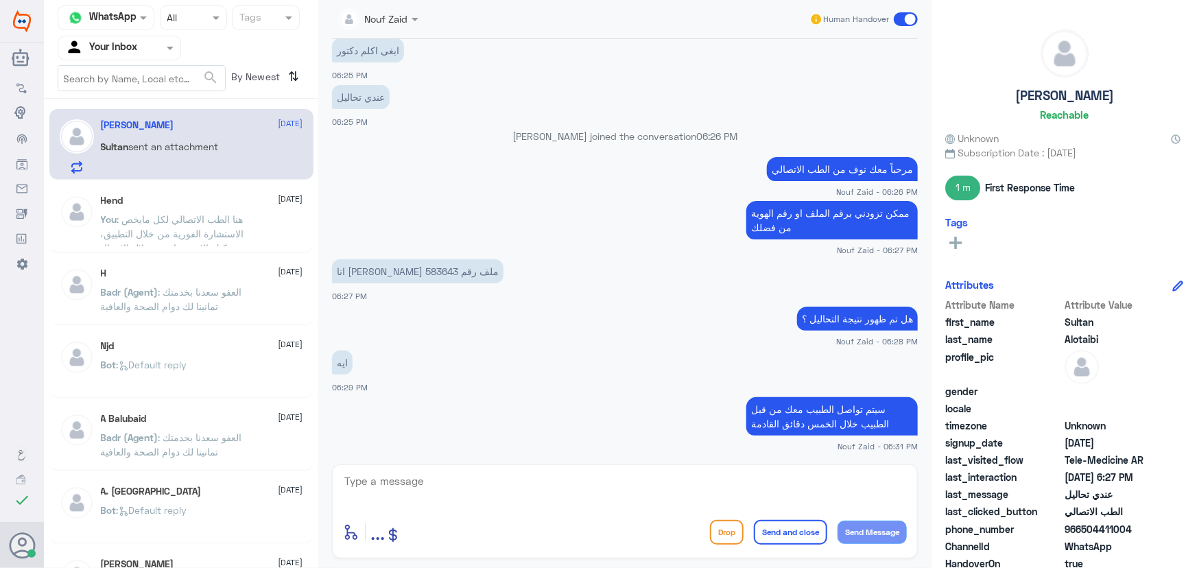
click at [913, 12] on label at bounding box center [906, 19] width 24 height 14
click at [0, 0] on input "checkbox" at bounding box center [0, 0] width 0 height 0
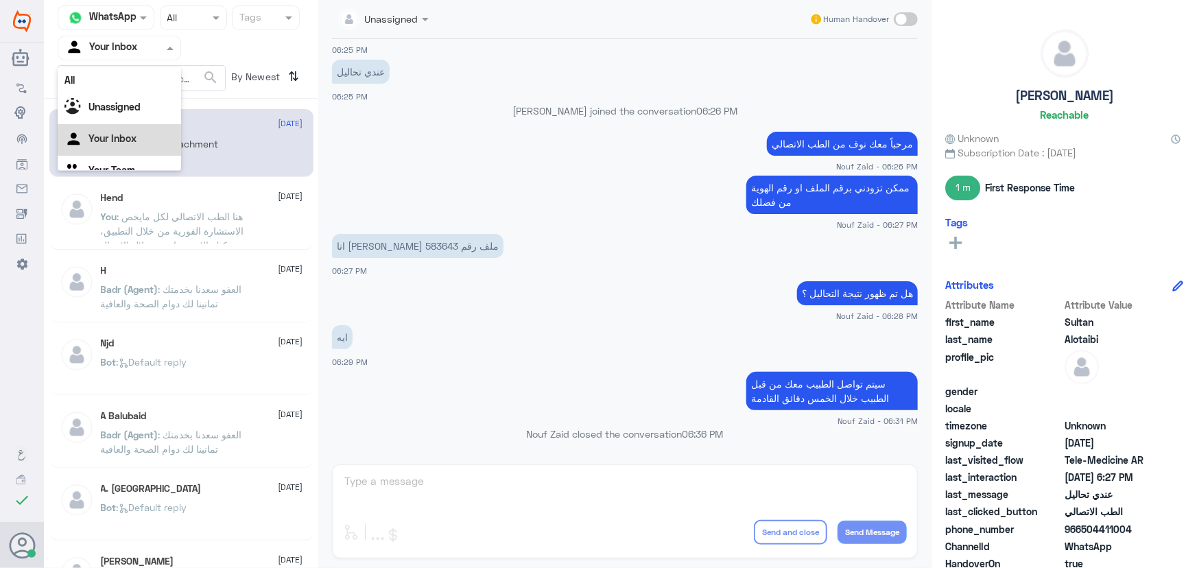
click at [117, 43] on input "text" at bounding box center [102, 48] width 75 height 16
click at [111, 103] on b "Unassigned" at bounding box center [115, 107] width 52 height 12
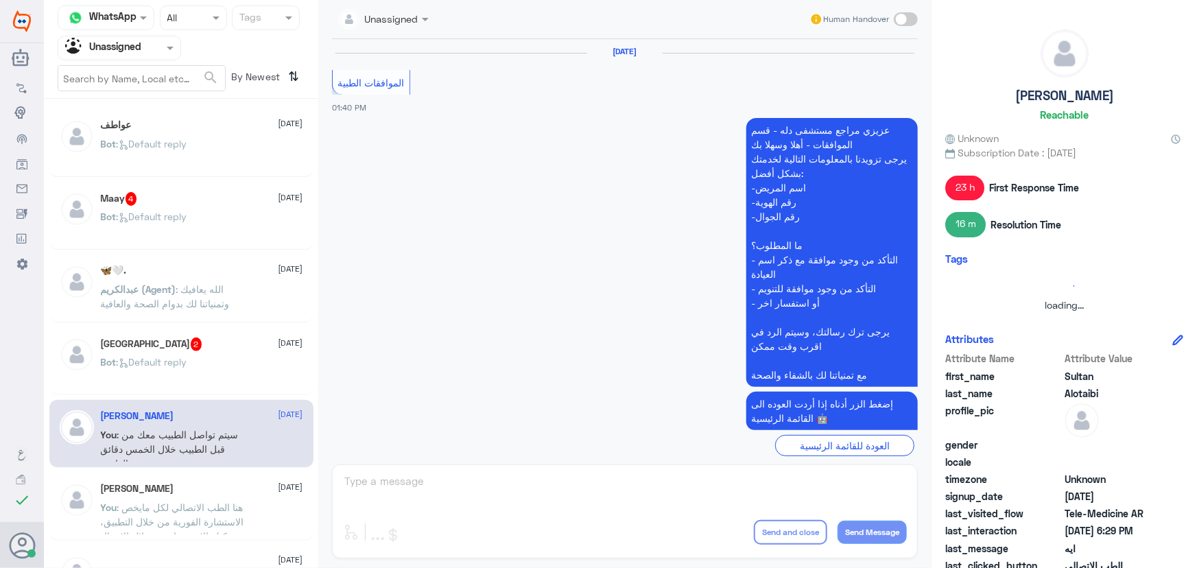
scroll to position [1789, 0]
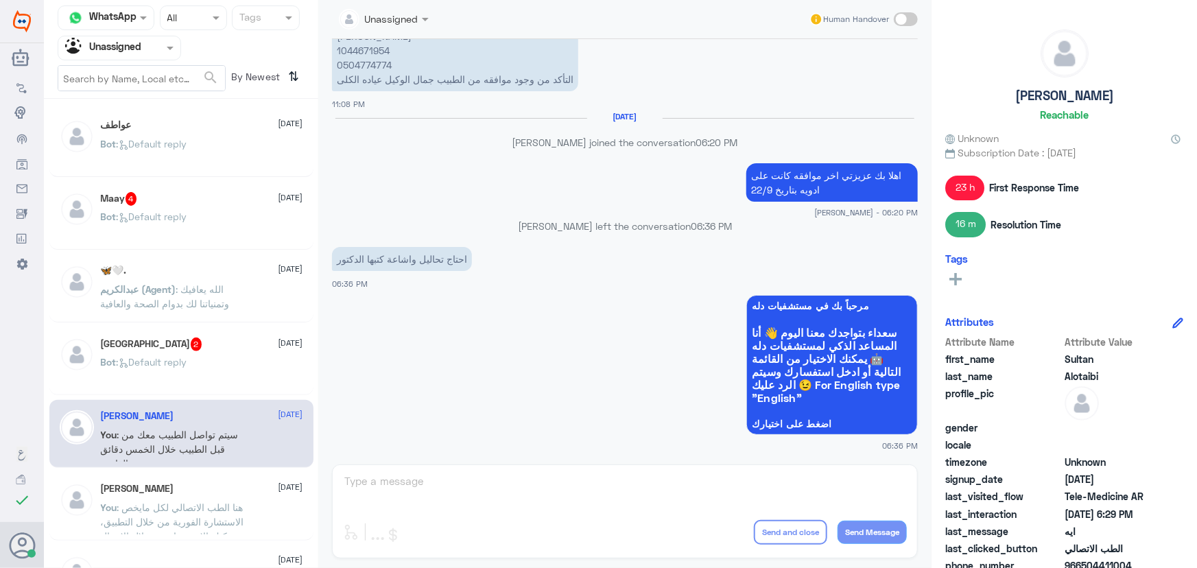
click at [148, 229] on p "Bot : Default reply" at bounding box center [144, 226] width 86 height 34
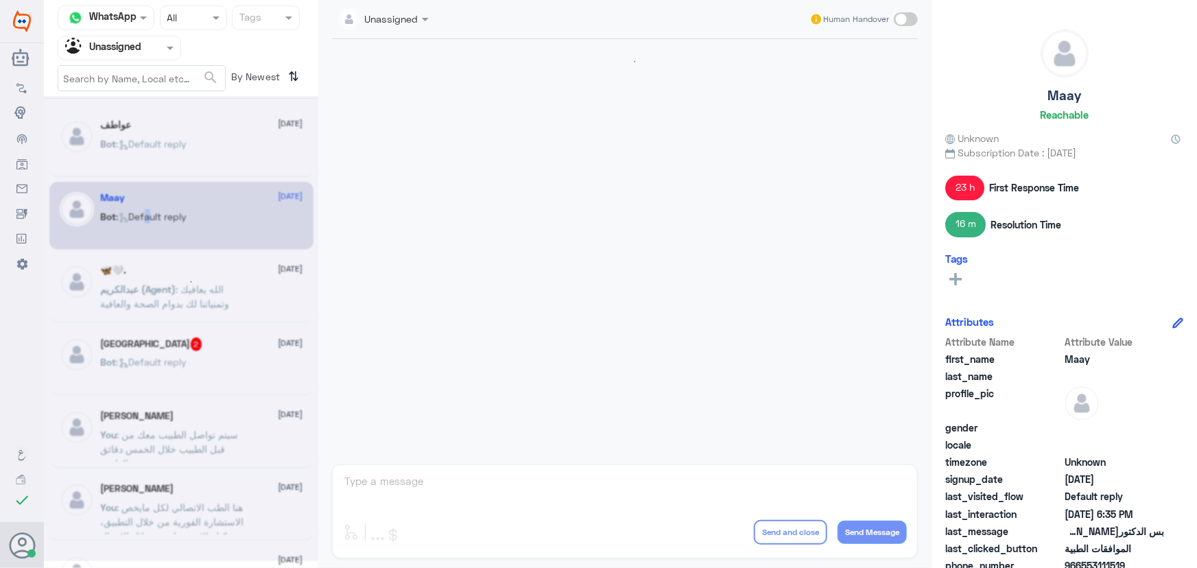
scroll to position [1336, 0]
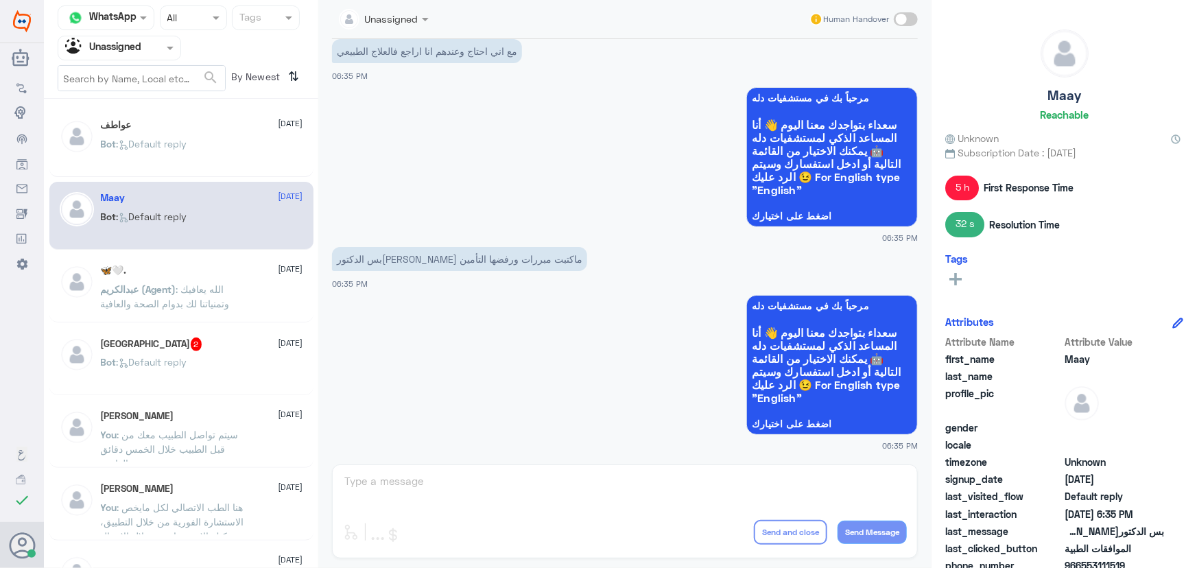
click at [189, 292] on span ": الله يعافيك وتمنياتنا لك بدوام الصحة والعافية" at bounding box center [165, 296] width 129 height 26
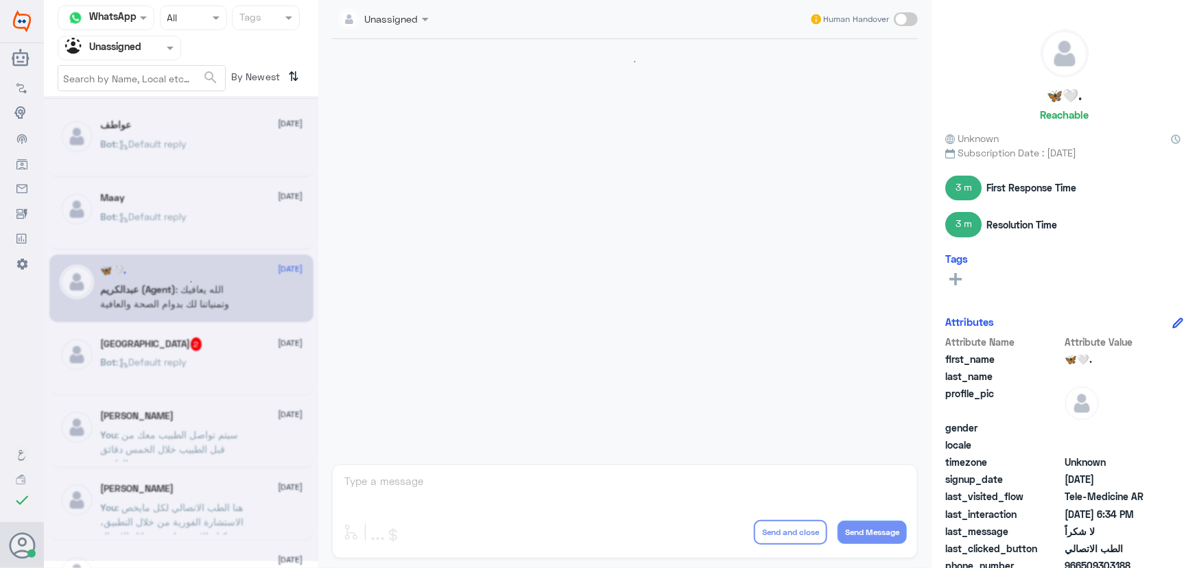
scroll to position [631, 0]
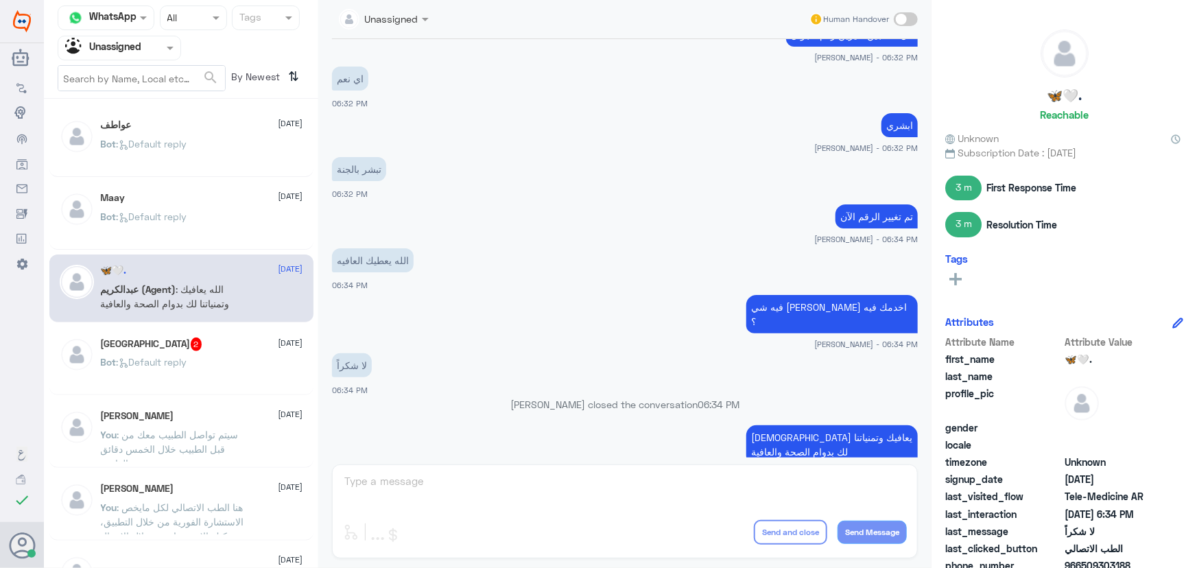
click at [201, 348] on div "Turki 2 9 October" at bounding box center [202, 345] width 202 height 14
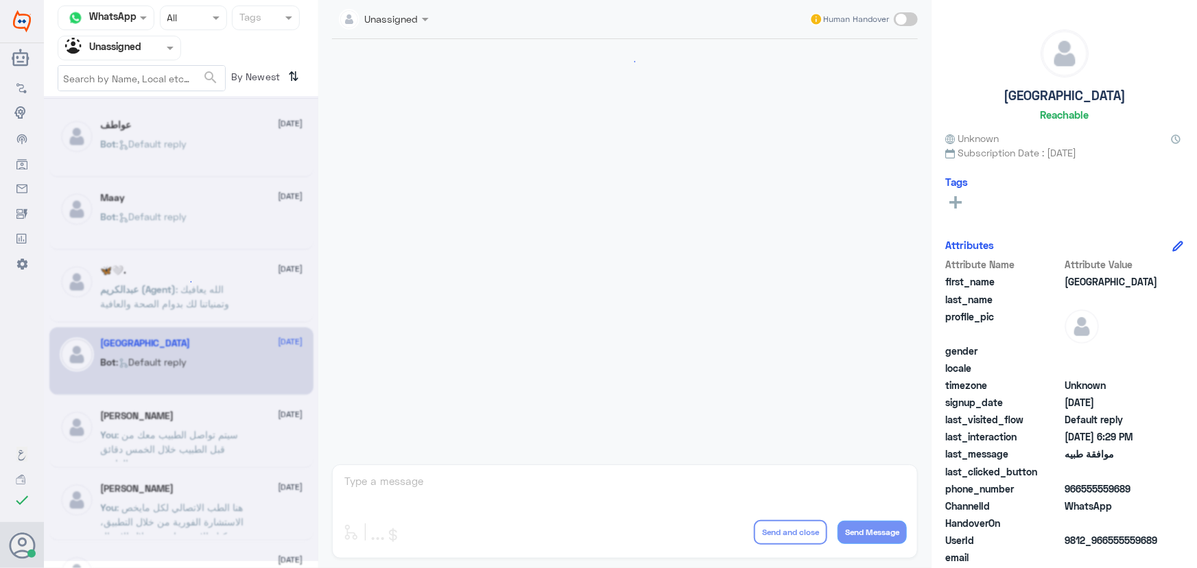
scroll to position [32, 0]
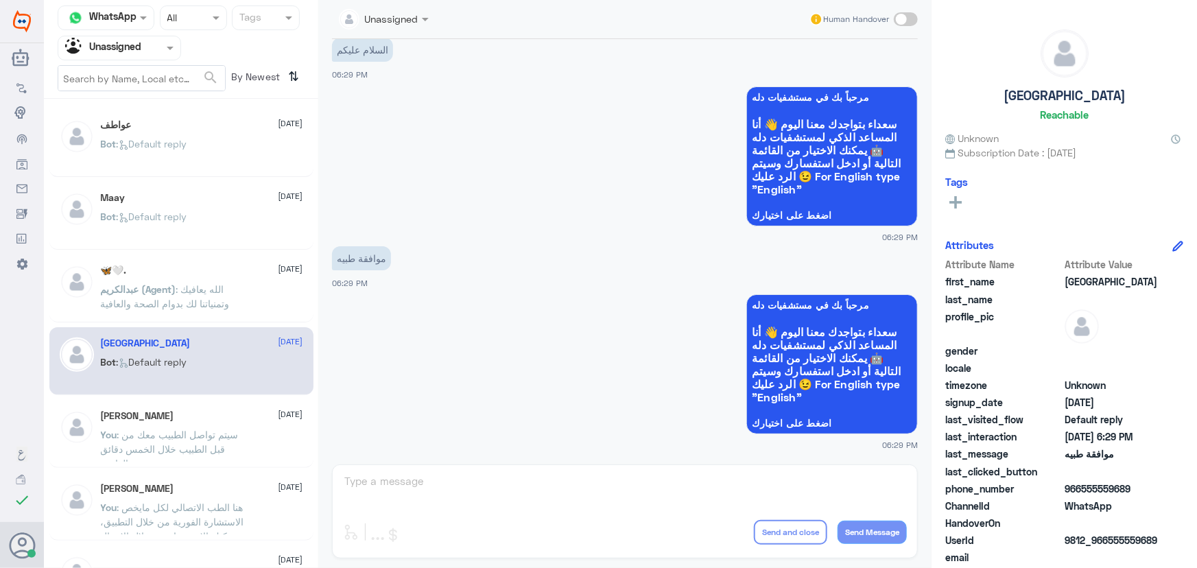
click at [194, 423] on div "Sultan Alotaibi 9 October You : سيتم تواصل الطبيب معك من قبل الطبيب خلال الخمس …" at bounding box center [202, 435] width 202 height 51
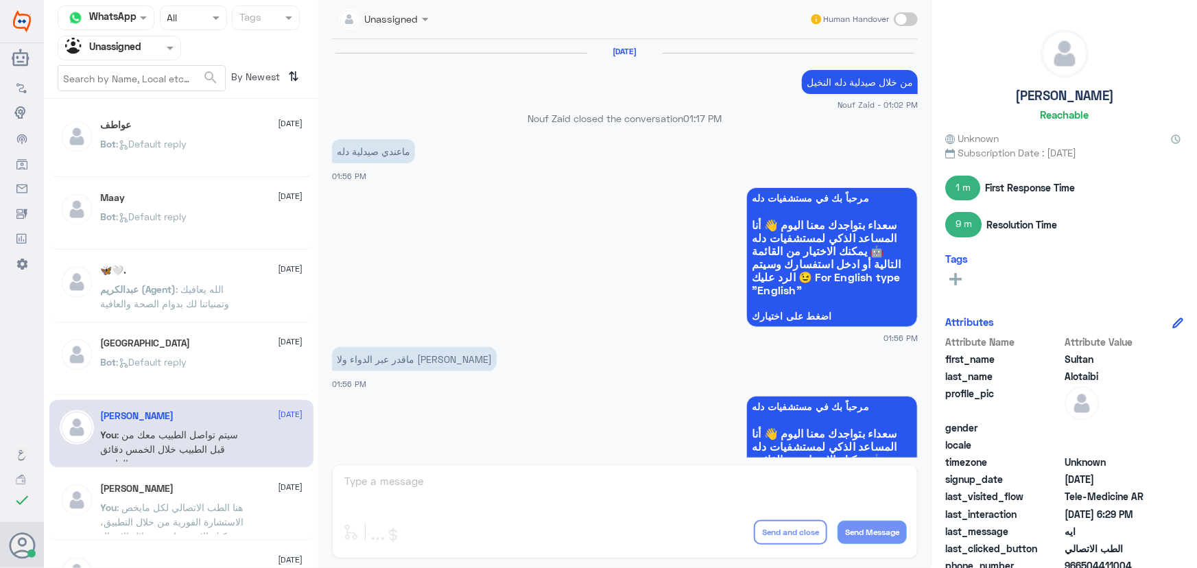
scroll to position [756, 0]
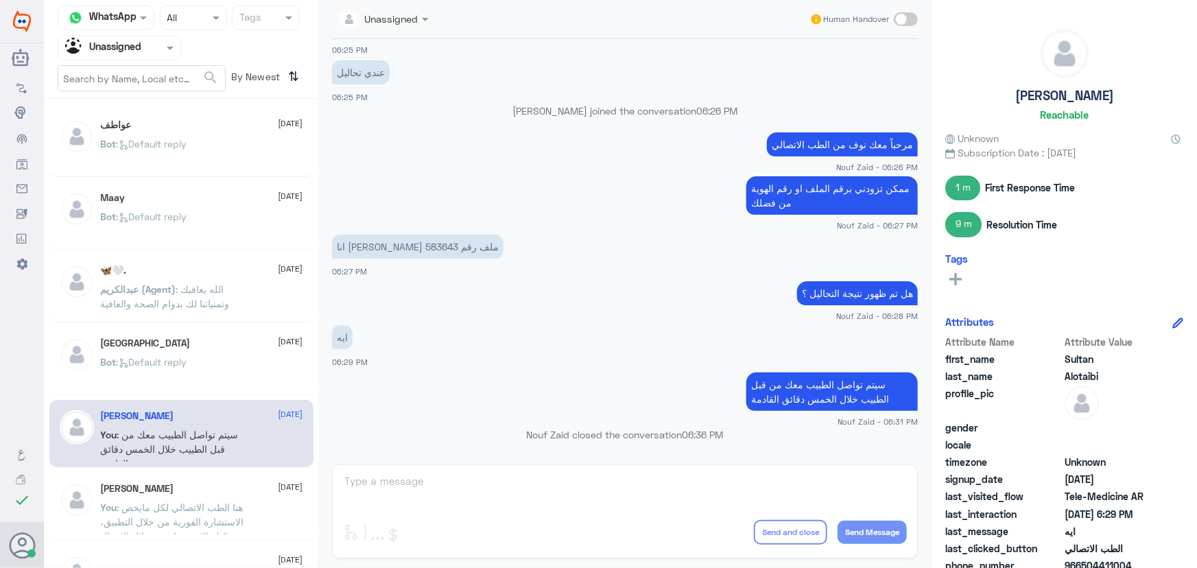
drag, startPoint x: 226, startPoint y: 346, endPoint x: 231, endPoint y: 355, distance: 10.1
click at [231, 355] on div "Turki 9 October Bot : Default reply" at bounding box center [202, 363] width 202 height 51
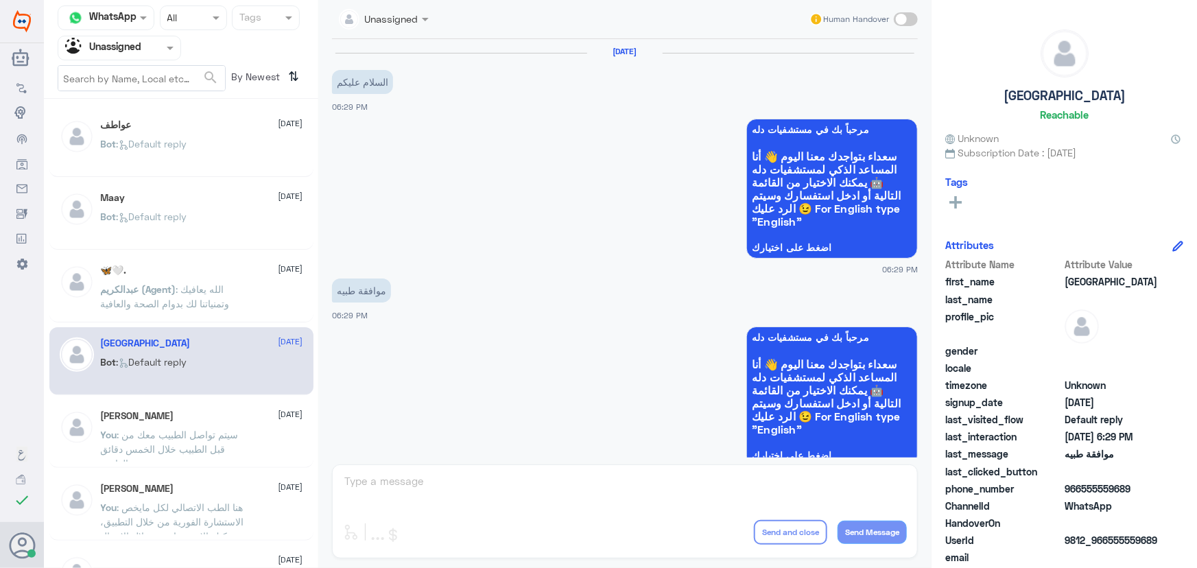
scroll to position [32, 0]
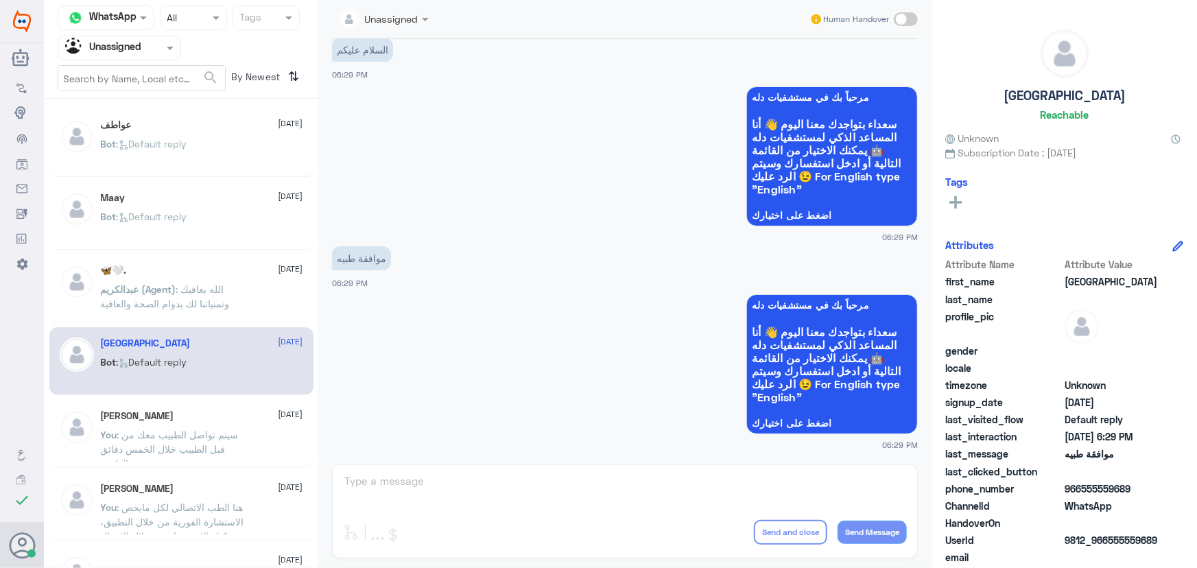
click at [135, 57] on div "Unassigned" at bounding box center [103, 48] width 76 height 21
click at [126, 78] on div "Unassigned" at bounding box center [120, 91] width 124 height 32
click at [135, 54] on input "text" at bounding box center [102, 48] width 75 height 16
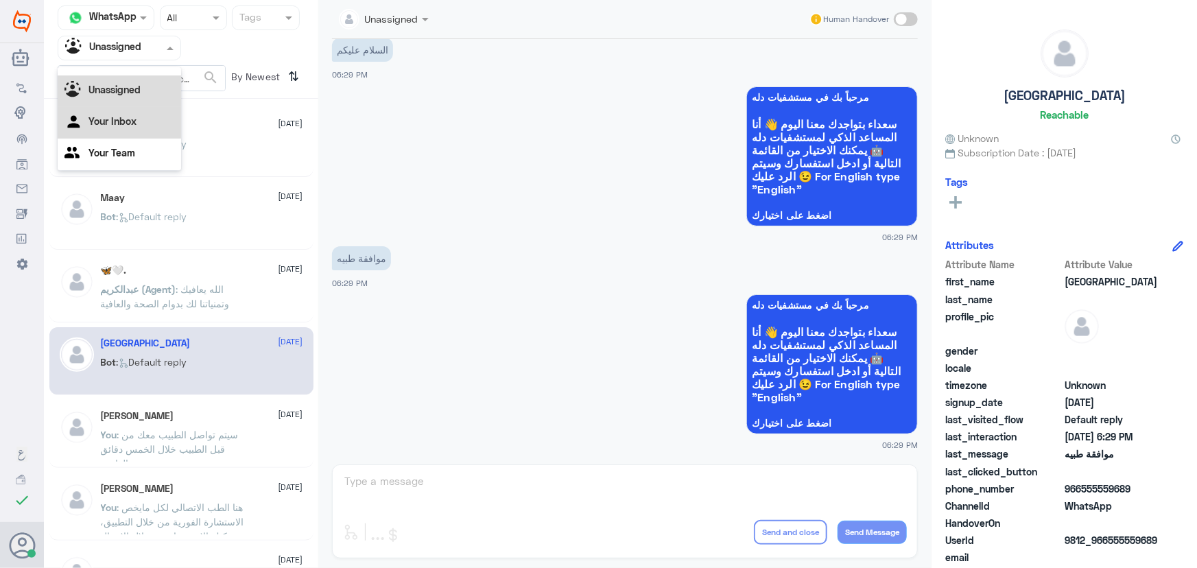
click at [130, 121] on Inbox "Your Inbox" at bounding box center [113, 121] width 48 height 12
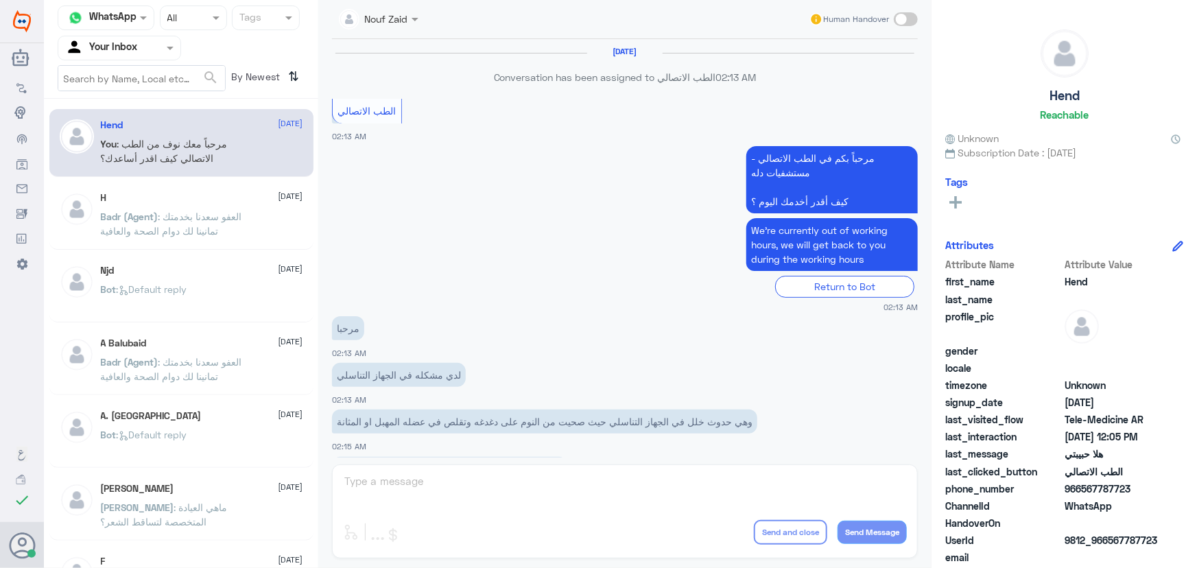
scroll to position [624, 0]
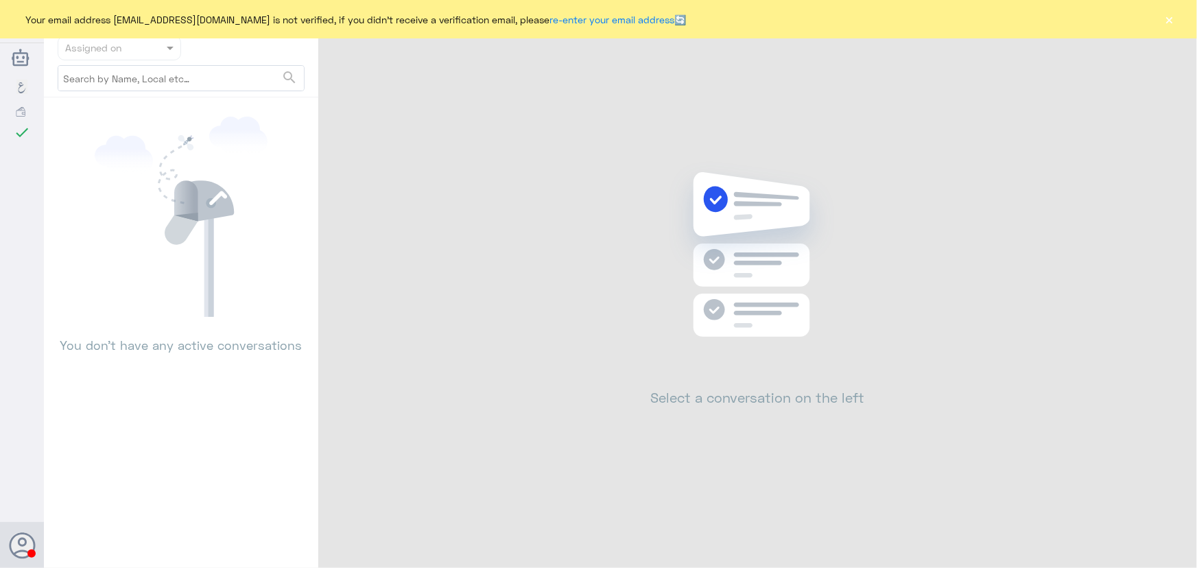
click at [1164, 26] on div "Your email address [EMAIL_ADDRESS][DOMAIN_NAME] is not verified, if you didn't …" at bounding box center [598, 19] width 1197 height 38
click at [1166, 25] on button "×" at bounding box center [1170, 19] width 14 height 14
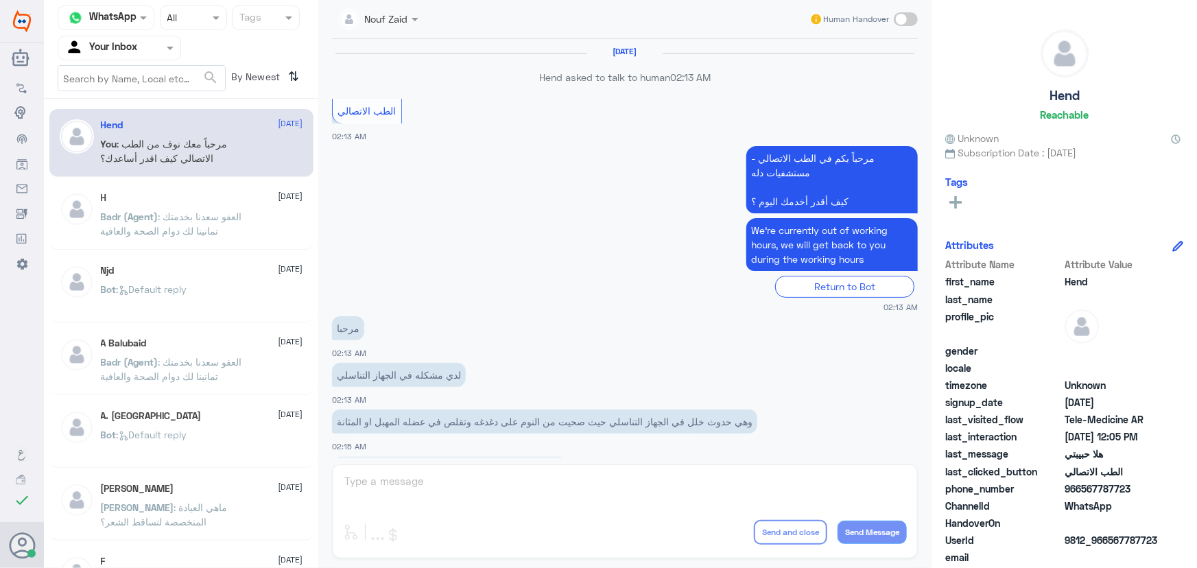
scroll to position [624, 0]
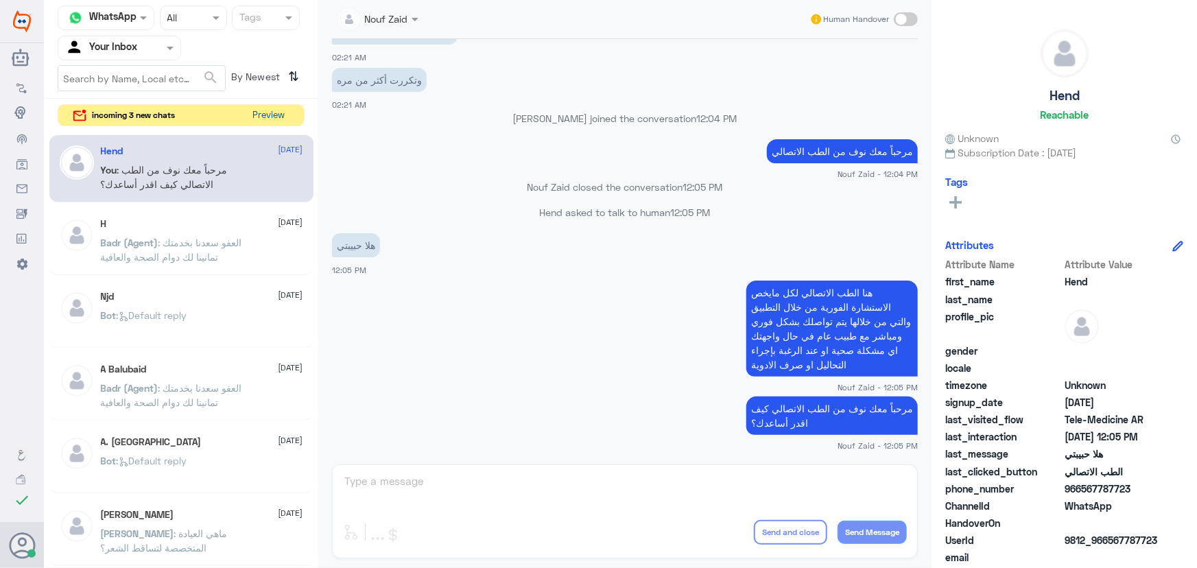
click at [261, 114] on button "Preview" at bounding box center [269, 115] width 43 height 21
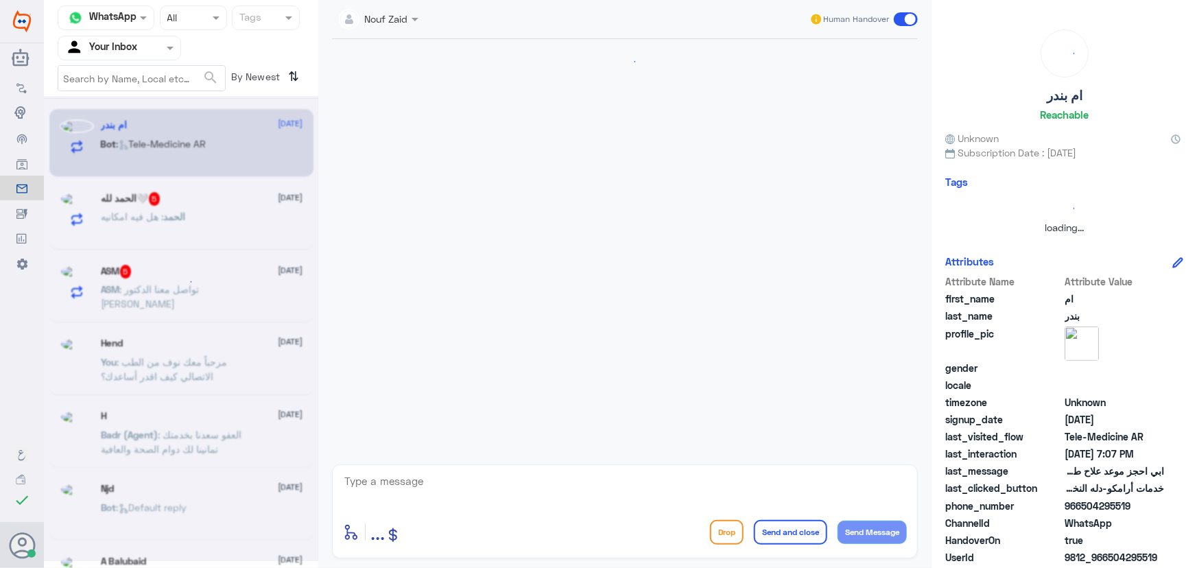
scroll to position [128, 0]
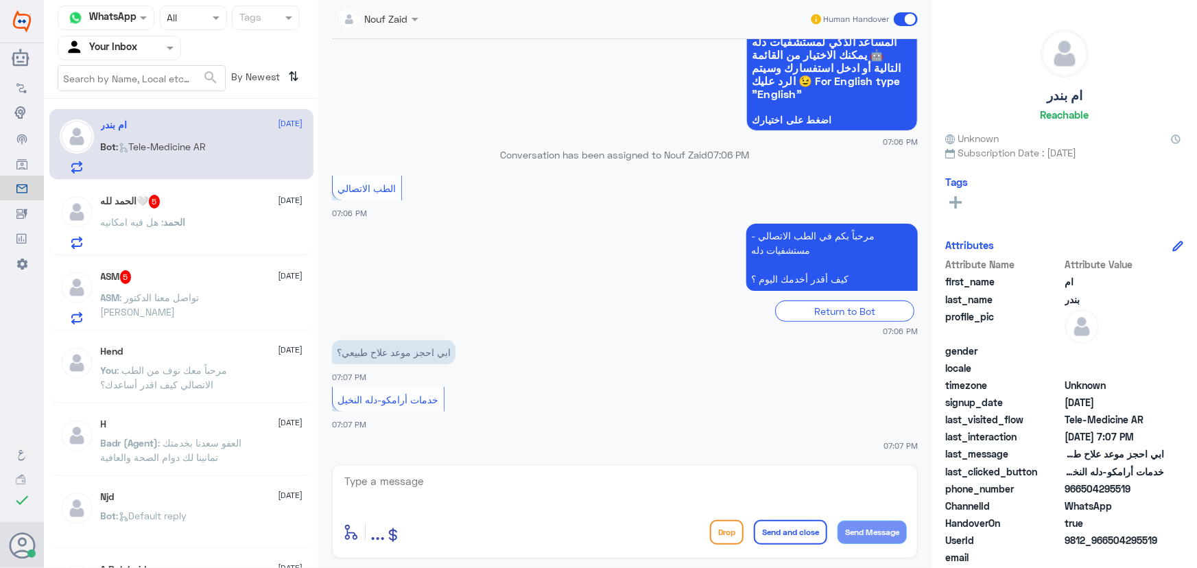
click at [252, 231] on div "الحمد : هل فيه امكانيه" at bounding box center [202, 233] width 202 height 31
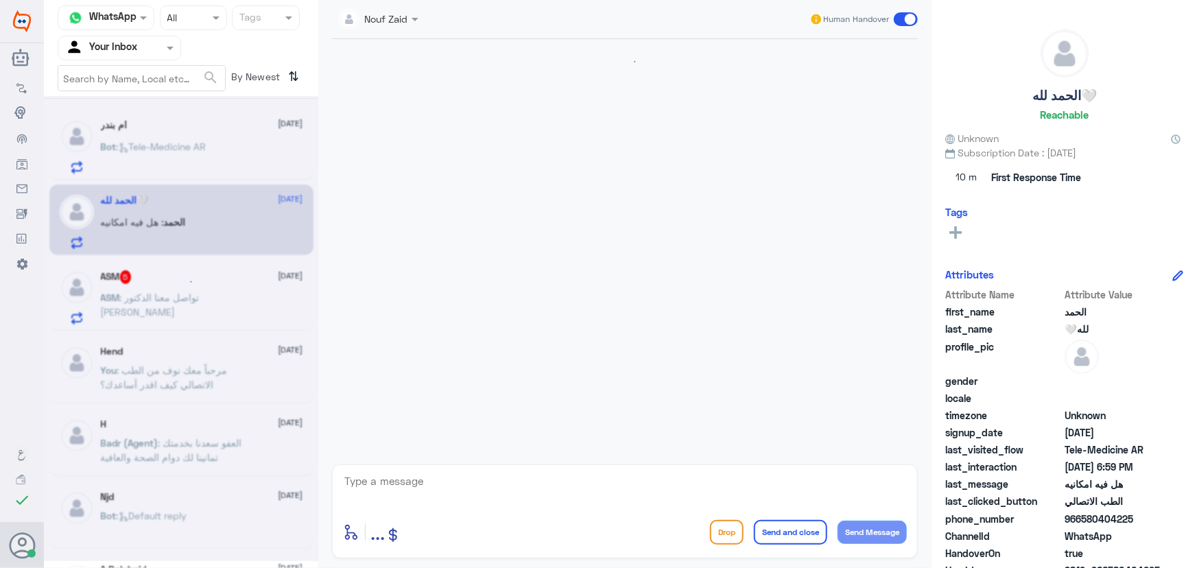
scroll to position [154, 0]
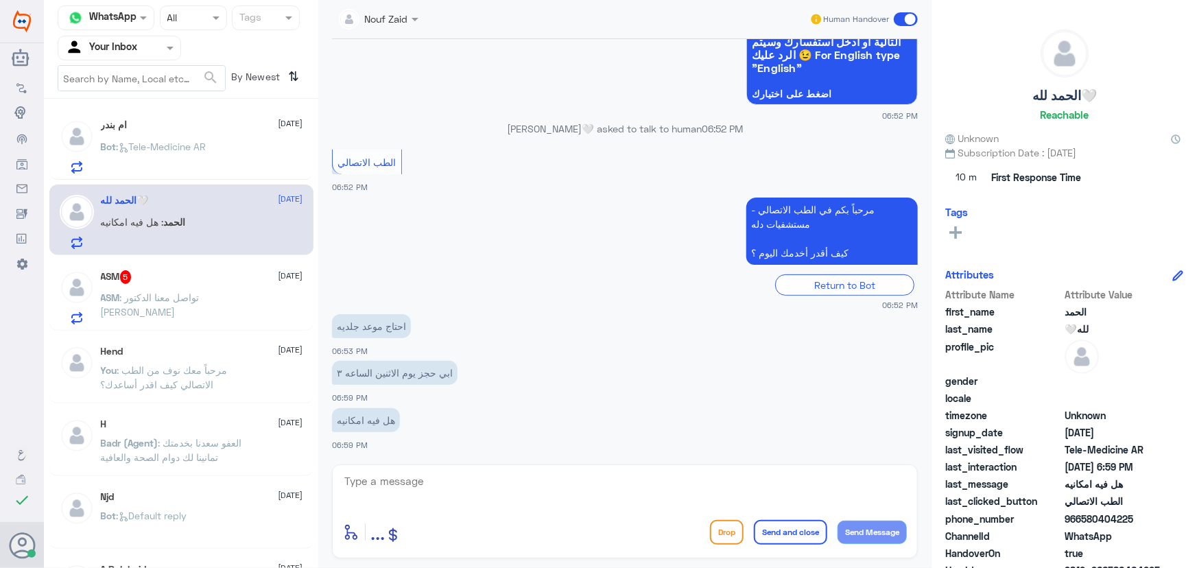
click at [239, 295] on div "ASM : ‏تواصل معنا الدكتور [PERSON_NAME]" at bounding box center [202, 309] width 202 height 31
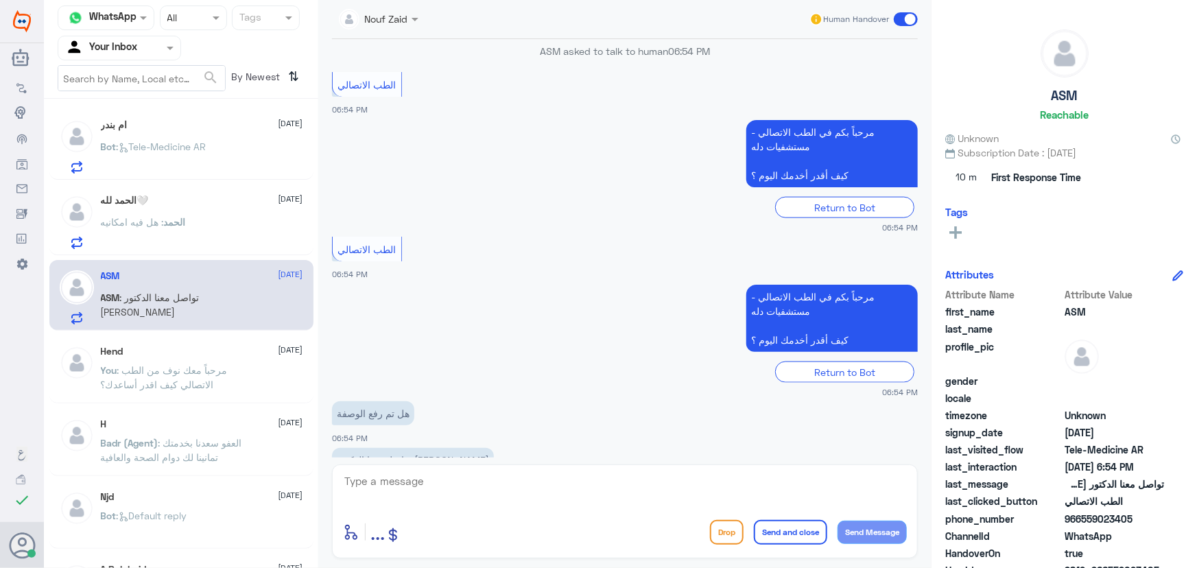
scroll to position [841, 0]
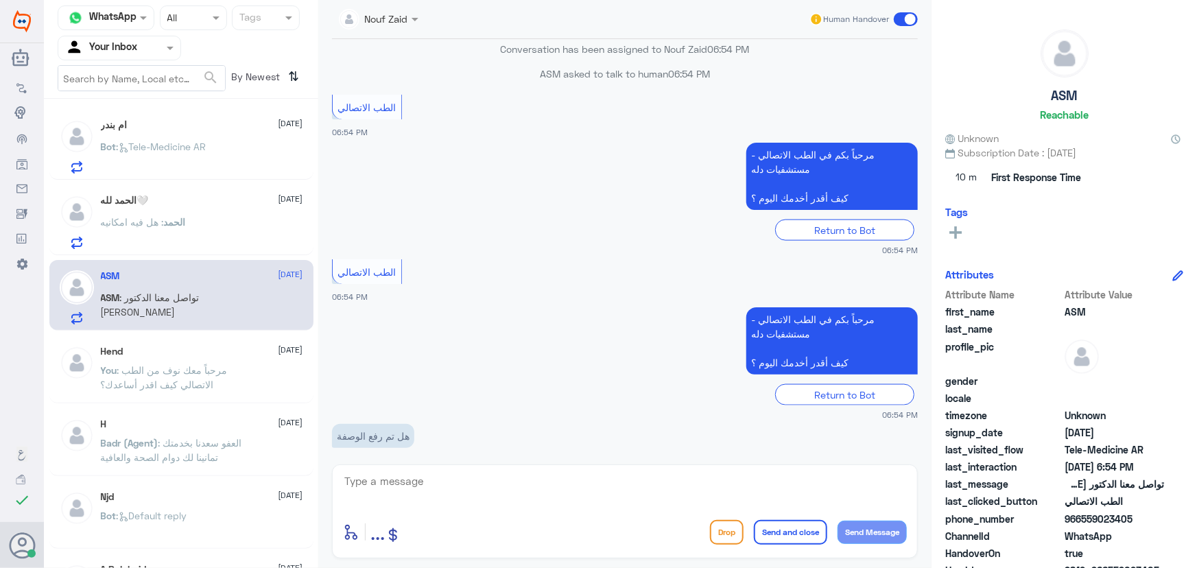
click at [376, 15] on input "text" at bounding box center [363, 18] width 49 height 16
click at [459, 88] on div "[PERSON_NAME]" at bounding box center [403, 85] width 112 height 24
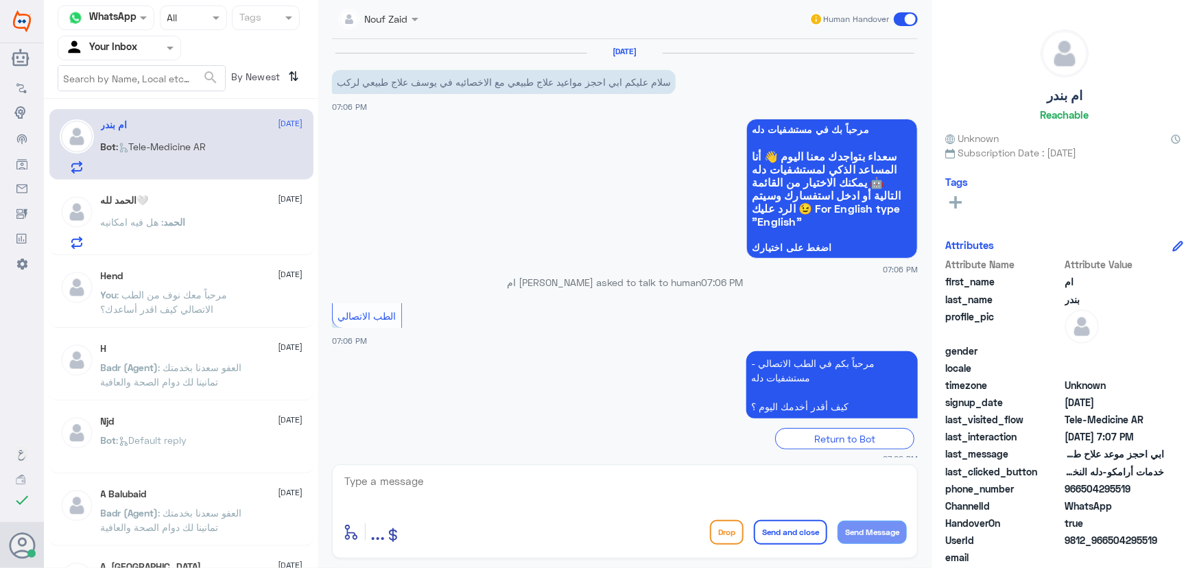
scroll to position [128, 0]
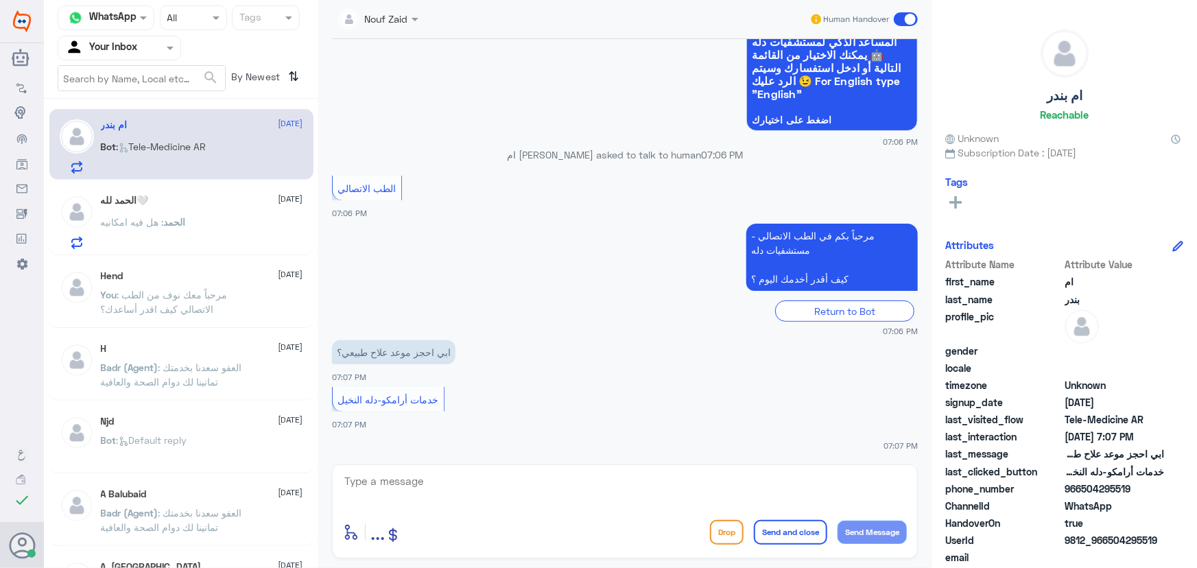
click at [422, 14] on span at bounding box center [416, 19] width 17 height 14
click at [384, 92] on div "[PERSON_NAME]" at bounding box center [403, 85] width 112 height 24
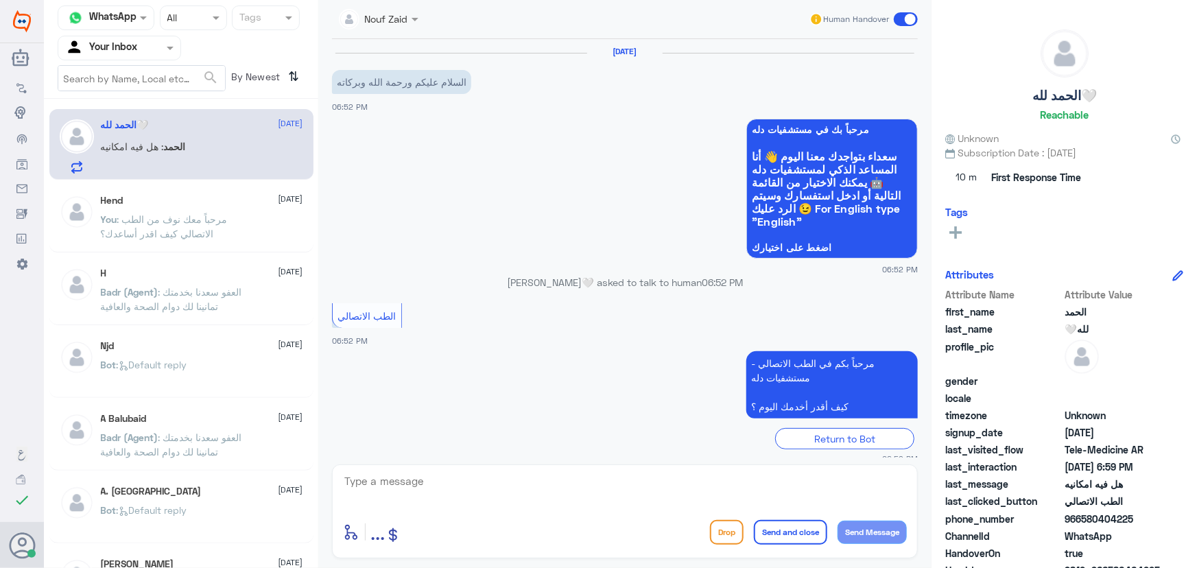
scroll to position [154, 0]
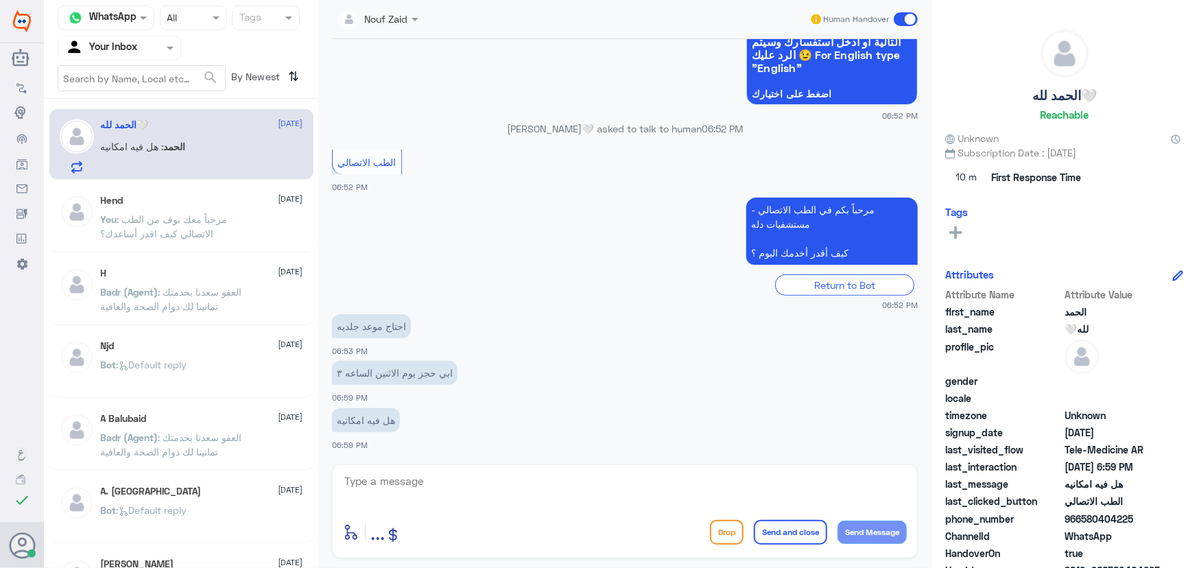
drag, startPoint x: 416, startPoint y: 23, endPoint x: 416, endPoint y: 32, distance: 8.2
click at [416, 24] on span at bounding box center [416, 19] width 17 height 14
drag, startPoint x: 408, startPoint y: 86, endPoint x: 377, endPoint y: 108, distance: 38.5
click at [408, 84] on div "[PERSON_NAME]" at bounding box center [418, 85] width 75 height 14
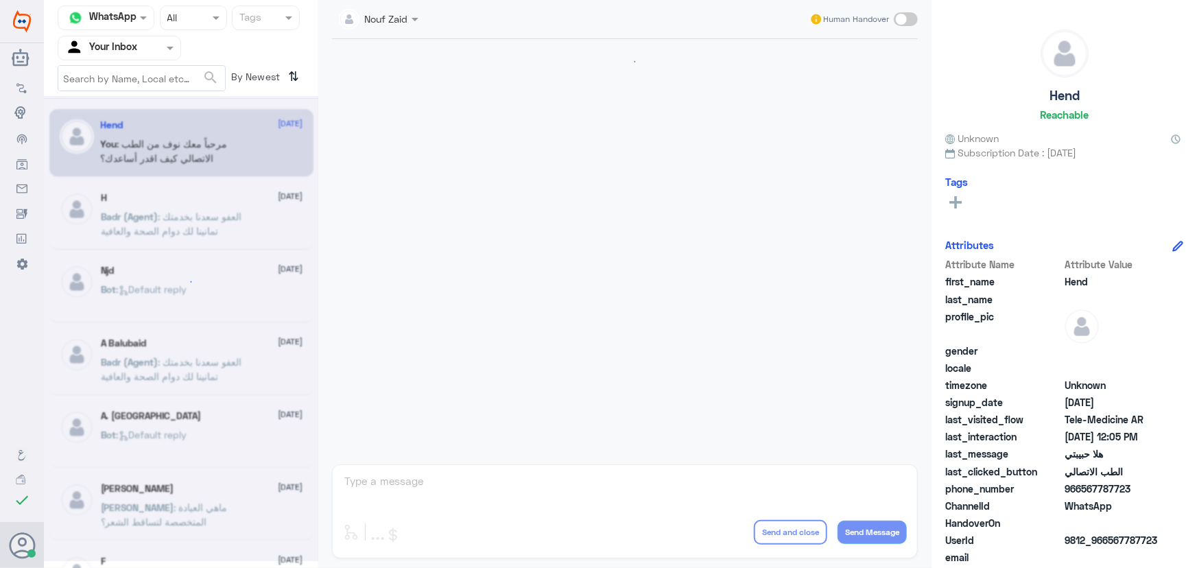
scroll to position [624, 0]
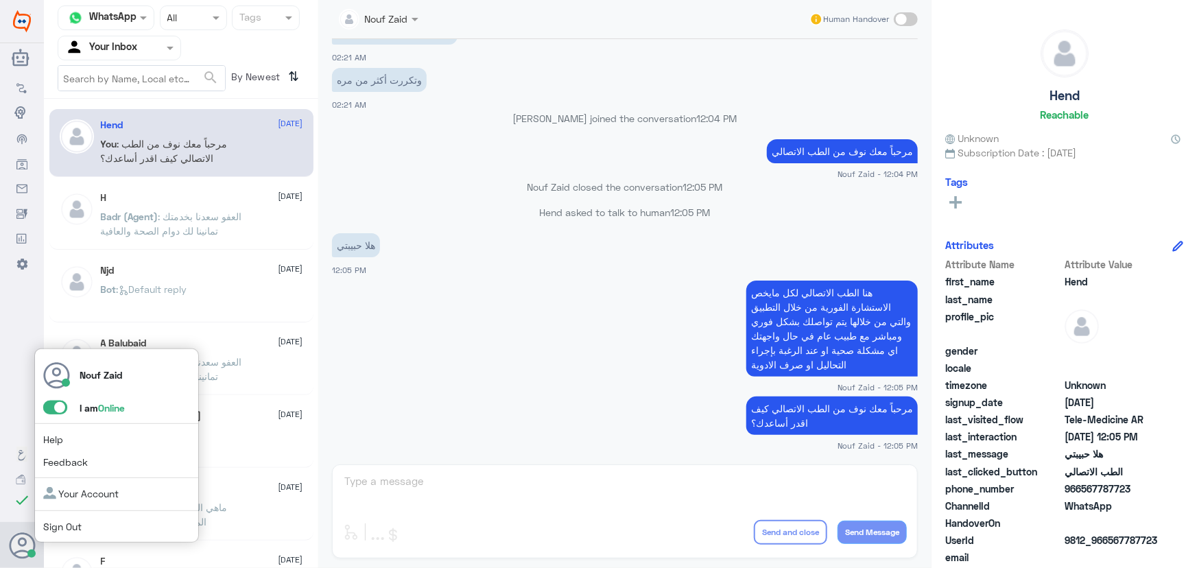
click at [58, 412] on span at bounding box center [55, 408] width 24 height 14
click at [0, 0] on input "checkbox" at bounding box center [0, 0] width 0 height 0
